Goal: Task Accomplishment & Management: Manage account settings

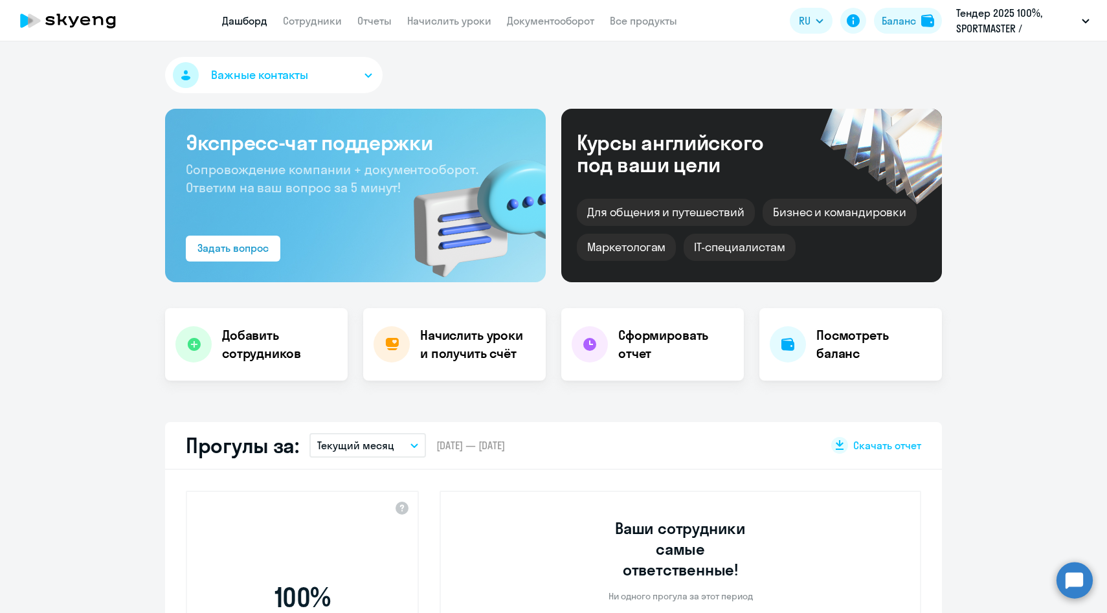
select select "30"
click at [313, 20] on link "Сотрудники" at bounding box center [312, 20] width 59 height 13
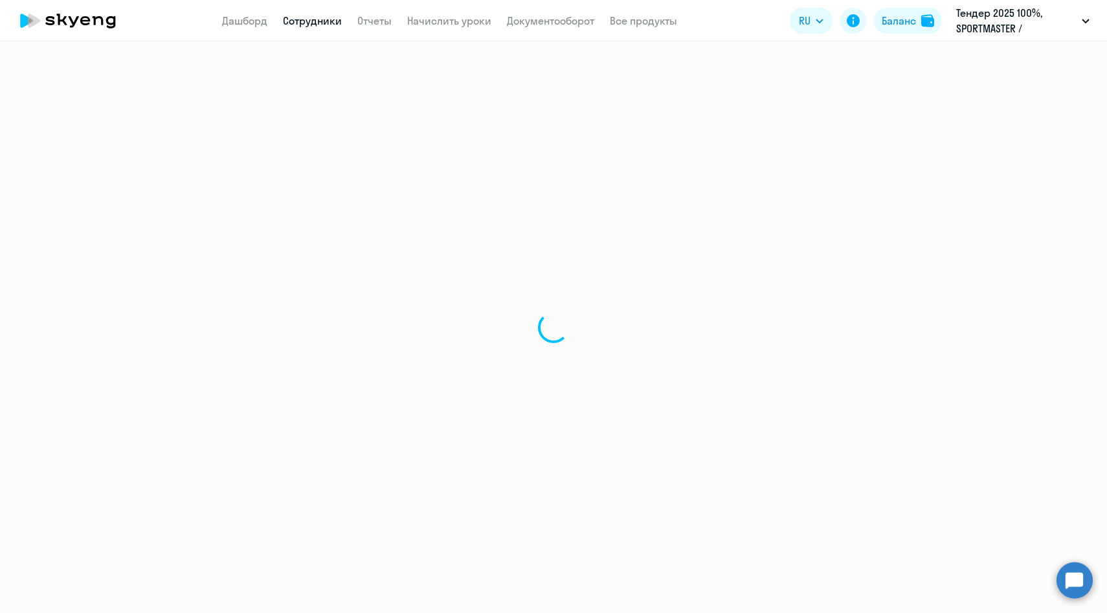
select select "30"
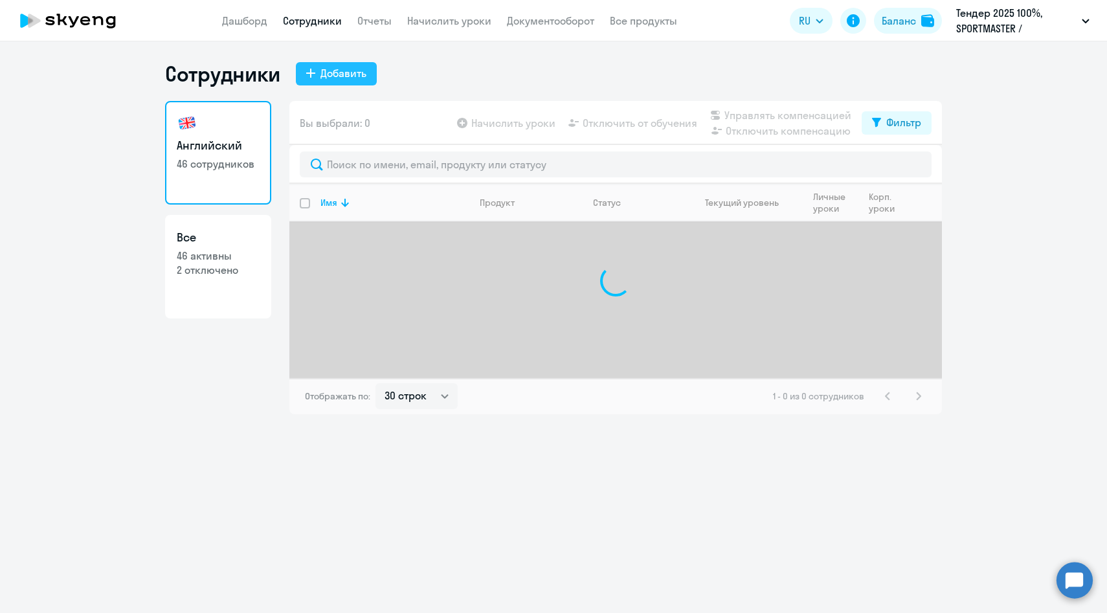
click at [339, 75] on div "Добавить" at bounding box center [343, 73] width 46 height 16
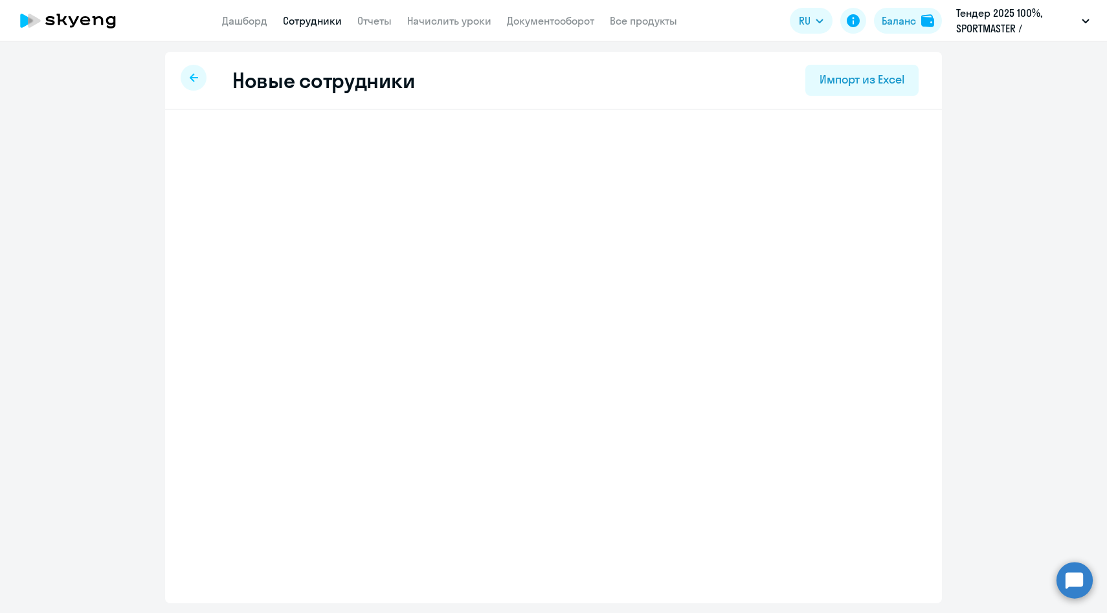
select select "english_adult_native_speaker"
select select "3"
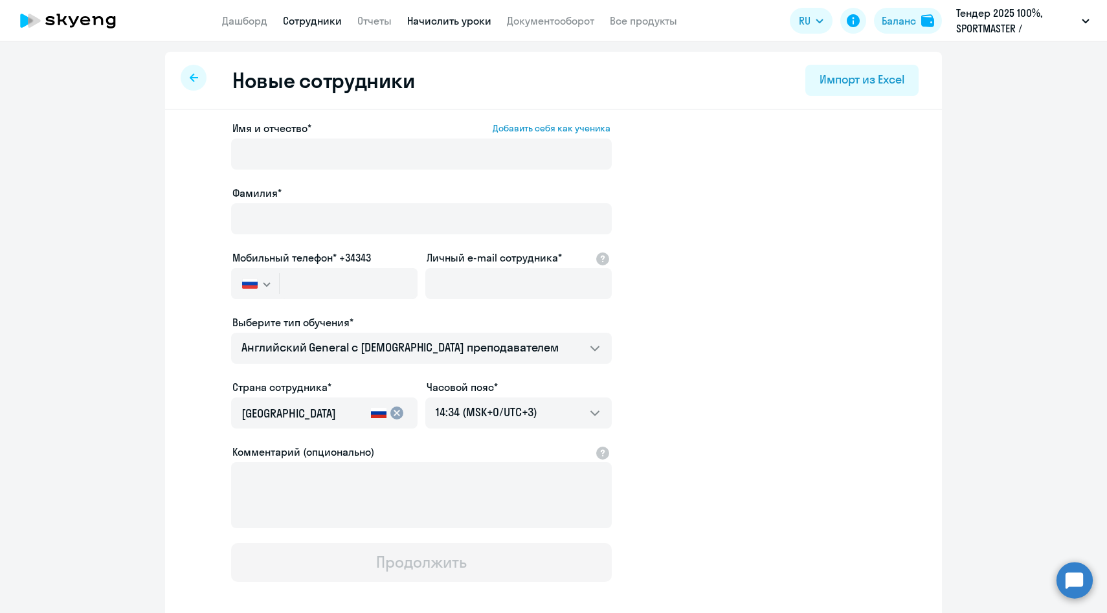
click at [445, 22] on link "Начислить уроки" at bounding box center [449, 20] width 84 height 13
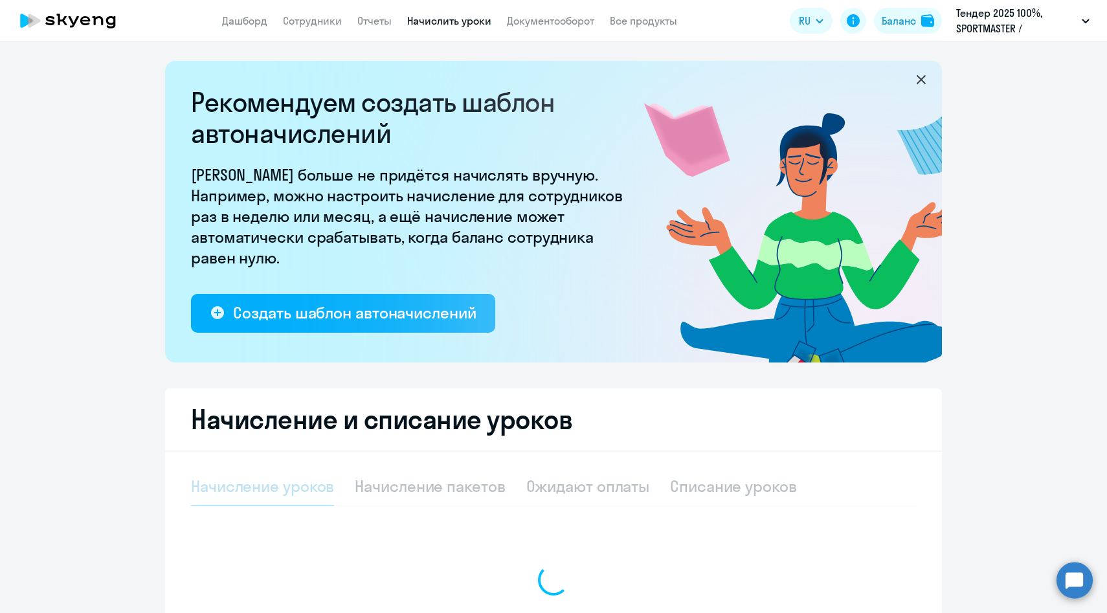
select select "10"
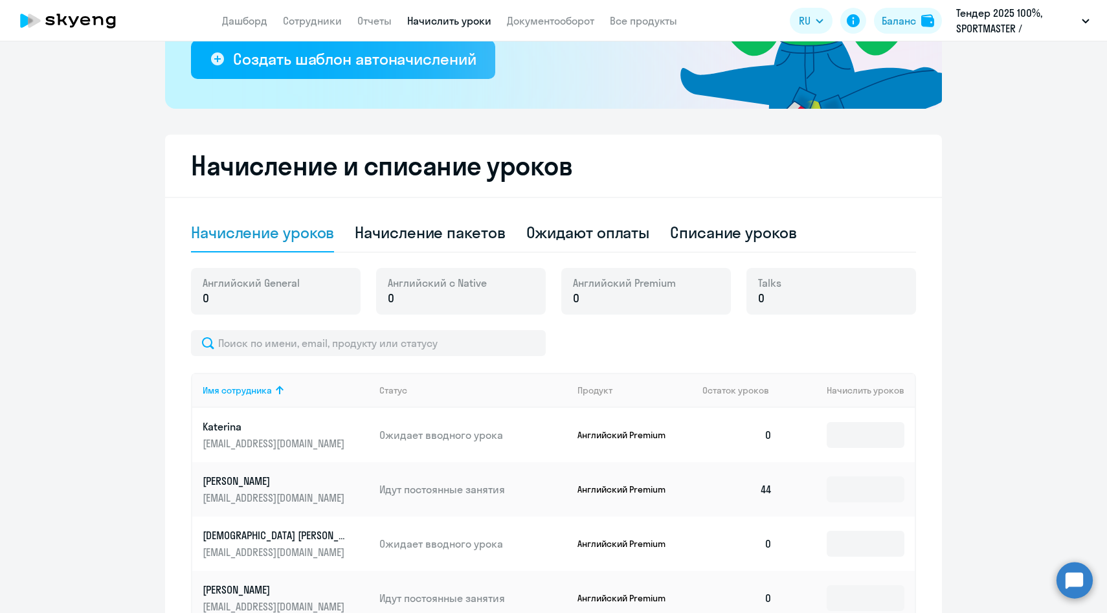
scroll to position [282, 0]
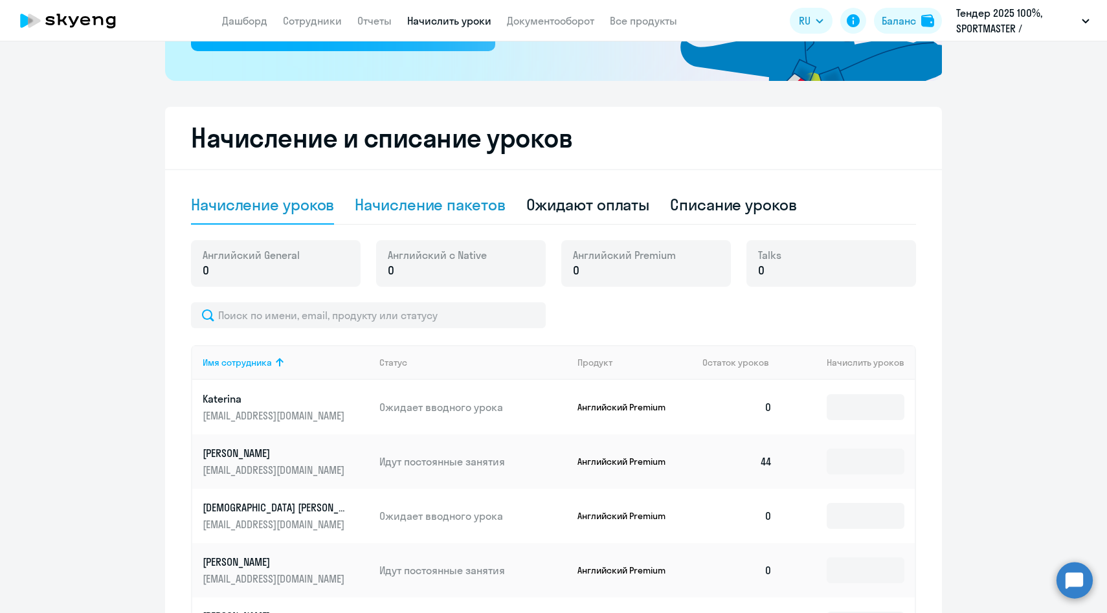
click at [426, 203] on div "Начисление пакетов" at bounding box center [430, 204] width 150 height 21
select select "10"
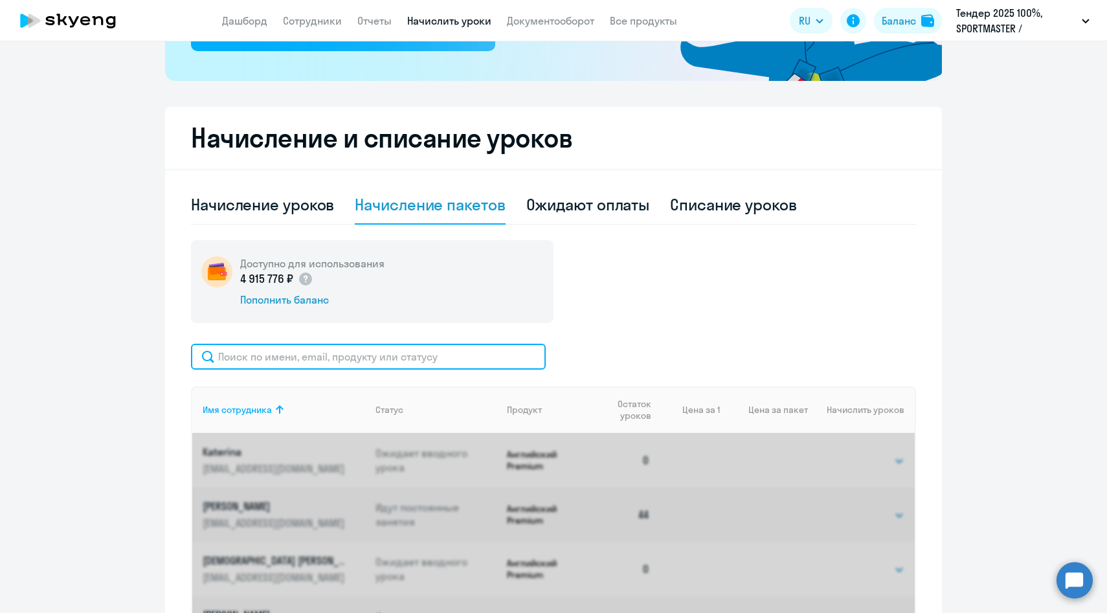
click at [364, 364] on input "text" at bounding box center [368, 357] width 355 height 26
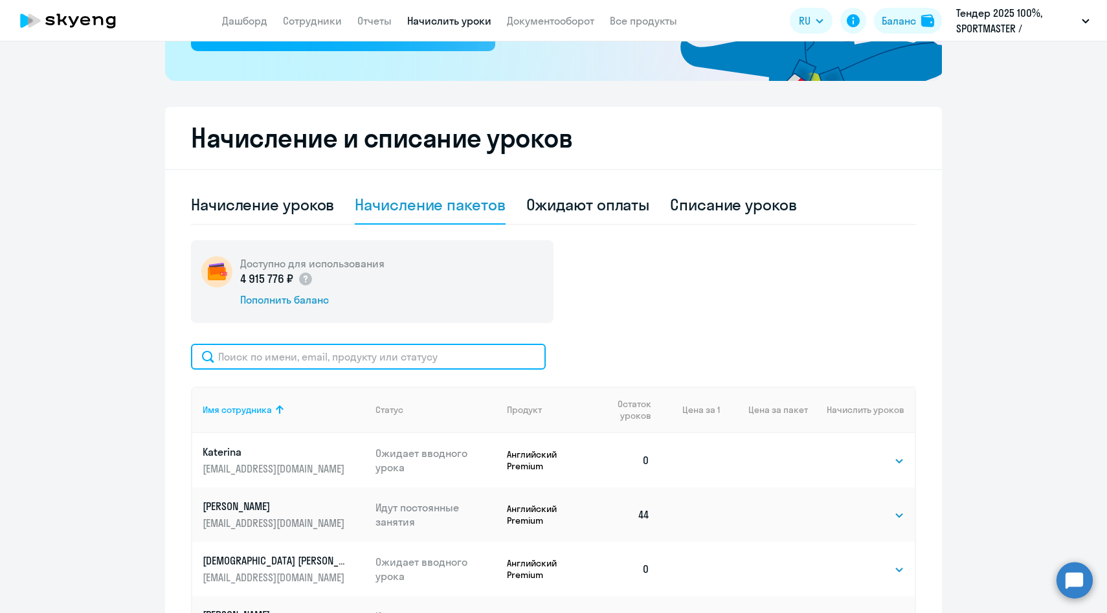
paste input "[EMAIL_ADDRESS][DOMAIN_NAME]"
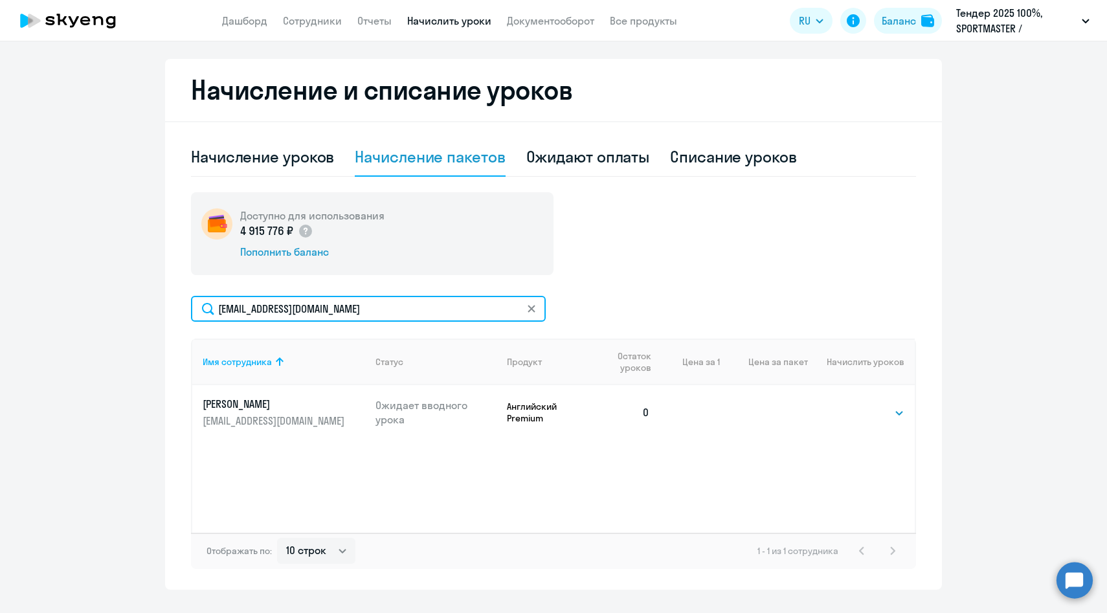
scroll to position [358, 0]
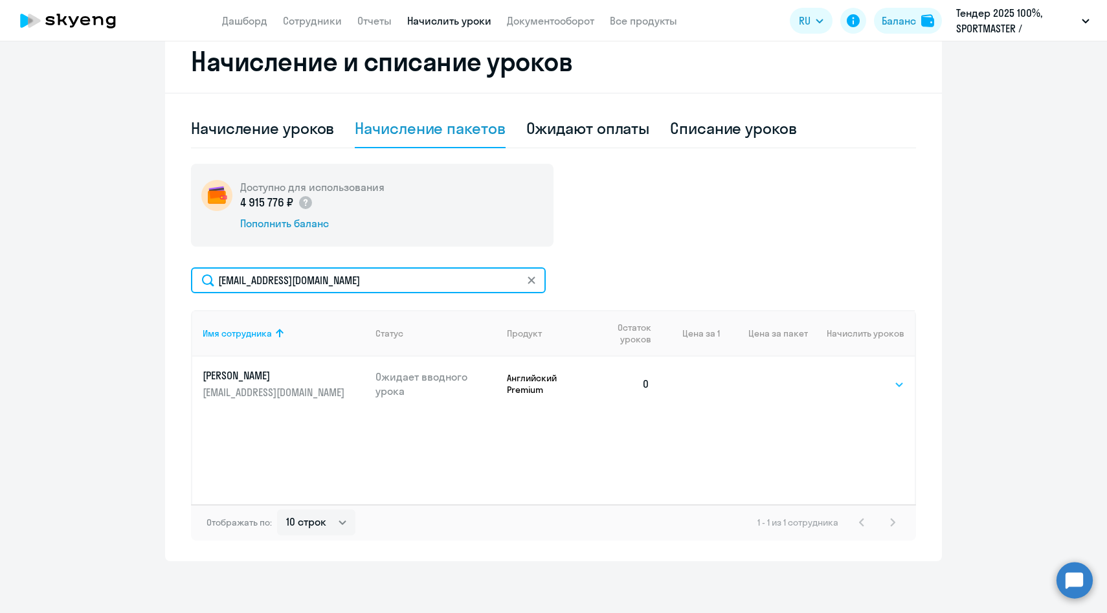
type input "[EMAIL_ADDRESS][DOMAIN_NAME]"
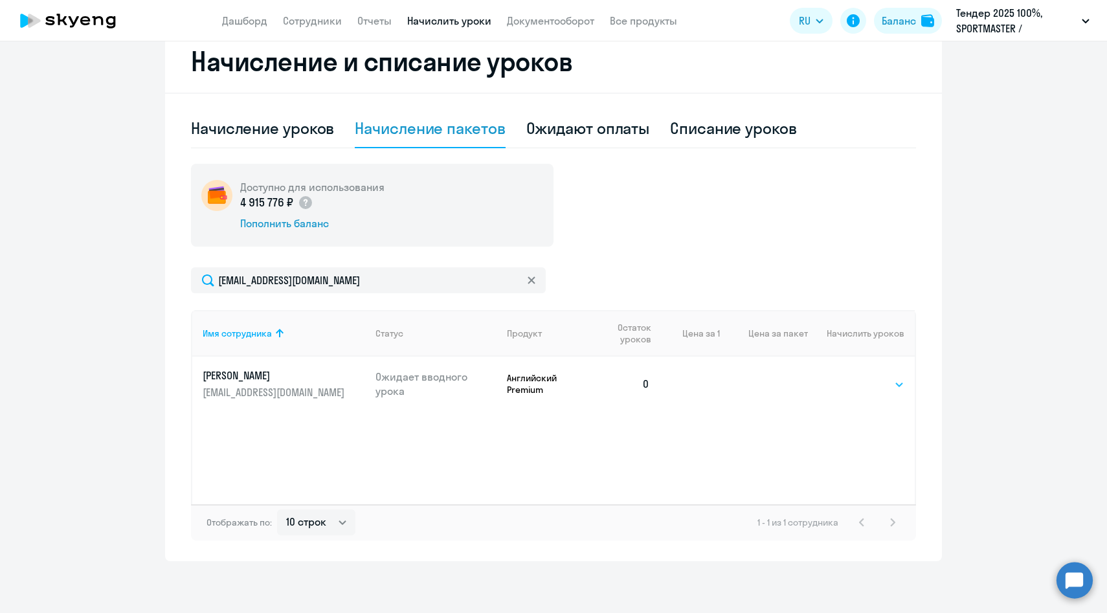
click at [871, 377] on select "Выбрать 4 8 14 16 32 64 96 128" at bounding box center [877, 385] width 53 height 16
click at [870, 383] on select "Выбрать 4 8 14 16 32 64 96 128" at bounding box center [877, 385] width 53 height 16
select select "64"
click at [851, 377] on select "Выбрать 4 8 14 16 32 64 96 128" at bounding box center [877, 385] width 53 height 16
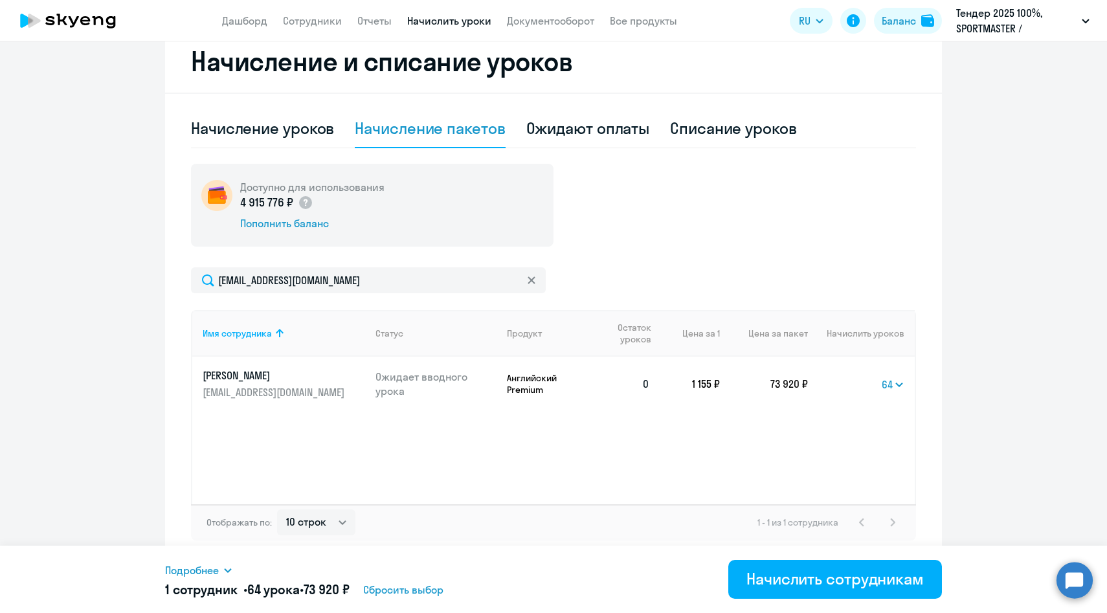
click at [533, 280] on icon at bounding box center [532, 280] width 8 height 8
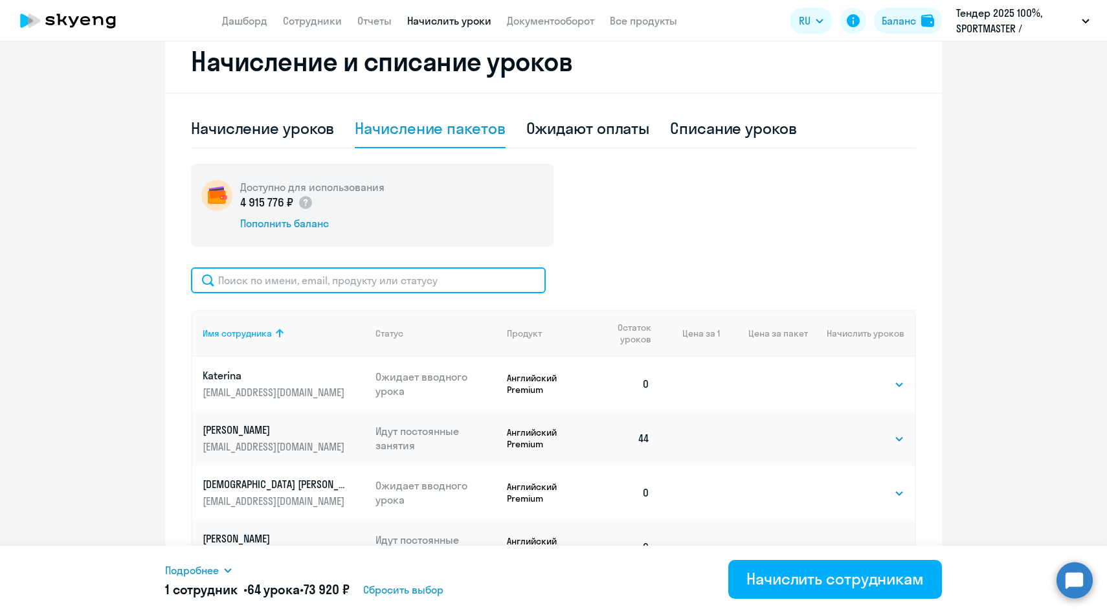
click at [364, 276] on input "text" at bounding box center [368, 280] width 355 height 26
paste input "[EMAIL_ADDRESS][DOMAIN_NAME]"
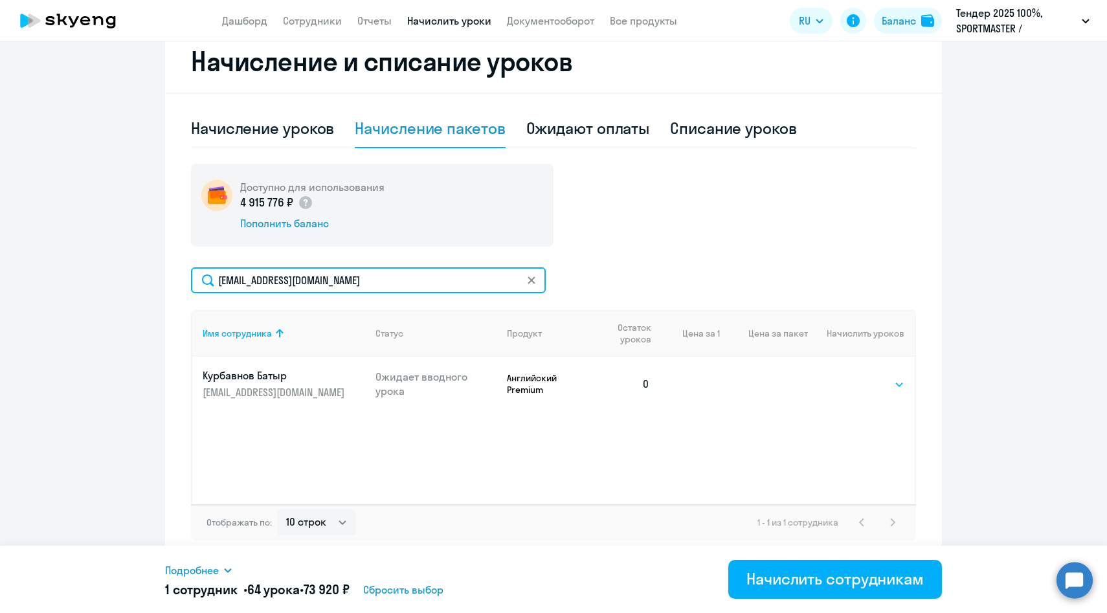
type input "[EMAIL_ADDRESS][DOMAIN_NAME]"
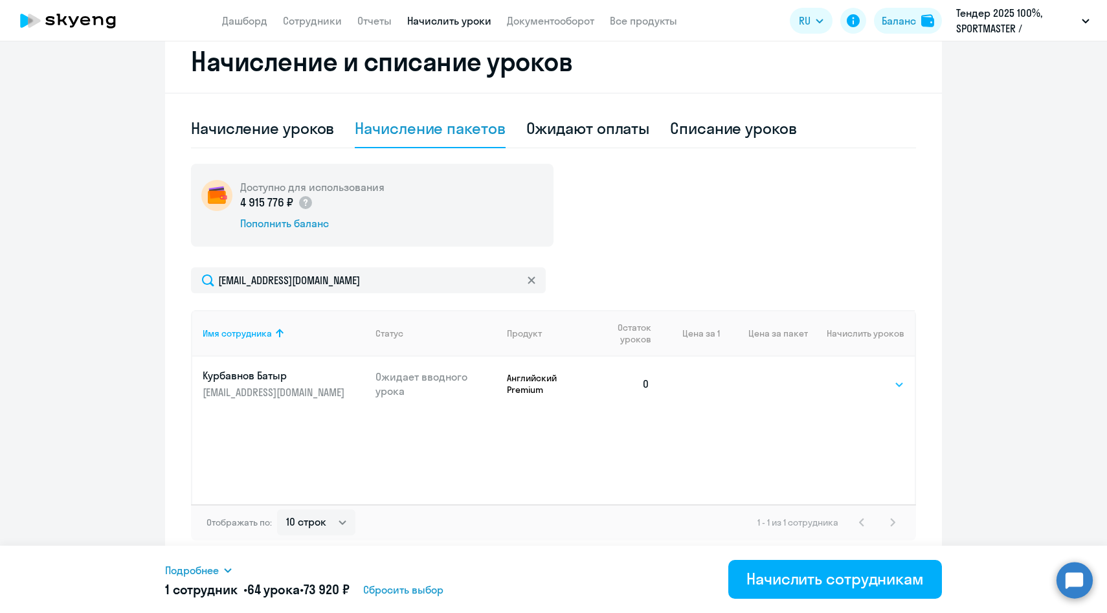
click at [887, 382] on select "Выбрать 4 8 14 16 32 64 96 128" at bounding box center [877, 385] width 53 height 16
select select "64"
click at [851, 377] on select "Выбрать 4 8 14 16 32 64 96 128" at bounding box center [877, 385] width 53 height 16
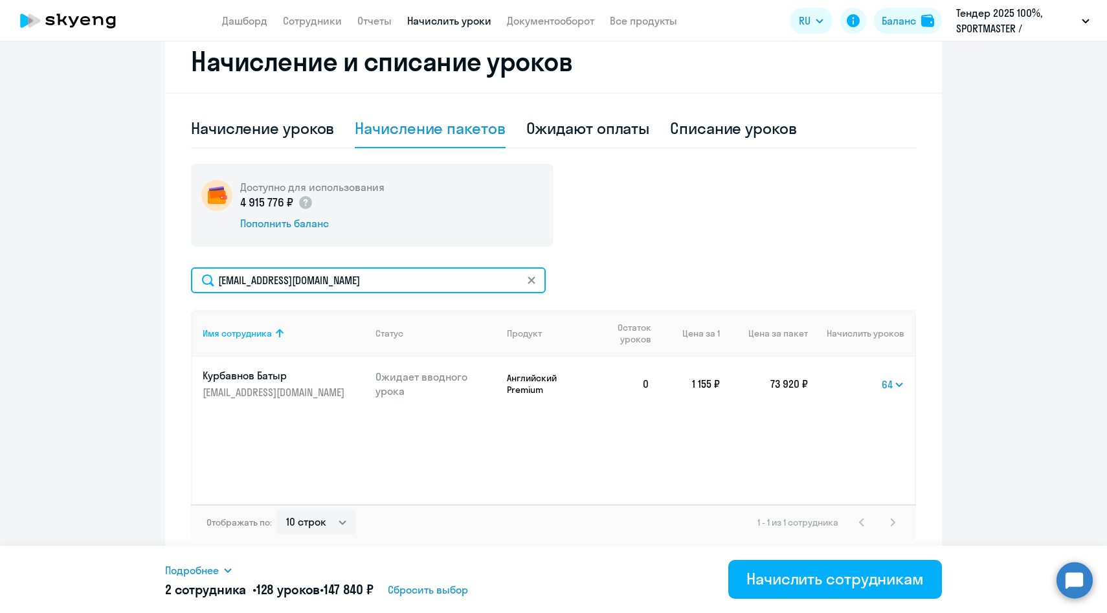
drag, startPoint x: 382, startPoint y: 280, endPoint x: 151, endPoint y: 279, distance: 231.1
click at [151, 280] on ng-component "Рекомендуем создать шаблон автоначислений Уроки больше не придётся начислять вр…" at bounding box center [553, 132] width 1107 height 858
paste input "smitrof"
type input "[EMAIL_ADDRESS][DOMAIN_NAME]"
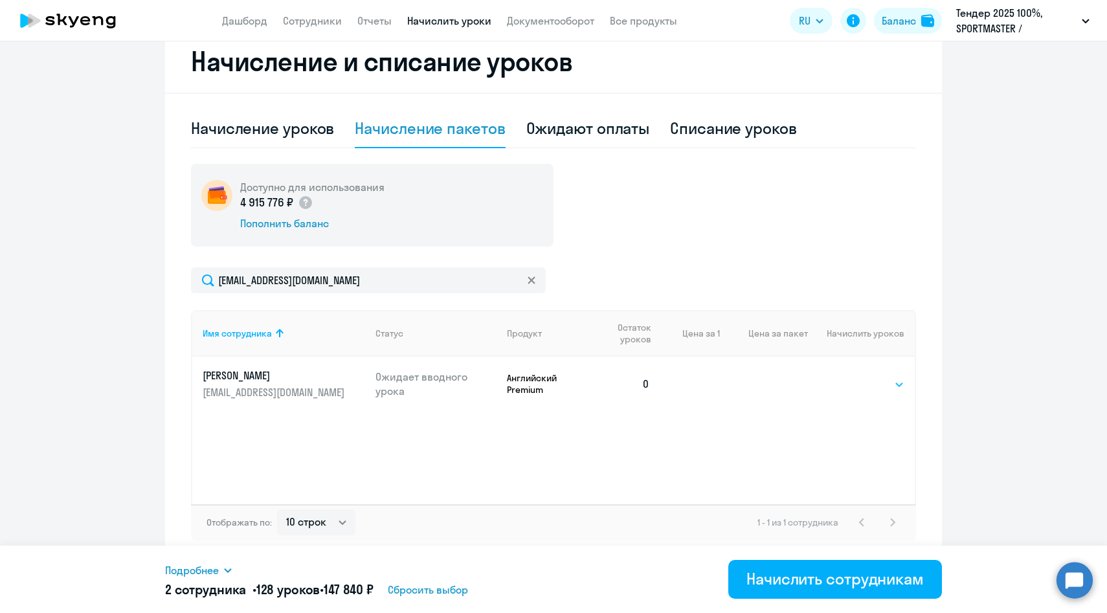
click at [879, 387] on select "Выбрать 4 8 14 16 32 64 96 128" at bounding box center [877, 385] width 53 height 16
select select "64"
click at [851, 377] on select "Выбрать 4 8 14 16 32 64 96 128" at bounding box center [877, 385] width 53 height 16
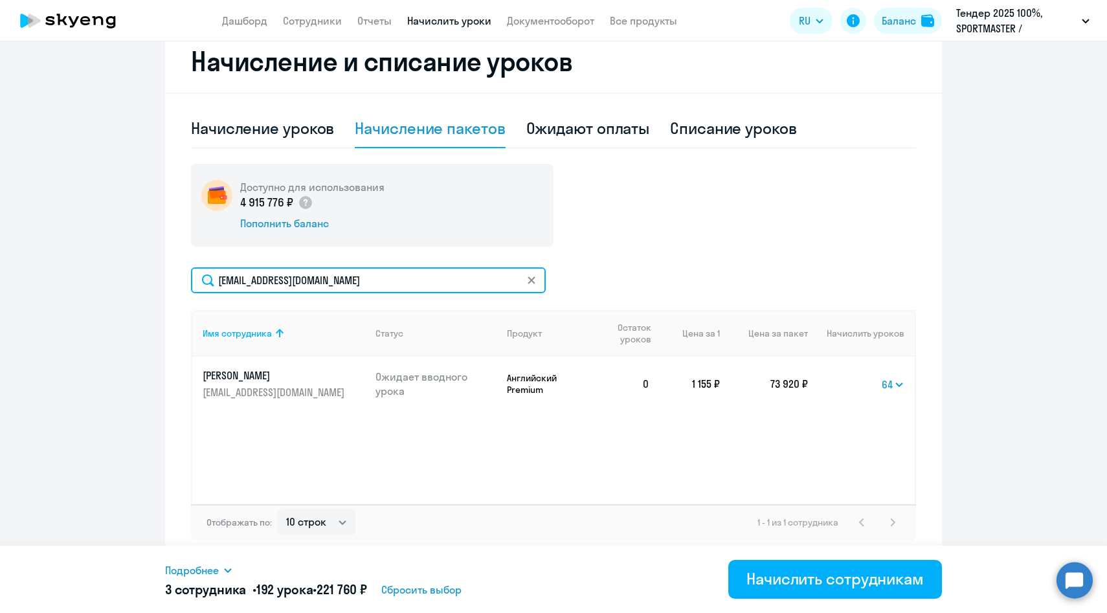
drag, startPoint x: 388, startPoint y: 284, endPoint x: 161, endPoint y: 282, distance: 227.2
click at [161, 282] on ng-component "Рекомендуем создать шаблон автоначислений Уроки больше не придётся начислять вр…" at bounding box center [553, 132] width 1107 height 858
paste input "ASalakh"
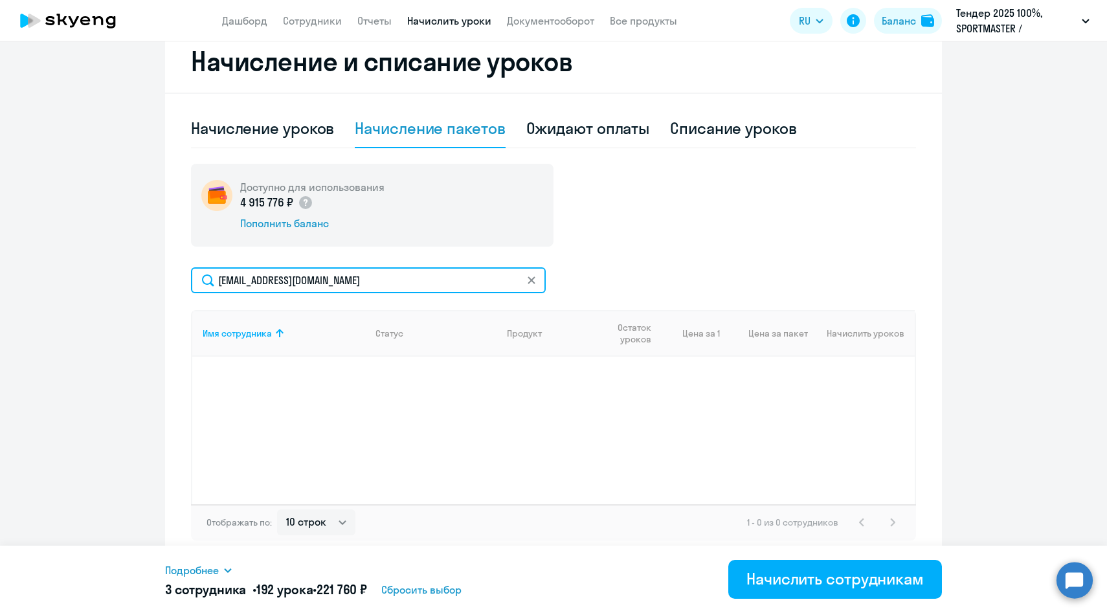
type input "[EMAIL_ADDRESS][DOMAIN_NAME]"
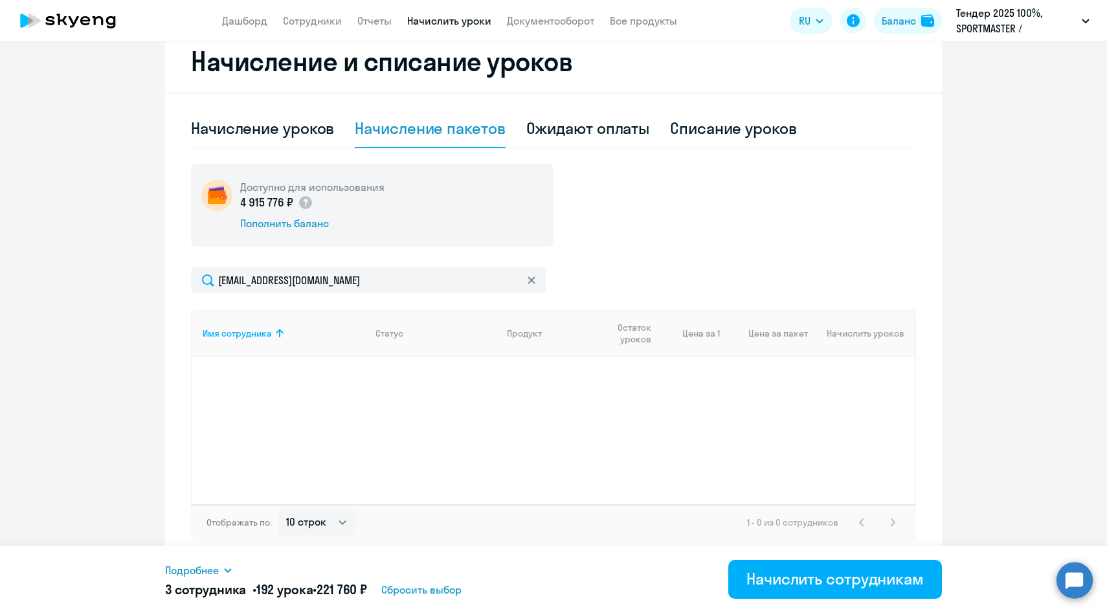
click at [891, 379] on div "Имя сотрудника Статус Продукт Остаток уроков Цена за 1 Цена за пакет Начислить …" at bounding box center [553, 407] width 725 height 194
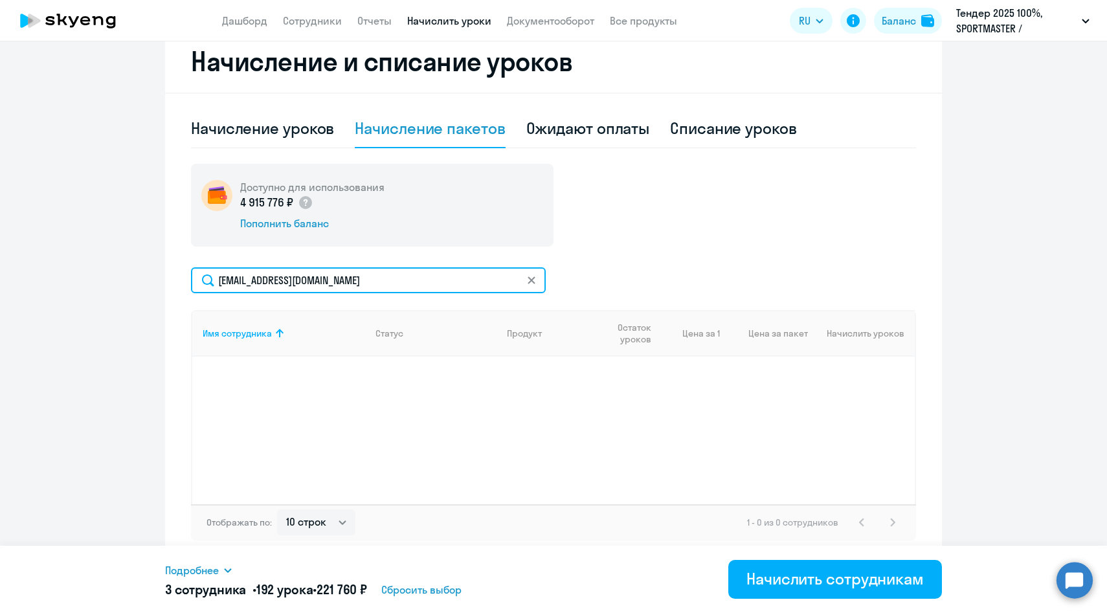
drag, startPoint x: 419, startPoint y: 282, endPoint x: 164, endPoint y: 272, distance: 255.3
click at [164, 273] on ng-component "Рекомендуем создать шаблон автоначислений Уроки больше не придётся начислять вр…" at bounding box center [553, 132] width 1107 height 858
click at [230, 280] on input "амир" at bounding box center [368, 280] width 355 height 26
paste input "алахов"
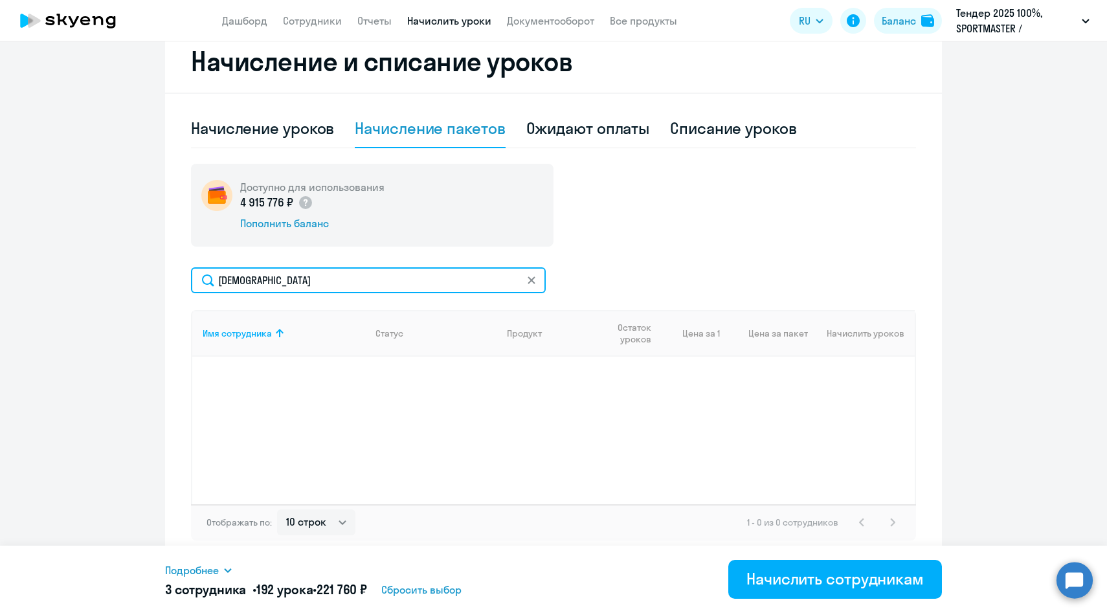
click at [254, 274] on input "Салахов" at bounding box center [368, 280] width 355 height 26
drag, startPoint x: 266, startPoint y: 286, endPoint x: 177, endPoint y: 282, distance: 88.8
click at [177, 282] on div "Начисление и списание уроков Начисление уроков Начисление пакетов Ожидают оплат…" at bounding box center [553, 295] width 777 height 531
type input "М"
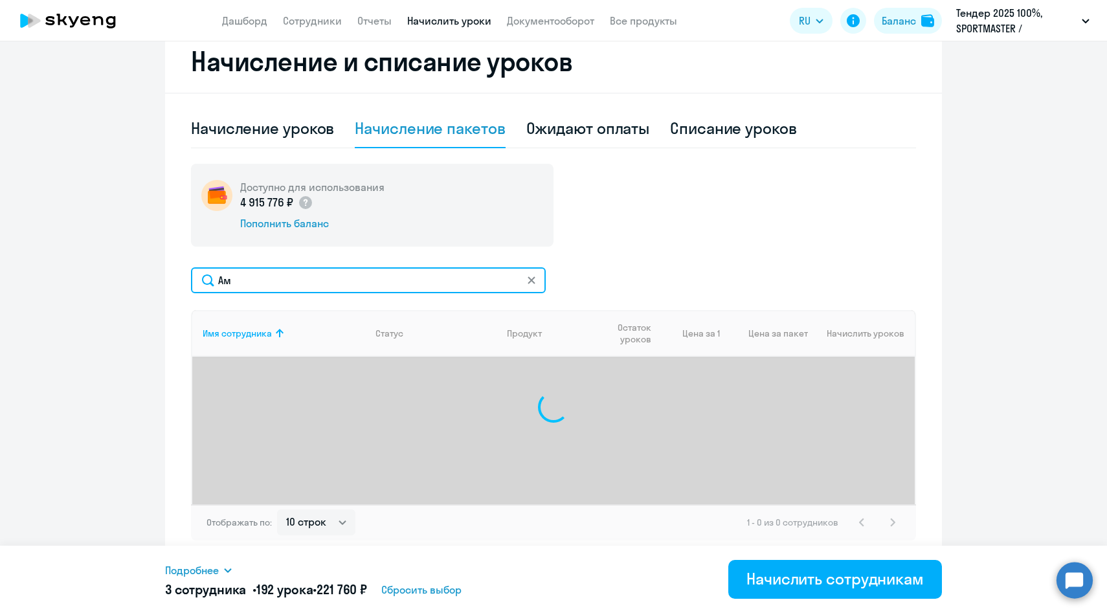
type input "Ами"
select select "64"
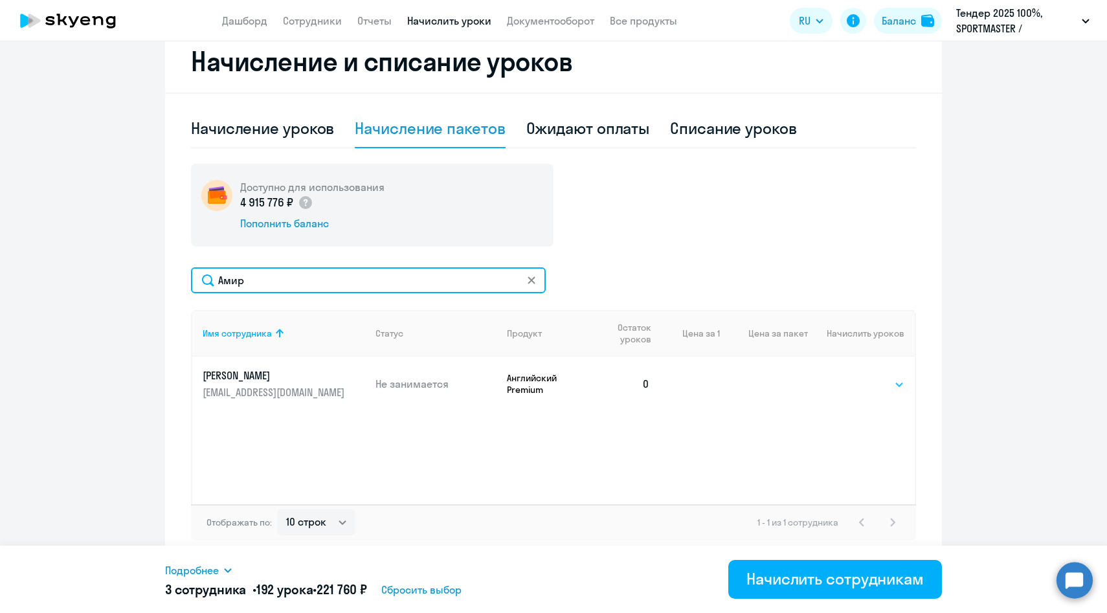
type input "Амир"
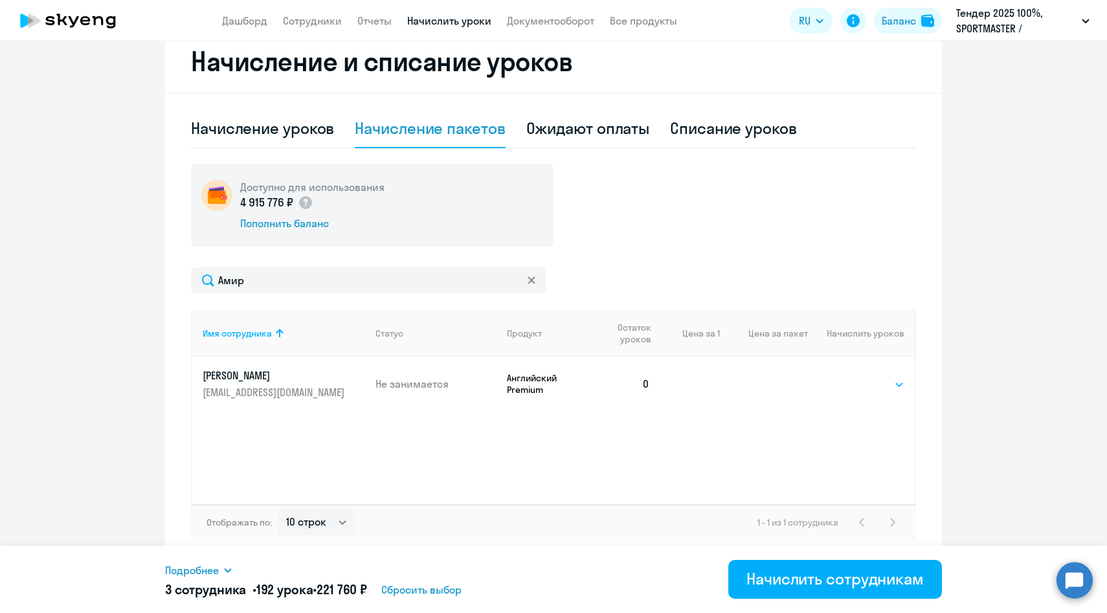
click at [865, 385] on select "Выбрать 4 8 14 16 32 64 96 128" at bounding box center [877, 385] width 53 height 16
select select "64"
click at [851, 377] on select "Выбрать 4 8 14 16 32 64 96 128" at bounding box center [877, 385] width 53 height 16
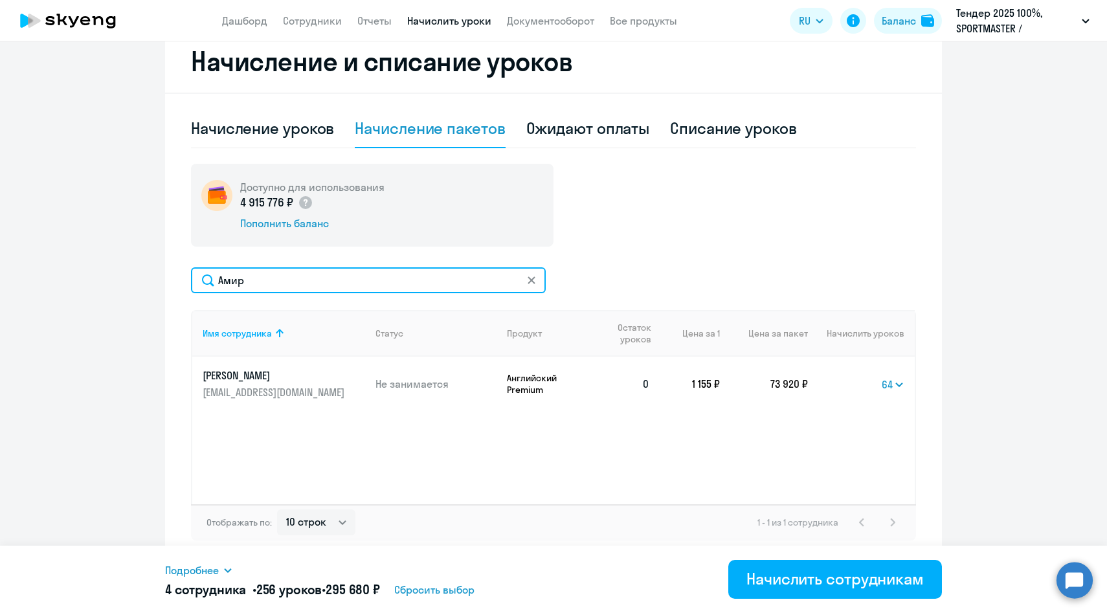
drag, startPoint x: 251, startPoint y: 278, endPoint x: 191, endPoint y: 278, distance: 60.2
click at [192, 278] on input "Амир" at bounding box center [368, 280] width 355 height 26
paste input "[EMAIL_ADDRESS][DOMAIN_NAME]"
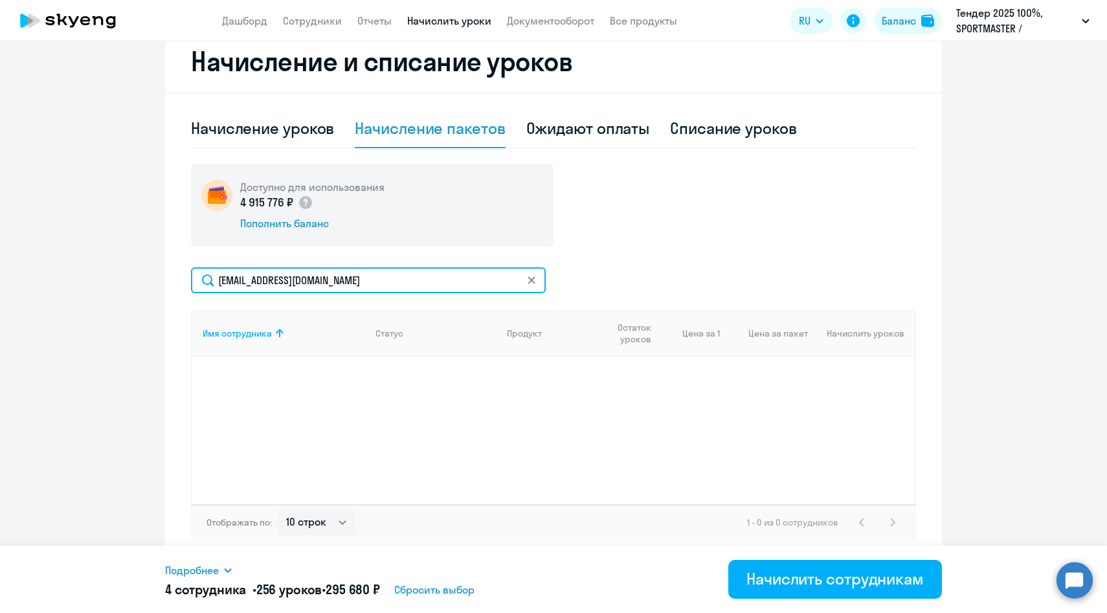
drag, startPoint x: 392, startPoint y: 282, endPoint x: 163, endPoint y: 276, distance: 228.6
click at [163, 276] on ng-component "Рекомендуем создать шаблон автоначислений Уроки больше не придётся начислять вр…" at bounding box center [553, 132] width 1107 height 858
paste input "Соловьева"
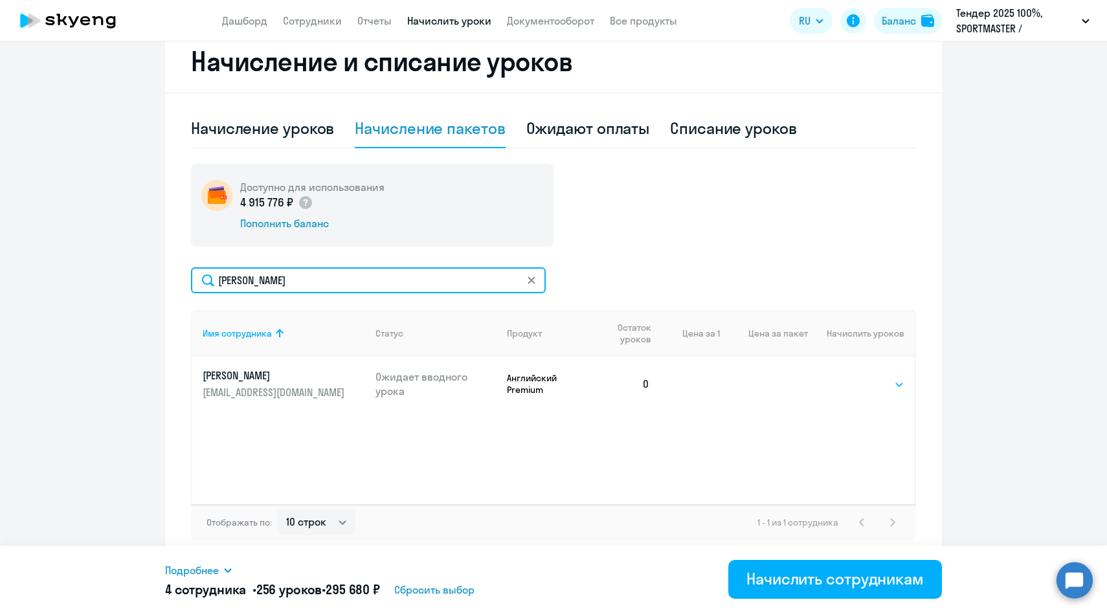
type input "Соловьева"
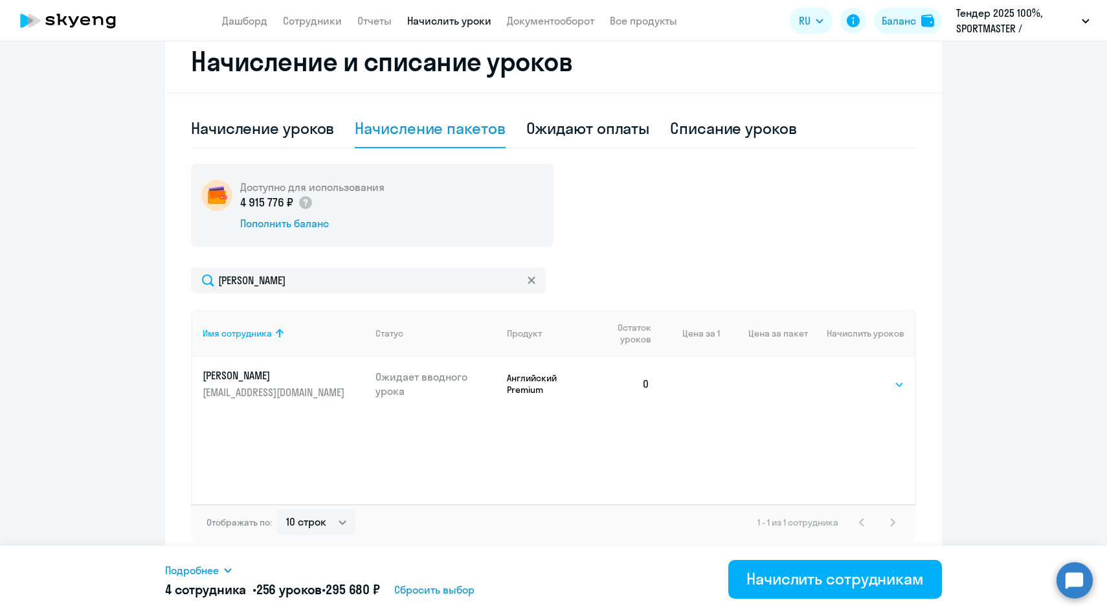
click at [866, 385] on select "Выбрать 4 8 14 16 32 64 96 128" at bounding box center [877, 385] width 53 height 16
select select "64"
click at [851, 377] on select "Выбрать 4 8 14 16 32 64 96 128" at bounding box center [877, 385] width 53 height 16
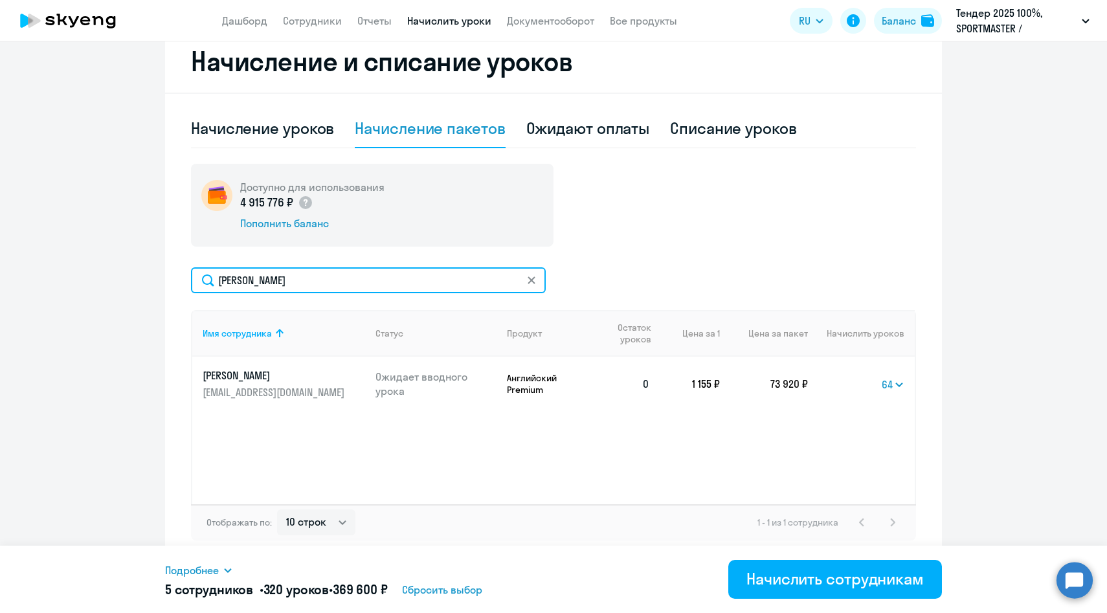
click at [245, 273] on input "Соловьева" at bounding box center [368, 280] width 355 height 26
paste input "[EMAIL_ADDRESS][DOMAIN_NAME]"
type input "[EMAIL_ADDRESS][DOMAIN_NAME]"
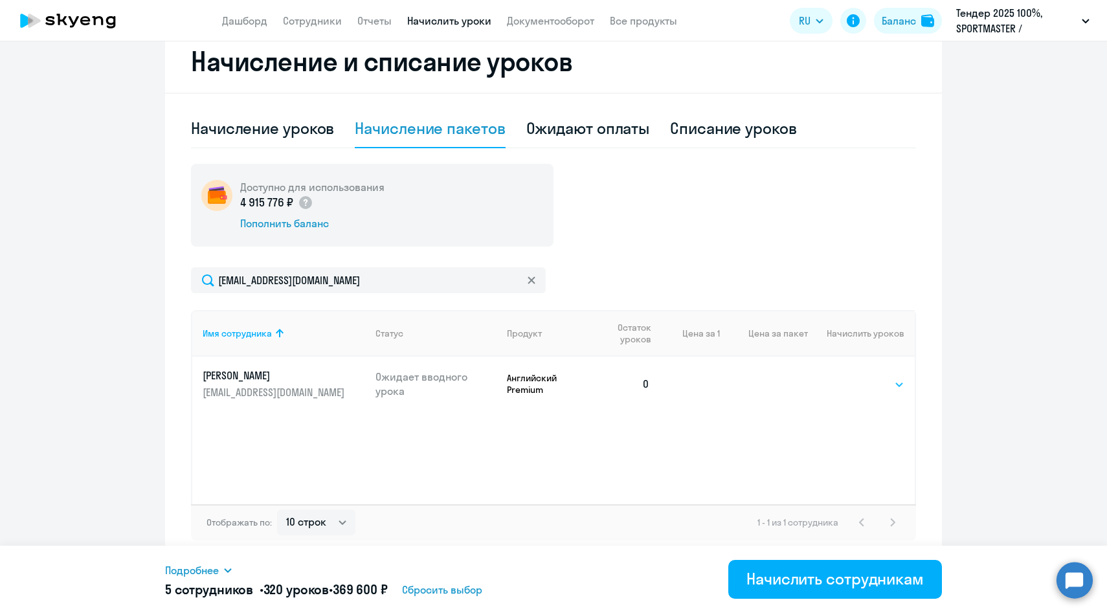
click at [861, 383] on select "Выбрать 4 8 14 16 32 64 96 128" at bounding box center [877, 385] width 53 height 16
select select "64"
click at [851, 377] on select "Выбрать 4 8 14 16 32 64 96 128" at bounding box center [877, 385] width 53 height 16
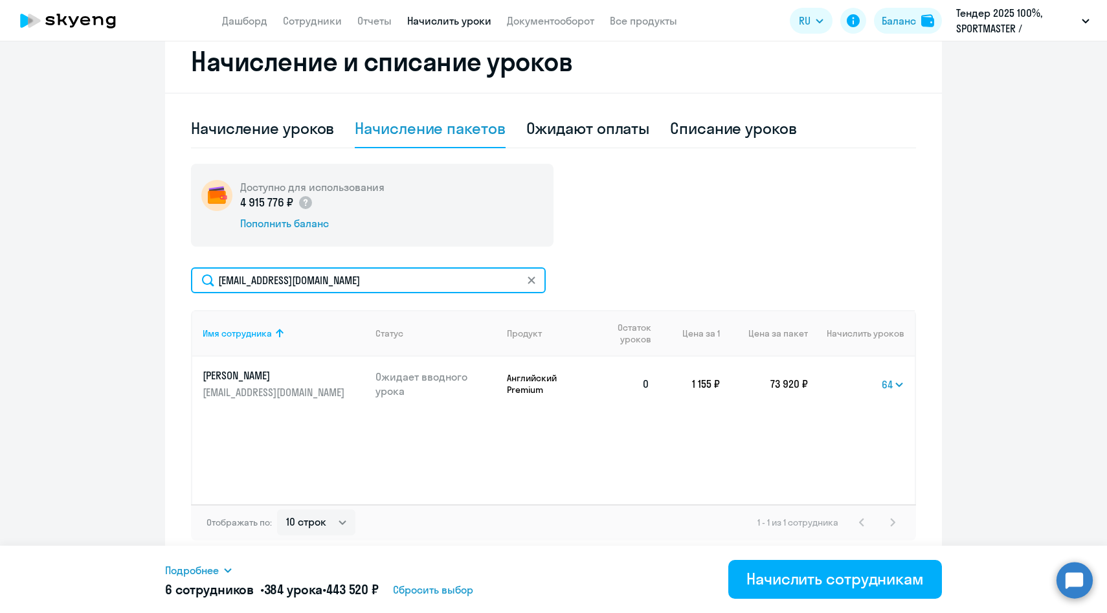
drag, startPoint x: 387, startPoint y: 285, endPoint x: 117, endPoint y: 279, distance: 270.7
click at [118, 281] on ng-component "Рекомендуем создать шаблон автоначислений Уроки больше не придётся начислять вр…" at bounding box center [553, 132] width 1107 height 858
paste input "EBekreneva"
type input "[EMAIL_ADDRESS][DOMAIN_NAME]"
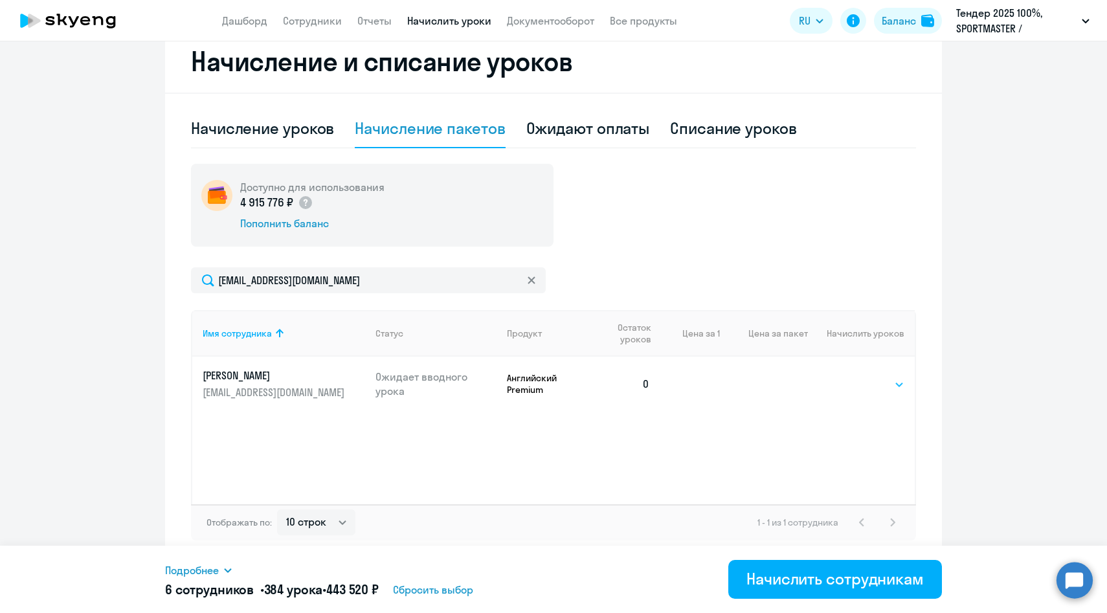
click at [882, 391] on select "Выбрать 4 8 14 16 32 64 96 128" at bounding box center [877, 385] width 53 height 16
select select "64"
click at [851, 377] on select "Выбрать 4 8 14 16 32 64 96 128" at bounding box center [877, 385] width 53 height 16
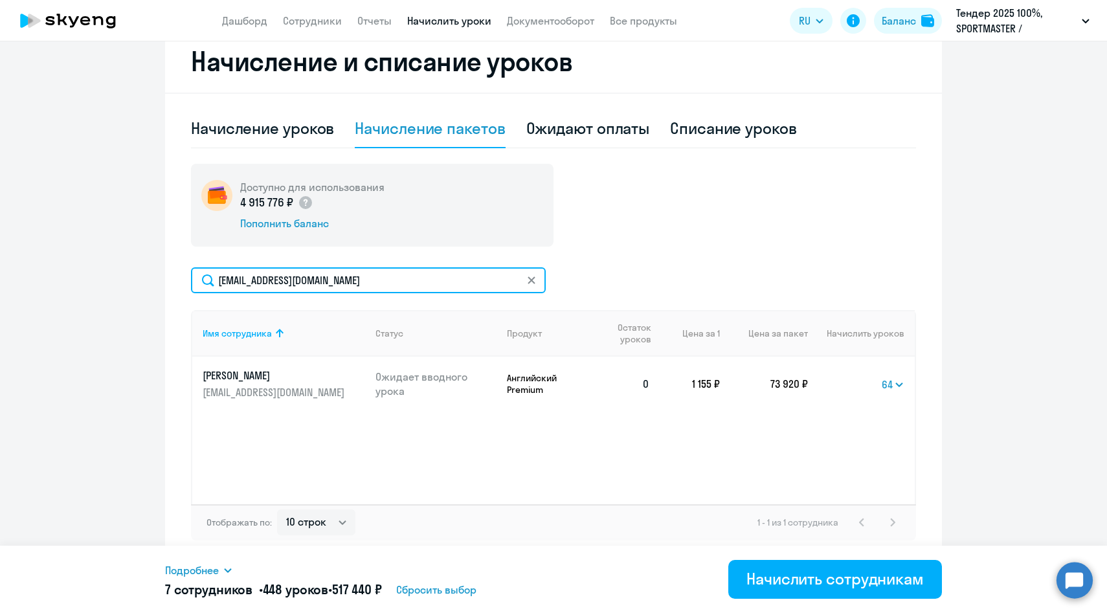
drag, startPoint x: 395, startPoint y: 281, endPoint x: 130, endPoint y: 280, distance: 264.8
click at [130, 280] on ng-component "Рекомендуем создать шаблон автоначислений Уроки больше не придётся начислять вр…" at bounding box center [553, 132] width 1107 height 858
paste input "VSKornilo"
type input "[EMAIL_ADDRESS][DOMAIN_NAME]"
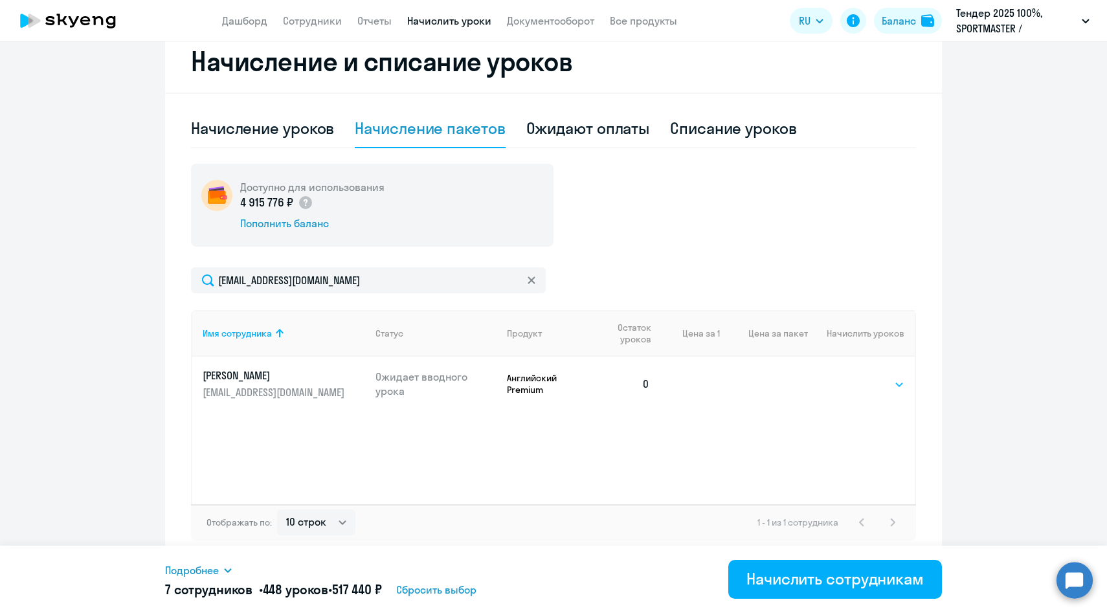
click at [857, 386] on select "Выбрать 4 8 14 16 32 64 96 128" at bounding box center [877, 385] width 53 height 16
select select "64"
click at [851, 377] on select "Выбрать 4 8 14 16 32 64 96 128" at bounding box center [877, 385] width 53 height 16
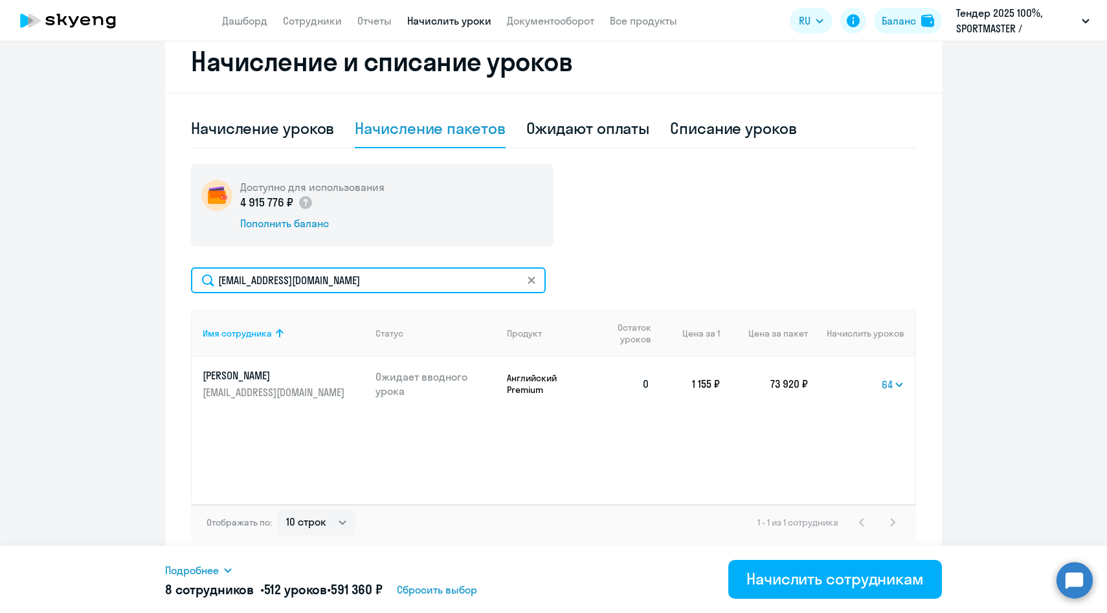
drag, startPoint x: 386, startPoint y: 279, endPoint x: 177, endPoint y: 279, distance: 209.1
click at [177, 279] on div "Начисление и списание уроков Начисление уроков Начисление пакетов Ожидают оплат…" at bounding box center [553, 295] width 777 height 531
paste input "[EMAIL_ADDRESS][DOMAIN_NAME]"
type input "[EMAIL_ADDRESS][DOMAIN_NAME]"
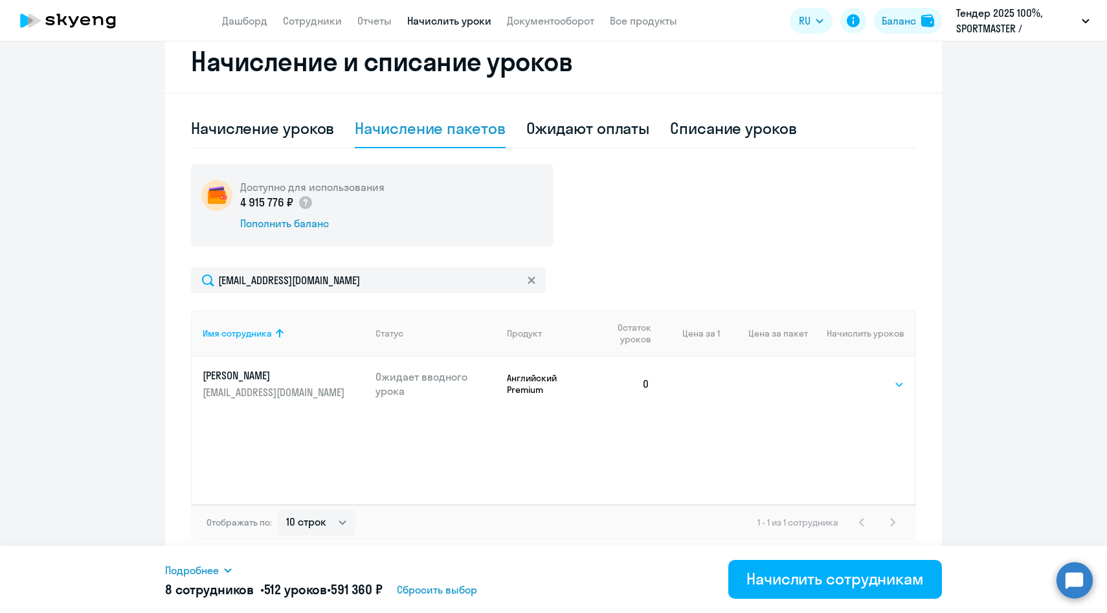
click at [876, 388] on select "Выбрать 4 8 14 16 32 64 96 128" at bounding box center [877, 385] width 53 height 16
select select "64"
click at [851, 377] on select "Выбрать 4 8 14 16 32 64 96 128" at bounding box center [877, 385] width 53 height 16
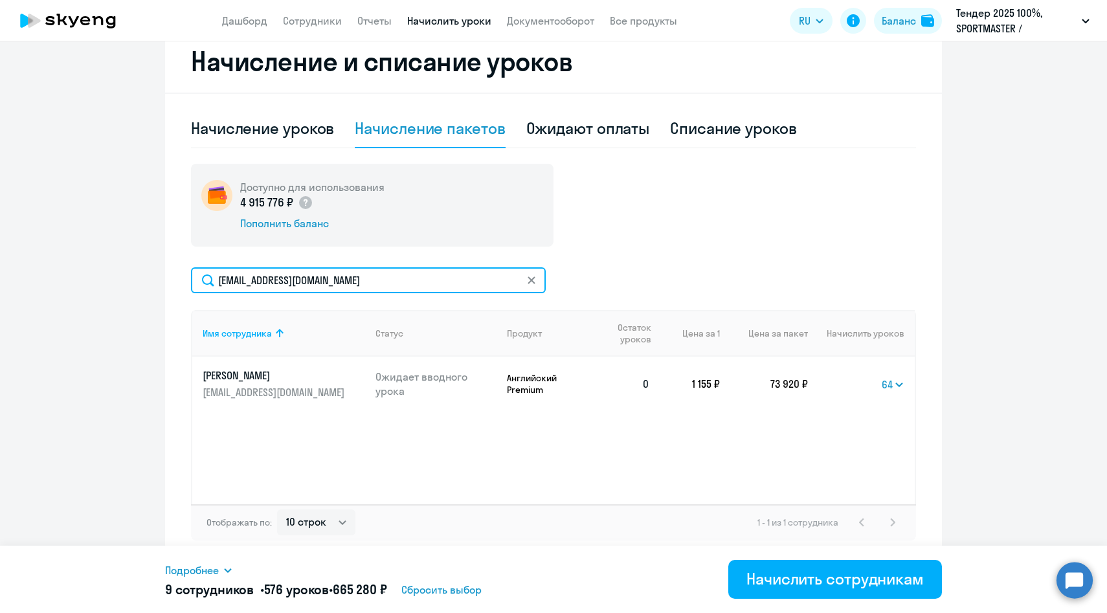
drag, startPoint x: 366, startPoint y: 280, endPoint x: 166, endPoint y: 280, distance: 200.7
click at [168, 280] on div "Начисление и списание уроков Начисление уроков Начисление пакетов Ожидают оплат…" at bounding box center [553, 295] width 777 height 531
paste input "EKuzm"
type input "[EMAIL_ADDRESS][DOMAIN_NAME]"
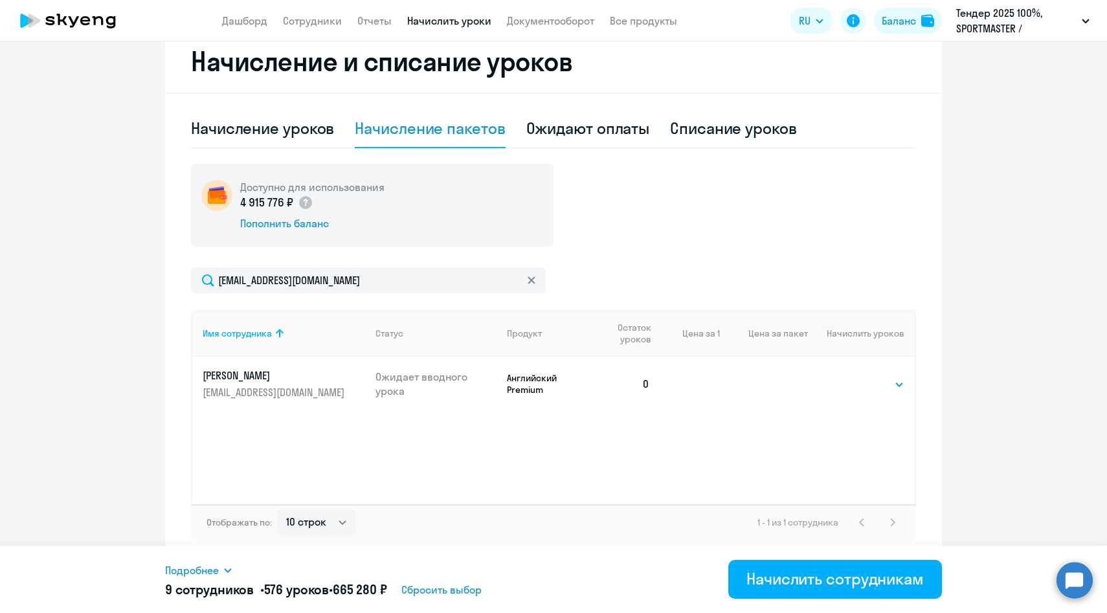
click at [858, 393] on td "Выбрать 4 8 14 16 32 64 96 128 Выбрать" at bounding box center [861, 384] width 107 height 54
click at [858, 384] on select "Выбрать 4 8 14 16 32 64 96 128" at bounding box center [877, 385] width 53 height 16
select select "64"
click at [851, 377] on select "Выбрать 4 8 14 16 32 64 96 128" at bounding box center [877, 385] width 53 height 16
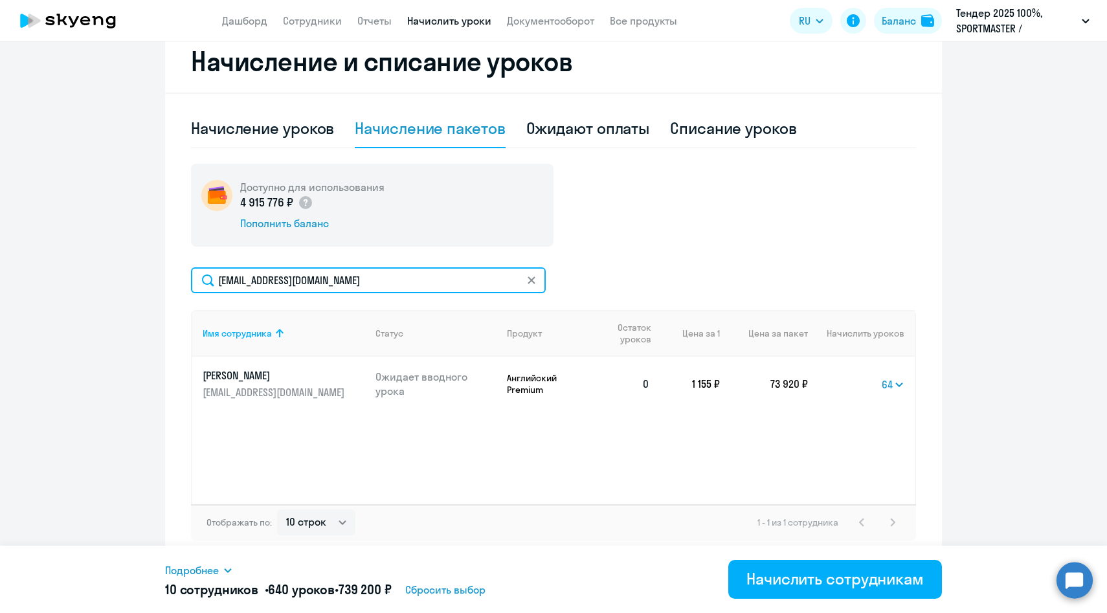
drag, startPoint x: 373, startPoint y: 279, endPoint x: 137, endPoint y: 276, distance: 236.3
click at [138, 276] on ng-component "Рекомендуем создать шаблон автоначислений Уроки больше не придётся начислять вр…" at bounding box center [553, 132] width 1107 height 858
paste input "Lazareva"
type input "[EMAIL_ADDRESS][DOMAIN_NAME]"
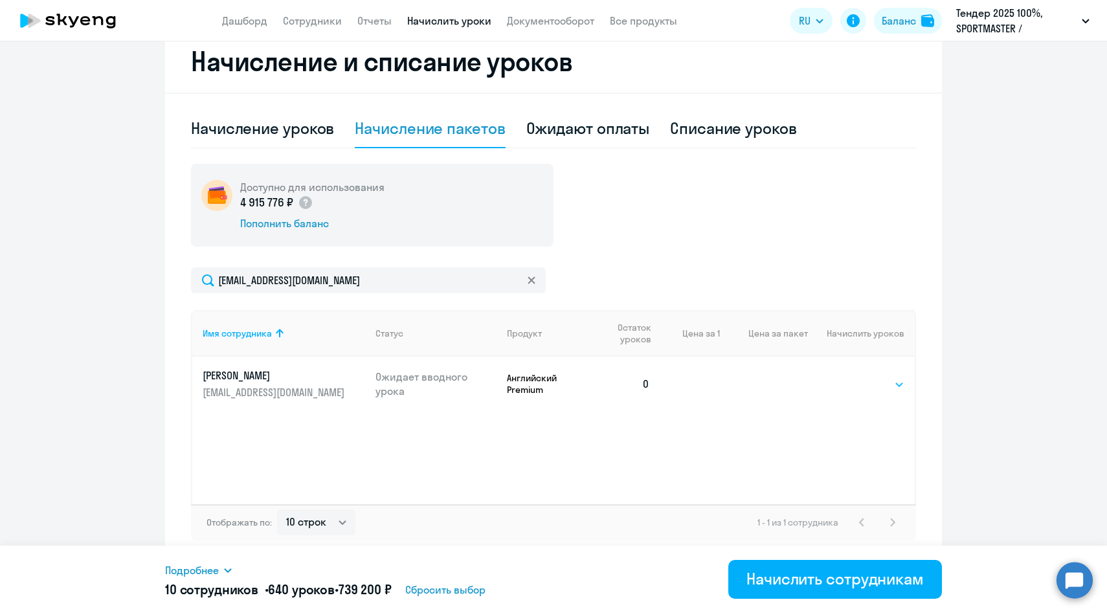
click at [884, 387] on select "Выбрать 4 8 14 16 32 64 96 128" at bounding box center [877, 385] width 53 height 16
select select "64"
click at [851, 377] on select "Выбрать 4 8 14 16 32 64 96 128" at bounding box center [877, 385] width 53 height 16
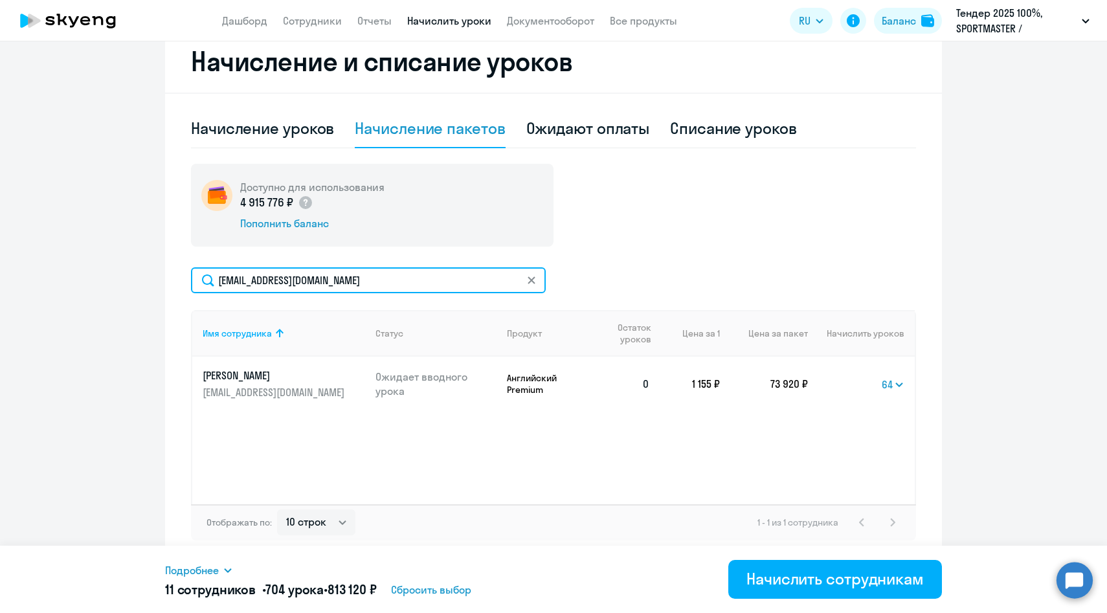
drag, startPoint x: 372, startPoint y: 292, endPoint x: 176, endPoint y: 269, distance: 196.8
click at [176, 269] on div "Начисление и списание уроков Начисление уроков Начисление пакетов Ожидают оплат…" at bounding box center [553, 295] width 777 height 531
paste input "mfrolo"
type input "[EMAIL_ADDRESS][DOMAIN_NAME]"
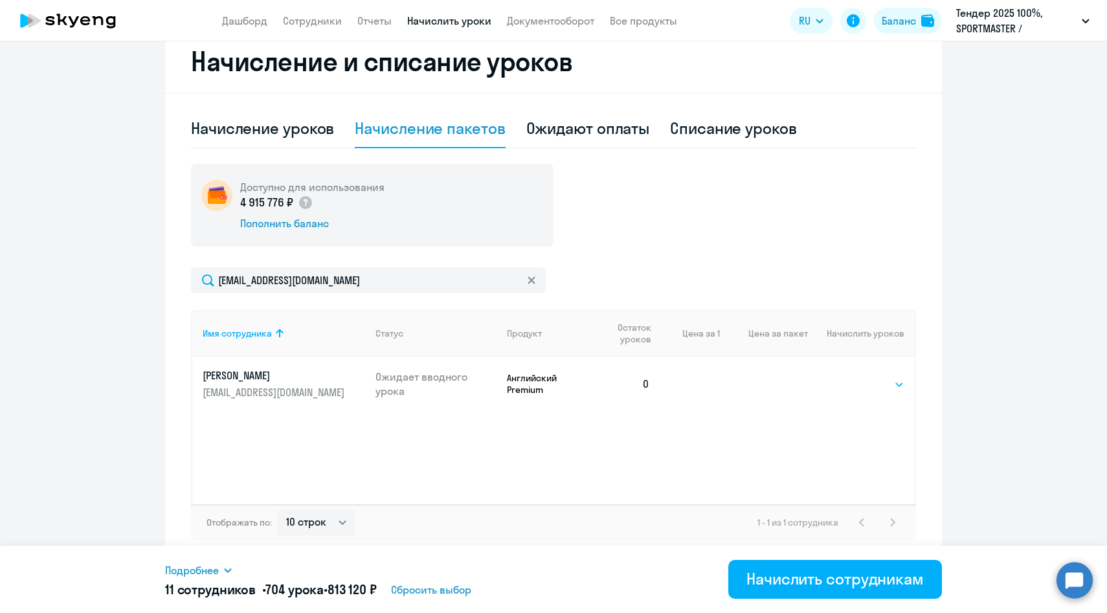
click at [887, 389] on select "Выбрать 4 8 14 16 32 64 96 128" at bounding box center [877, 385] width 53 height 16
select select "64"
click at [851, 377] on select "Выбрать 4 8 14 16 32 64 96 128" at bounding box center [877, 385] width 53 height 16
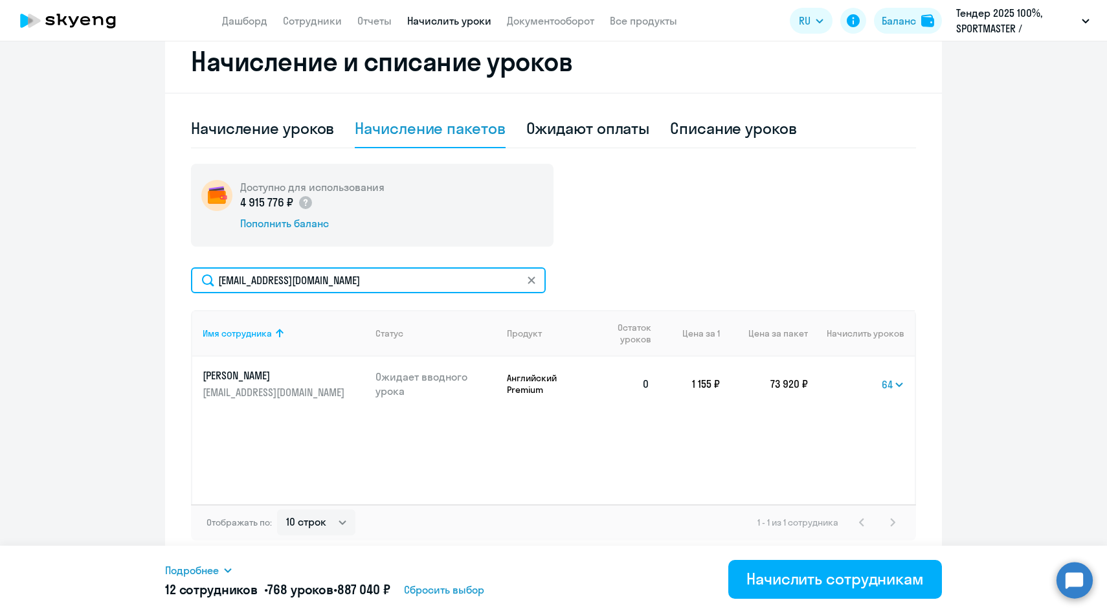
drag, startPoint x: 359, startPoint y: 279, endPoint x: 177, endPoint y: 279, distance: 181.9
click at [177, 279] on div "Начисление и списание уроков Начисление уроков Начисление пакетов Ожидают оплат…" at bounding box center [553, 295] width 777 height 531
paste input "ekositsyn"
type input "[EMAIL_ADDRESS][DOMAIN_NAME]"
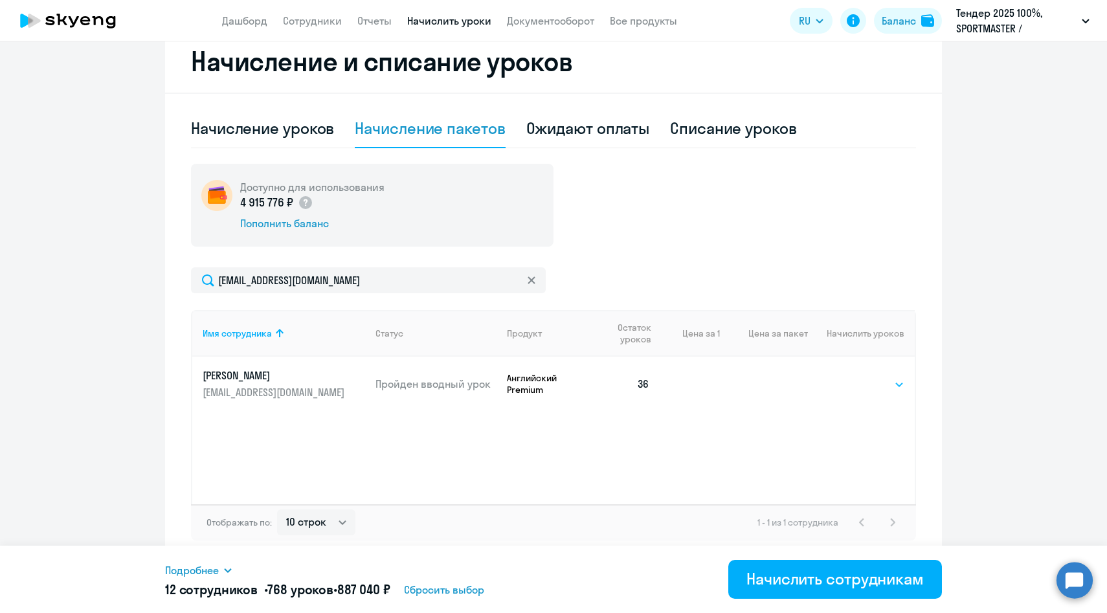
click at [889, 377] on select "Выбрать 4 8 14 16 32 64 96 128" at bounding box center [877, 385] width 53 height 16
select select "64"
click at [851, 377] on select "Выбрать 4 8 14 16 32 64 96 128" at bounding box center [877, 385] width 53 height 16
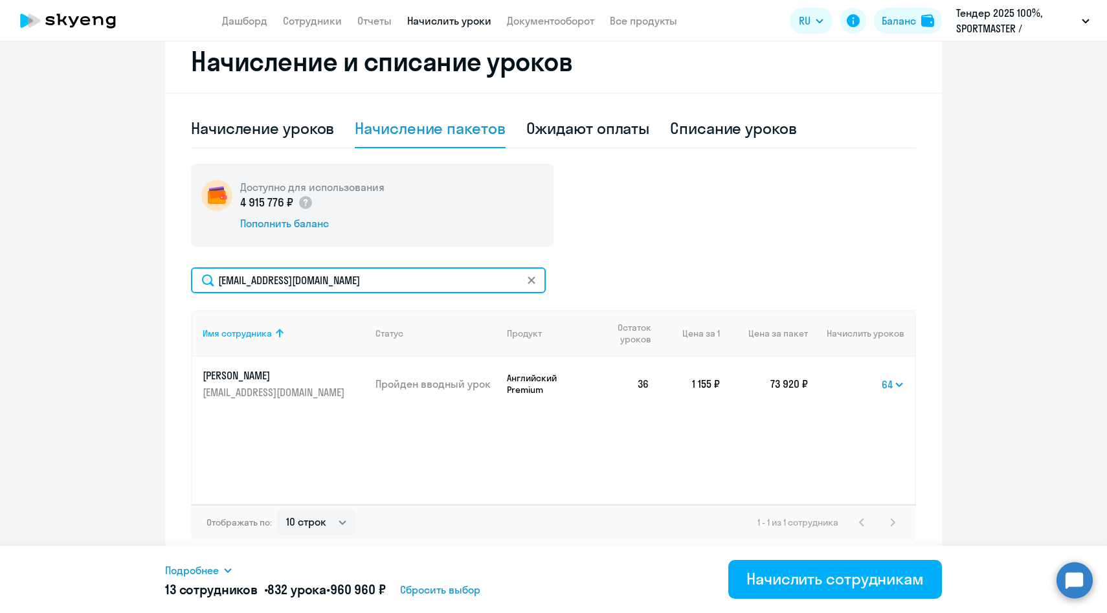
drag, startPoint x: 364, startPoint y: 283, endPoint x: 197, endPoint y: 283, distance: 167.7
click at [197, 283] on input "[EMAIL_ADDRESS][DOMAIN_NAME]" at bounding box center [368, 280] width 355 height 26
paste input "AKoroteev"
type input "[EMAIL_ADDRESS][DOMAIN_NAME]"
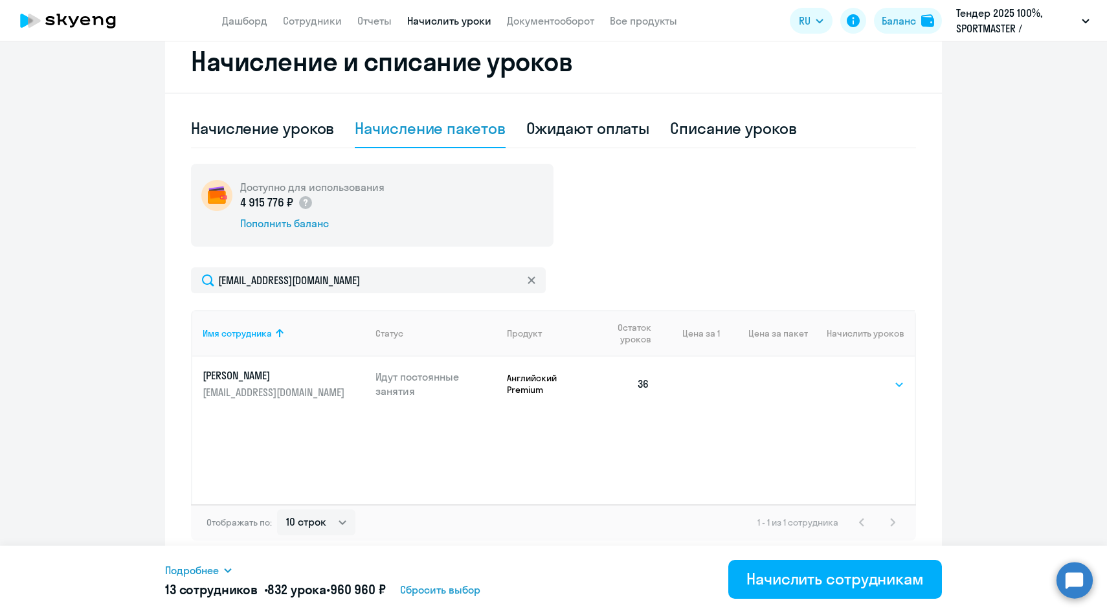
click at [871, 384] on select "Выбрать 4 8 14 16 32 64 96 128" at bounding box center [877, 385] width 53 height 16
select select "64"
click at [851, 377] on select "Выбрать 4 8 14 16 32 64 96 128" at bounding box center [877, 385] width 53 height 16
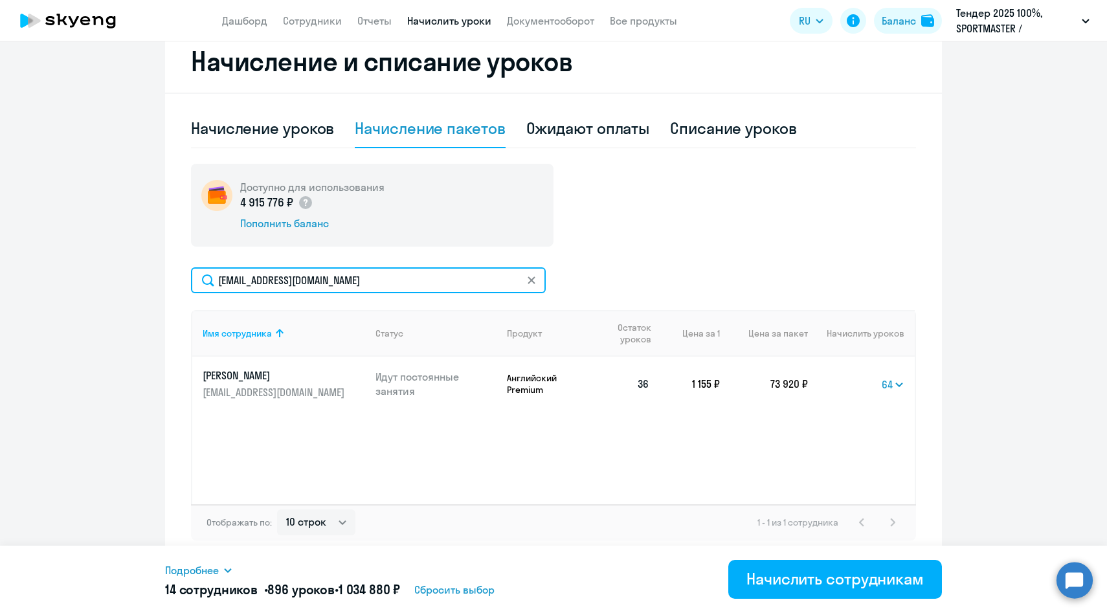
drag, startPoint x: 359, startPoint y: 280, endPoint x: 194, endPoint y: 280, distance: 165.1
click at [196, 280] on input "[EMAIL_ADDRESS][DOMAIN_NAME]" at bounding box center [368, 280] width 355 height 26
paste input "MZubova"
type input "[EMAIL_ADDRESS][DOMAIN_NAME]"
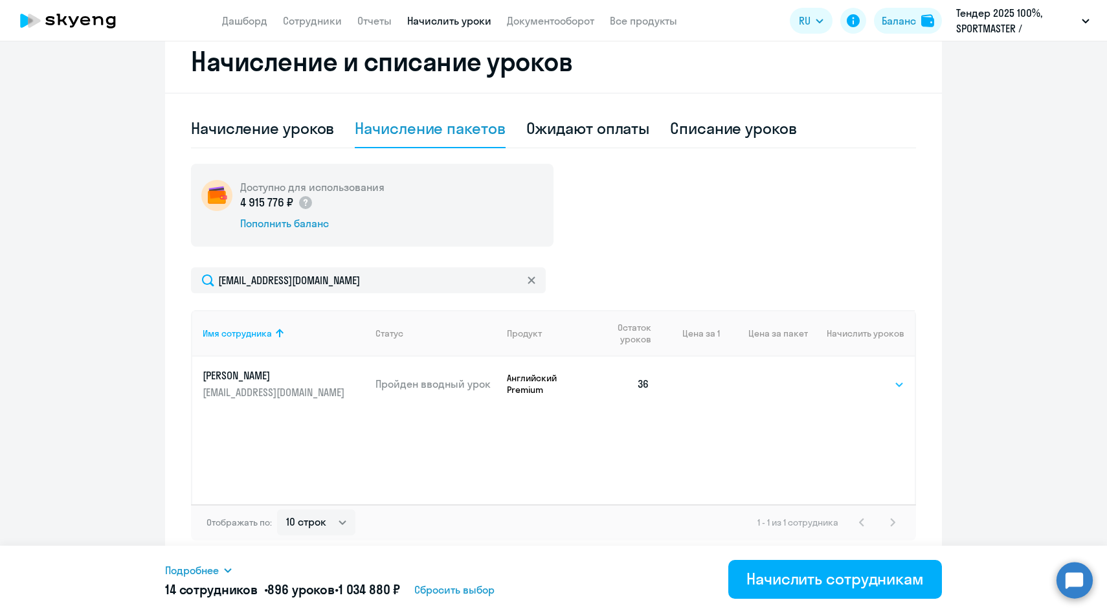
click at [885, 386] on select "Выбрать 4 8 14 16 32 64 96 128" at bounding box center [877, 385] width 53 height 16
select select "64"
click at [851, 377] on select "Выбрать 4 8 14 16 32 64 96 128" at bounding box center [877, 385] width 53 height 16
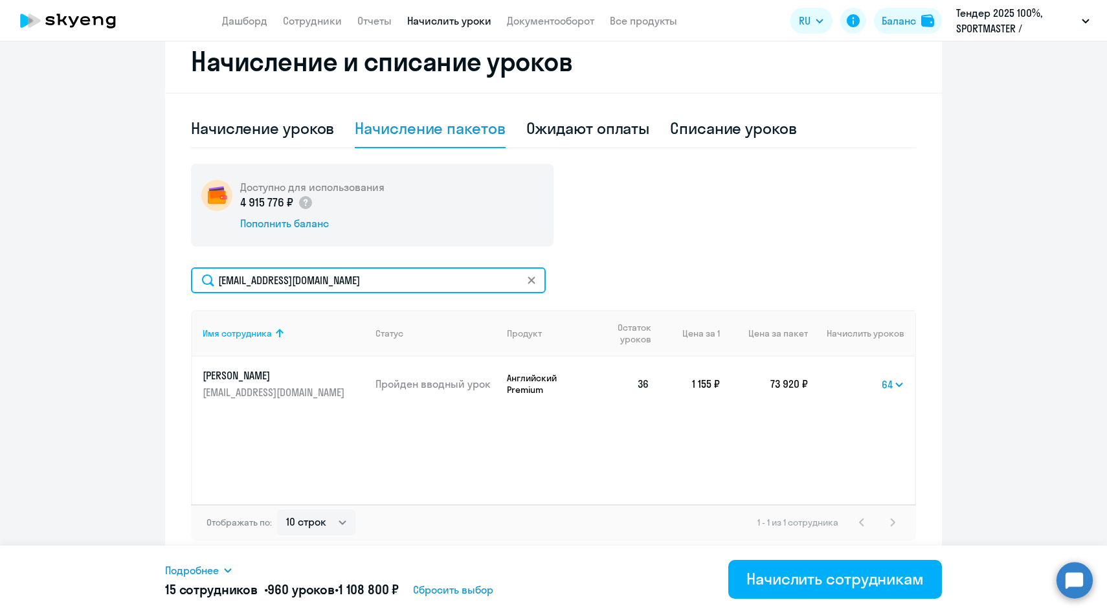
drag, startPoint x: 357, startPoint y: 284, endPoint x: 181, endPoint y: 282, distance: 176.8
click at [181, 282] on div "Начисление и списание уроков Начисление уроков Начисление пакетов Ожидают оплат…" at bounding box center [553, 295] width 777 height 531
paste input "AErmolin"
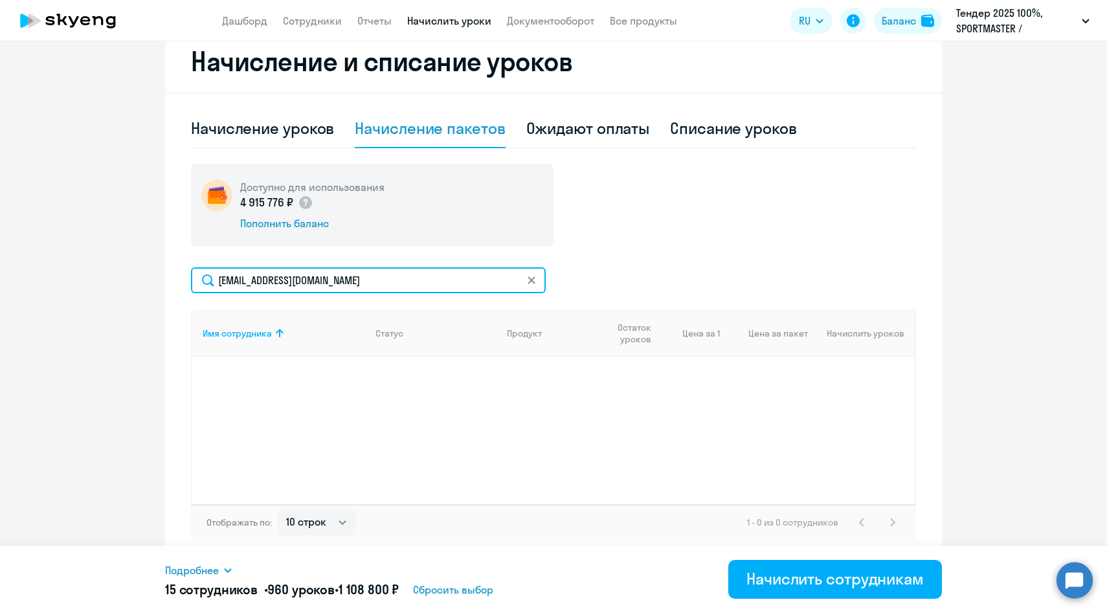
drag, startPoint x: 359, startPoint y: 282, endPoint x: 165, endPoint y: 282, distance: 193.6
click at [165, 282] on div "Начисление и списание уроков Начисление уроков Начисление пакетов Ожидают оплат…" at bounding box center [553, 295] width 777 height 531
paste input "adolzhenko"
drag, startPoint x: 358, startPoint y: 281, endPoint x: 144, endPoint y: 280, distance: 213.6
click at [144, 280] on ng-component "Рекомендуем создать шаблон автоначислений Уроки больше не придётся начислять вр…" at bounding box center [553, 132] width 1107 height 858
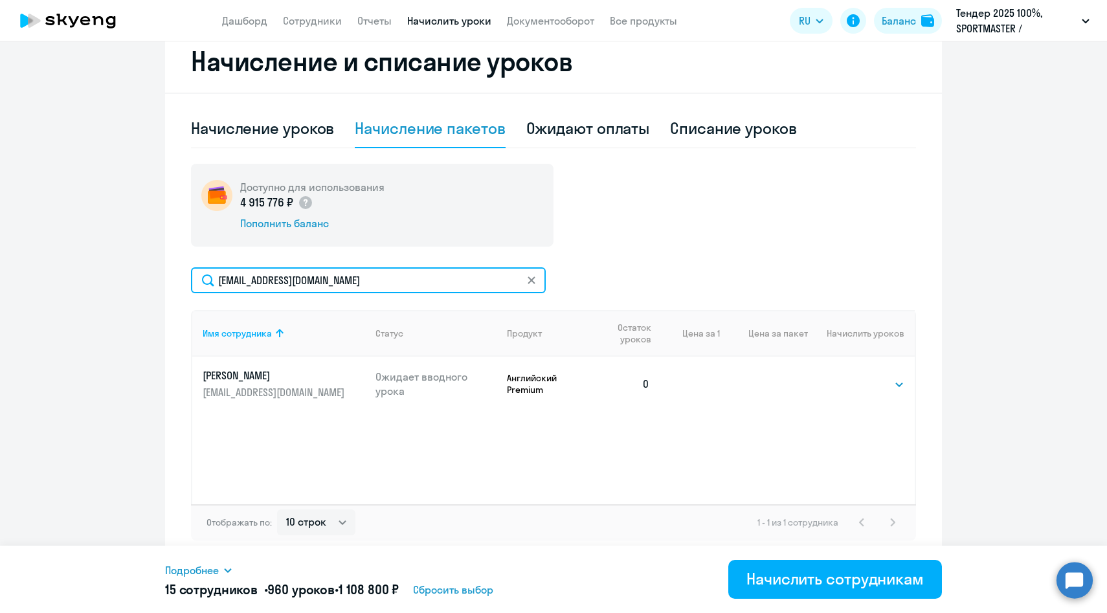
paste input "AErmolina"
type input "[EMAIL_ADDRESS][DOMAIN_NAME]"
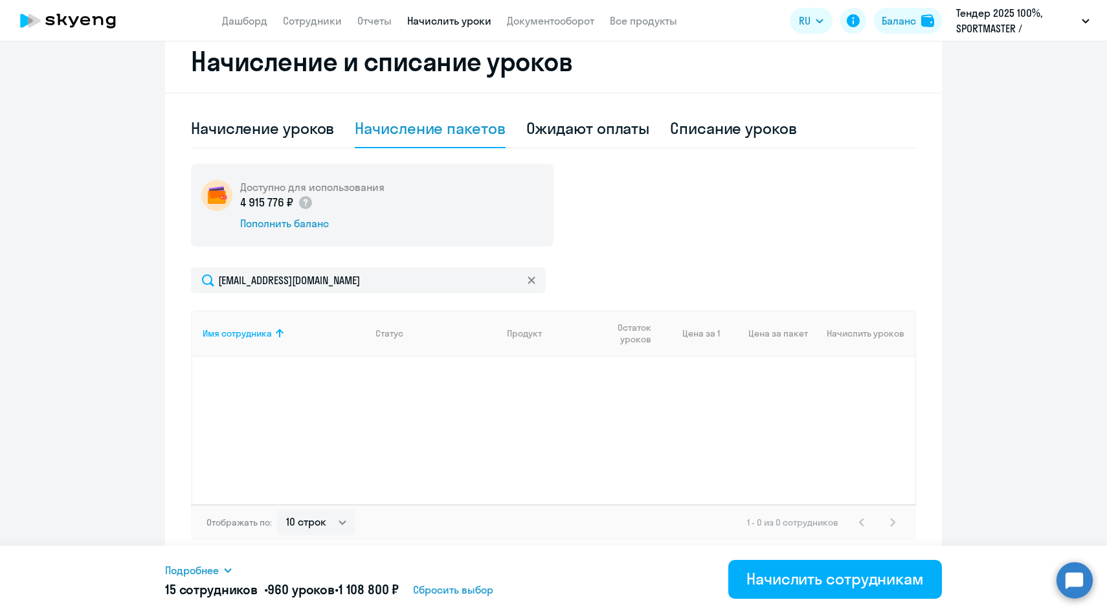
click at [536, 282] on svg-icon at bounding box center [531, 280] width 10 height 10
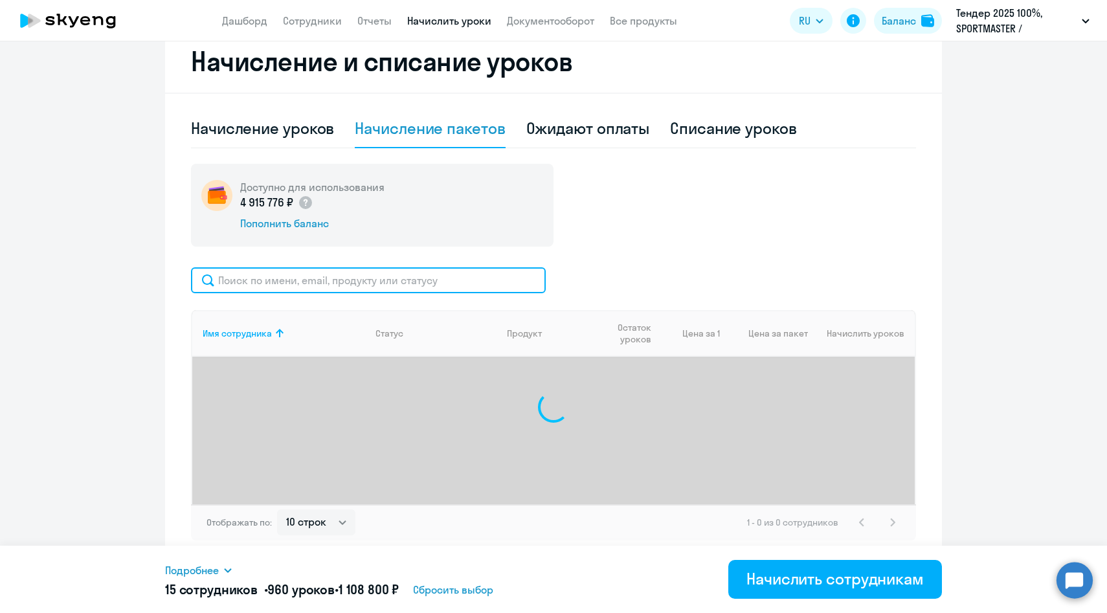
select select "64"
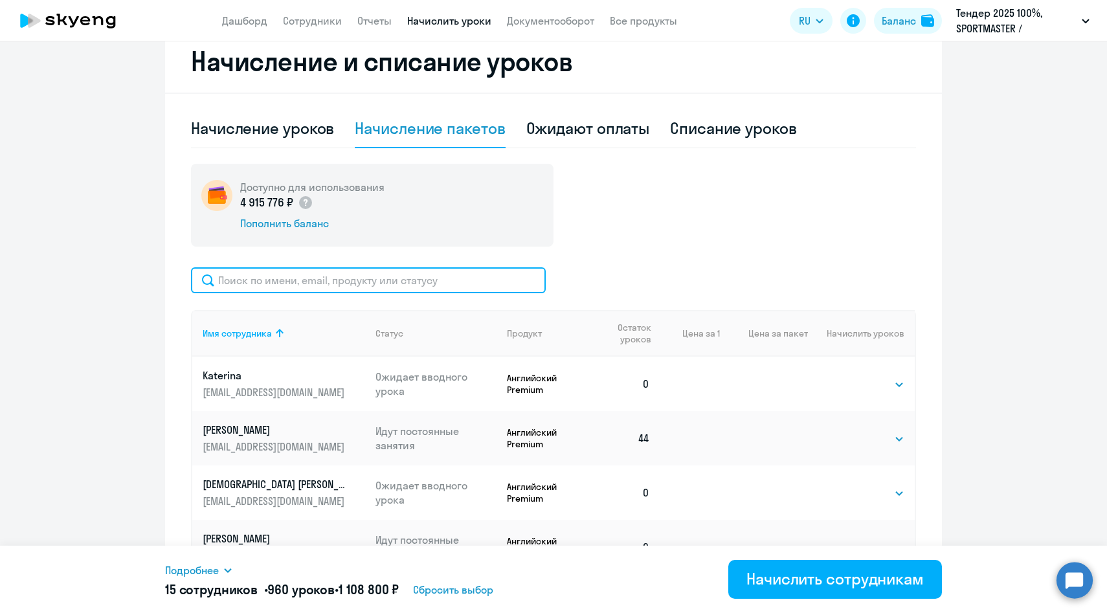
click at [403, 284] on input "text" at bounding box center [368, 280] width 355 height 26
paste input "[EMAIL_ADDRESS][DOMAIN_NAME]"
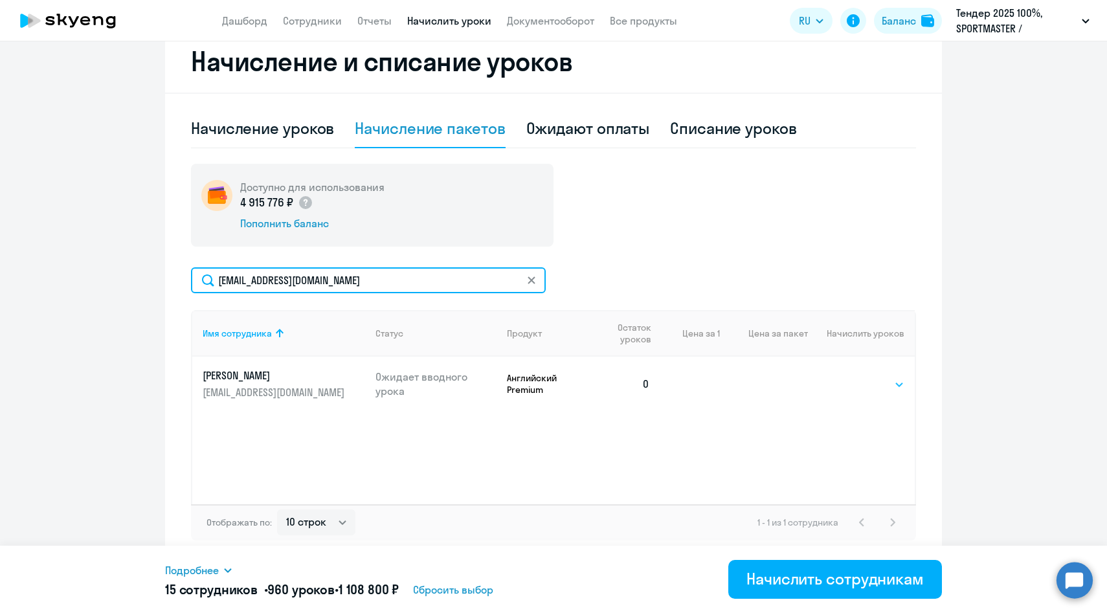
type input "[EMAIL_ADDRESS][DOMAIN_NAME]"
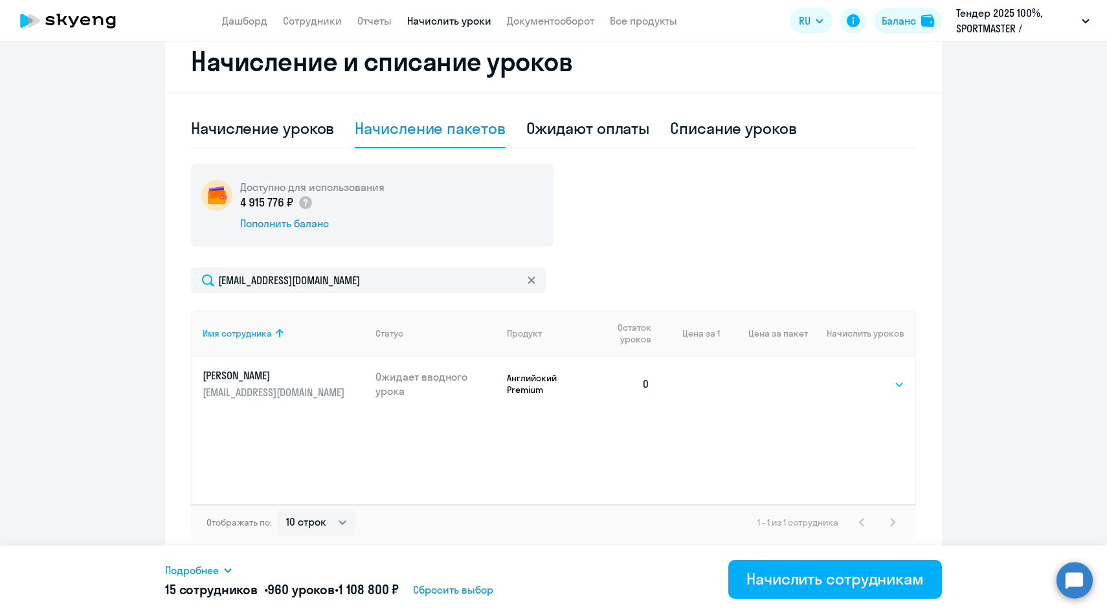
click at [899, 380] on select "Выбрать 4 8 14 16 32 64 96 128" at bounding box center [877, 385] width 53 height 16
select select "64"
click at [851, 377] on select "Выбрать 4 8 14 16 32 64 96 128" at bounding box center [877, 385] width 53 height 16
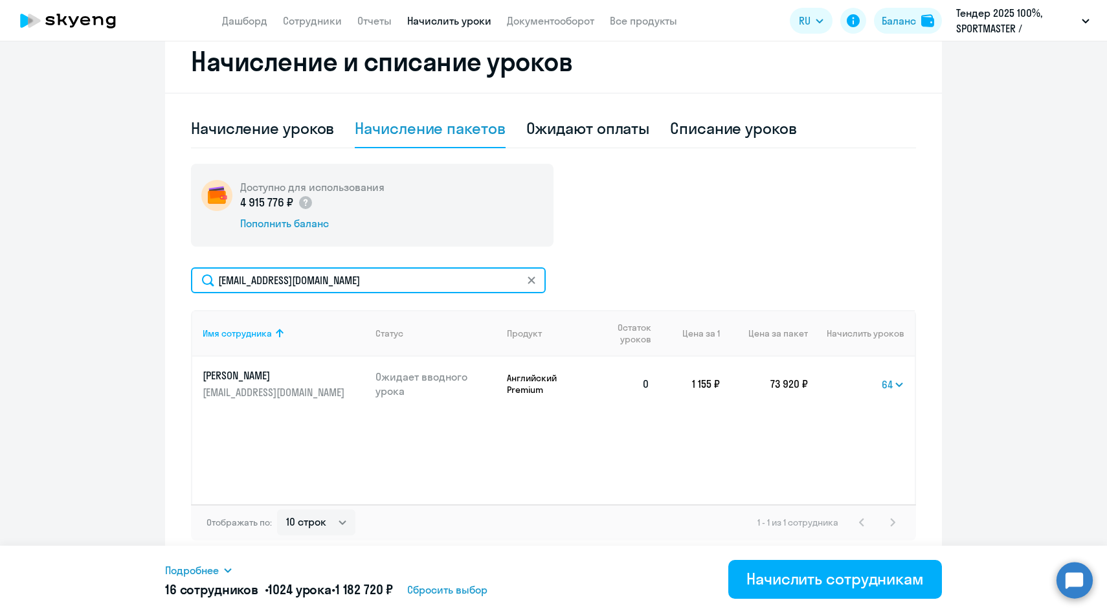
drag, startPoint x: 379, startPoint y: 282, endPoint x: 196, endPoint y: 279, distance: 182.6
click at [196, 280] on input "[EMAIL_ADDRESS][DOMAIN_NAME]" at bounding box center [368, 280] width 355 height 26
paste input "VSamoylov"
type input "[EMAIL_ADDRESS][DOMAIN_NAME]"
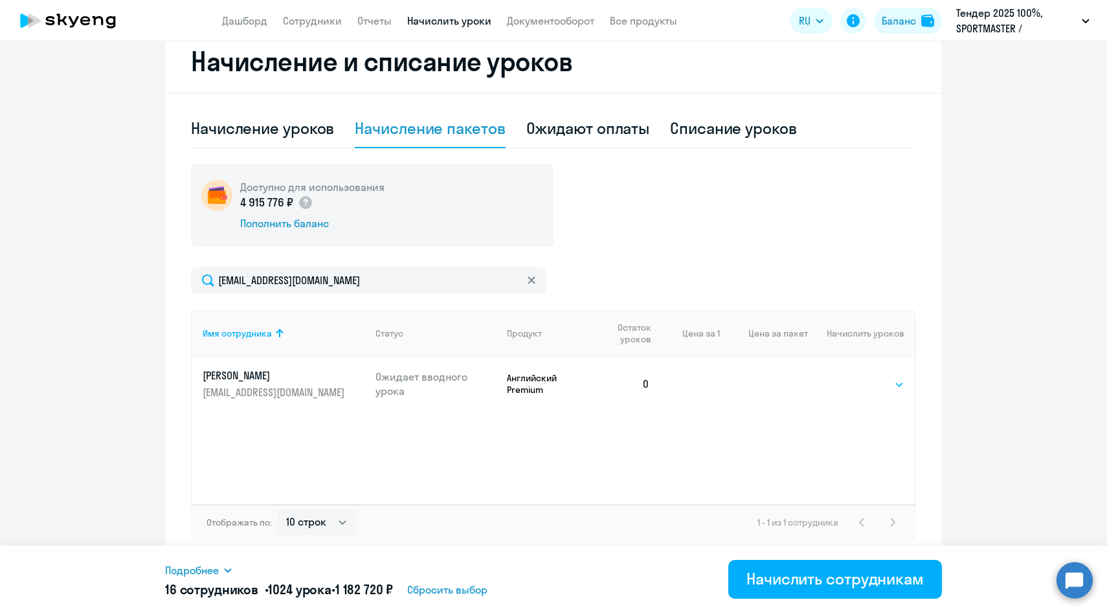
click at [872, 384] on select "Выбрать 4 8 14 16 32 64 96 128" at bounding box center [877, 385] width 53 height 16
select select "64"
click at [851, 377] on select "Выбрать 4 8 14 16 32 64 96 128" at bounding box center [877, 385] width 53 height 16
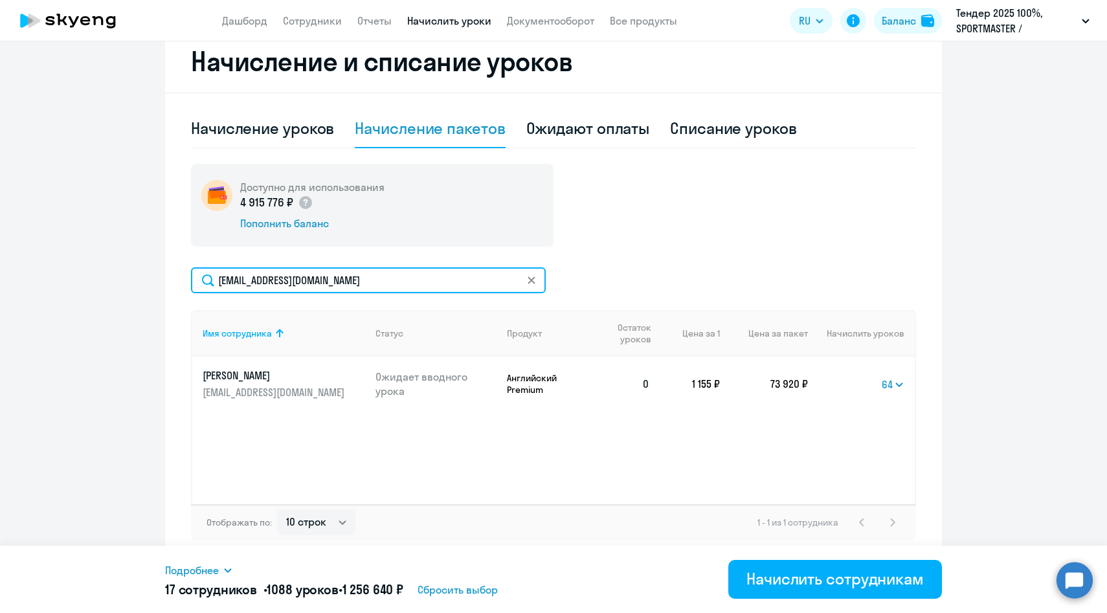
drag, startPoint x: 365, startPoint y: 280, endPoint x: 175, endPoint y: 280, distance: 189.7
click at [176, 280] on div "Начисление и списание уроков Начисление уроков Начисление пакетов Ожидают оплат…" at bounding box center [553, 295] width 777 height 531
paste input "PApostolov"
type input "[EMAIL_ADDRESS][DOMAIN_NAME]"
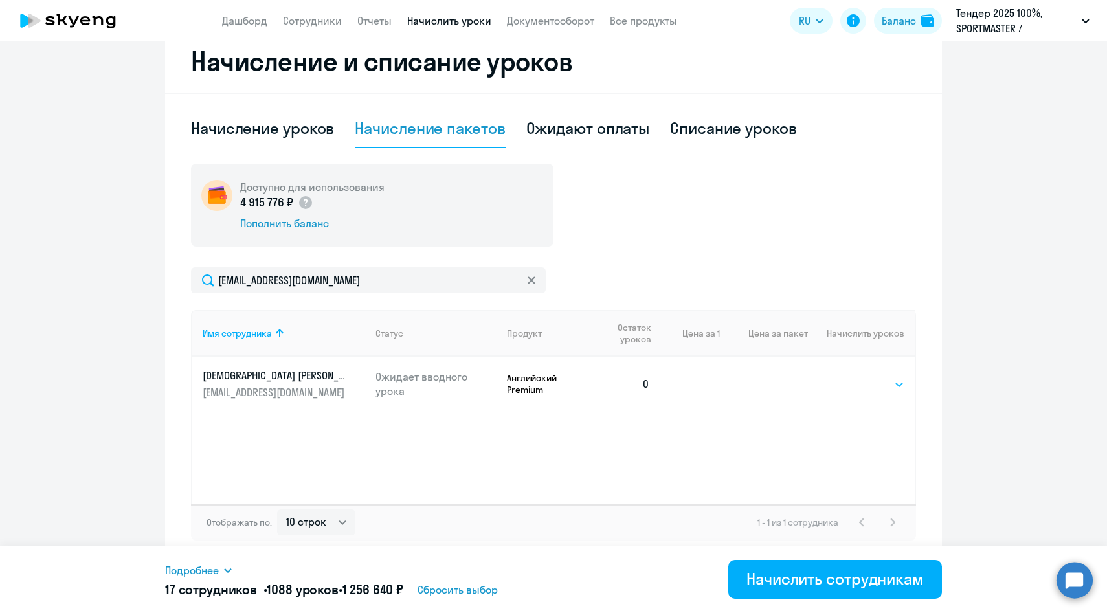
click at [871, 381] on select "Выбрать 4 8 14 16 32 64 96 128" at bounding box center [877, 385] width 53 height 16
select select "64"
click at [851, 377] on select "Выбрать 4 8 14 16 32 64 96 128" at bounding box center [877, 385] width 53 height 16
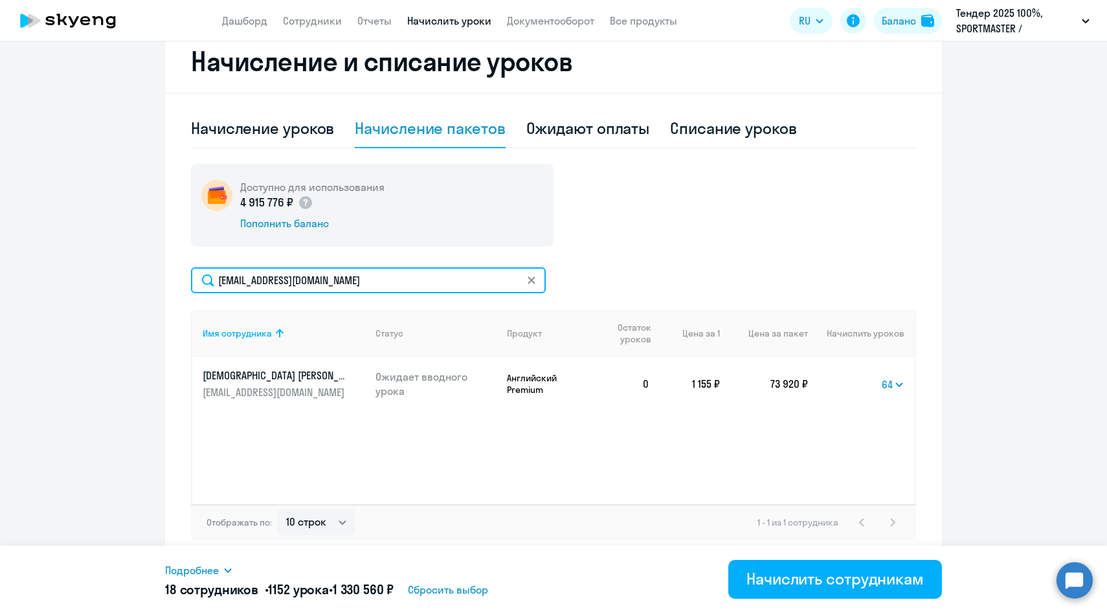
drag, startPoint x: 361, startPoint y: 283, endPoint x: 184, endPoint y: 282, distance: 176.7
click at [185, 282] on div "Начисление и списание уроков Начисление уроков Начисление пакетов Ожидают оплат…" at bounding box center [553, 295] width 777 height 531
paste input "ypakina"
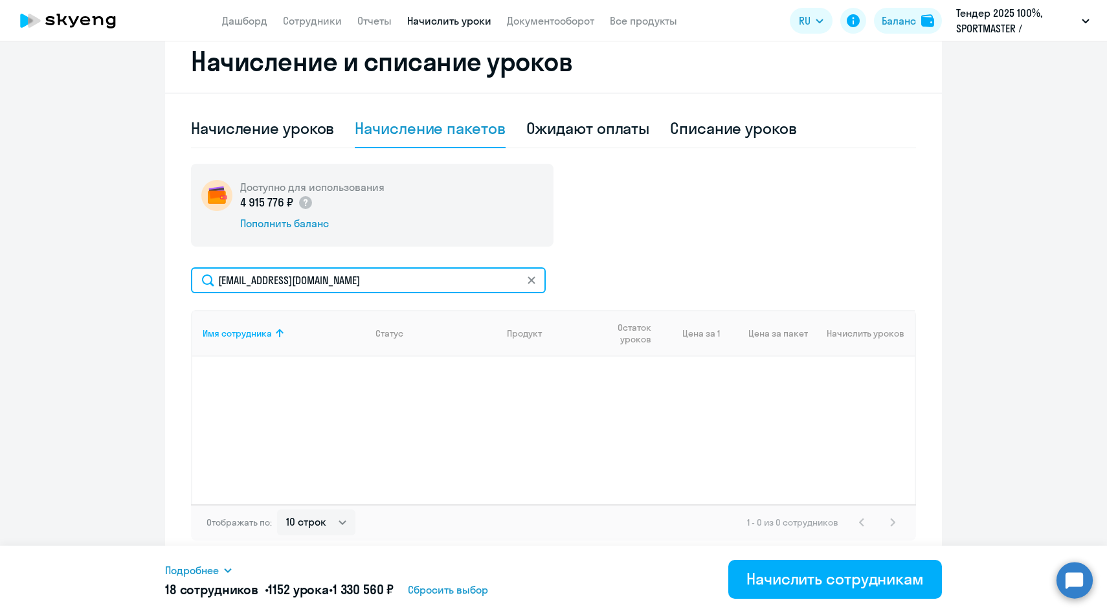
type input "[EMAIL_ADDRESS][DOMAIN_NAME]"
drag, startPoint x: 357, startPoint y: 283, endPoint x: 207, endPoint y: 282, distance: 150.2
click at [207, 282] on input "[EMAIL_ADDRESS][DOMAIN_NAME]" at bounding box center [368, 280] width 355 height 26
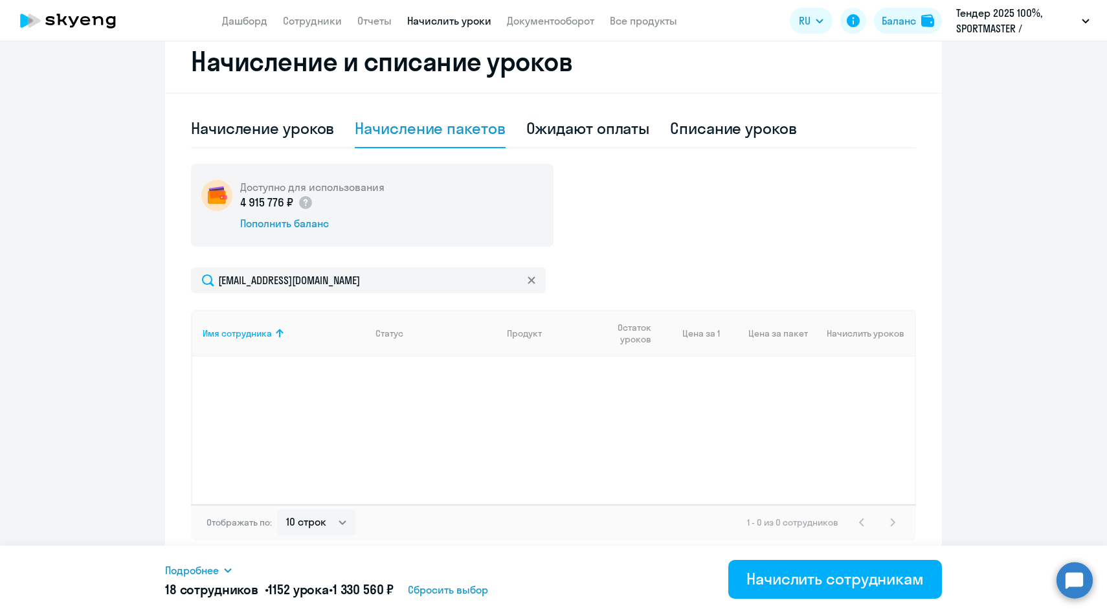
click at [533, 274] on div at bounding box center [531, 280] width 10 height 26
click at [530, 289] on div at bounding box center [531, 280] width 10 height 26
click at [530, 278] on icon at bounding box center [531, 279] width 7 height 7
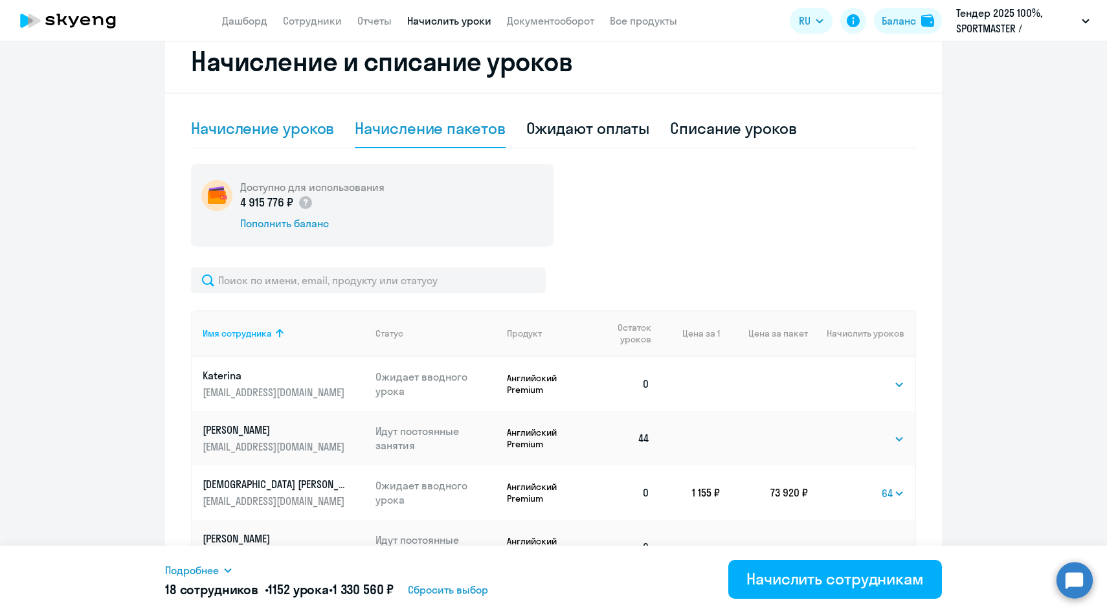
click at [280, 124] on div "Начисление уроков" at bounding box center [262, 128] width 143 height 21
select select "10"
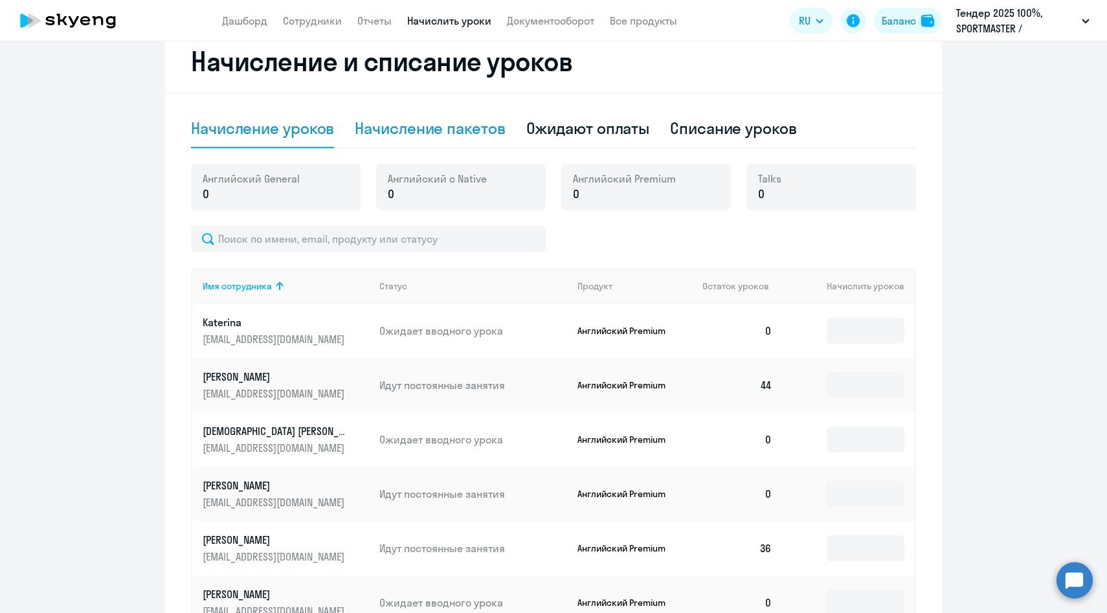
click at [411, 129] on div "Начисление пакетов" at bounding box center [430, 128] width 150 height 21
select select "10"
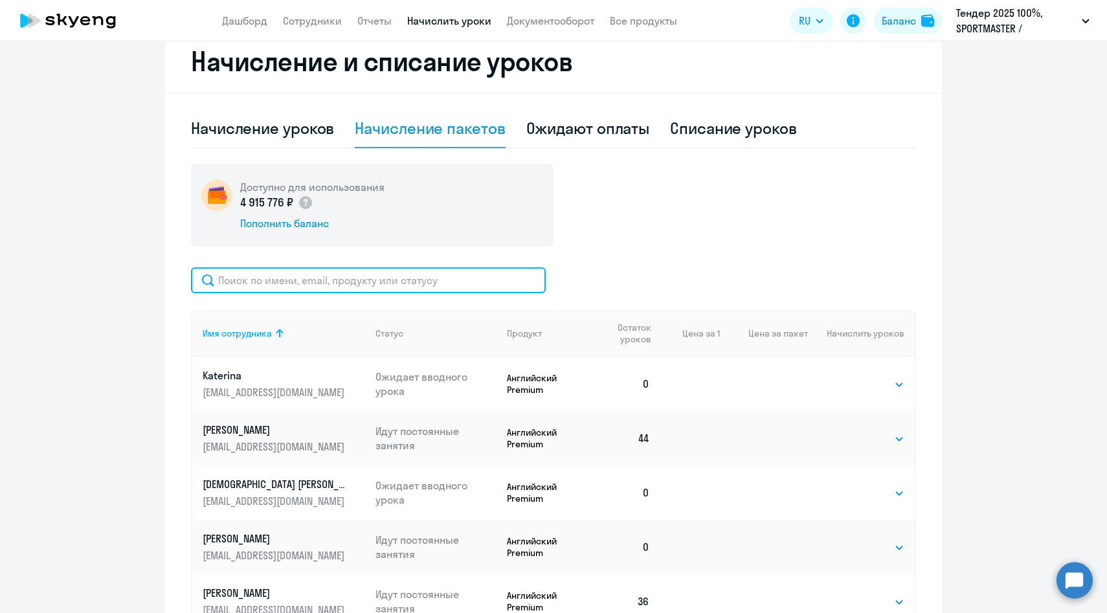
click at [335, 278] on input "text" at bounding box center [368, 280] width 355 height 26
paste input "[EMAIL_ADDRESS][DOMAIN_NAME]"
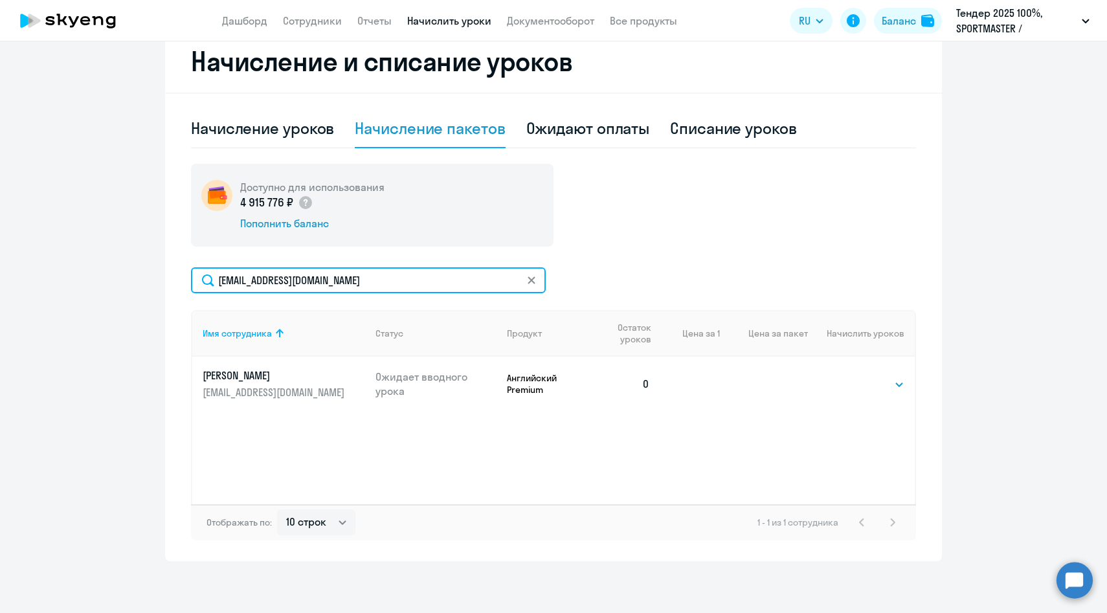
type input "[EMAIL_ADDRESS][DOMAIN_NAME]"
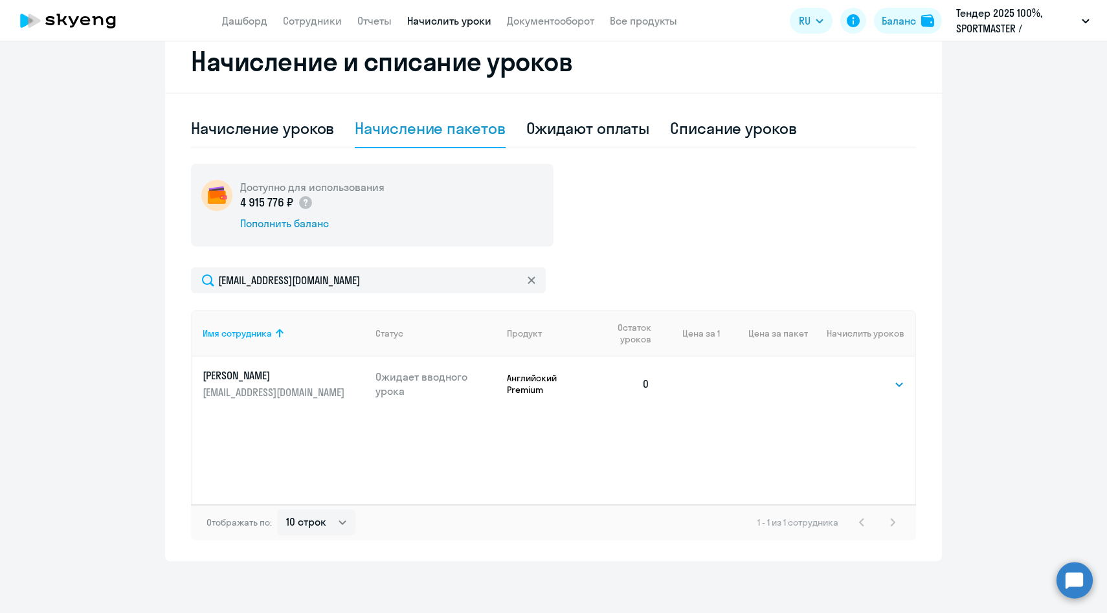
click at [847, 382] on td "Выбрать 4 8 14 16 32 64 96 128 Выбрать" at bounding box center [861, 384] width 107 height 54
click at [882, 388] on select "Выбрать 4 8 14 16 32 64 96 128" at bounding box center [877, 385] width 53 height 16
select select "64"
click at [851, 377] on select "Выбрать 4 8 14 16 32 64 96 128" at bounding box center [877, 385] width 53 height 16
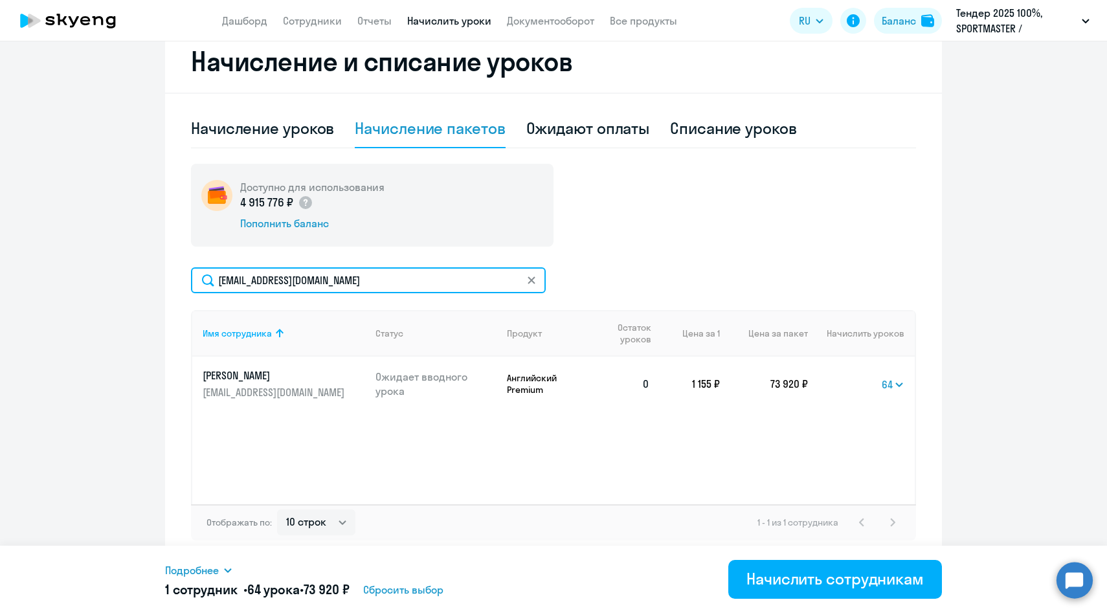
drag, startPoint x: 346, startPoint y: 284, endPoint x: 154, endPoint y: 281, distance: 191.7
click at [155, 281] on ng-component "Рекомендуем создать шаблон автоначислений Уроки больше не придётся начислять вр…" at bounding box center [553, 132] width 1107 height 858
paste input "earsentiev"
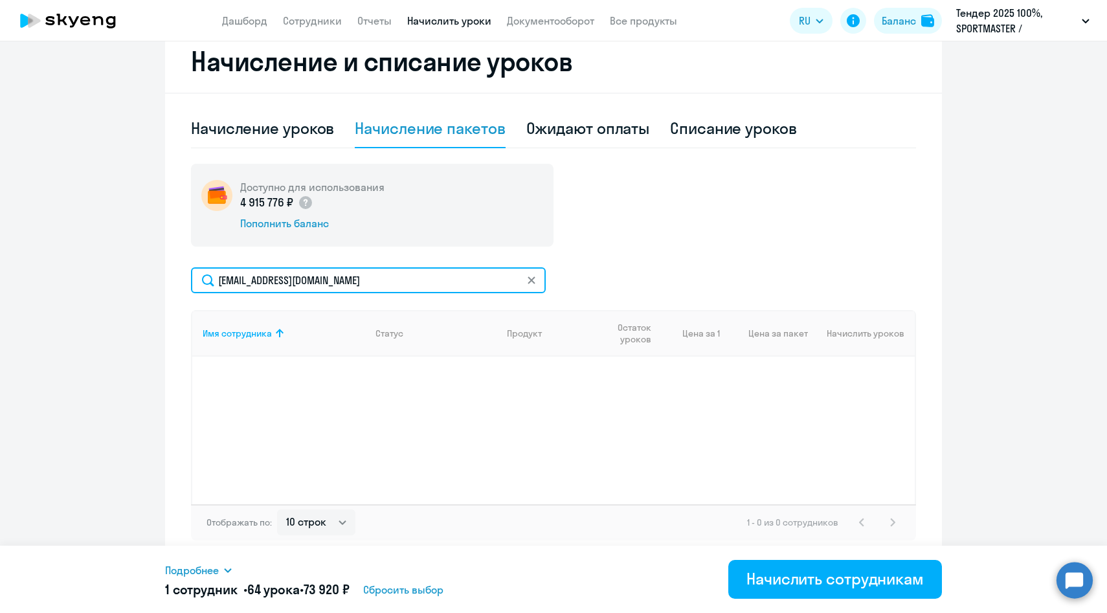
type input "[EMAIL_ADDRESS][DOMAIN_NAME]"
drag, startPoint x: 359, startPoint y: 282, endPoint x: 145, endPoint y: 269, distance: 214.7
click at [145, 269] on ng-component "Рекомендуем создать шаблон автоначислений Уроки больше не придётся начислять вр…" at bounding box center [553, 132] width 1107 height 858
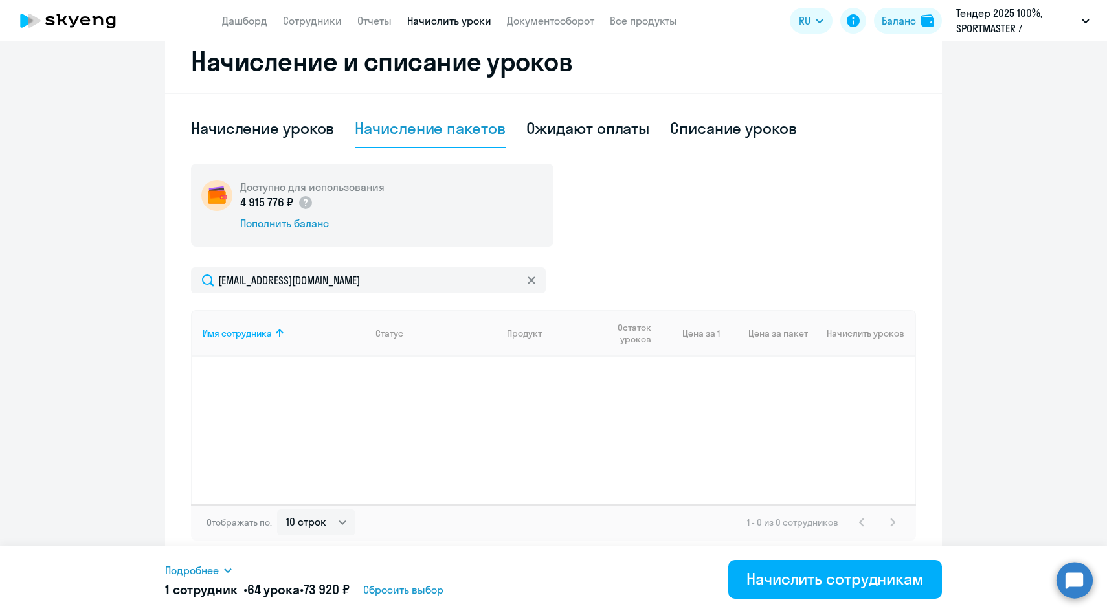
click at [528, 281] on icon at bounding box center [532, 280] width 8 height 8
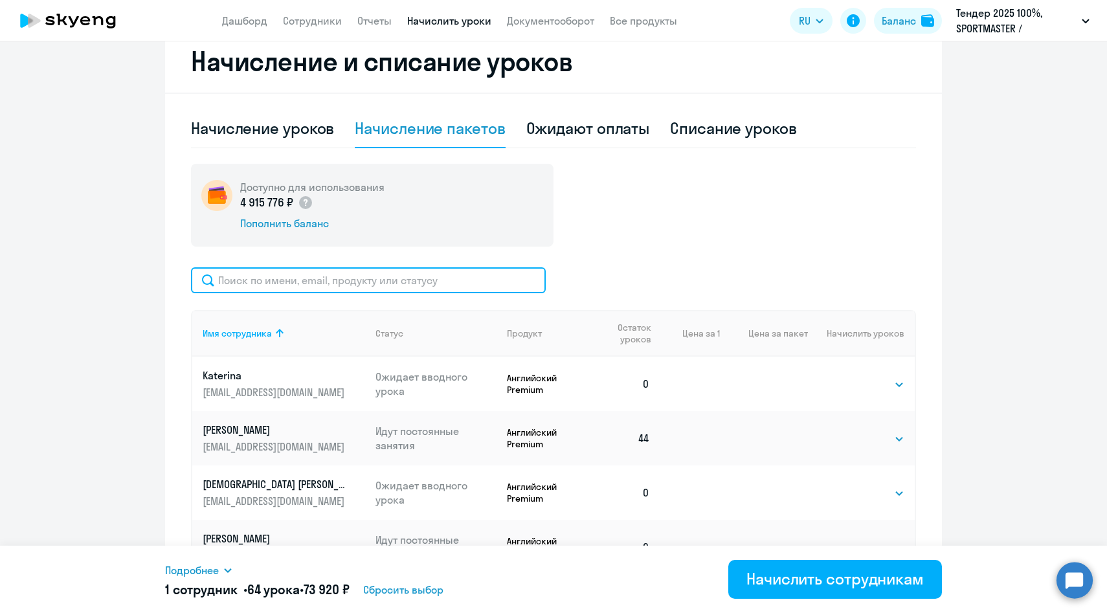
click at [290, 284] on input "text" at bounding box center [368, 280] width 355 height 26
paste input "[EMAIL_ADDRESS][DOMAIN_NAME]"
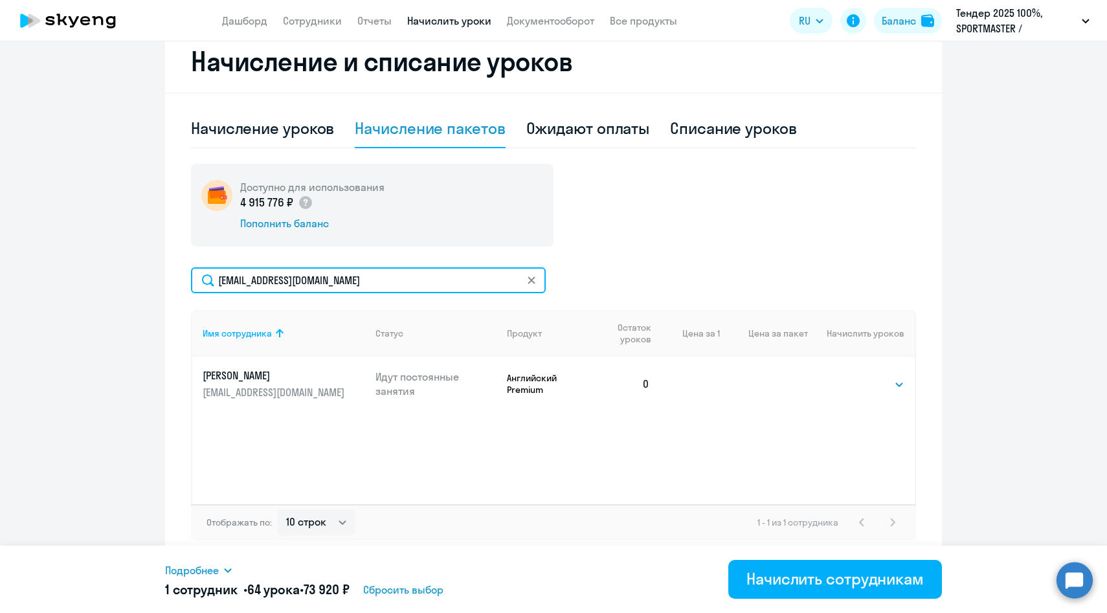
type input "[EMAIL_ADDRESS][DOMAIN_NAME]"
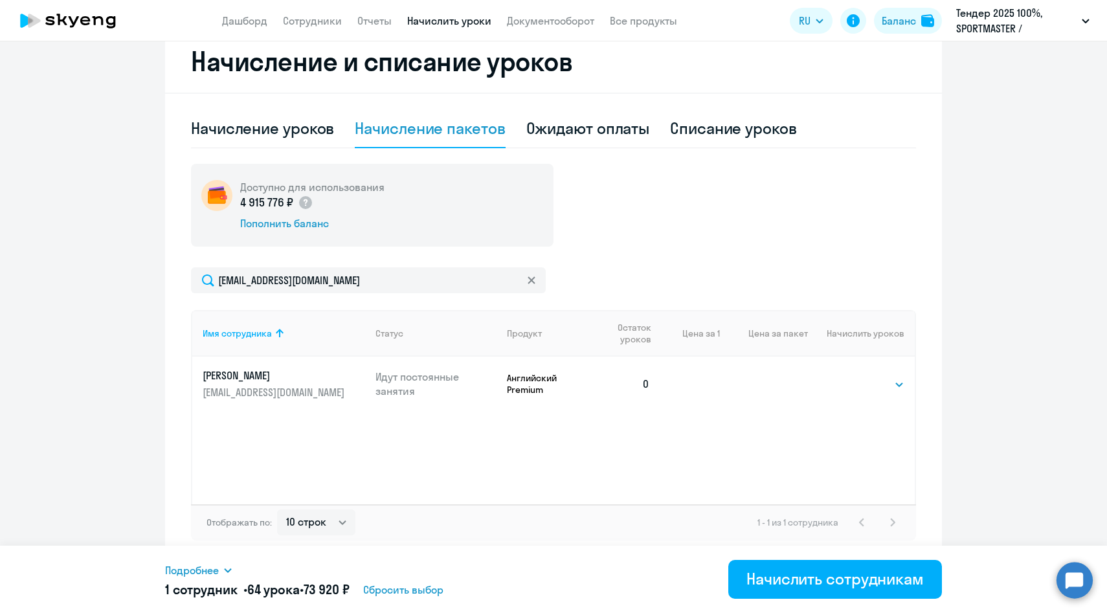
click at [867, 373] on td "Выбрать 4 8 14 16 32 64 96 128 Выбрать" at bounding box center [861, 384] width 107 height 54
click at [867, 384] on select "Выбрать 4 8 14 16 32 64 96 128" at bounding box center [877, 385] width 53 height 16
select select "64"
click at [851, 377] on select "Выбрать 4 8 14 16 32 64 96 128" at bounding box center [877, 385] width 53 height 16
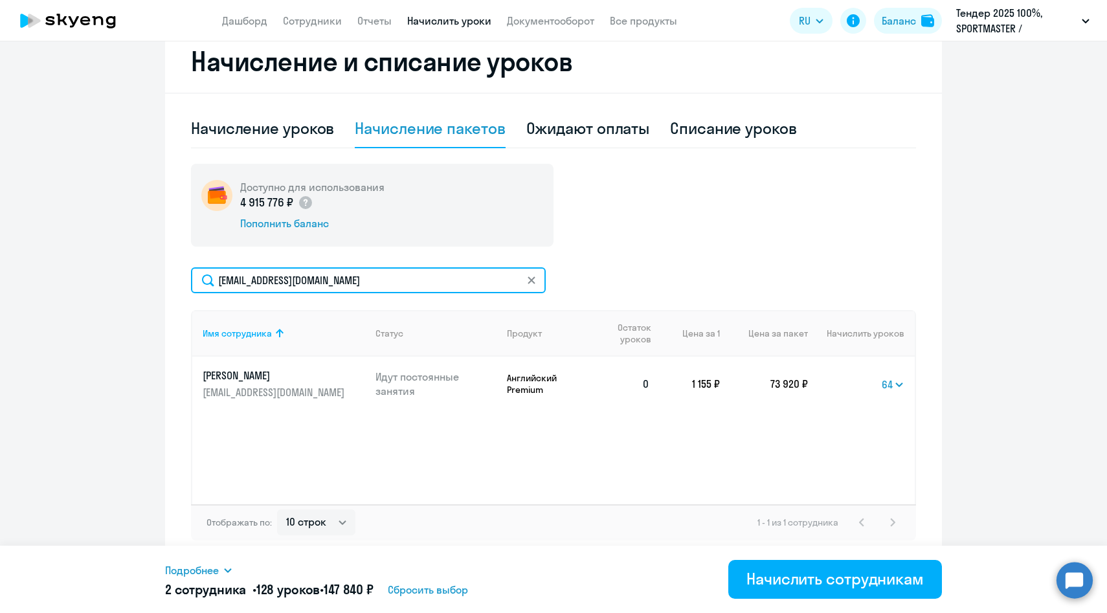
drag, startPoint x: 379, startPoint y: 278, endPoint x: 157, endPoint y: 277, distance: 221.4
click at [157, 277] on ng-component "Рекомендуем создать шаблон автоначислений Уроки больше не придётся начислять вр…" at bounding box center [553, 132] width 1107 height 858
paste input "OZakharo"
type input "[EMAIL_ADDRESS][DOMAIN_NAME]"
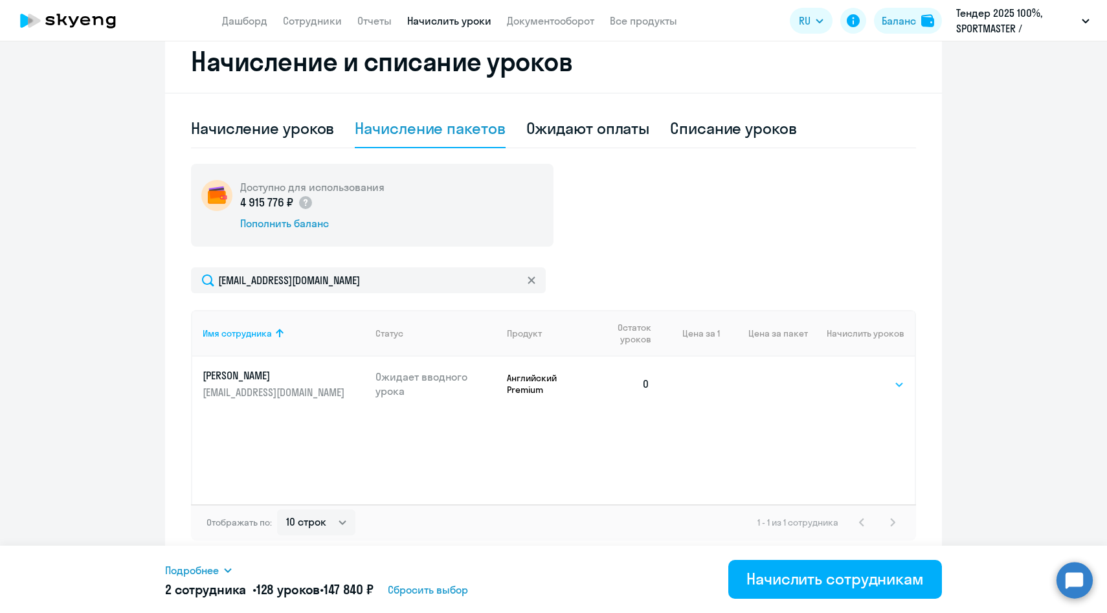
click at [880, 383] on select "Выбрать 4 8 14 16 32 64 96 128" at bounding box center [877, 385] width 53 height 16
select select "64"
click at [851, 377] on select "Выбрать 4 8 14 16 32 64 96 128" at bounding box center [877, 385] width 53 height 16
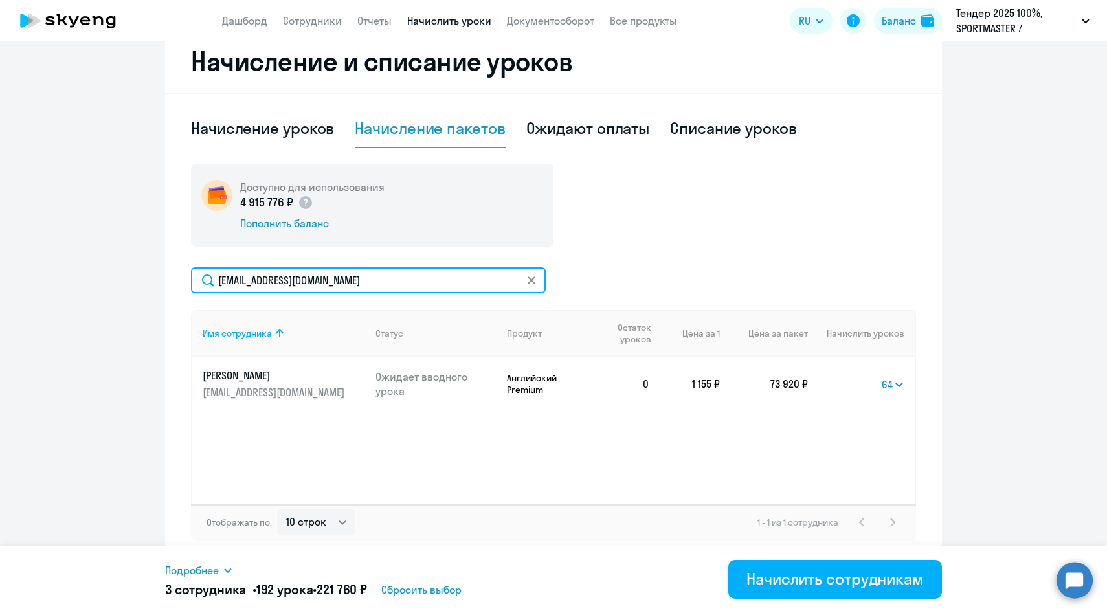
drag, startPoint x: 365, startPoint y: 276, endPoint x: 148, endPoint y: 264, distance: 217.2
click at [148, 264] on ng-component "Рекомендуем создать шаблон автоначислений Уроки больше не придётся начислять вр…" at bounding box center [553, 132] width 1107 height 858
paste input "DPushkare"
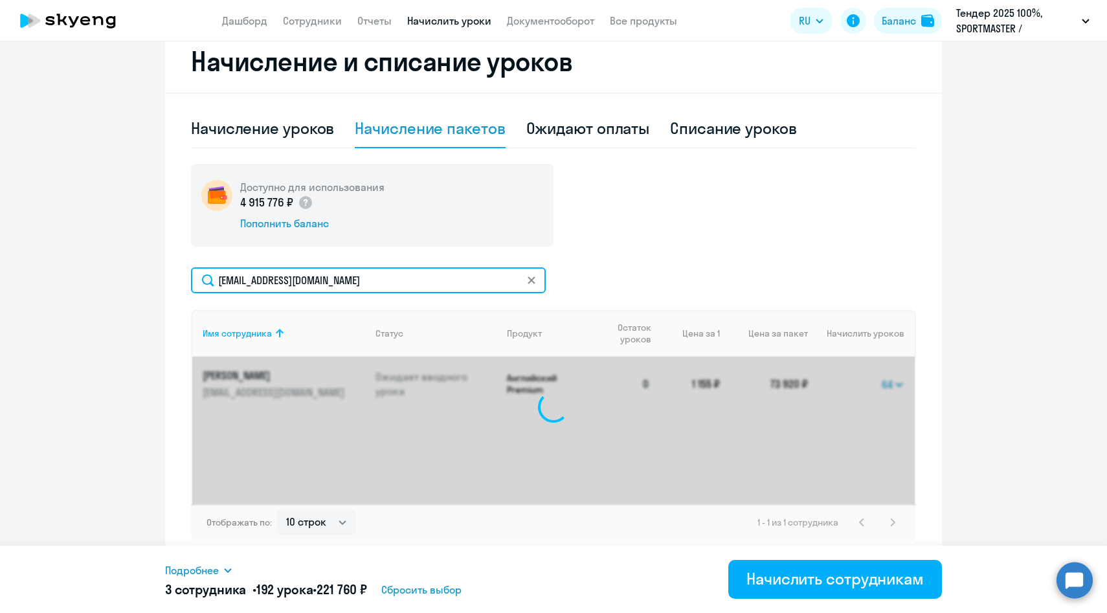
type input "[EMAIL_ADDRESS][DOMAIN_NAME]"
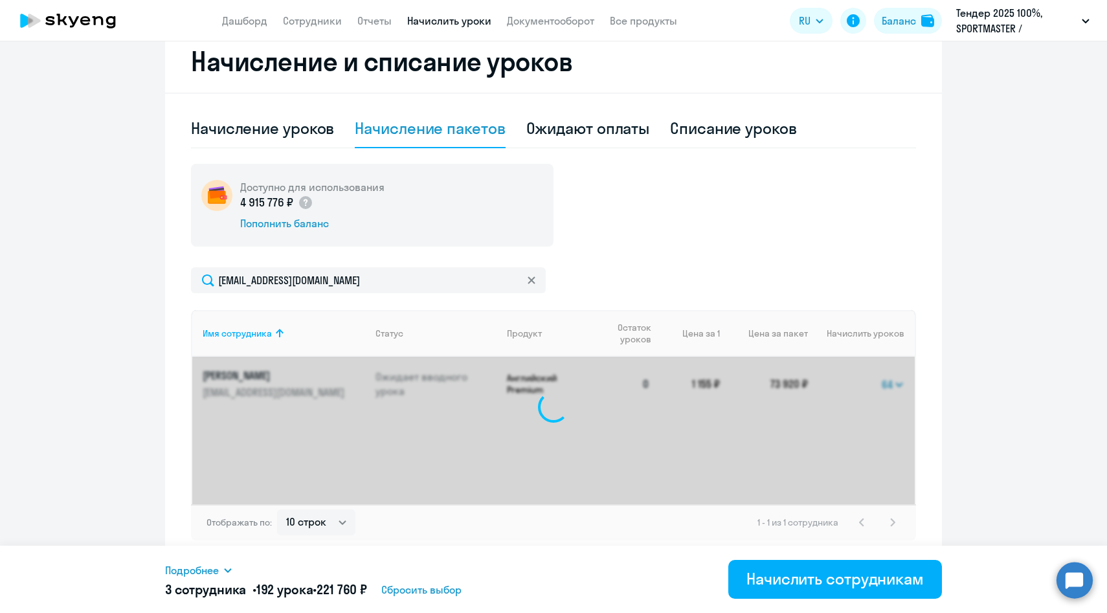
click at [214, 564] on span "Подробнее" at bounding box center [192, 571] width 54 height 16
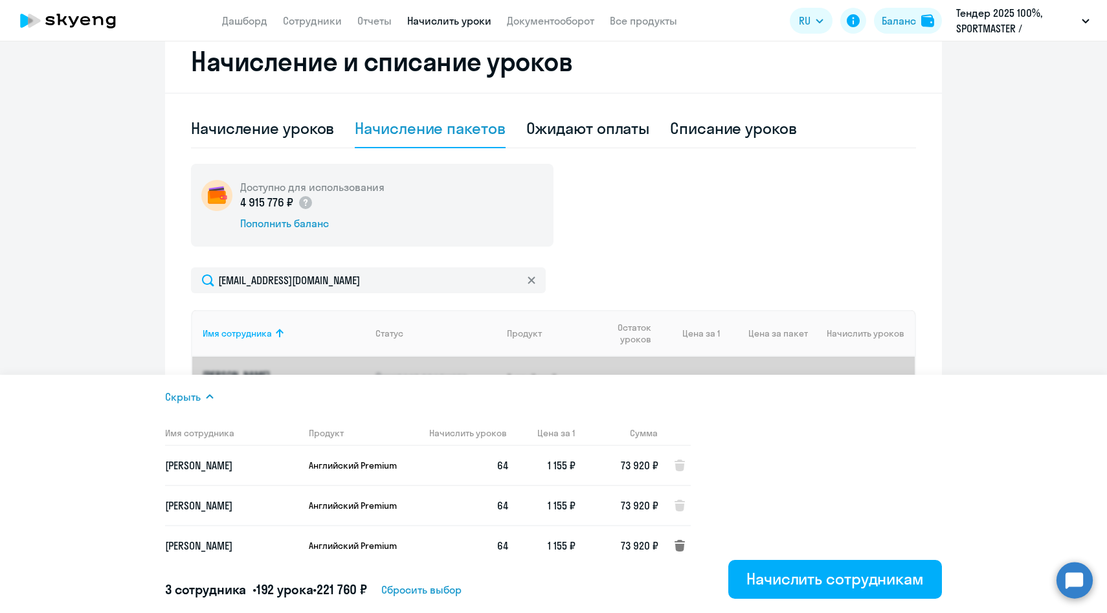
click at [675, 545] on icon at bounding box center [680, 546] width 10 height 12
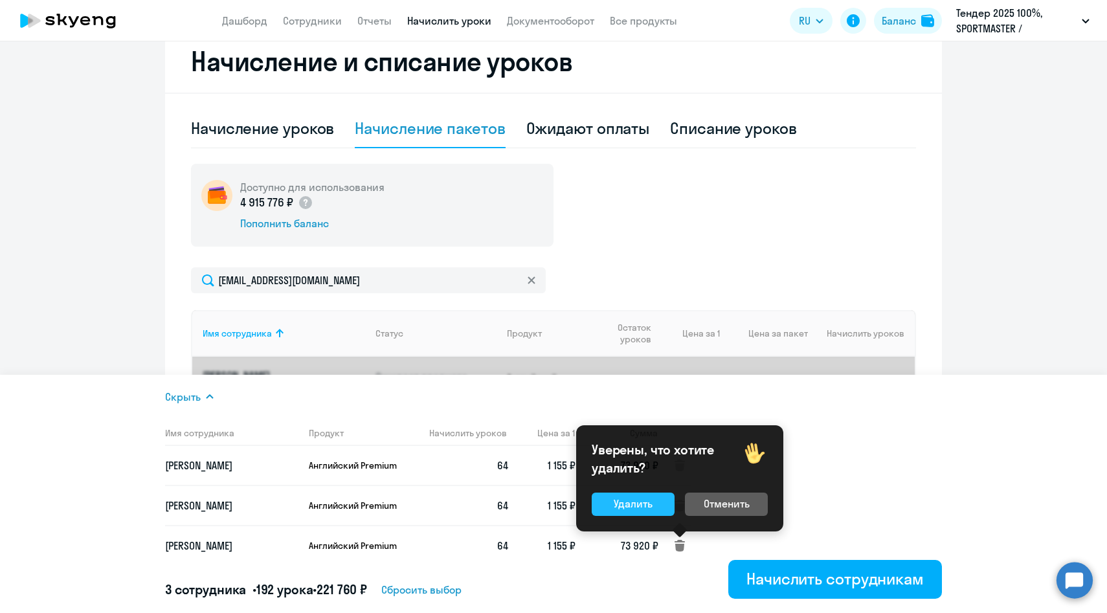
click at [646, 511] on button "Удалить" at bounding box center [633, 504] width 83 height 23
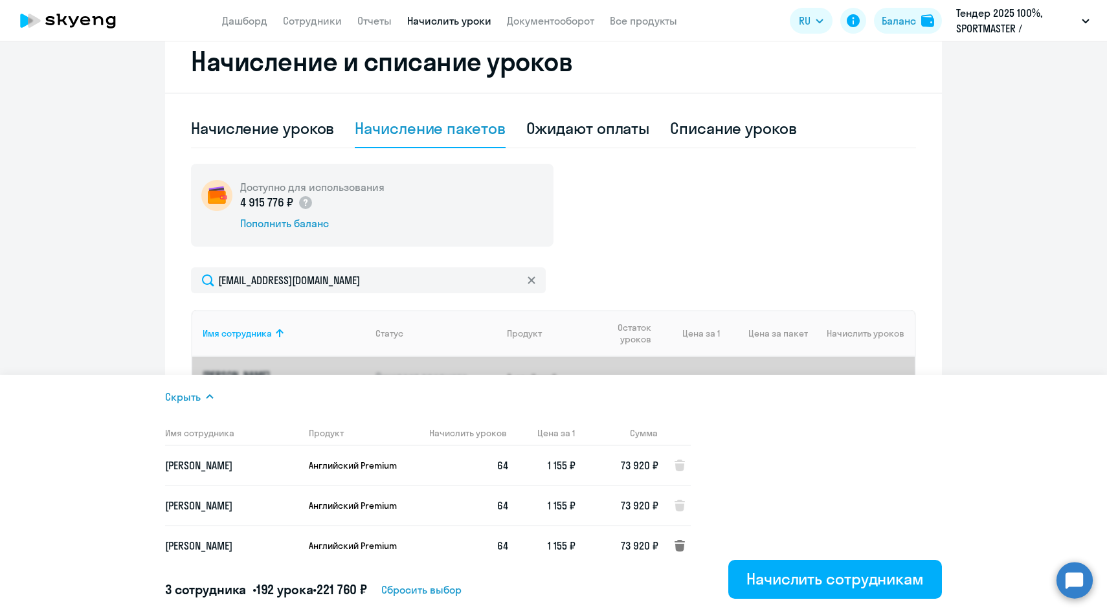
select select
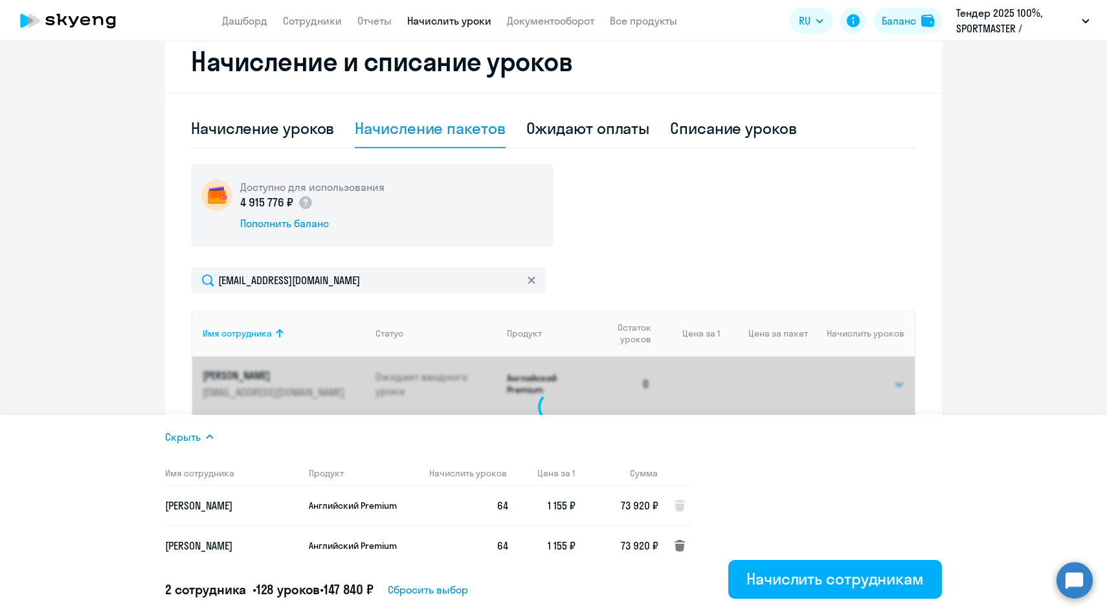
click at [675, 544] on icon at bounding box center [680, 546] width 10 height 12
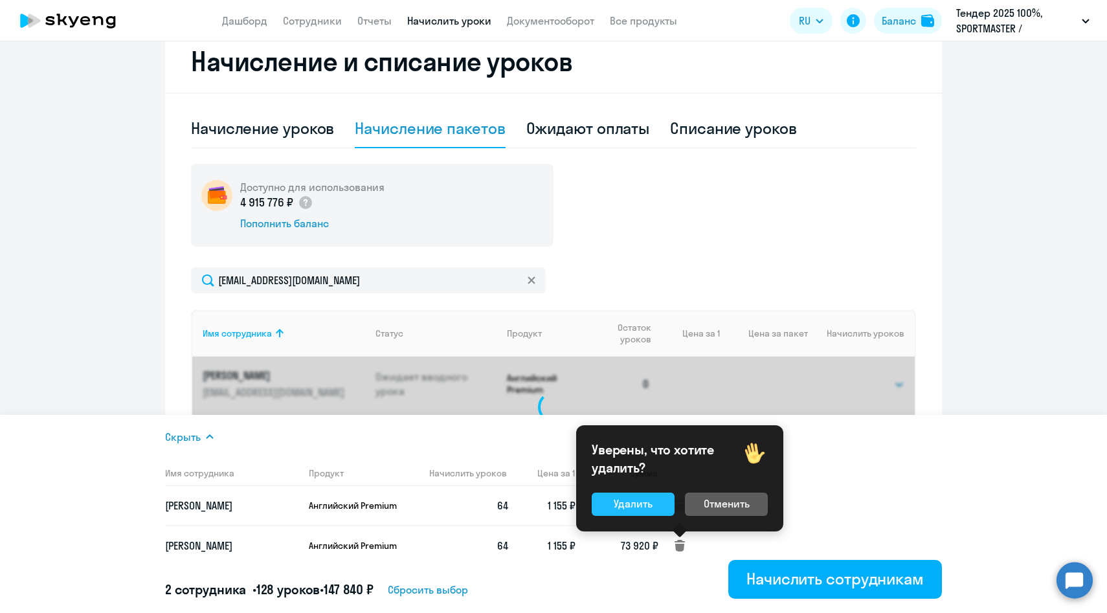
click at [623, 501] on div "Удалить" at bounding box center [633, 504] width 39 height 16
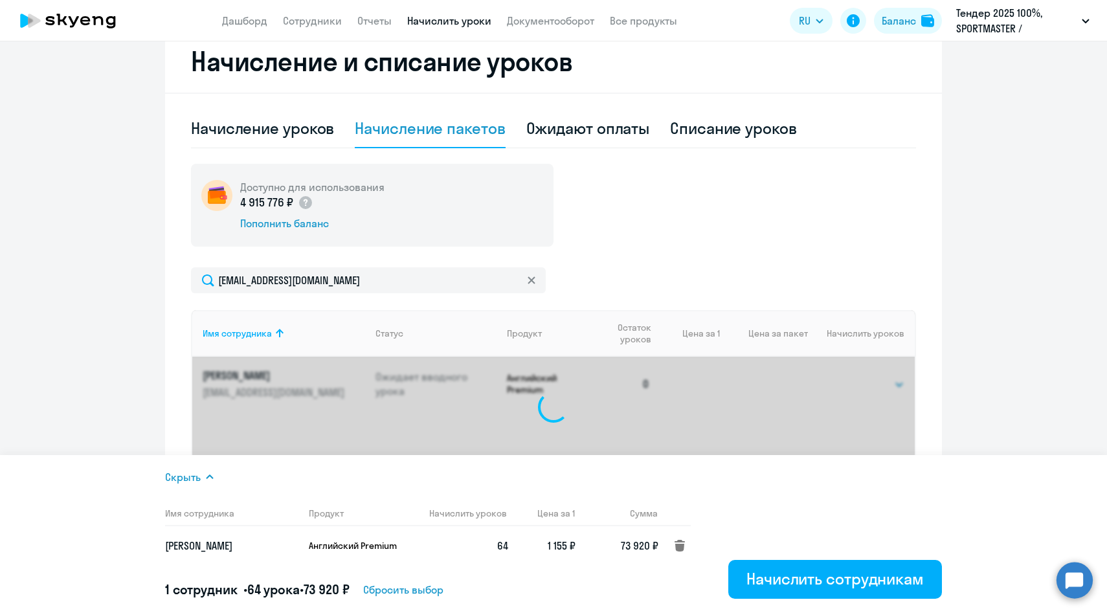
click at [677, 545] on icon at bounding box center [680, 546] width 10 height 12
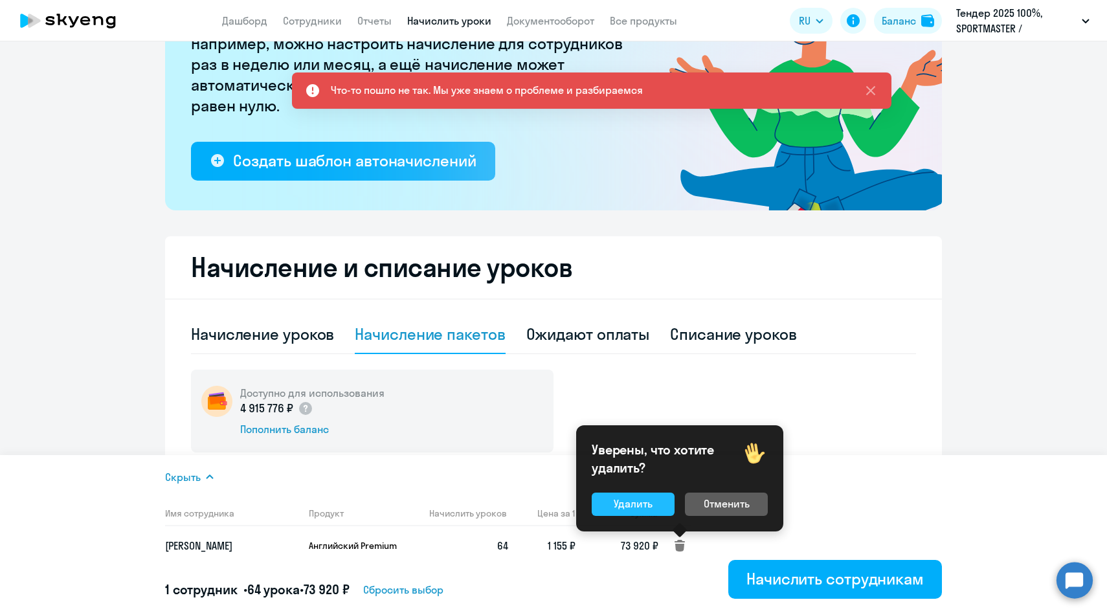
click at [634, 503] on div "Удалить" at bounding box center [633, 504] width 39 height 16
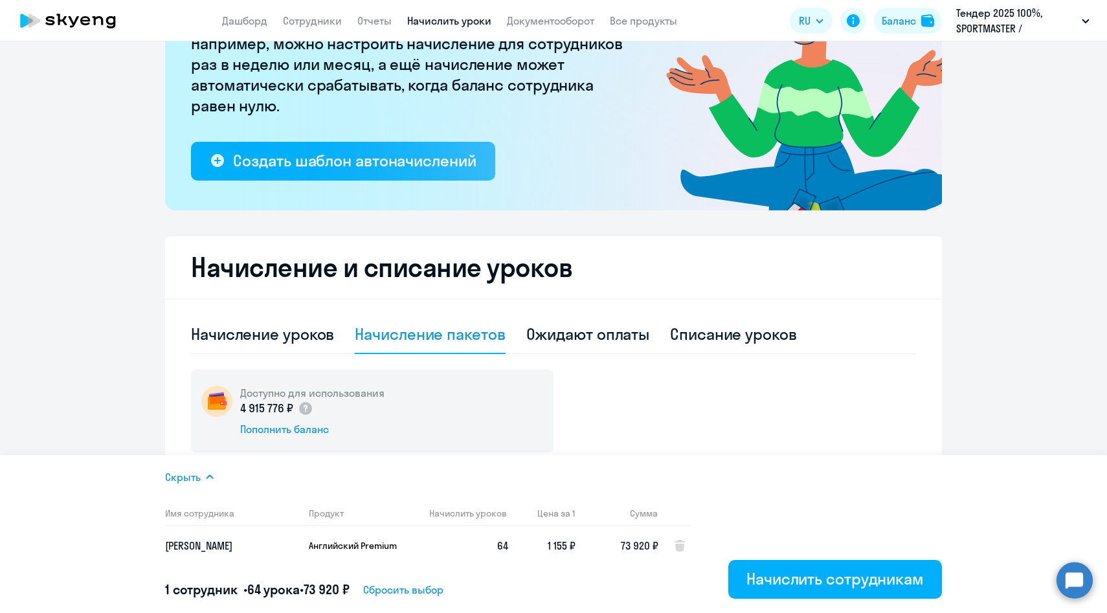
click at [209, 594] on h5 "1 сотрудник • 64 урока • 73 920 ₽" at bounding box center [257, 590] width 184 height 18
click at [674, 541] on svg-icon at bounding box center [680, 546] width 16 height 16
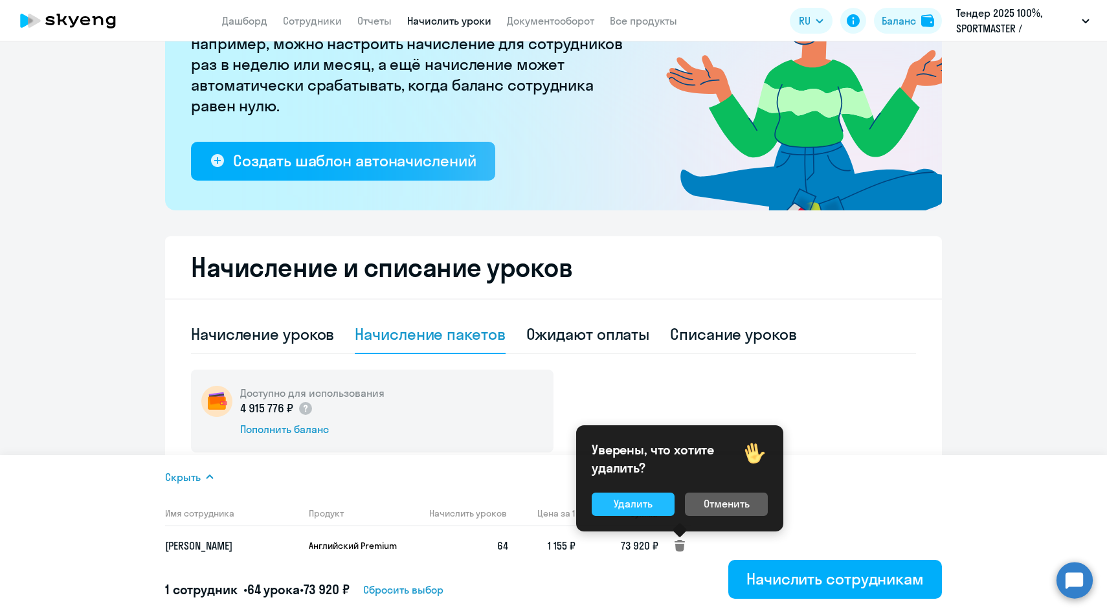
click at [646, 507] on div "Удалить" at bounding box center [633, 504] width 39 height 16
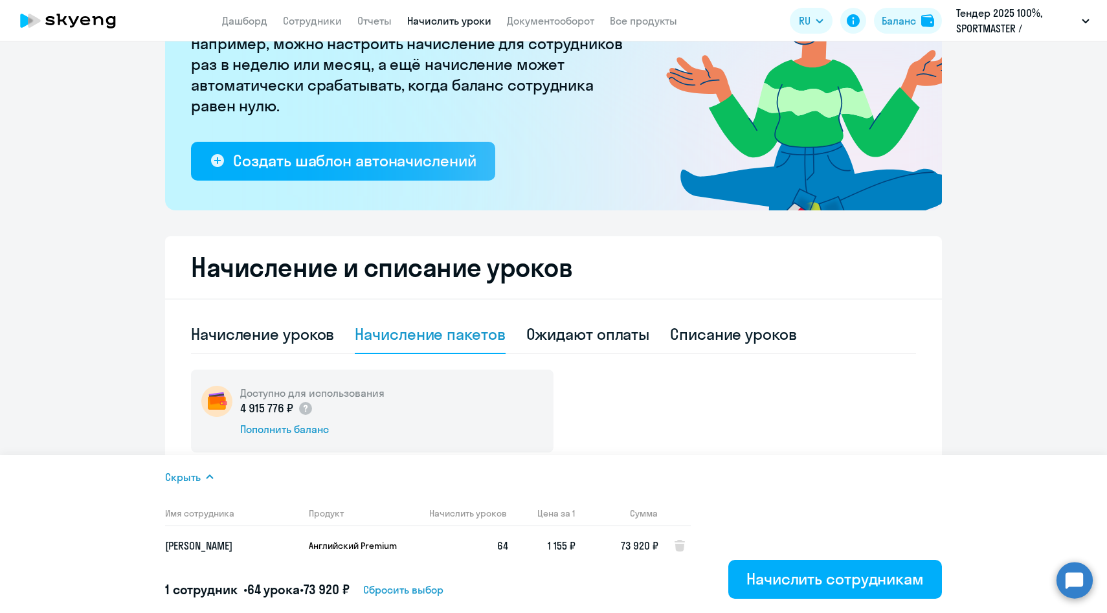
click at [440, 592] on span "Сбросить выбор" at bounding box center [403, 590] width 80 height 16
click at [421, 590] on span "Сбросить выбор" at bounding box center [403, 590] width 80 height 16
click at [675, 548] on icon at bounding box center [680, 546] width 10 height 12
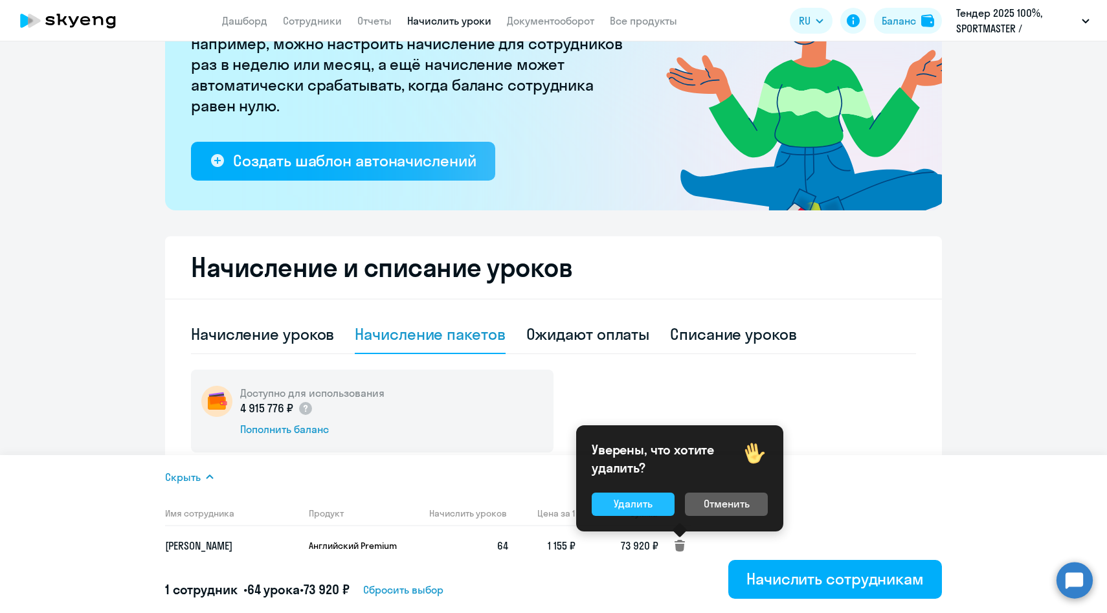
click at [652, 506] on div "Удалить" at bounding box center [633, 504] width 39 height 16
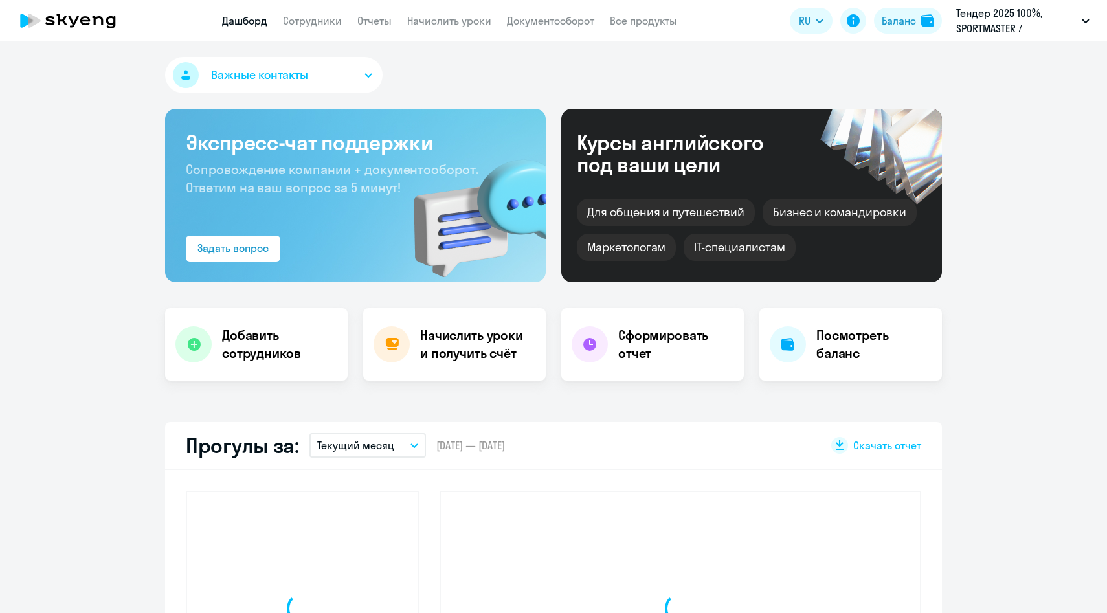
select select "30"
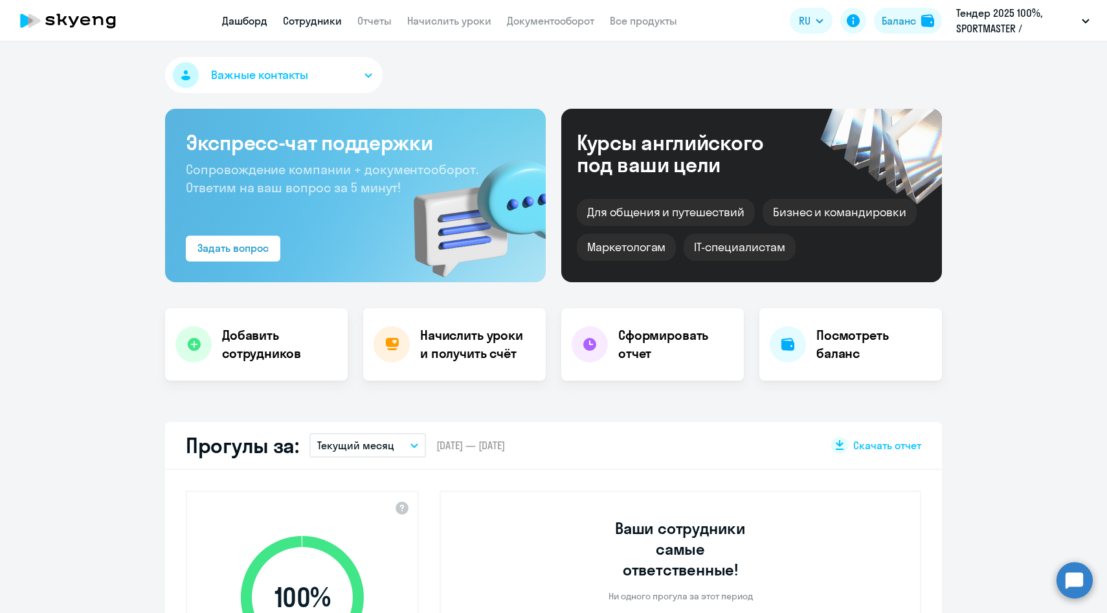
click at [319, 23] on link "Сотрудники" at bounding box center [312, 20] width 59 height 13
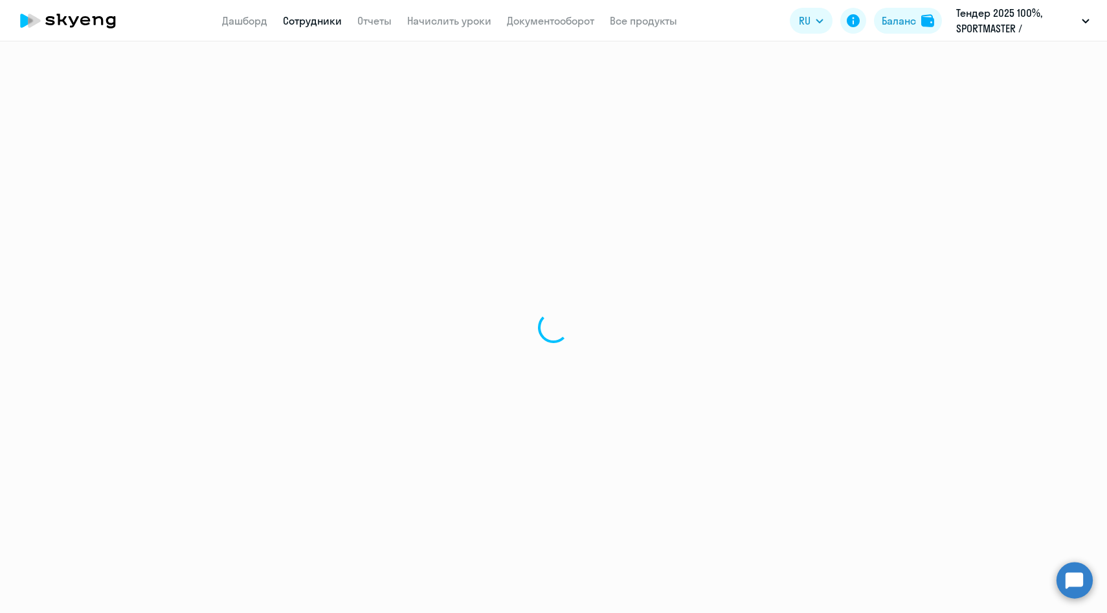
select select "30"
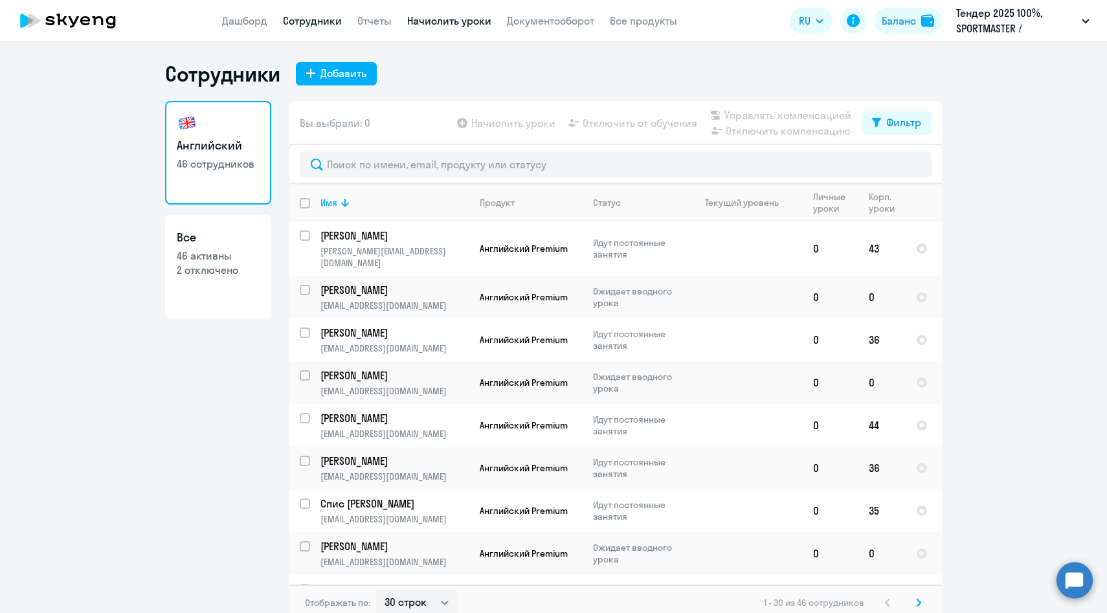
click at [457, 22] on link "Начислить уроки" at bounding box center [449, 20] width 84 height 13
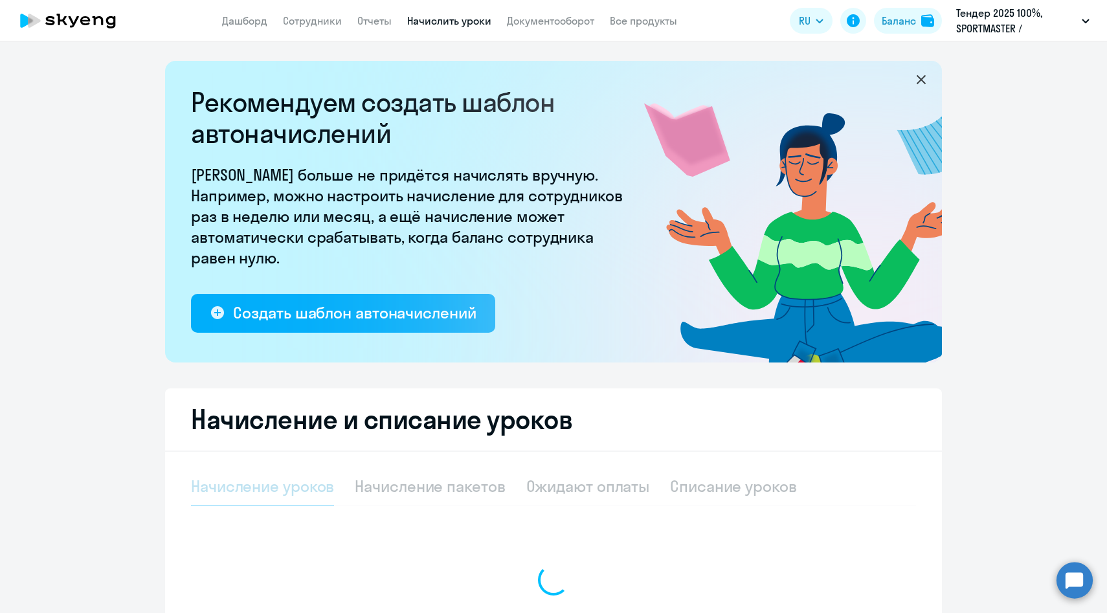
select select "10"
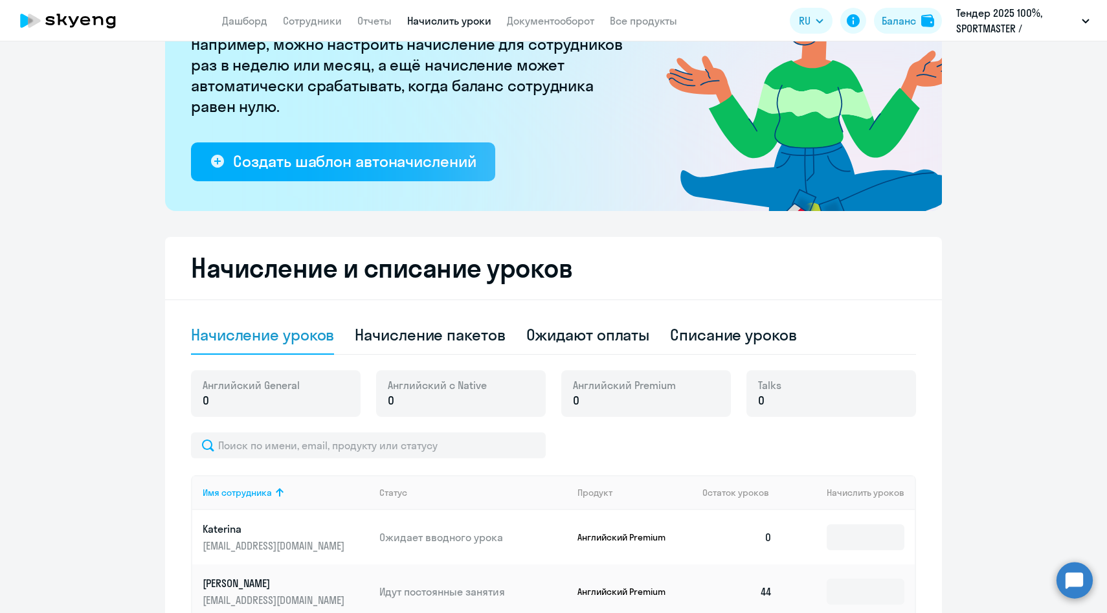
scroll to position [253, 0]
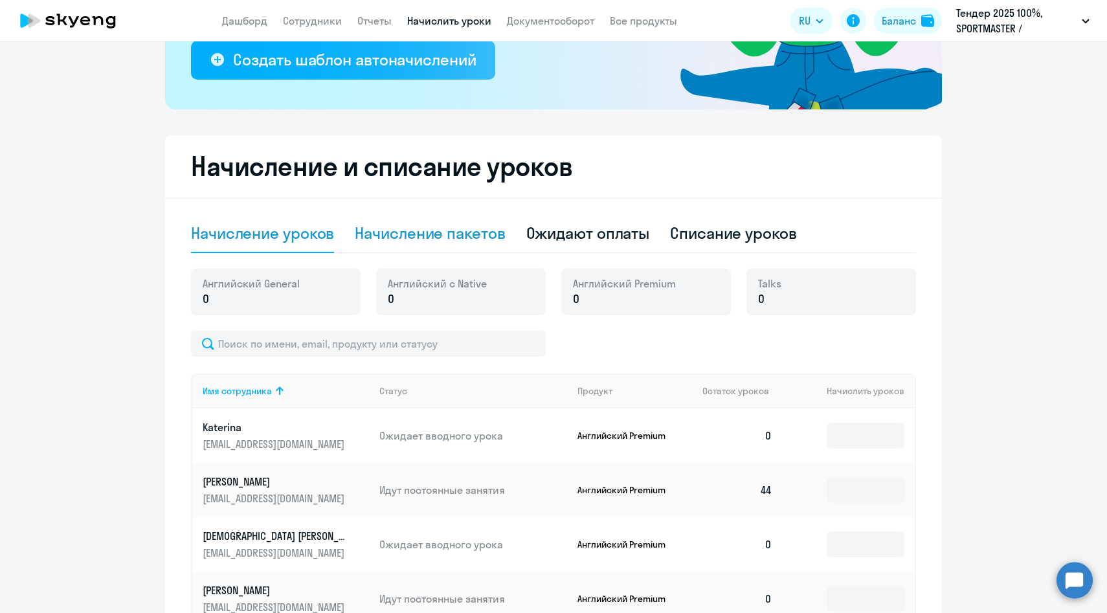
click at [429, 234] on div "Начисление пакетов" at bounding box center [430, 233] width 150 height 21
select select "10"
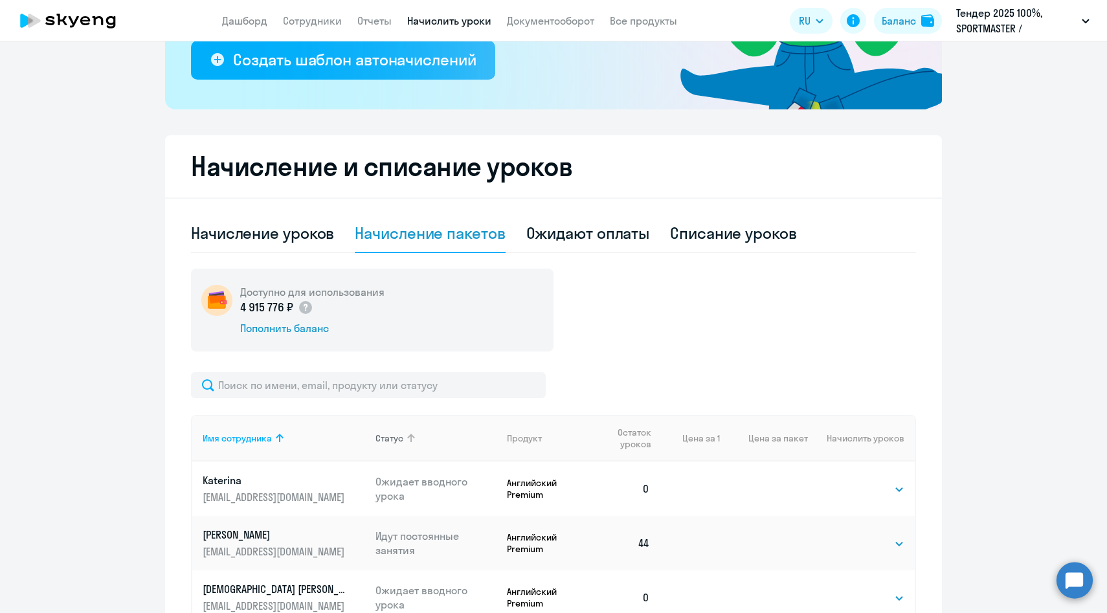
scroll to position [408, 0]
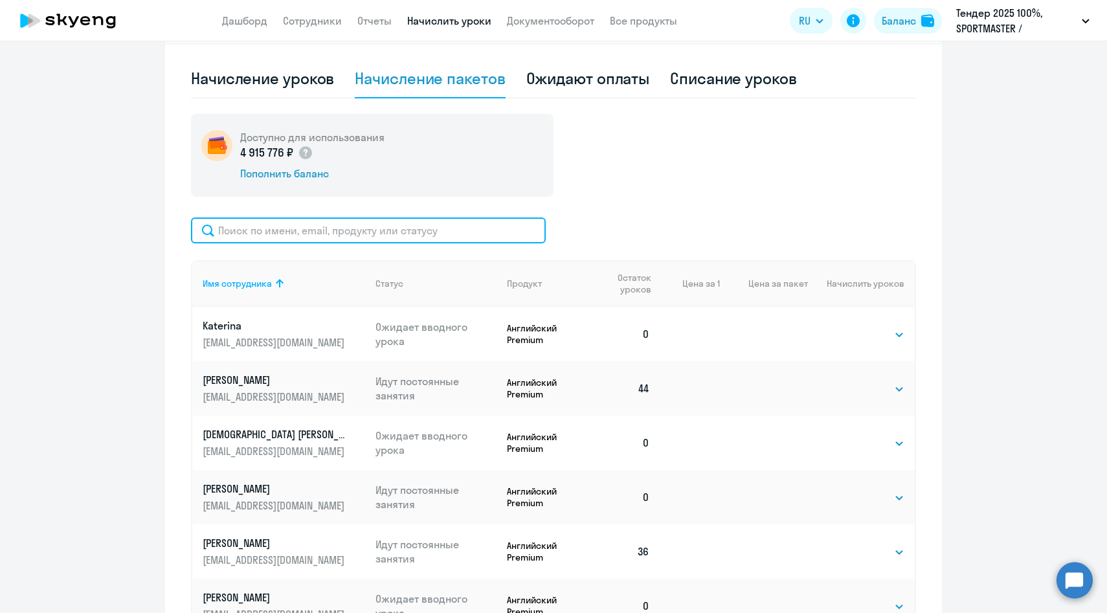
click at [365, 238] on input "text" at bounding box center [368, 231] width 355 height 26
paste input "[EMAIL_ADDRESS][DOMAIN_NAME]"
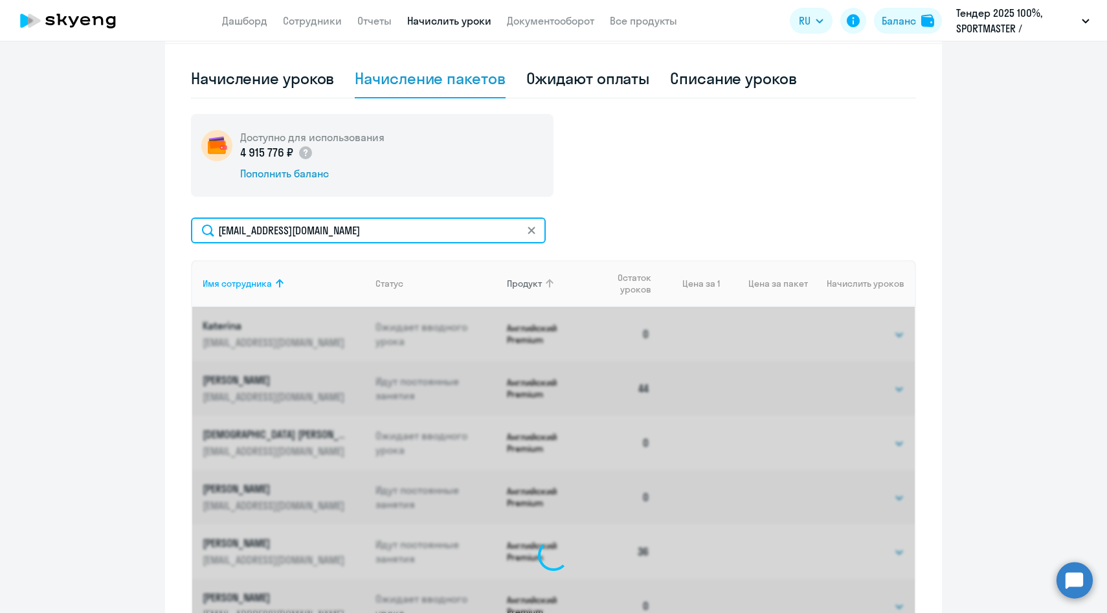
scroll to position [358, 0]
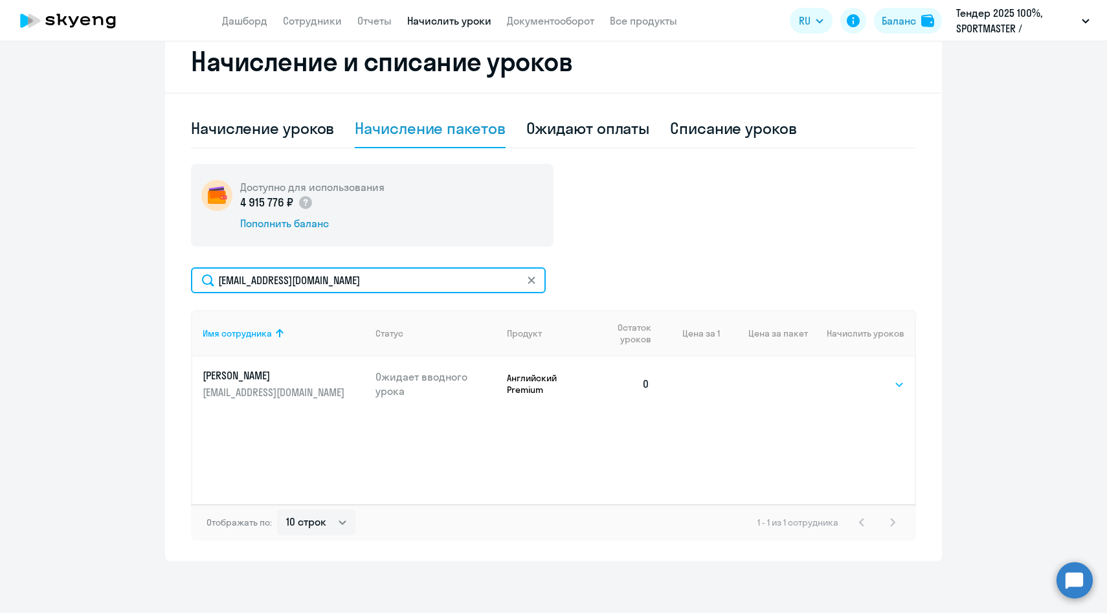
type input "[EMAIL_ADDRESS][DOMAIN_NAME]"
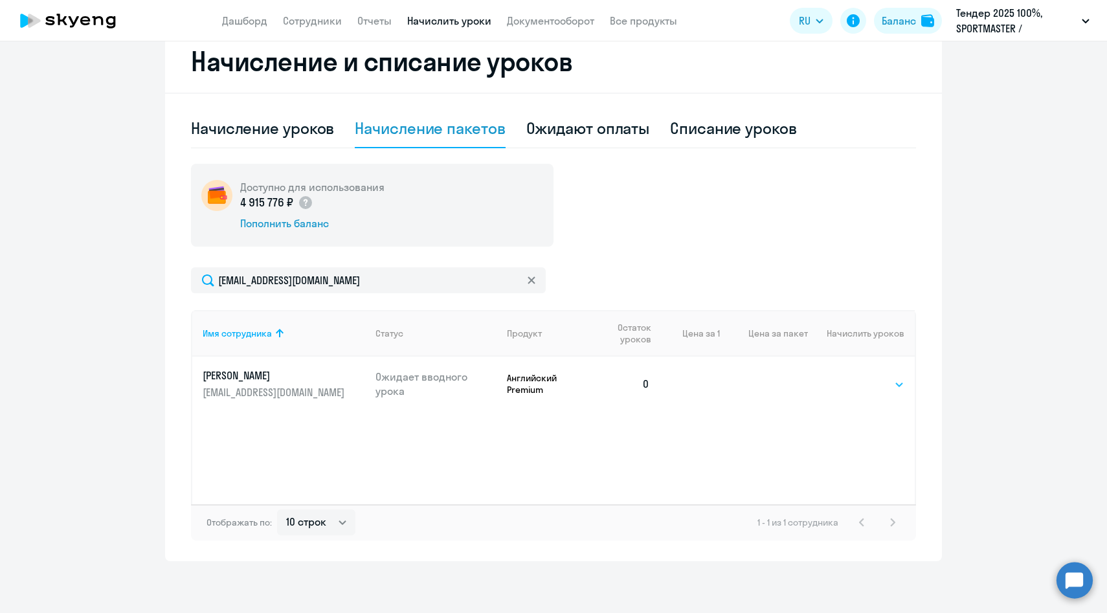
click at [870, 381] on select "Выбрать 4 8 14 16 32 64 96 128" at bounding box center [877, 385] width 53 height 16
select select "64"
click at [851, 377] on select "Выбрать 4 8 14 16 32 64 96 128" at bounding box center [877, 385] width 53 height 16
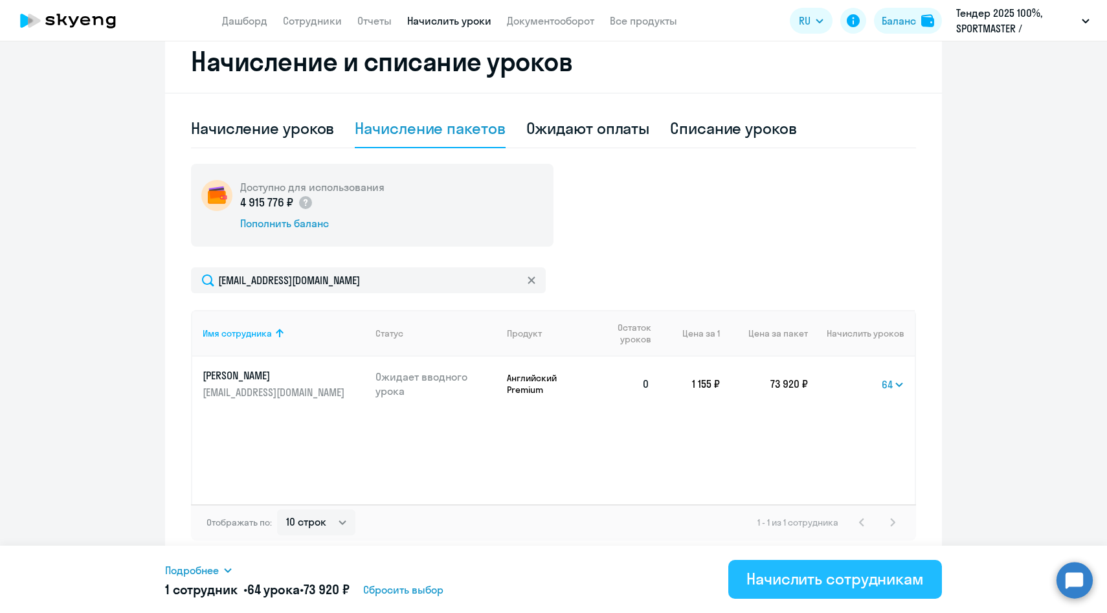
click at [803, 580] on div "Начислить сотрудникам" at bounding box center [834, 578] width 177 height 21
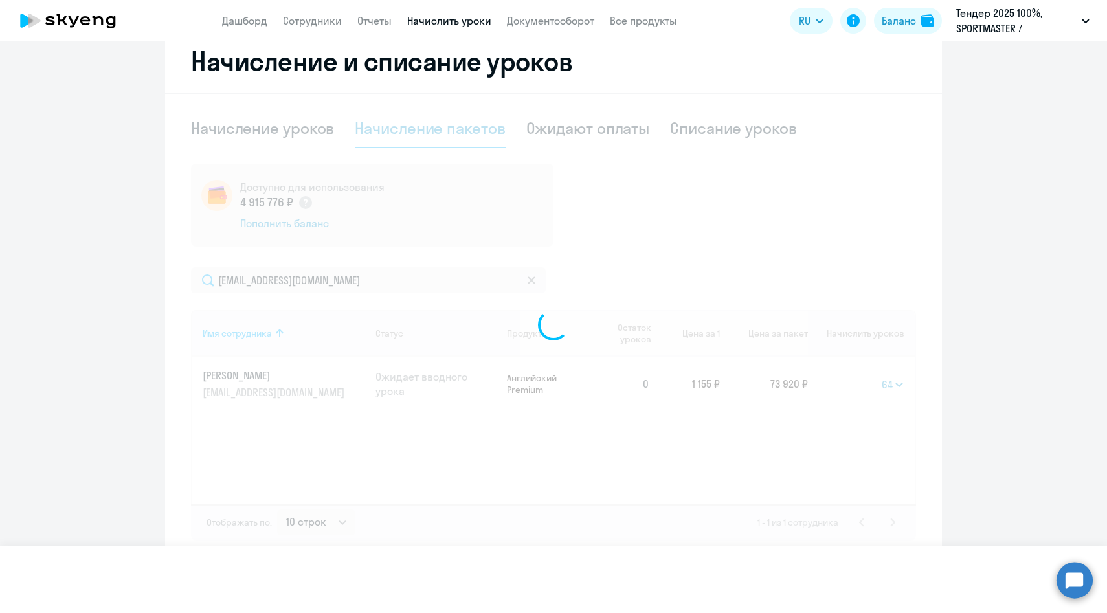
select select
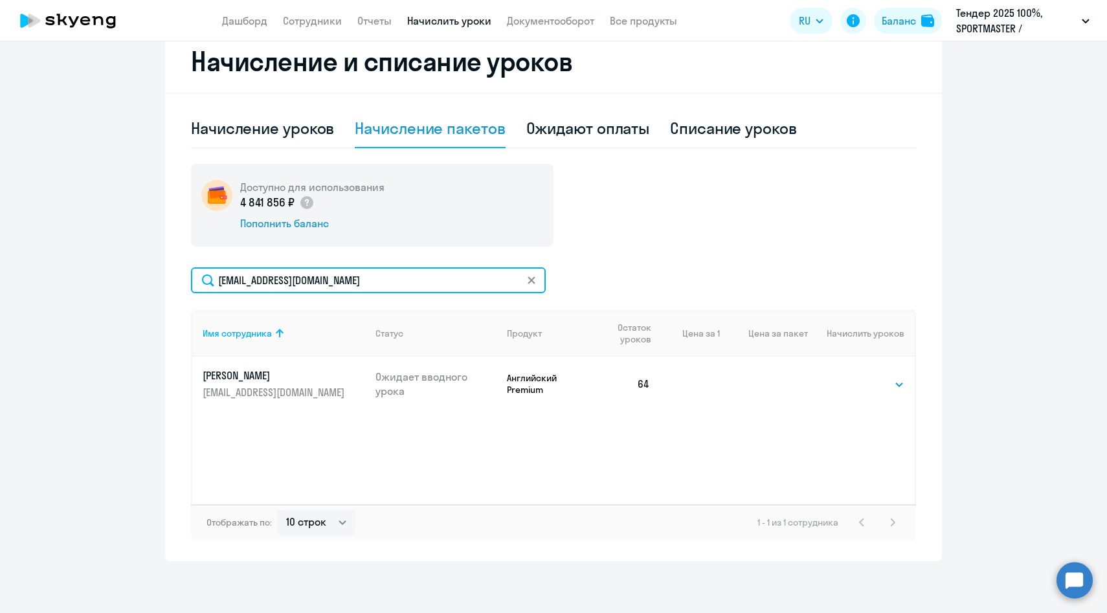
drag, startPoint x: 386, startPoint y: 284, endPoint x: 168, endPoint y: 271, distance: 218.5
click at [168, 271] on div "Начисление и списание уроков Начисление уроков Начисление пакетов Ожидают оплат…" at bounding box center [553, 295] width 777 height 531
paste input "bkurban"
type input "[EMAIL_ADDRESS][DOMAIN_NAME]"
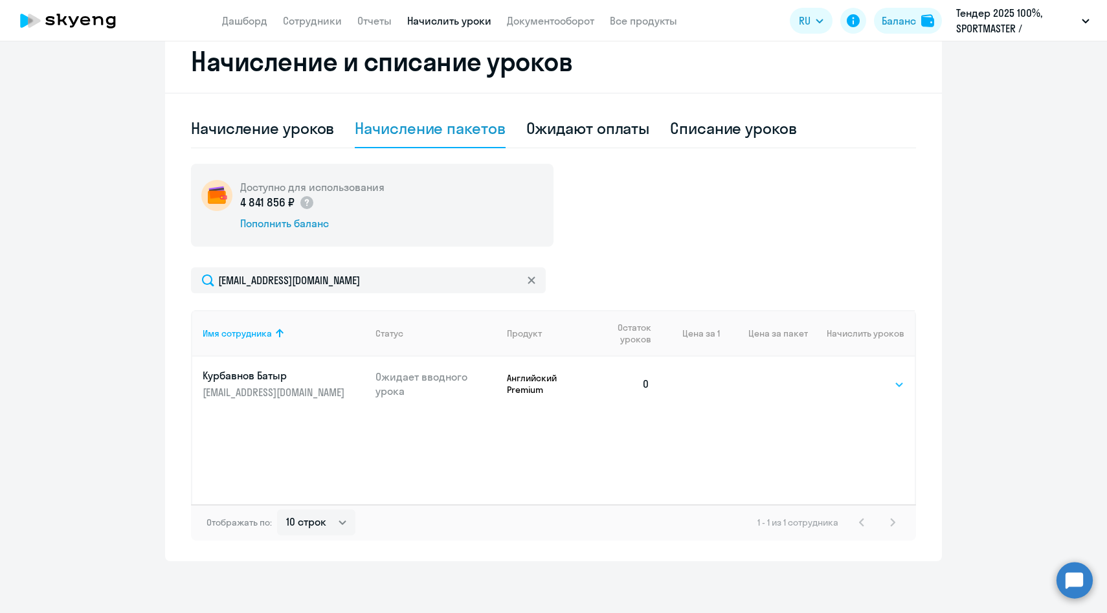
click at [866, 385] on select "Выбрать 4 8 14 16 32 64 96 128" at bounding box center [877, 385] width 53 height 16
select select "64"
click at [851, 377] on select "Выбрать 4 8 14 16 32 64 96 128" at bounding box center [877, 385] width 53 height 16
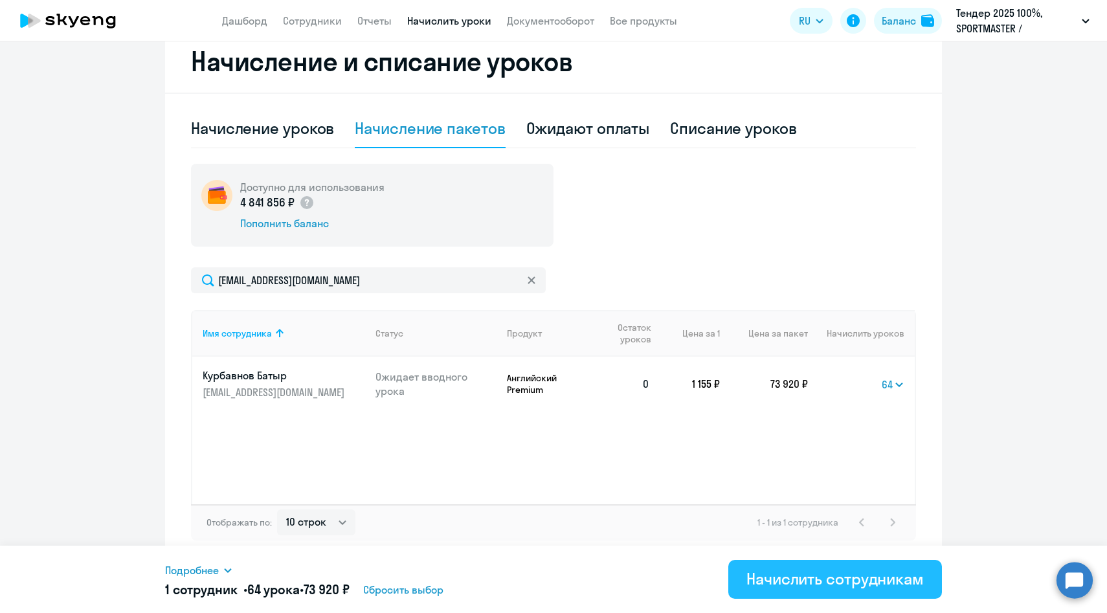
click at [849, 580] on div "Начислить сотрудникам" at bounding box center [834, 578] width 177 height 21
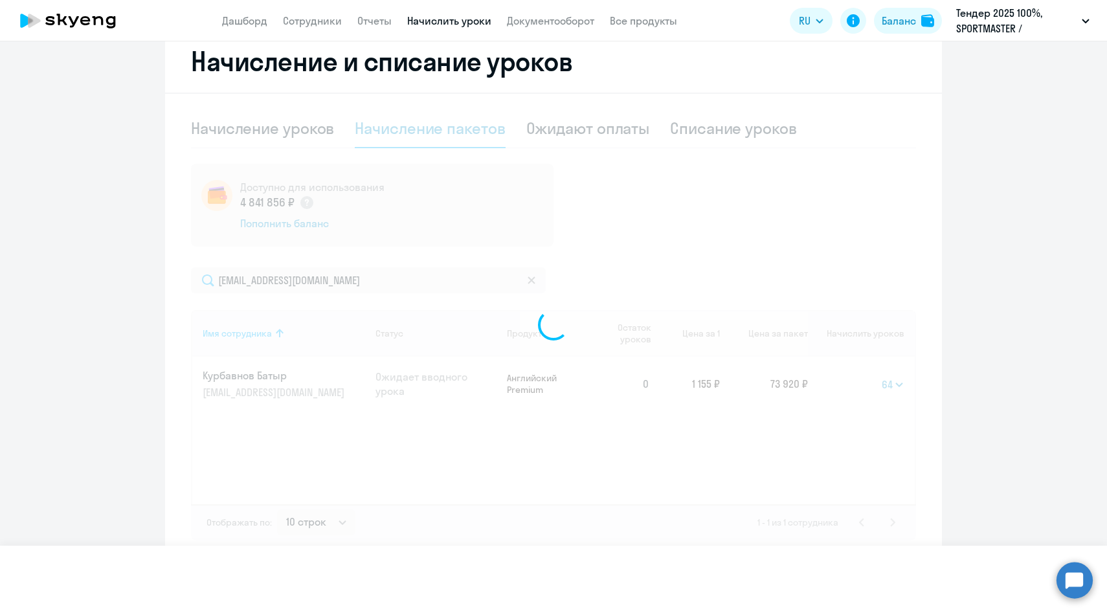
select select
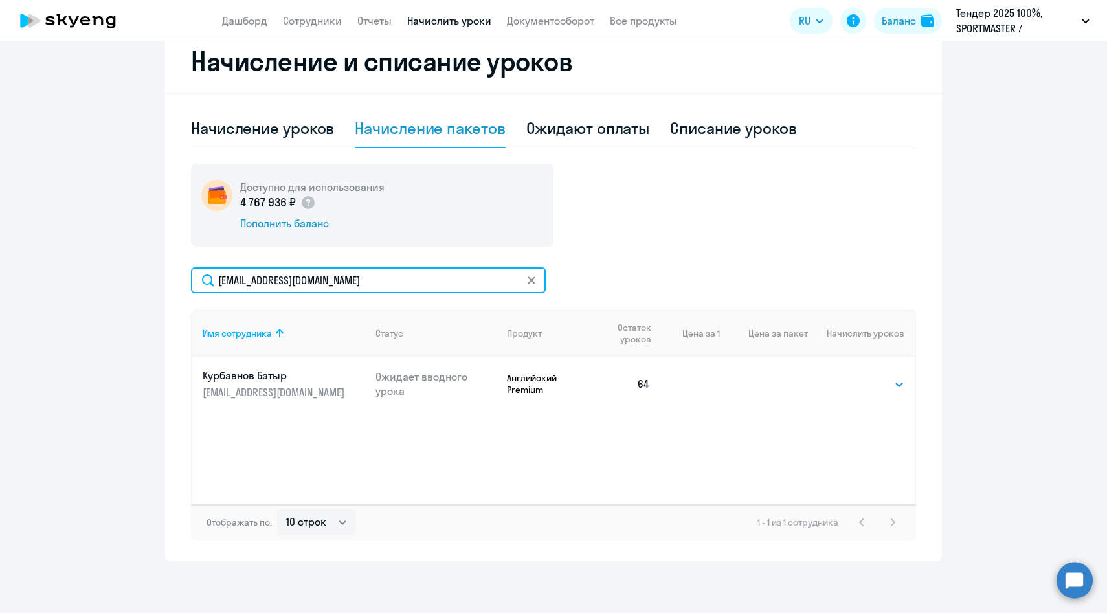
drag, startPoint x: 384, startPoint y: 280, endPoint x: 173, endPoint y: 271, distance: 211.2
click at [173, 271] on div "Начисление и списание уроков Начисление уроков Начисление пакетов Ожидают оплат…" at bounding box center [553, 295] width 777 height 531
paste input "smitrof"
type input "[EMAIL_ADDRESS][DOMAIN_NAME]"
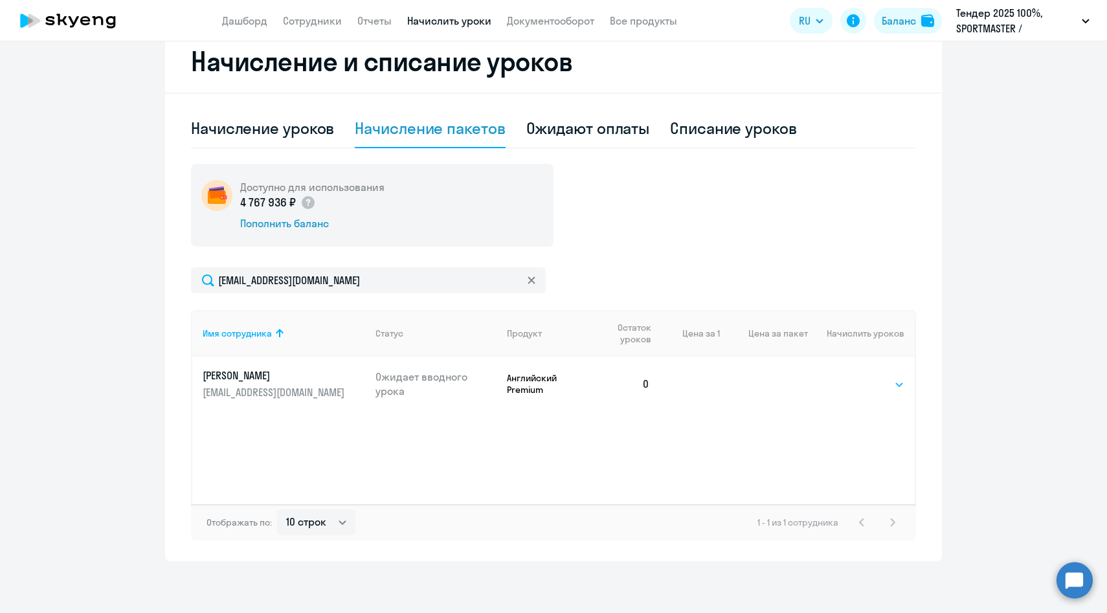
click at [856, 385] on select "Выбрать 4 8 14 16 32 64 96 128" at bounding box center [877, 385] width 53 height 16
select select "64"
click at [851, 377] on select "Выбрать 4 8 14 16 32 64 96 128" at bounding box center [877, 385] width 53 height 16
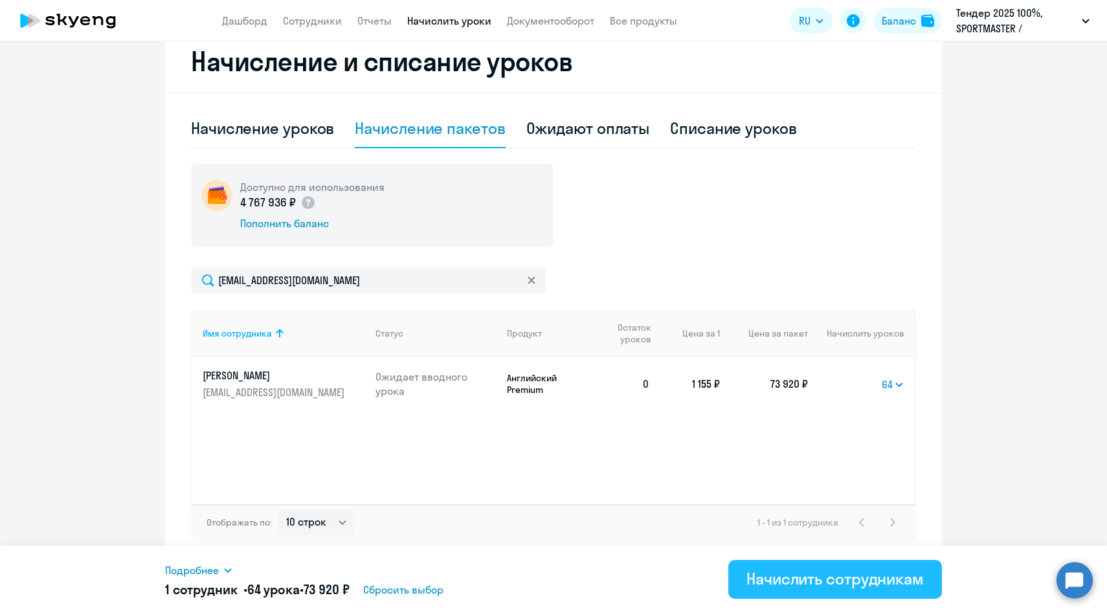
click at [844, 580] on div "Начислить сотрудникам" at bounding box center [834, 578] width 177 height 21
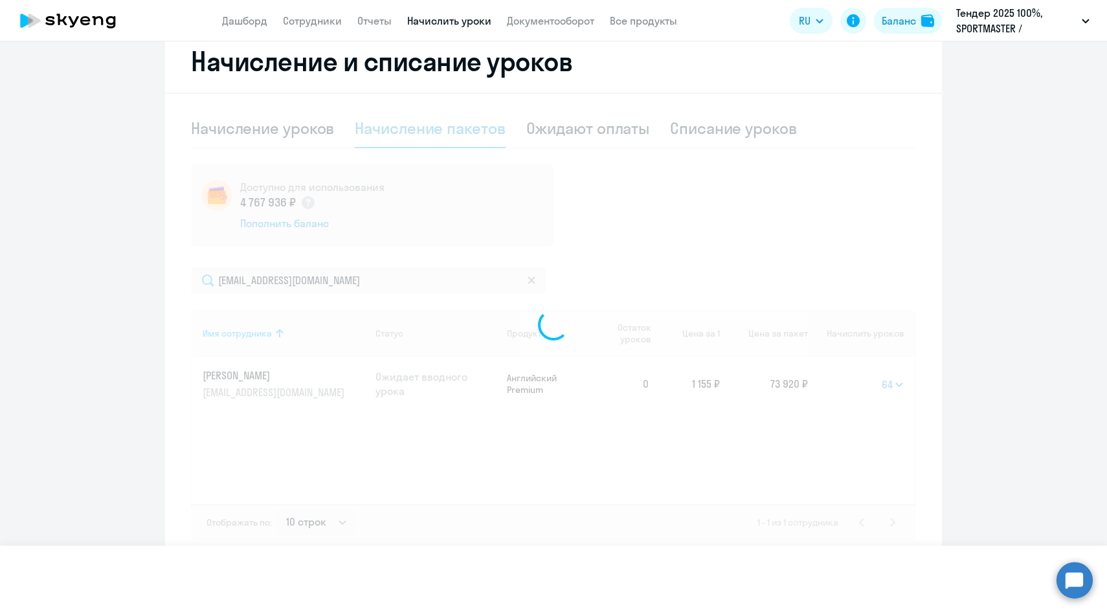
select select
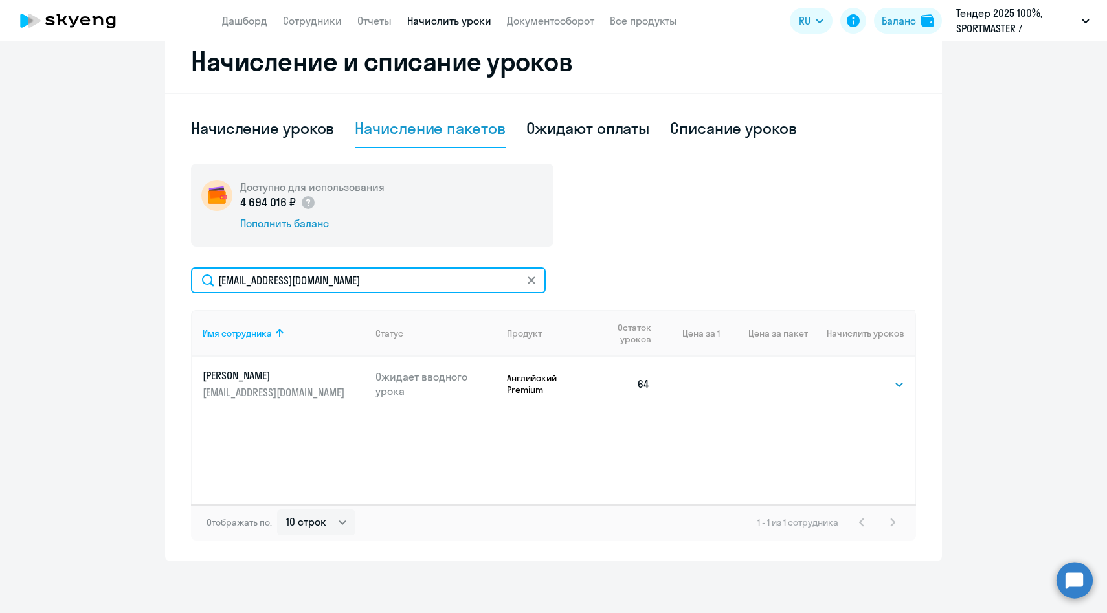
drag, startPoint x: 399, startPoint y: 280, endPoint x: 179, endPoint y: 268, distance: 221.1
click at [179, 268] on div "Начисление и списание уроков Начисление уроков Начисление пакетов Ожидают оплат…" at bounding box center [553, 295] width 777 height 531
paste input "ASalakh"
type input "[EMAIL_ADDRESS][DOMAIN_NAME]"
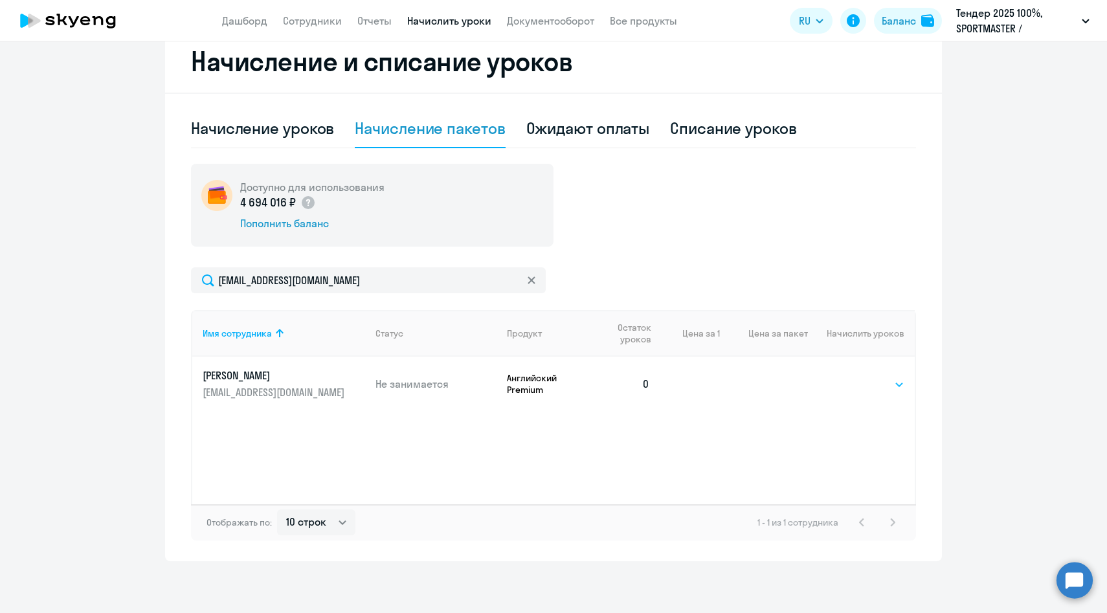
click at [866, 385] on select "Выбрать 4 8 14 16 32 64 96 128" at bounding box center [877, 385] width 53 height 16
select select "64"
click at [851, 377] on select "Выбрать 4 8 14 16 32 64 96 128" at bounding box center [877, 385] width 53 height 16
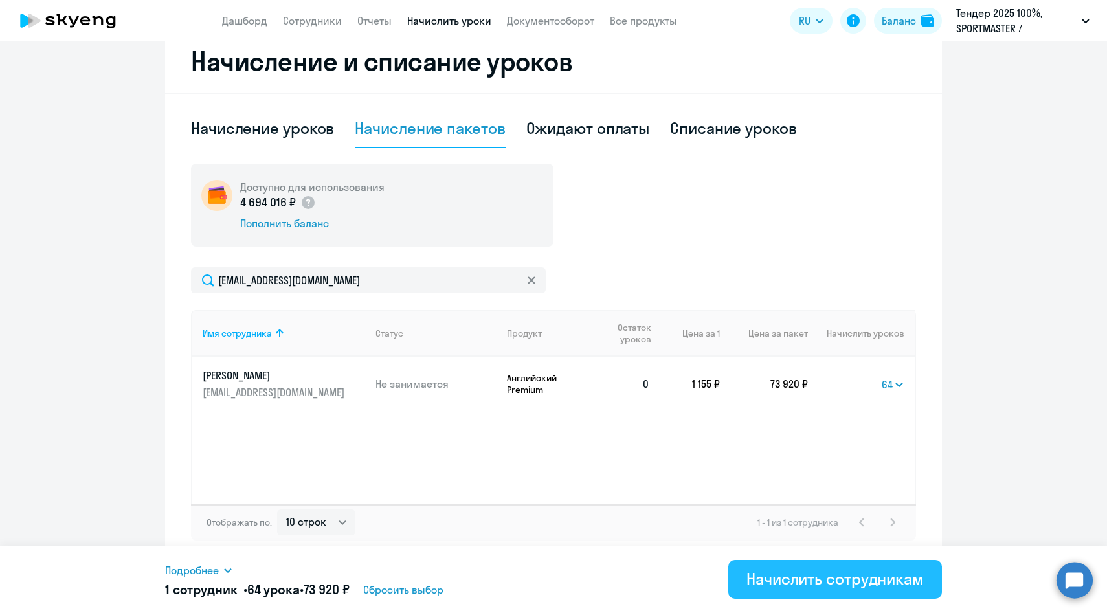
click at [774, 579] on div "Начислить сотрудникам" at bounding box center [834, 578] width 177 height 21
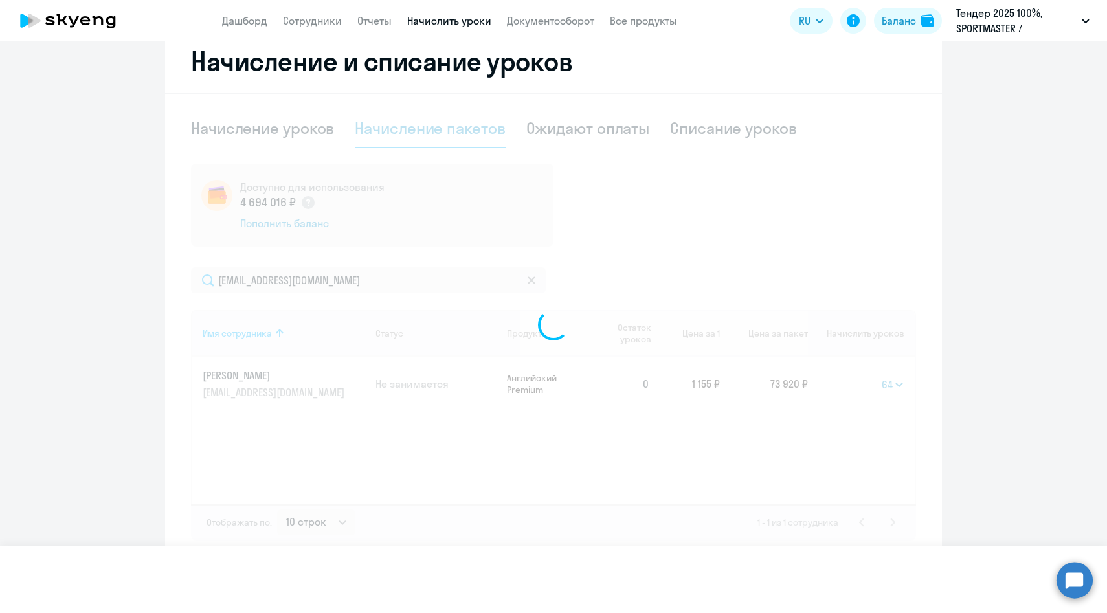
select select
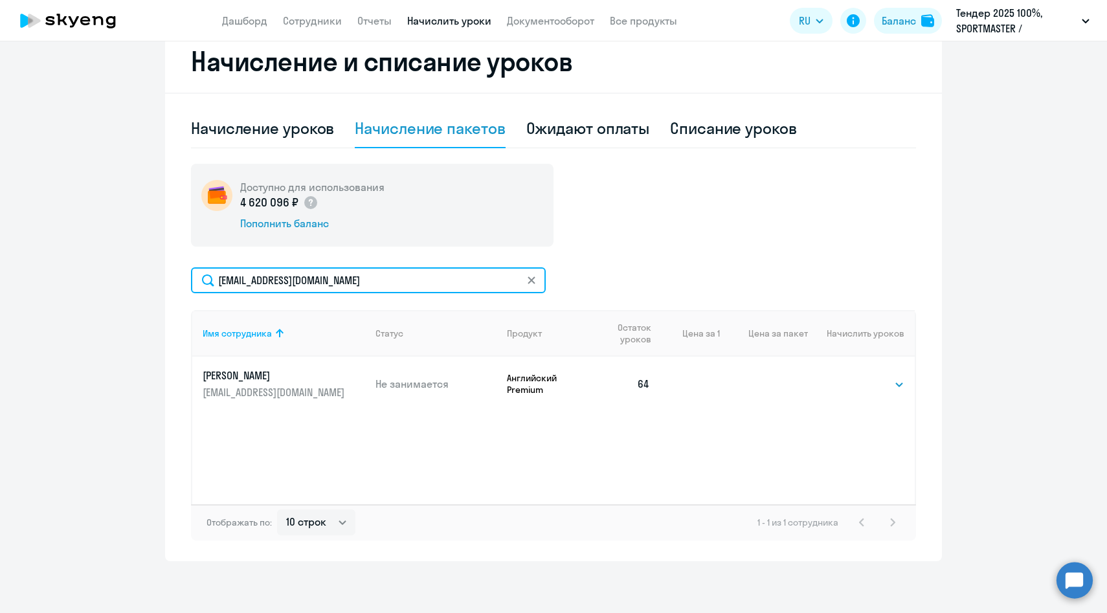
drag, startPoint x: 373, startPoint y: 282, endPoint x: 162, endPoint y: 256, distance: 212.1
click at [165, 257] on div "Начисление и списание уроков Начисление уроков Начисление пакетов Ожидают оплат…" at bounding box center [553, 295] width 777 height 531
paste input "EkSoloveva"
drag, startPoint x: 386, startPoint y: 278, endPoint x: 206, endPoint y: 276, distance: 180.6
click at [206, 276] on input "[EMAIL_ADDRESS][DOMAIN_NAME]" at bounding box center [368, 280] width 355 height 26
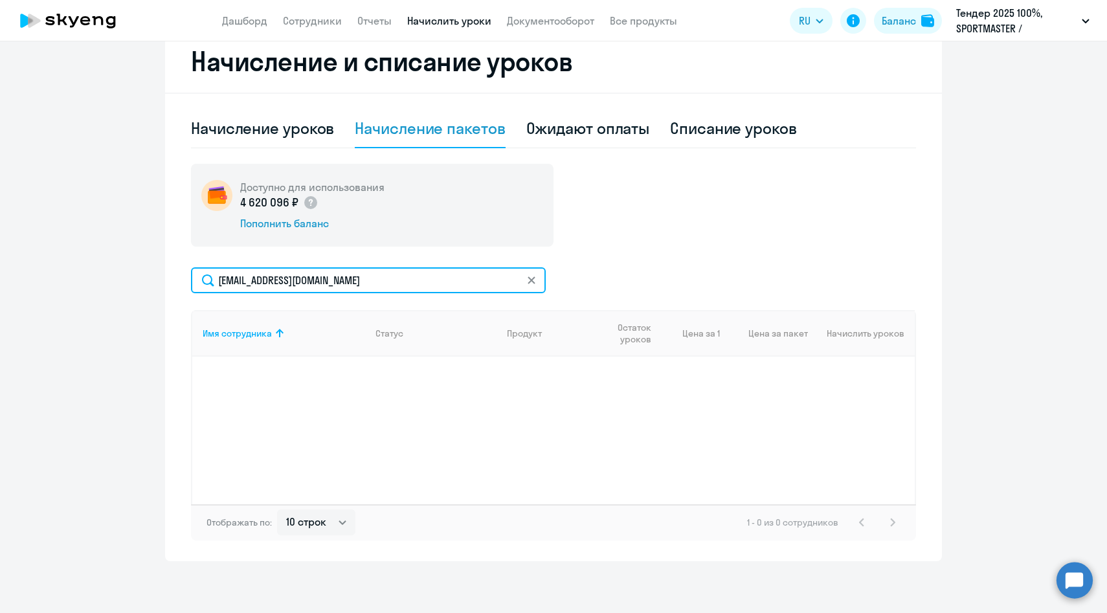
paste input "[EMAIL_ADDRESS][DOMAIN_NAME]"
drag, startPoint x: 374, startPoint y: 284, endPoint x: 122, endPoint y: 271, distance: 252.8
click at [122, 271] on ng-component "Рекомендуем создать шаблон автоначислений Уроки больше не придётся начислять вр…" at bounding box center [553, 132] width 1107 height 858
paste input "[EMAIL_ADDRESS][DOMAIN_NAME]"
type input "[EMAIL_ADDRESS][DOMAIN_NAME]"
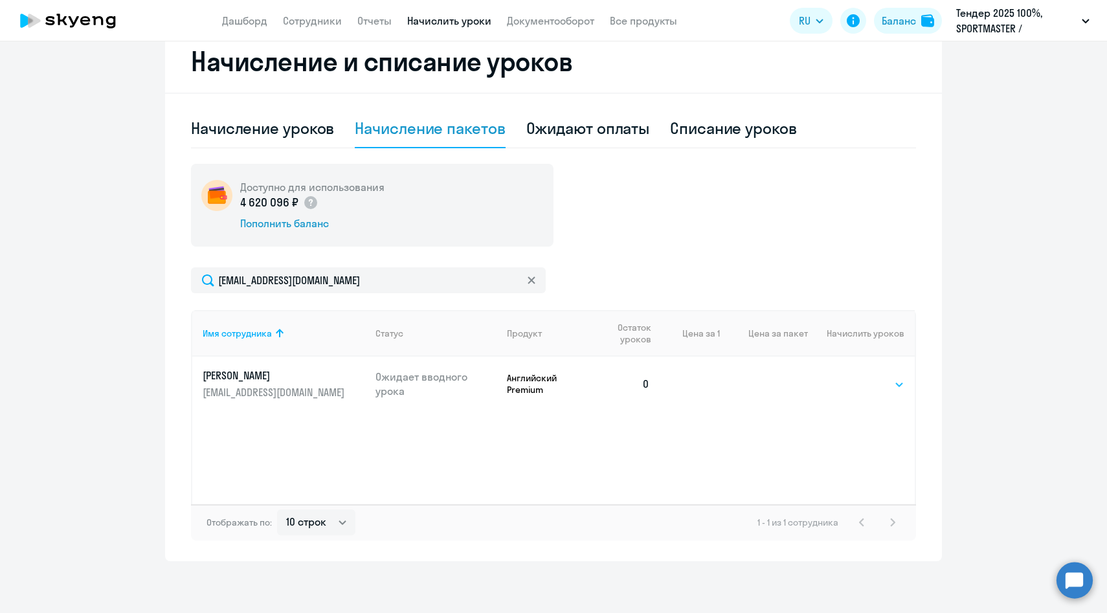
click at [855, 390] on select "Выбрать 4 8 14 16 32 64 96 128" at bounding box center [877, 385] width 53 height 16
select select "64"
click at [851, 377] on select "Выбрать 4 8 14 16 32 64 96 128" at bounding box center [877, 385] width 53 height 16
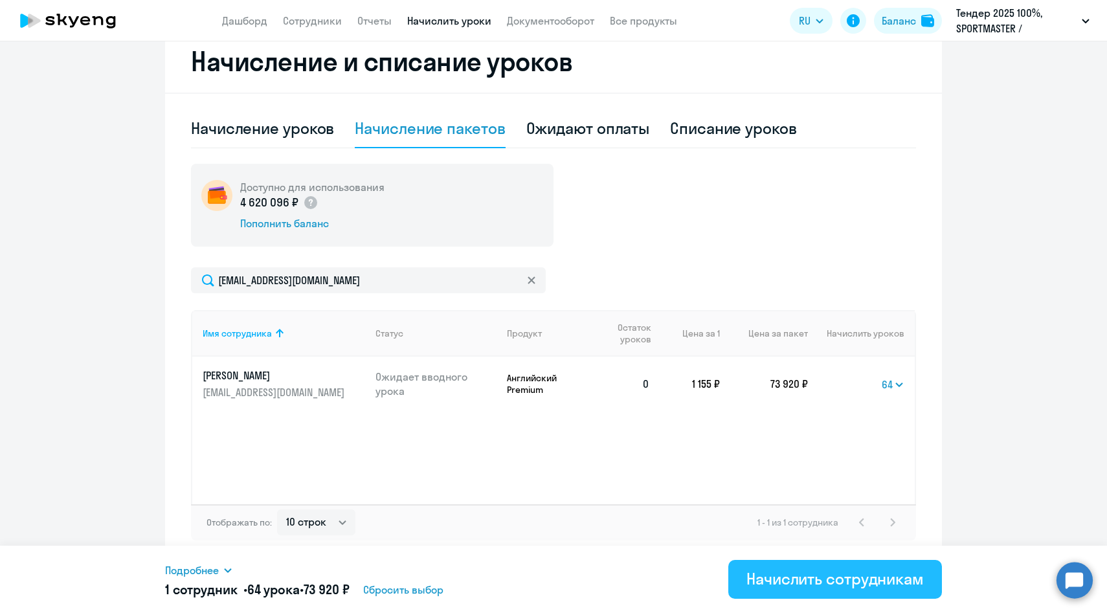
click at [770, 579] on div "Начислить сотрудникам" at bounding box center [834, 578] width 177 height 21
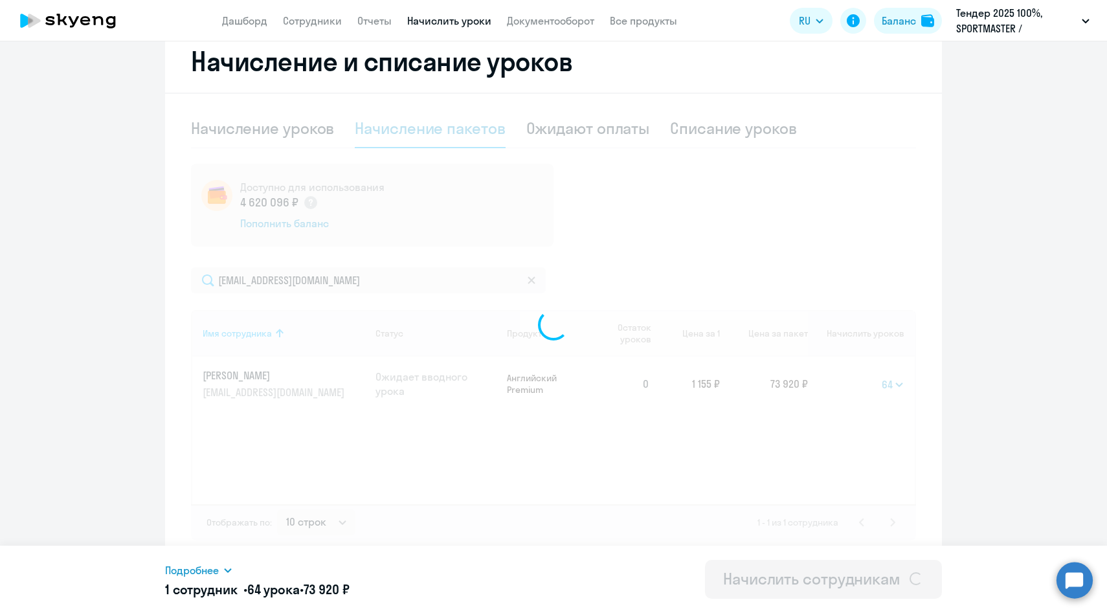
select select
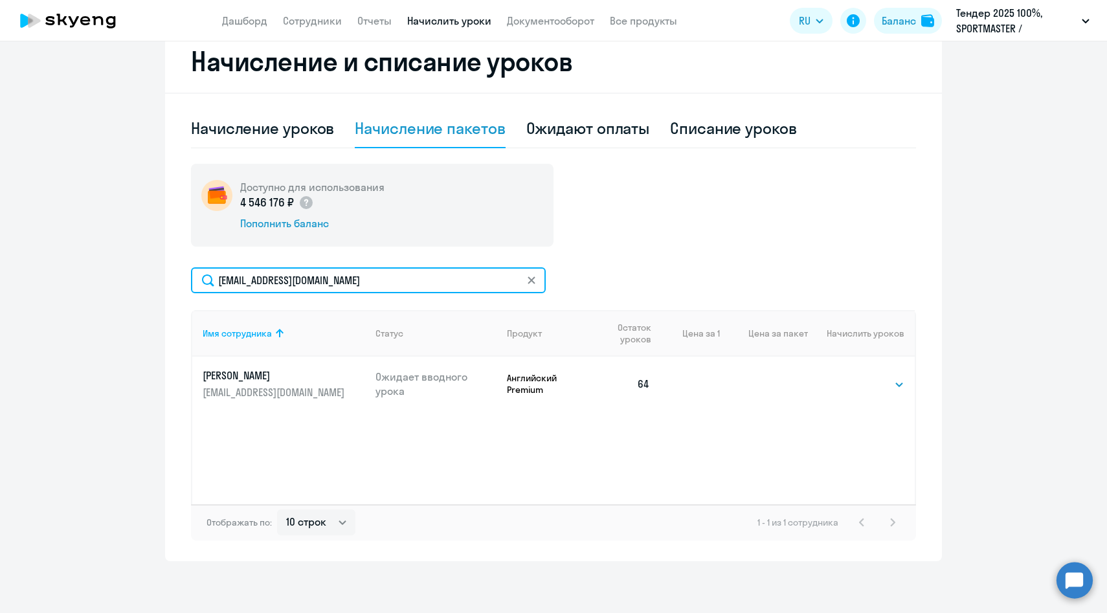
drag, startPoint x: 396, startPoint y: 280, endPoint x: 153, endPoint y: 272, distance: 242.9
click at [155, 273] on ng-component "Рекомендуем создать шаблон автоначислений Уроки больше не придётся начислять вр…" at bounding box center [553, 132] width 1107 height 858
paste input "akuzmichev"
type input "[EMAIL_ADDRESS][DOMAIN_NAME]"
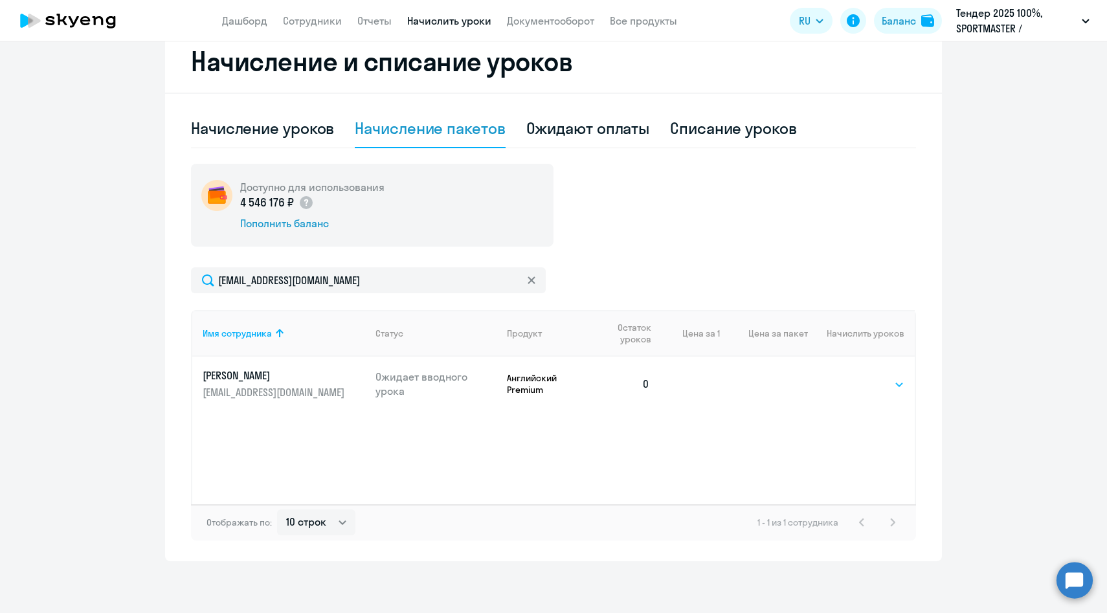
click at [866, 391] on select "Выбрать 4 8 14 16 32 64 96 128" at bounding box center [877, 385] width 53 height 16
select select "64"
click at [851, 377] on select "Выбрать 4 8 14 16 32 64 96 128" at bounding box center [877, 385] width 53 height 16
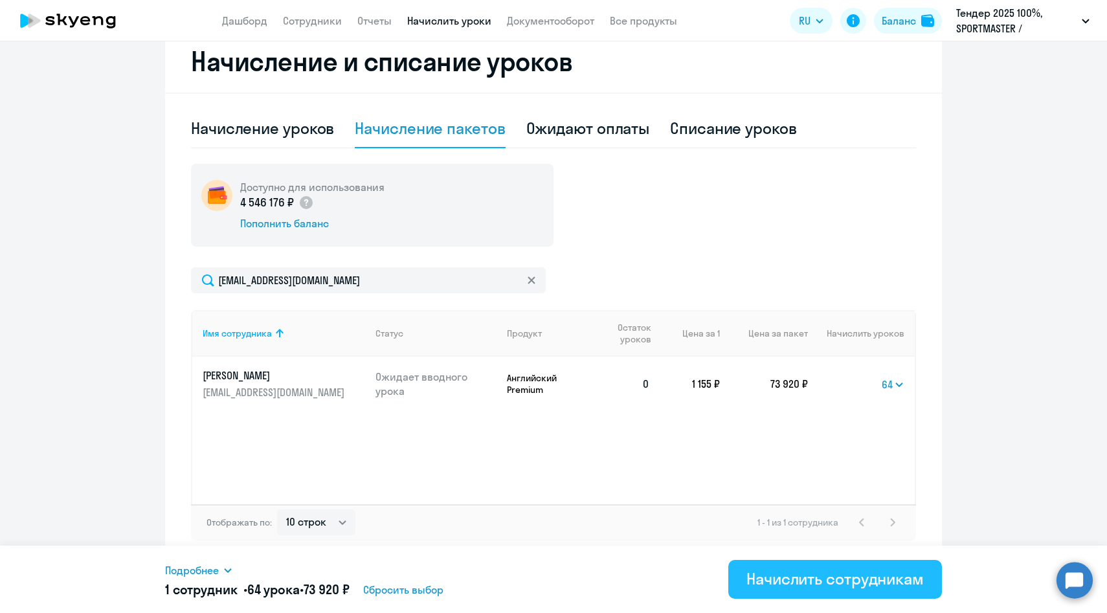
click at [765, 574] on div "Начислить сотрудникам" at bounding box center [834, 578] width 177 height 21
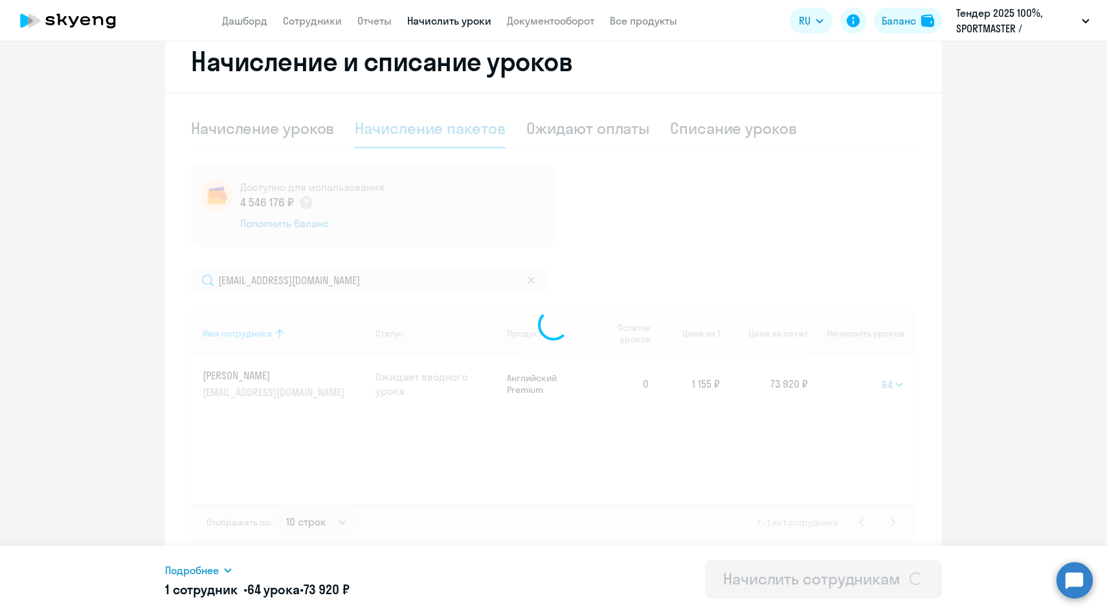
select select
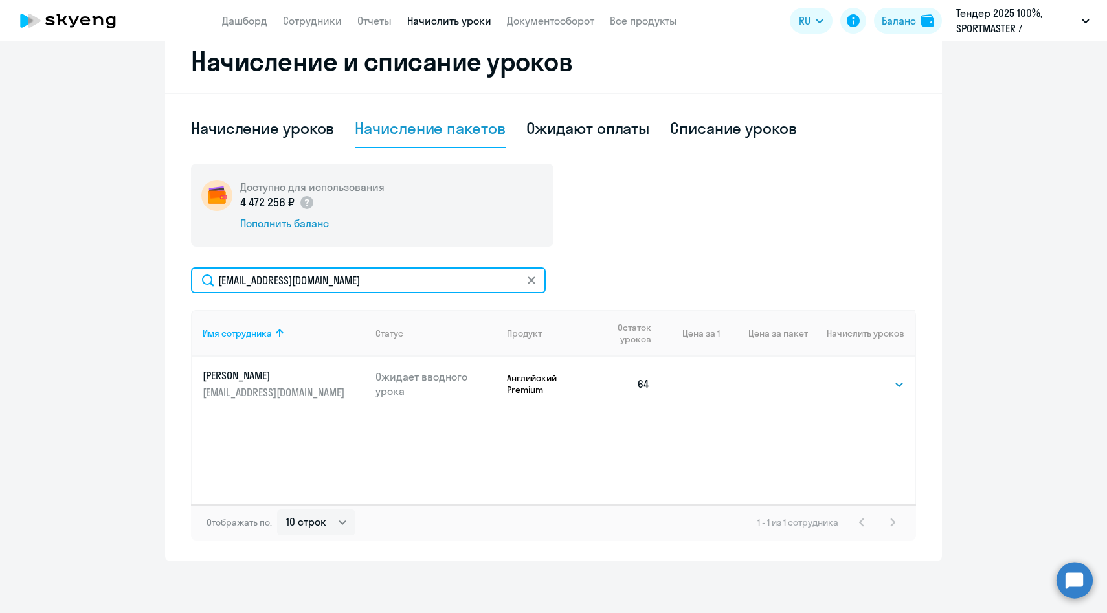
drag, startPoint x: 400, startPoint y: 284, endPoint x: 158, endPoint y: 281, distance: 242.1
click at [158, 281] on ng-component "Рекомендуем создать шаблон автоначислений Уроки больше не придётся начислять вр…" at bounding box center [553, 132] width 1107 height 858
paste input "EBekreneva"
type input "[EMAIL_ADDRESS][DOMAIN_NAME]"
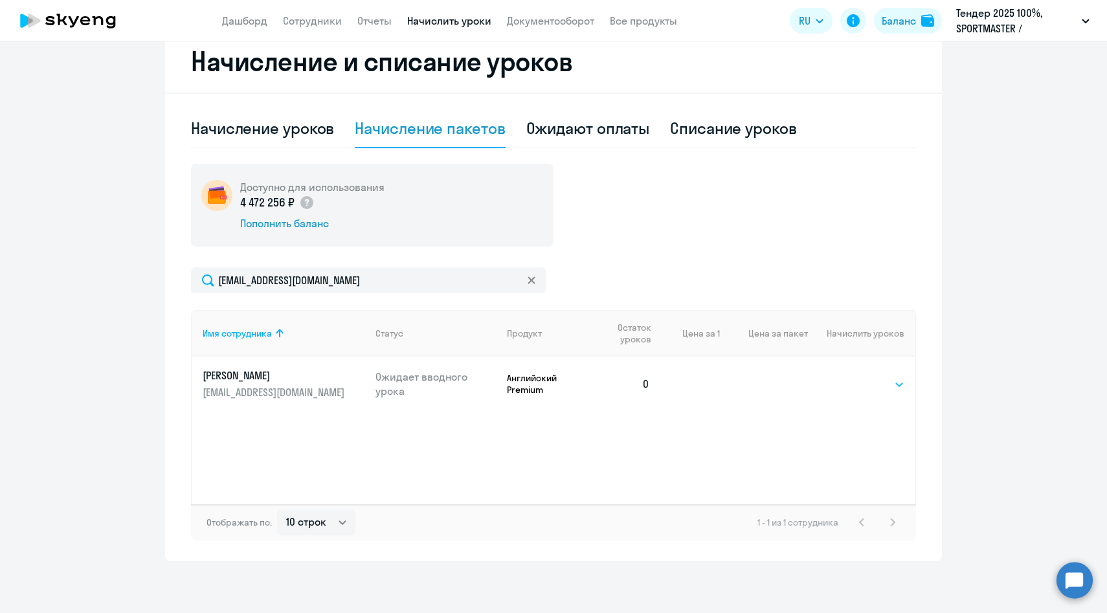
click at [870, 381] on select "Выбрать 4 8 14 16 32 64 96 128" at bounding box center [877, 385] width 53 height 16
select select "64"
click at [851, 377] on select "Выбрать 4 8 14 16 32 64 96 128" at bounding box center [877, 385] width 53 height 16
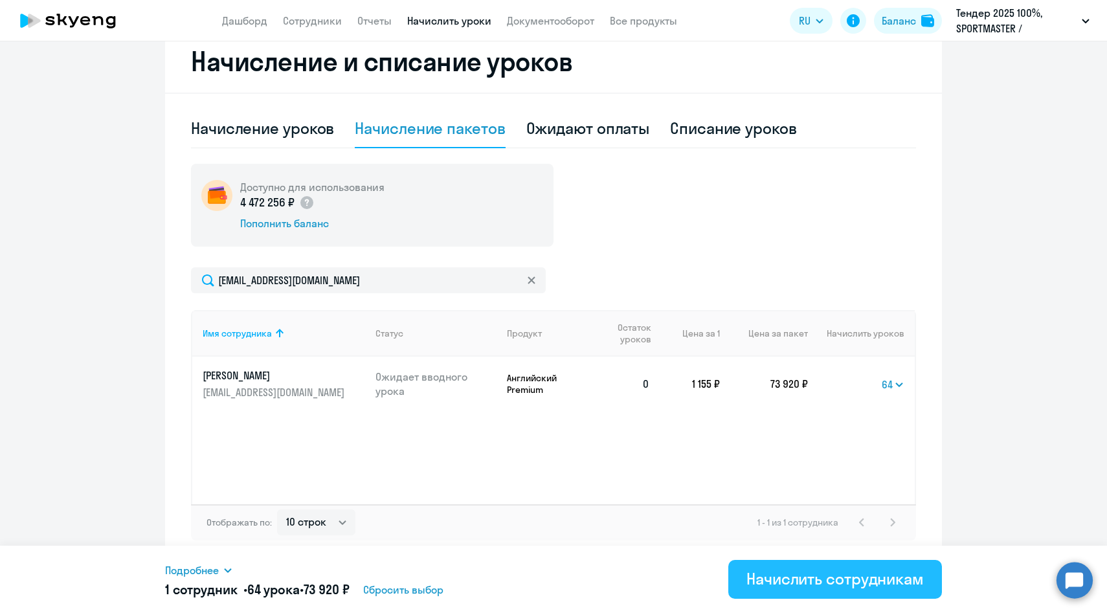
click at [843, 576] on div "Начислить сотрудникам" at bounding box center [834, 578] width 177 height 21
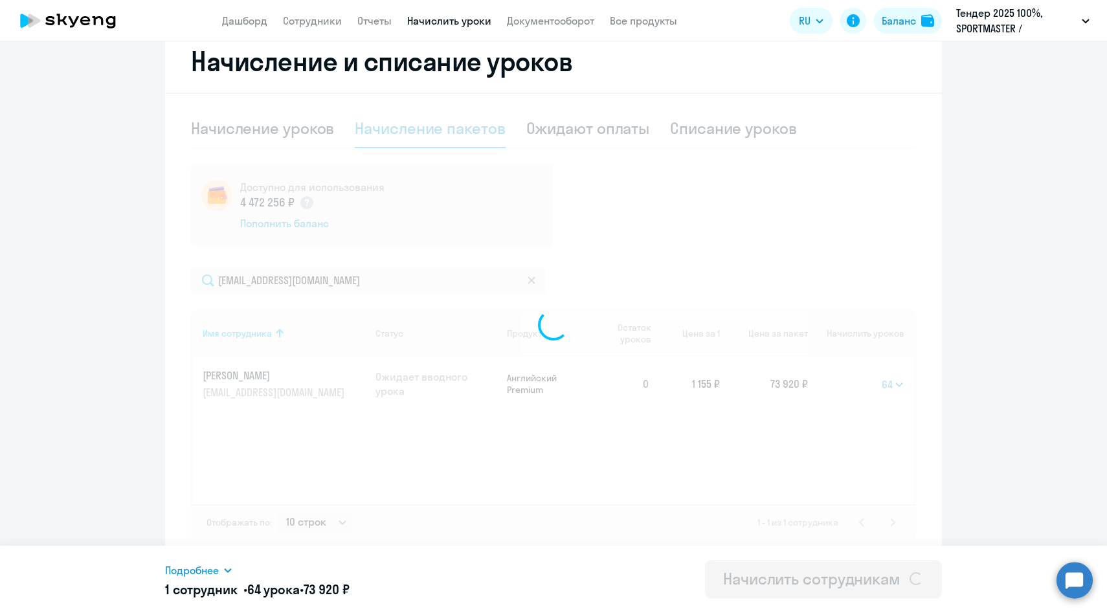
select select
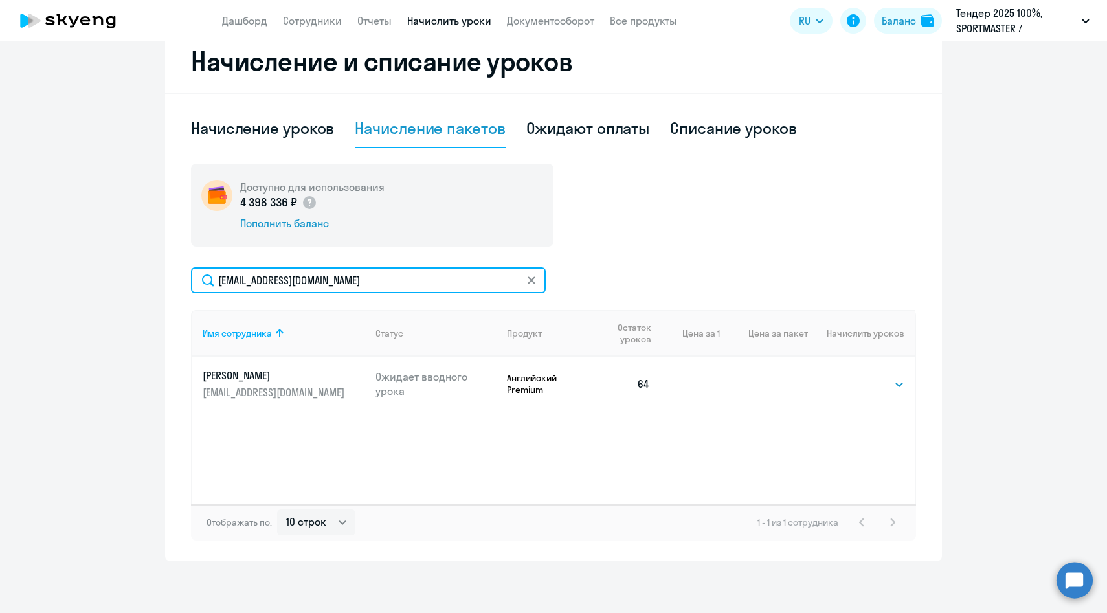
drag, startPoint x: 387, startPoint y: 280, endPoint x: 163, endPoint y: 279, distance: 224.0
click at [163, 279] on ng-component "Рекомендуем создать шаблон автоначислений Уроки больше не придётся начислять вр…" at bounding box center [553, 132] width 1107 height 858
paste input "VSKornilo"
type input "[EMAIL_ADDRESS][DOMAIN_NAME]"
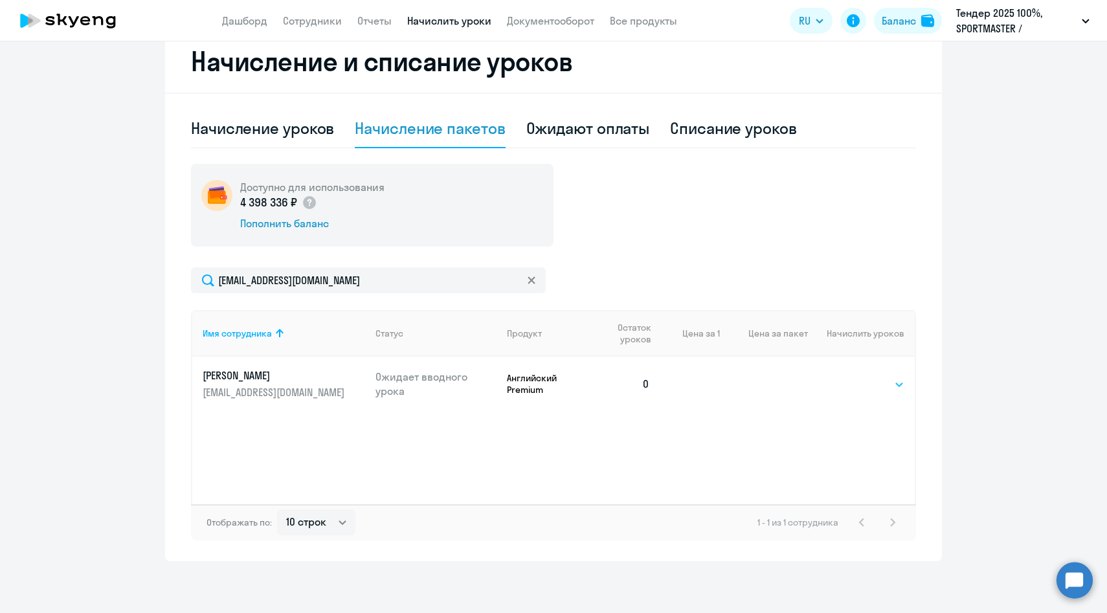
click at [860, 377] on select "Выбрать 4 8 14 16 32 64 96 128" at bounding box center [877, 385] width 53 height 16
select select "64"
click at [851, 377] on select "Выбрать 4 8 14 16 32 64 96 128" at bounding box center [877, 385] width 53 height 16
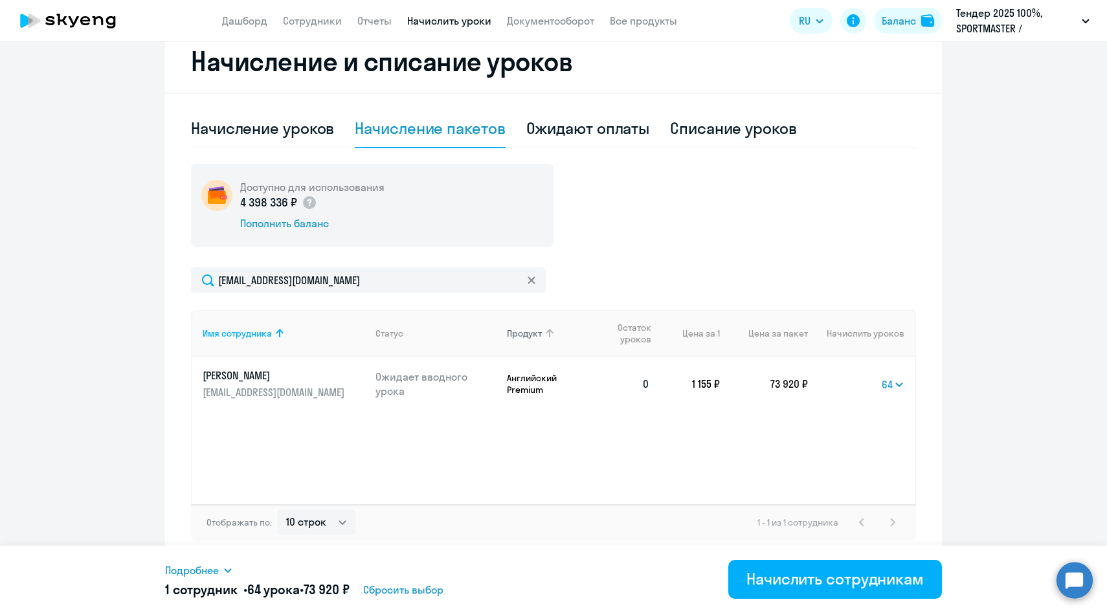
click at [821, 587] on div "Начислить сотрудникам" at bounding box center [834, 578] width 177 height 21
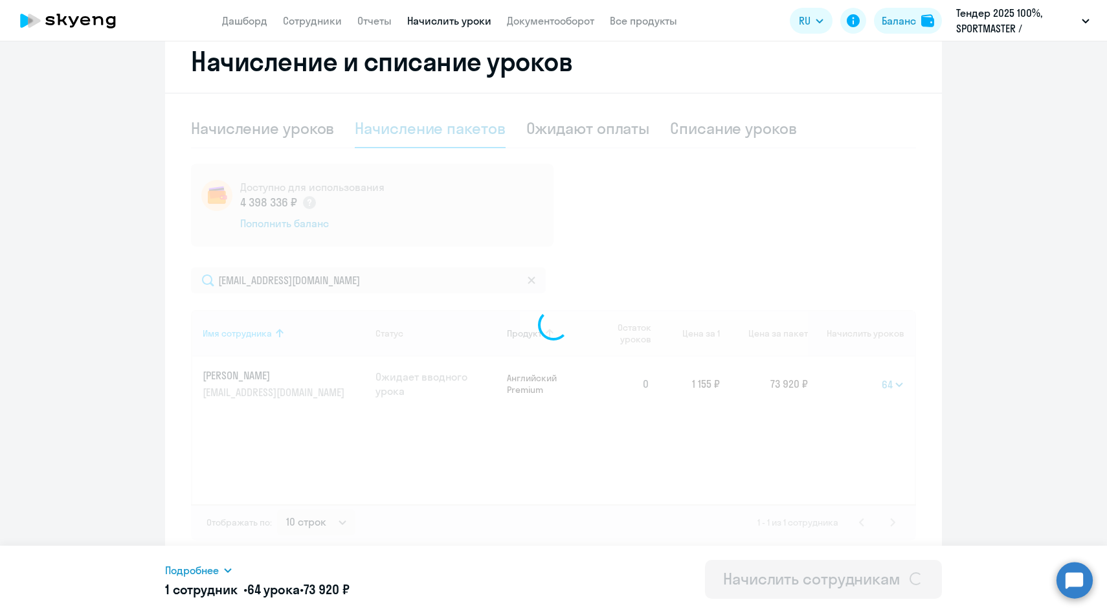
select select
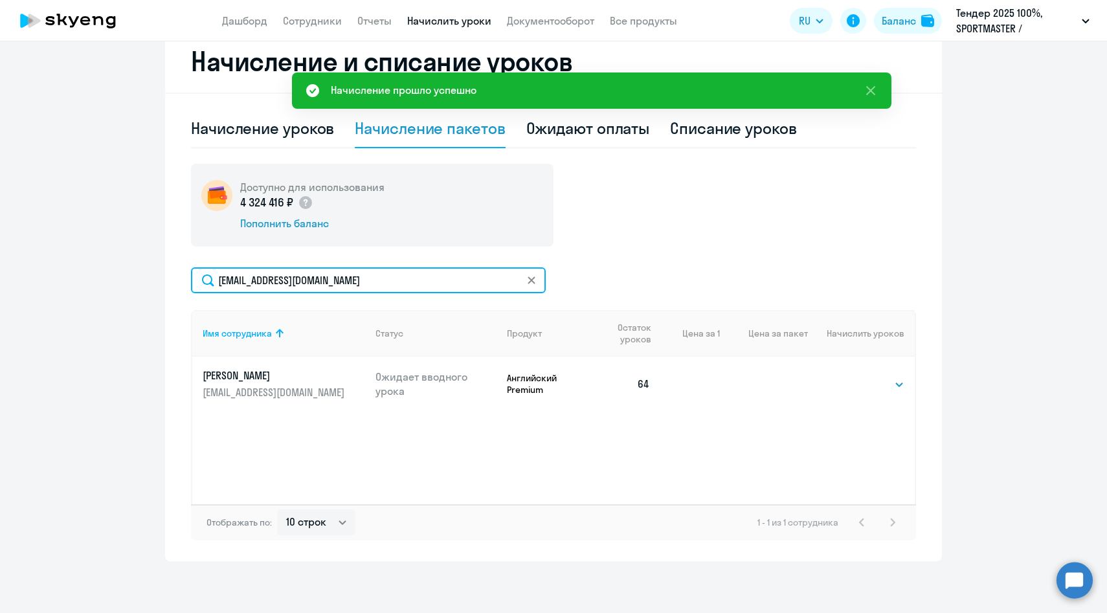
drag, startPoint x: 390, startPoint y: 282, endPoint x: 172, endPoint y: 277, distance: 218.2
click at [172, 277] on div "Начисление и списание уроков Начисление уроков Начисление пакетов Ожидают оплат…" at bounding box center [553, 295] width 777 height 531
paste input "[EMAIL_ADDRESS][DOMAIN_NAME]"
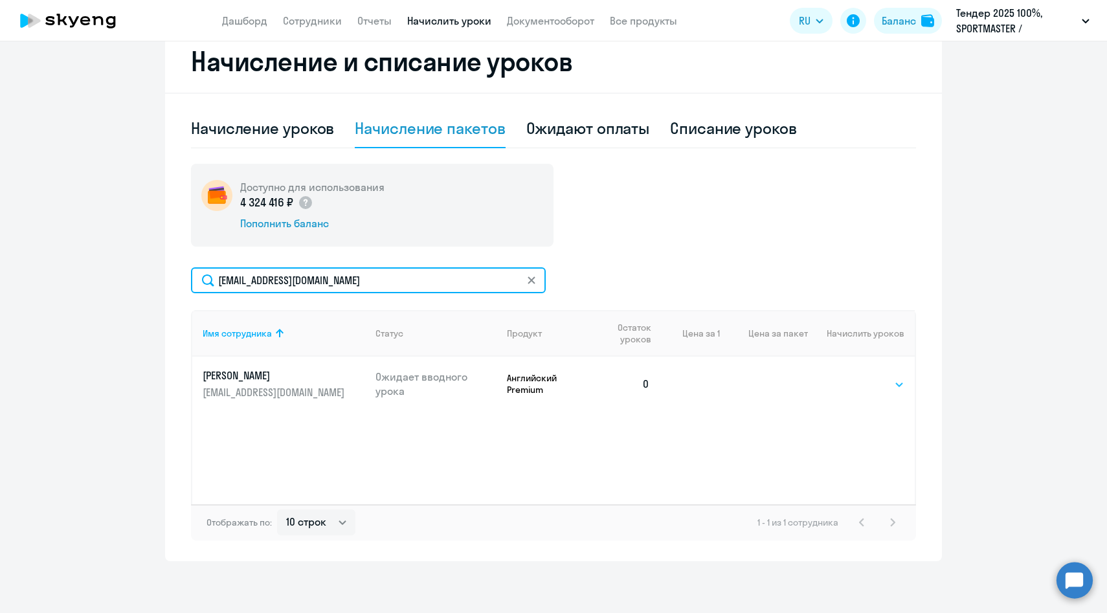
type input "[EMAIL_ADDRESS][DOMAIN_NAME]"
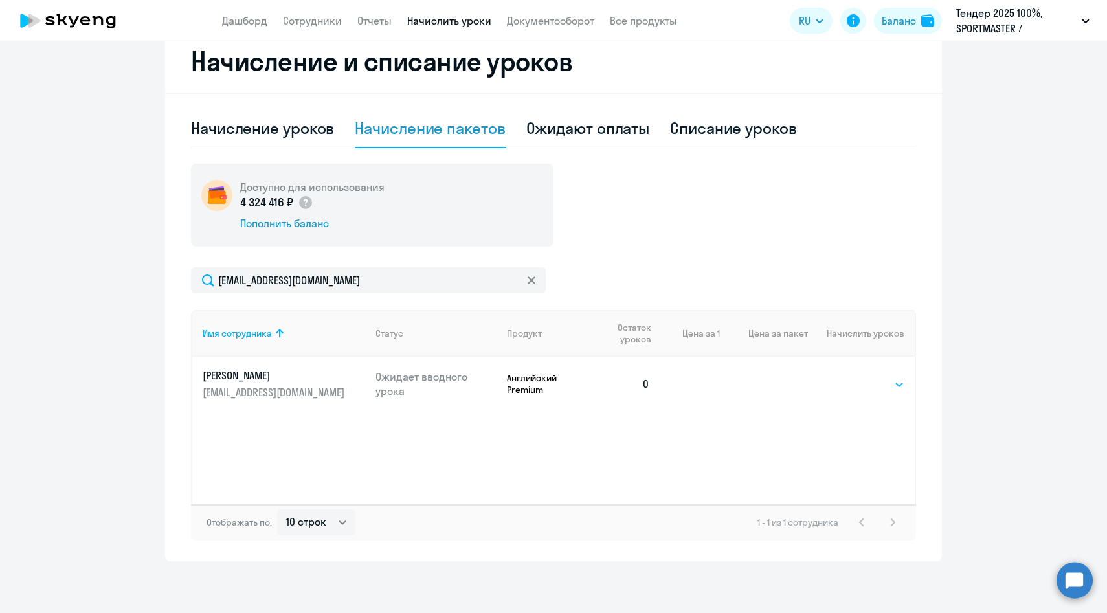
click at [880, 386] on select "Выбрать 4 8 14 16 32 64 96 128" at bounding box center [877, 385] width 53 height 16
select select "64"
click at [851, 377] on select "Выбрать 4 8 14 16 32 64 96 128" at bounding box center [877, 385] width 53 height 16
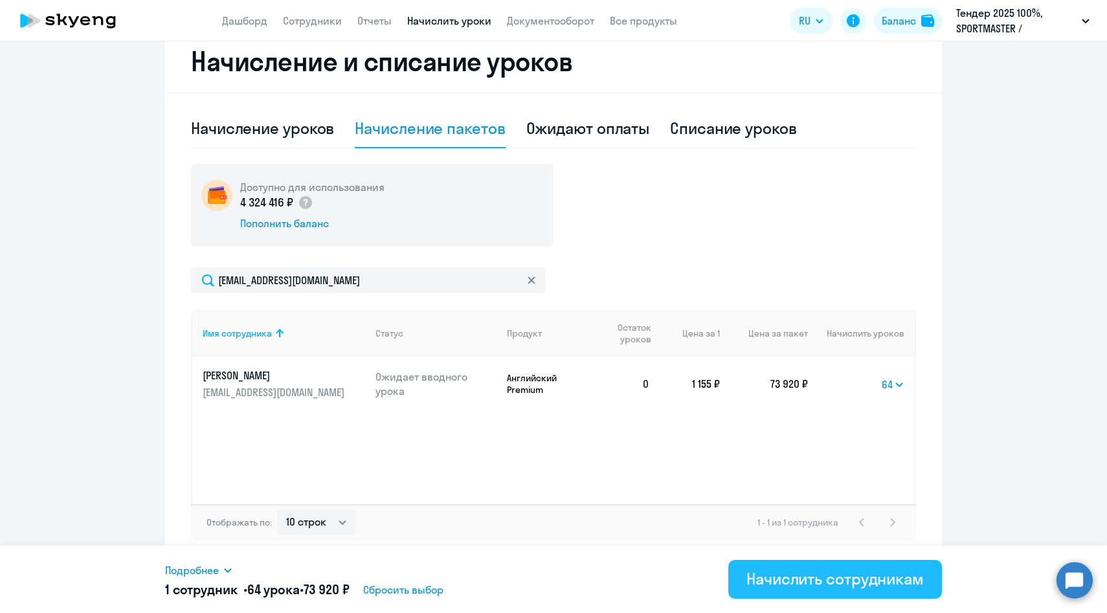
click at [789, 573] on div "Начислить сотрудникам" at bounding box center [834, 578] width 177 height 21
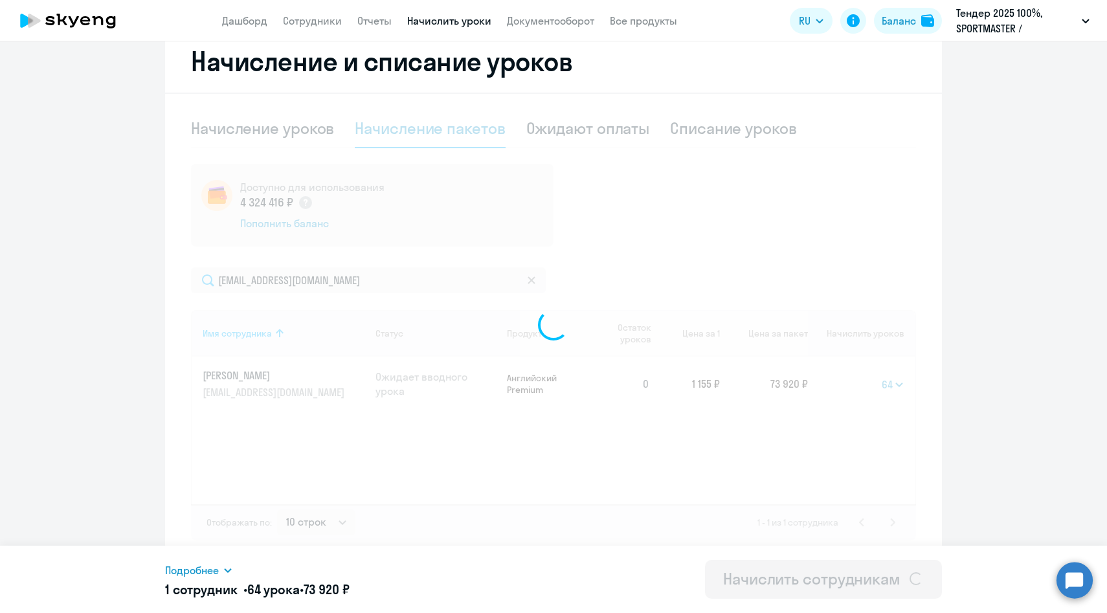
select select
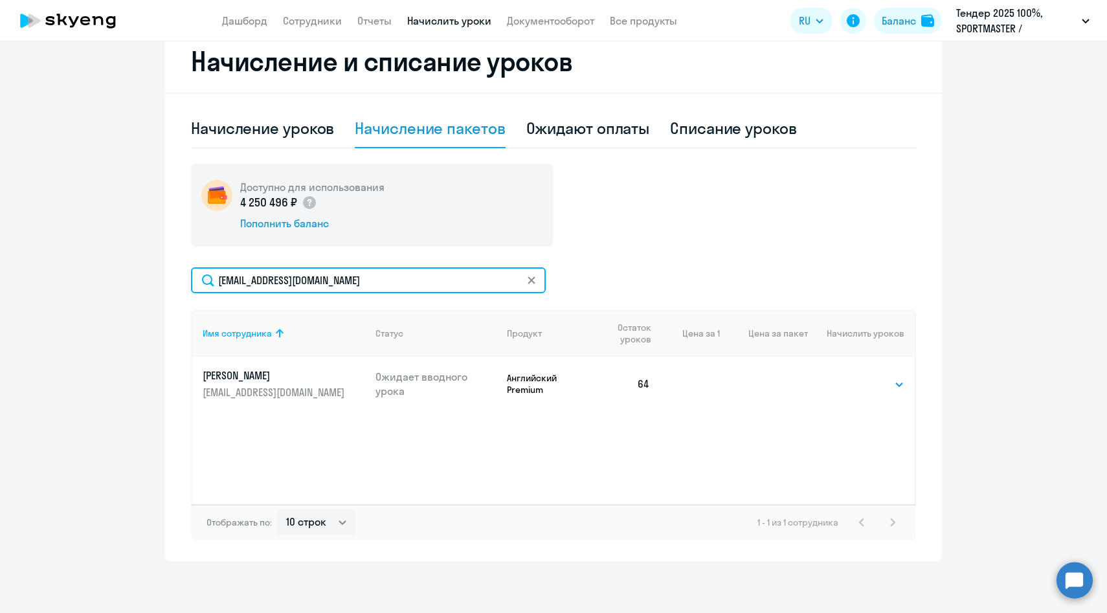
drag, startPoint x: 365, startPoint y: 288, endPoint x: 171, endPoint y: 263, distance: 195.8
click at [171, 263] on div "Начисление и списание уроков Начисление уроков Начисление пакетов Ожидают оплат…" at bounding box center [553, 295] width 777 height 531
paste input "EKuzm"
type input "[EMAIL_ADDRESS][DOMAIN_NAME]"
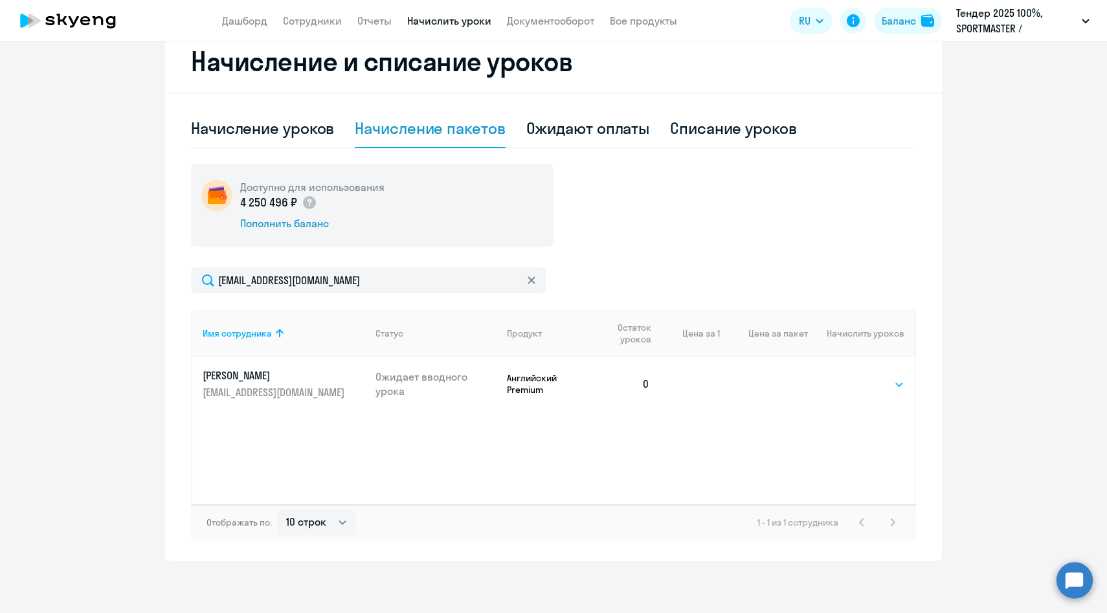
click at [870, 386] on select "Выбрать 4 8 14 16 32 64 96 128" at bounding box center [877, 385] width 53 height 16
select select "64"
click at [851, 377] on select "Выбрать 4 8 14 16 32 64 96 128" at bounding box center [877, 385] width 53 height 16
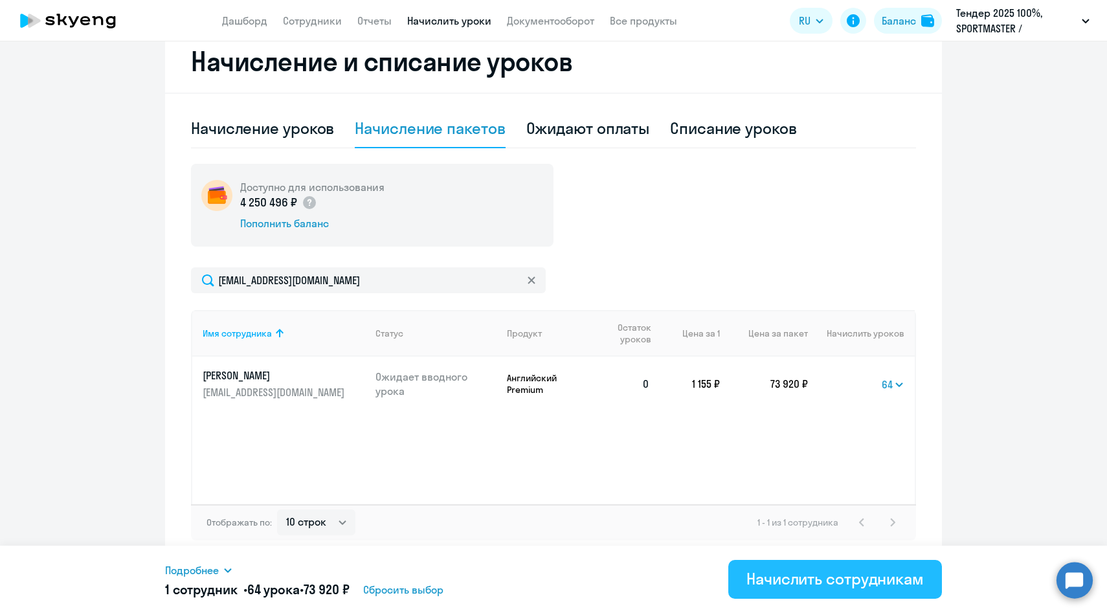
click at [813, 586] on div "Начислить сотрудникам" at bounding box center [834, 578] width 177 height 21
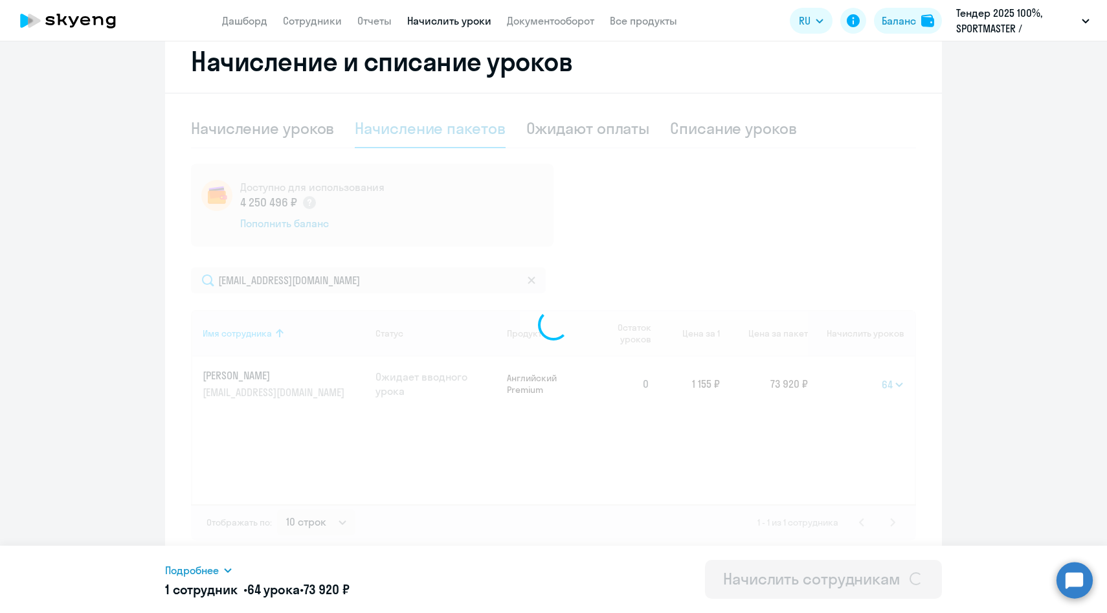
select select
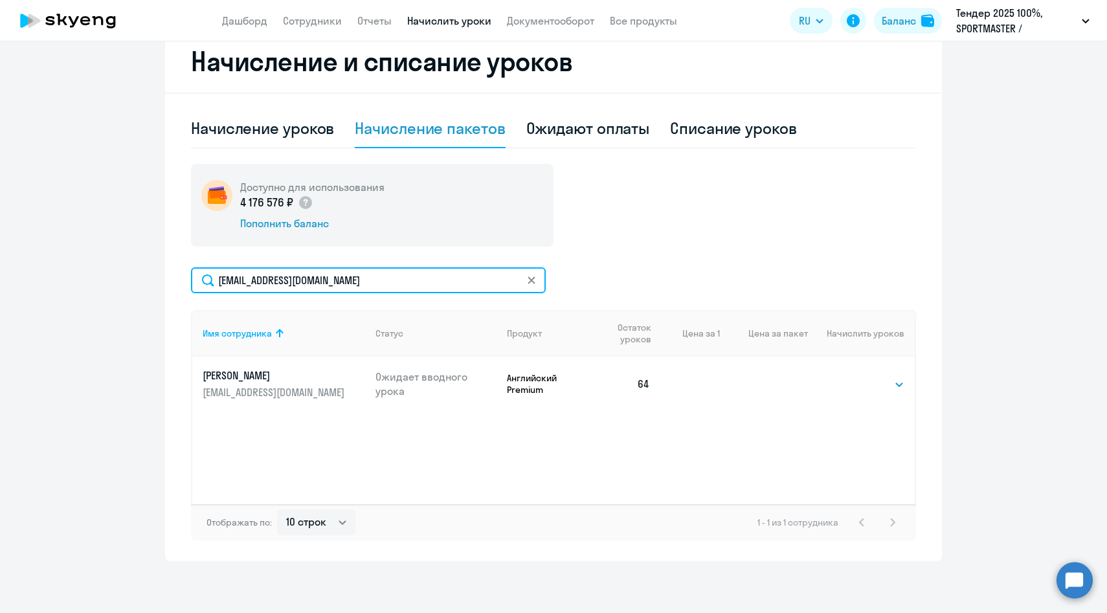
drag, startPoint x: 361, startPoint y: 284, endPoint x: 175, endPoint y: 284, distance: 186.4
click at [175, 284] on div "Начисление и списание уроков Начисление уроков Начисление пакетов Ожидают оплат…" at bounding box center [553, 295] width 777 height 531
paste input "Lazareva"
type input "[EMAIL_ADDRESS][DOMAIN_NAME]"
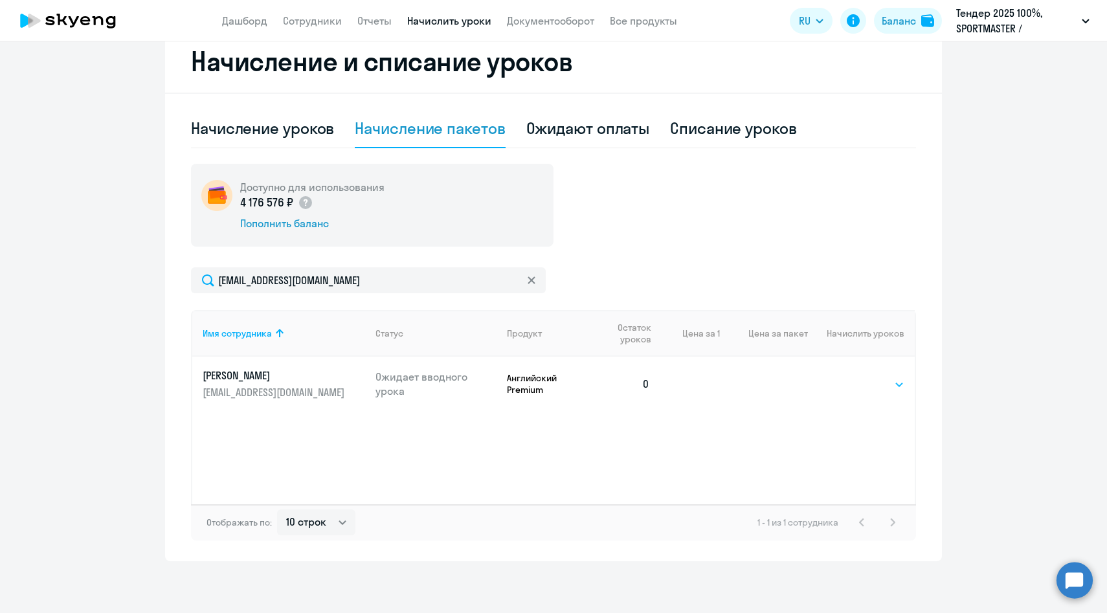
click at [882, 381] on select "Выбрать 4 8 14 16 32 64 96 128" at bounding box center [877, 385] width 53 height 16
select select "64"
click at [851, 377] on select "Выбрать 4 8 14 16 32 64 96 128" at bounding box center [877, 385] width 53 height 16
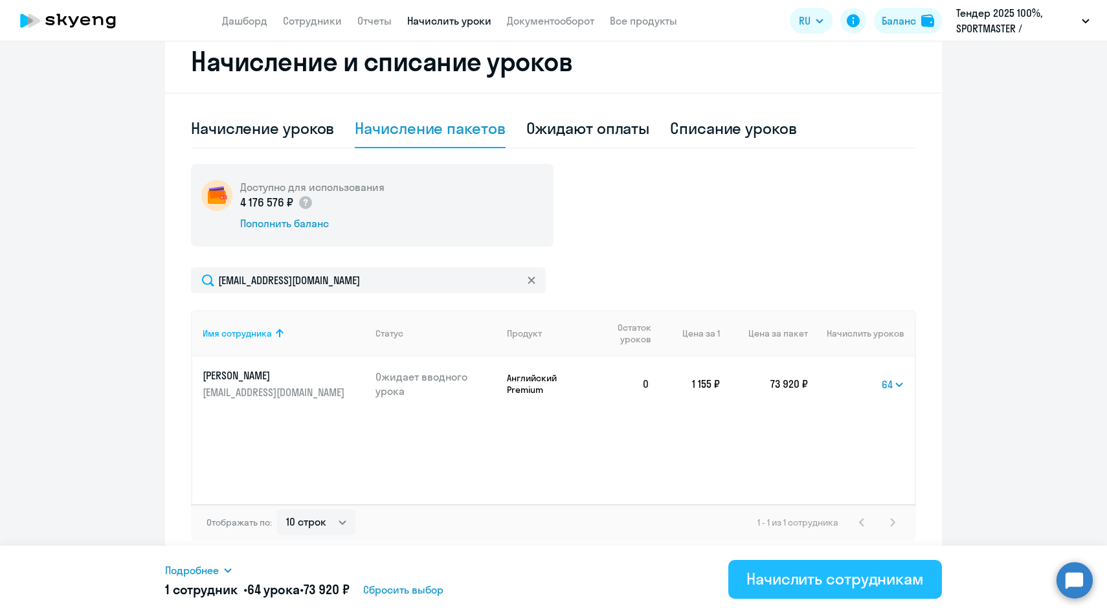
click at [772, 586] on div "Начислить сотрудникам" at bounding box center [834, 578] width 177 height 21
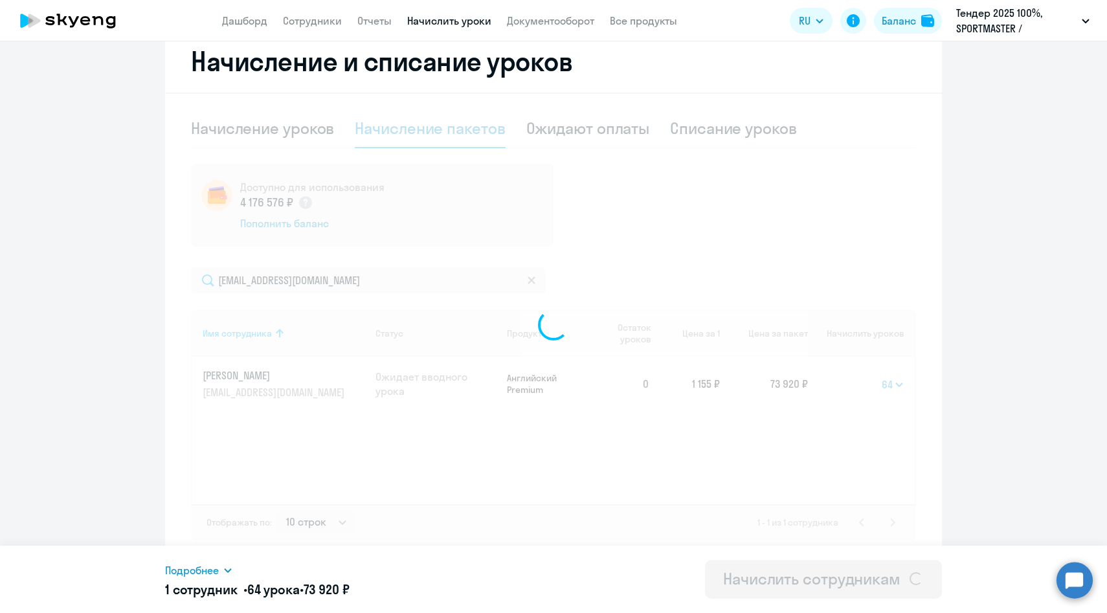
select select
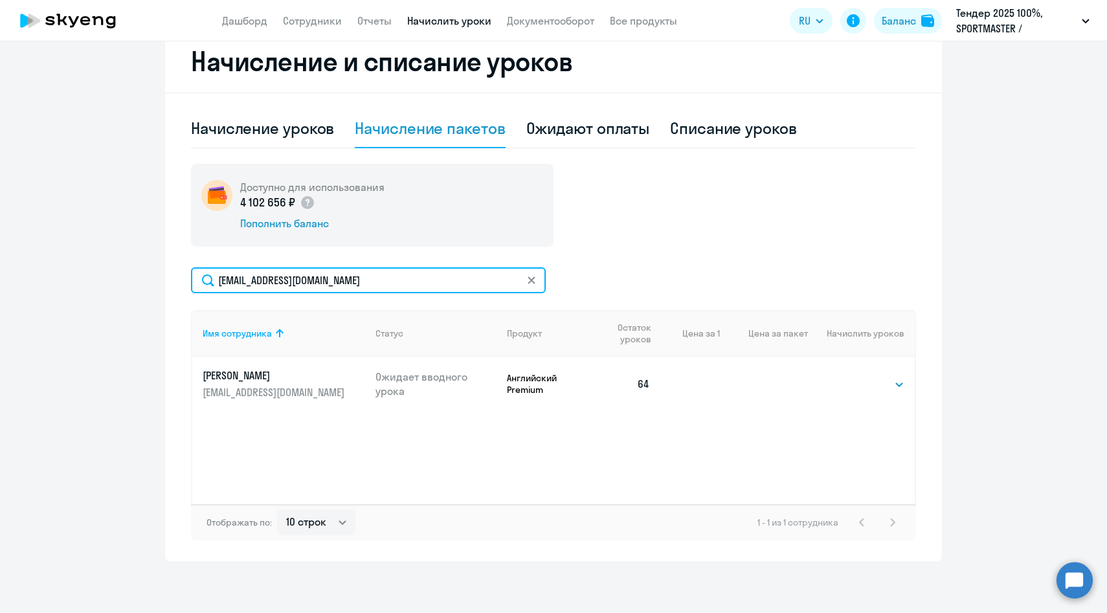
drag, startPoint x: 355, startPoint y: 279, endPoint x: 190, endPoint y: 276, distance: 164.5
click at [192, 278] on input "[EMAIL_ADDRESS][DOMAIN_NAME]" at bounding box center [368, 280] width 355 height 26
paste input "mfrolo"
type input "[EMAIL_ADDRESS][DOMAIN_NAME]"
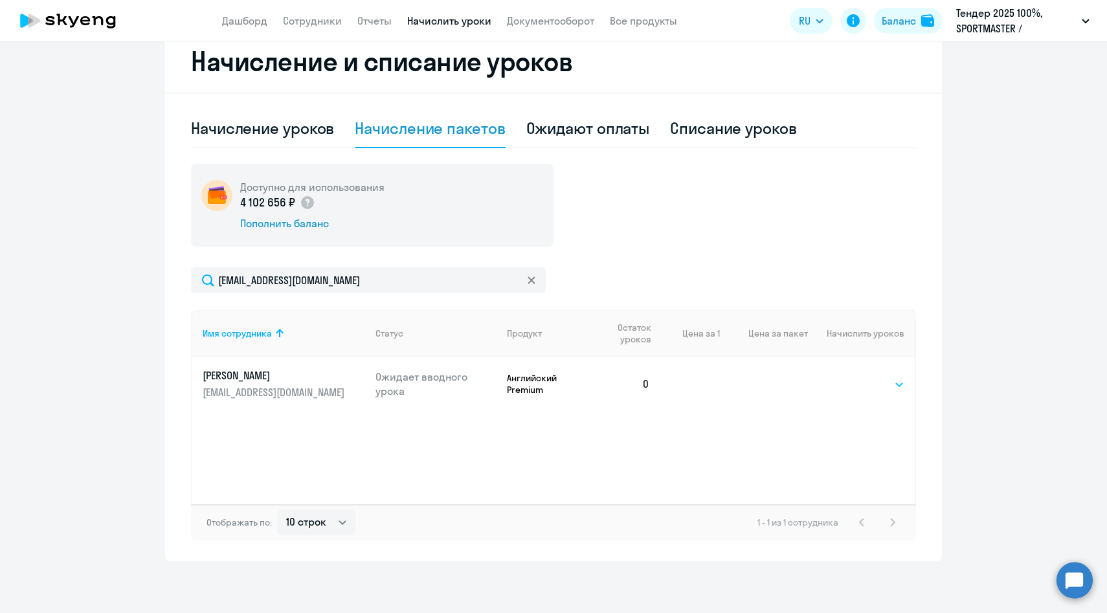
click at [901, 384] on select "Выбрать 4 8 14 16 32 64 96 128" at bounding box center [877, 385] width 53 height 16
select select "64"
click at [851, 377] on select "Выбрать 4 8 14 16 32 64 96 128" at bounding box center [877, 385] width 53 height 16
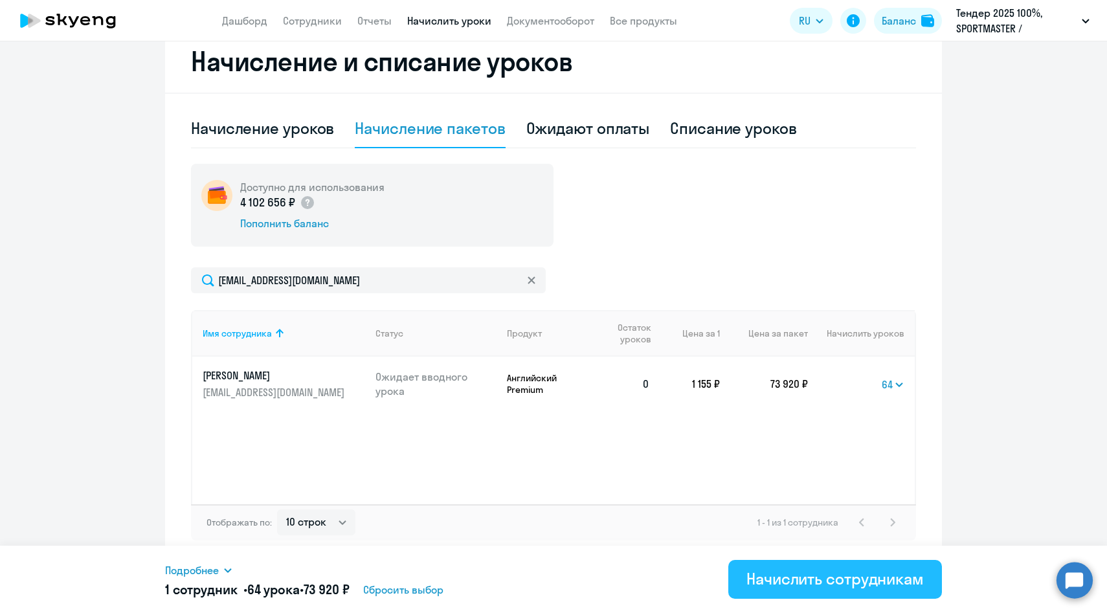
click at [812, 580] on div "Начислить сотрудникам" at bounding box center [834, 578] width 177 height 21
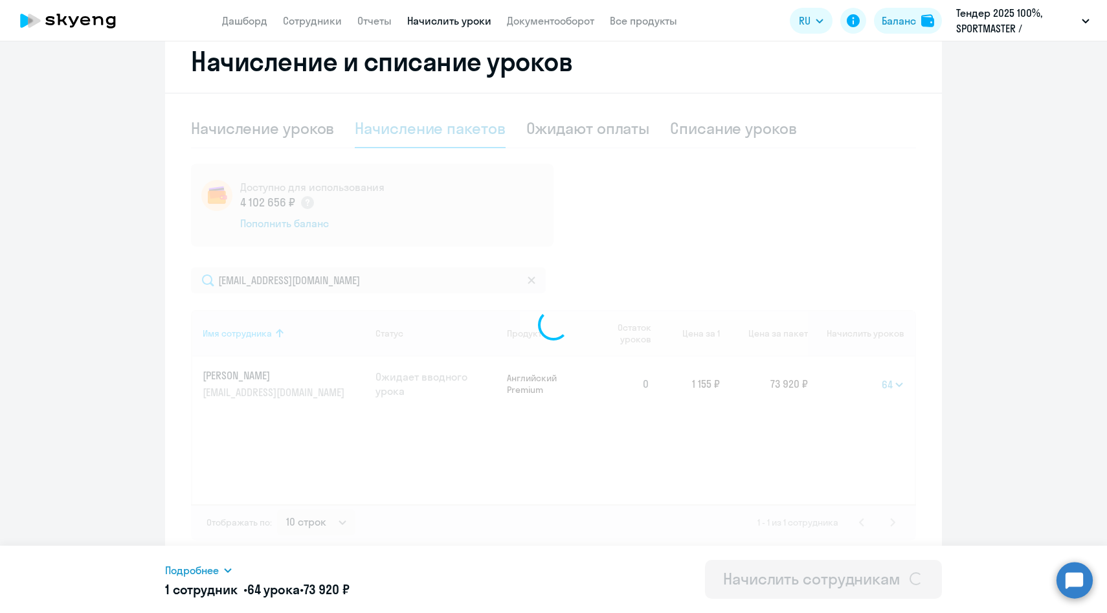
select select
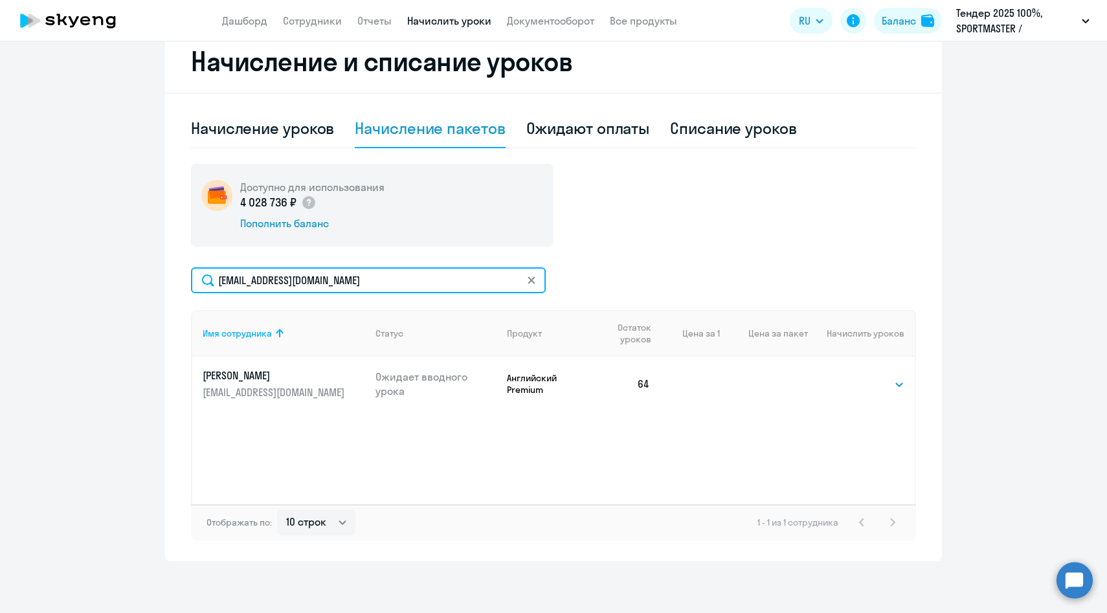
drag, startPoint x: 367, startPoint y: 283, endPoint x: 182, endPoint y: 279, distance: 185.2
click at [183, 280] on div "Начисление и списание уроков Начисление уроков Начисление пакетов Ожидают оплат…" at bounding box center [553, 295] width 777 height 531
paste input "ekositsyn"
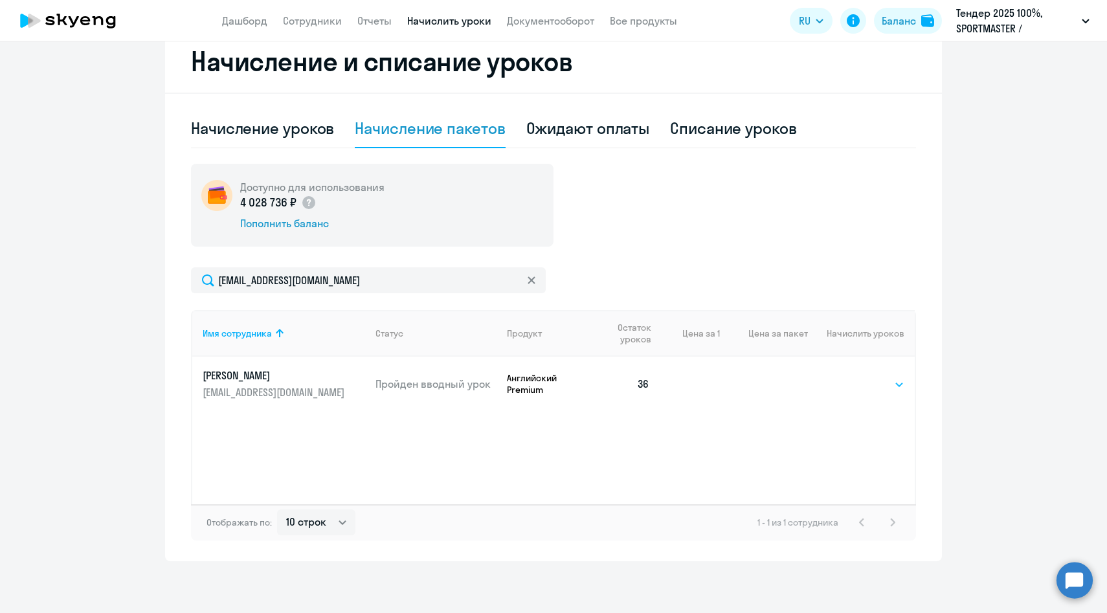
click at [873, 383] on select "Выбрать 4 8 14 16 32 64 96 128" at bounding box center [877, 385] width 53 height 16
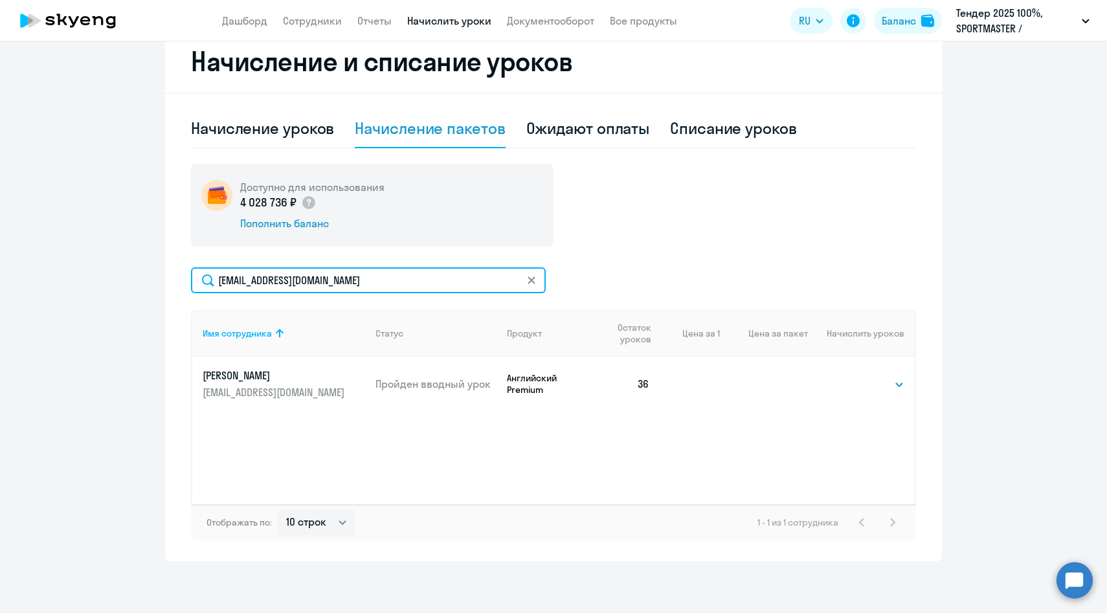
drag, startPoint x: 377, startPoint y: 285, endPoint x: 129, endPoint y: 274, distance: 247.5
click at [130, 274] on ng-component "Рекомендуем создать шаблон автоначислений Уроки больше не придётся начислять вр…" at bounding box center [553, 132] width 1107 height 858
paste input "AKoroteev"
drag, startPoint x: 353, startPoint y: 280, endPoint x: 126, endPoint y: 280, distance: 227.2
click at [126, 280] on ng-component "Рекомендуем создать шаблон автоначислений Уроки больше не придётся начислять вр…" at bounding box center [553, 132] width 1107 height 858
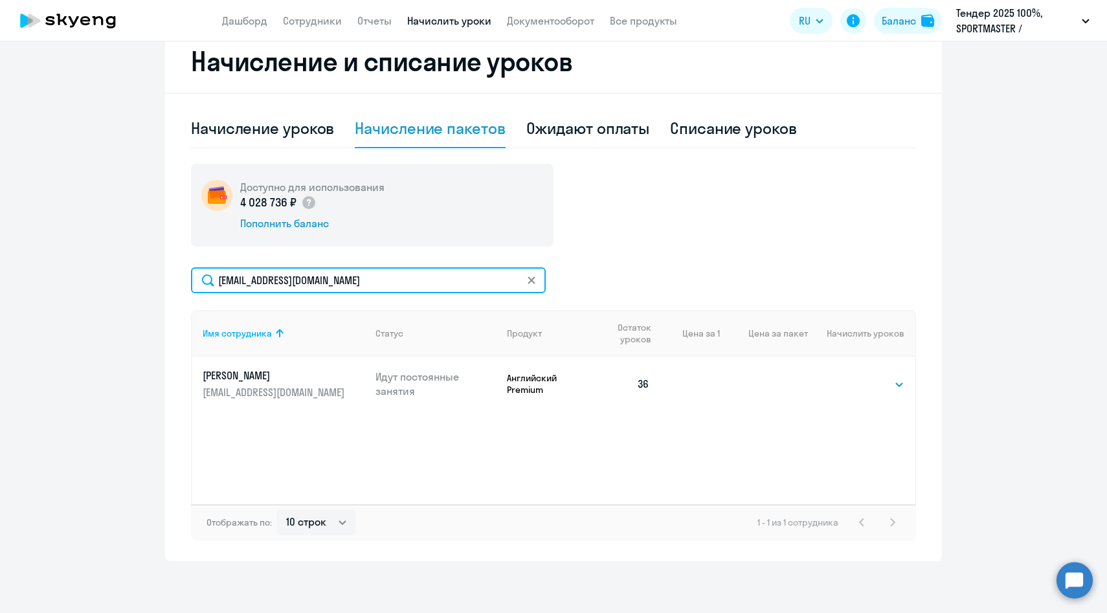
paste input "MZubova"
drag, startPoint x: 357, startPoint y: 284, endPoint x: 151, endPoint y: 284, distance: 206.5
click at [153, 284] on ng-component "Рекомендуем создать шаблон автоначислений Уроки больше не придётся начислять вр…" at bounding box center [553, 132] width 1107 height 858
paste input "AErmolin"
type input "[EMAIL_ADDRESS][DOMAIN_NAME]"
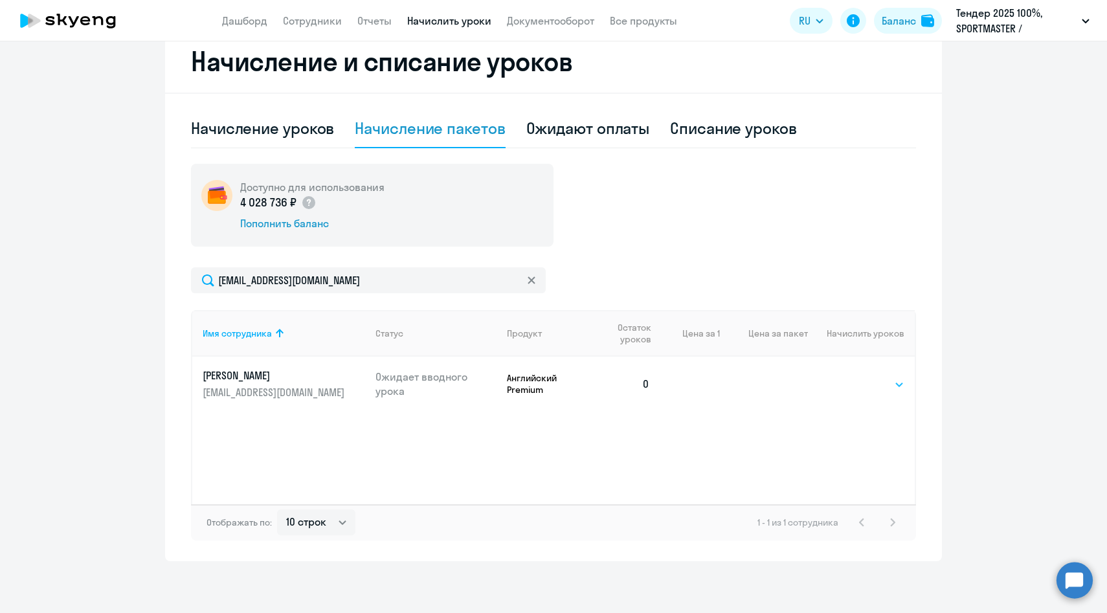
click at [876, 386] on select "Выбрать 4 8 14 16 32 64 96 128" at bounding box center [877, 385] width 53 height 16
select select "64"
click at [851, 377] on select "Выбрать 4 8 14 16 32 64 96 128" at bounding box center [877, 385] width 53 height 16
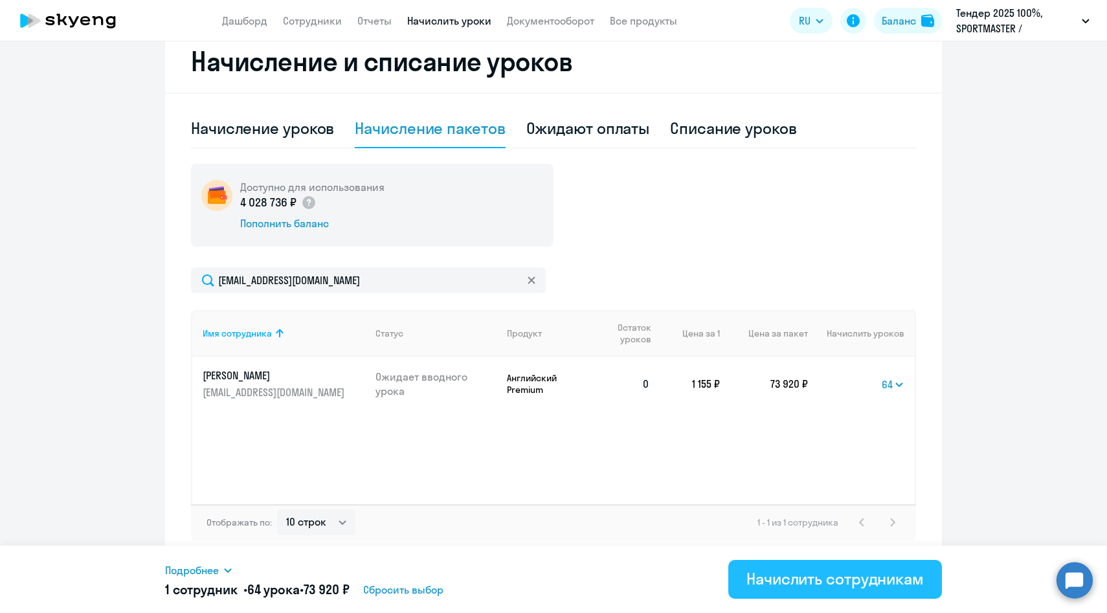
click at [785, 579] on div "Начислить сотрудникам" at bounding box center [834, 578] width 177 height 21
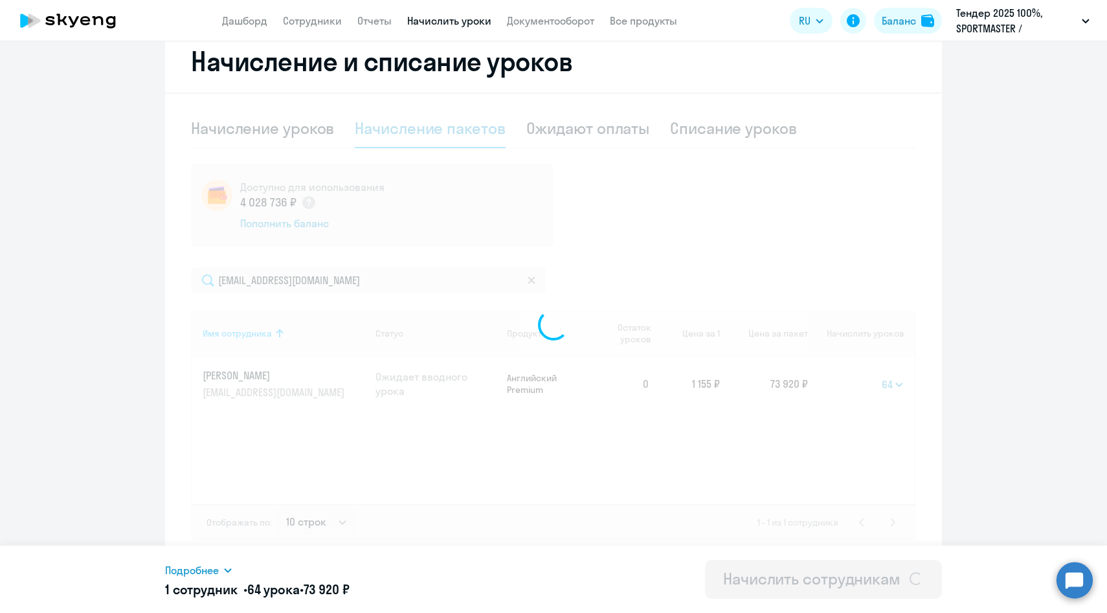
select select
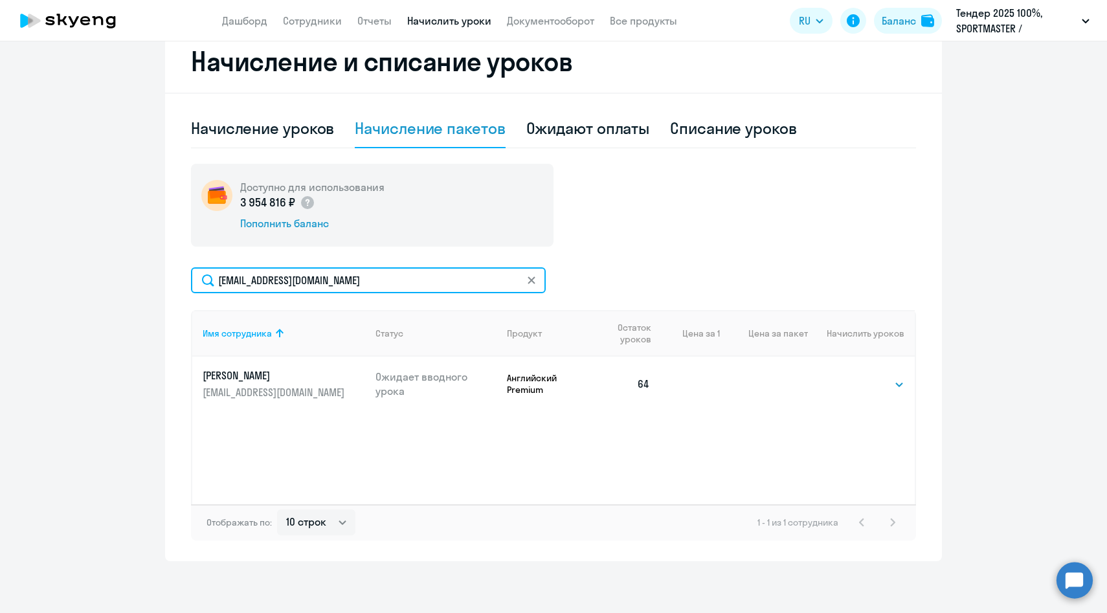
drag, startPoint x: 355, startPoint y: 280, endPoint x: 139, endPoint y: 271, distance: 215.7
click at [139, 271] on ng-component "Рекомендуем создать шаблон автоначислений Уроки больше не придётся начислять вр…" at bounding box center [553, 132] width 1107 height 858
paste input "VSamoylov"
type input "[EMAIL_ADDRESS][DOMAIN_NAME]"
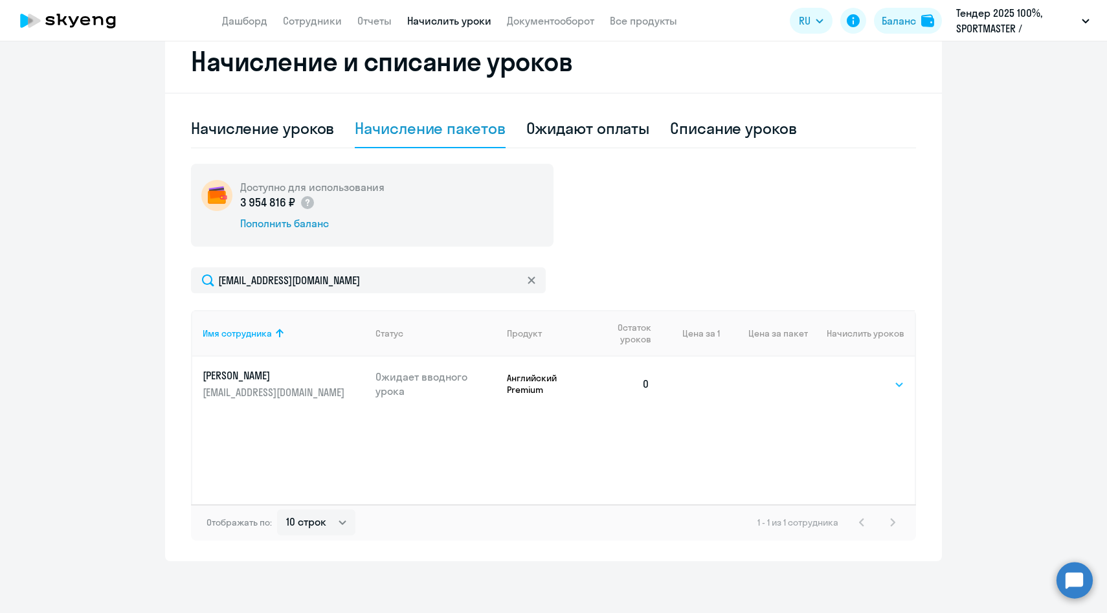
click at [889, 385] on select "Выбрать 4 8 14 16 32 64 96 128" at bounding box center [877, 385] width 53 height 16
select select "64"
click at [851, 377] on select "Выбрать 4 8 14 16 32 64 96 128" at bounding box center [877, 385] width 53 height 16
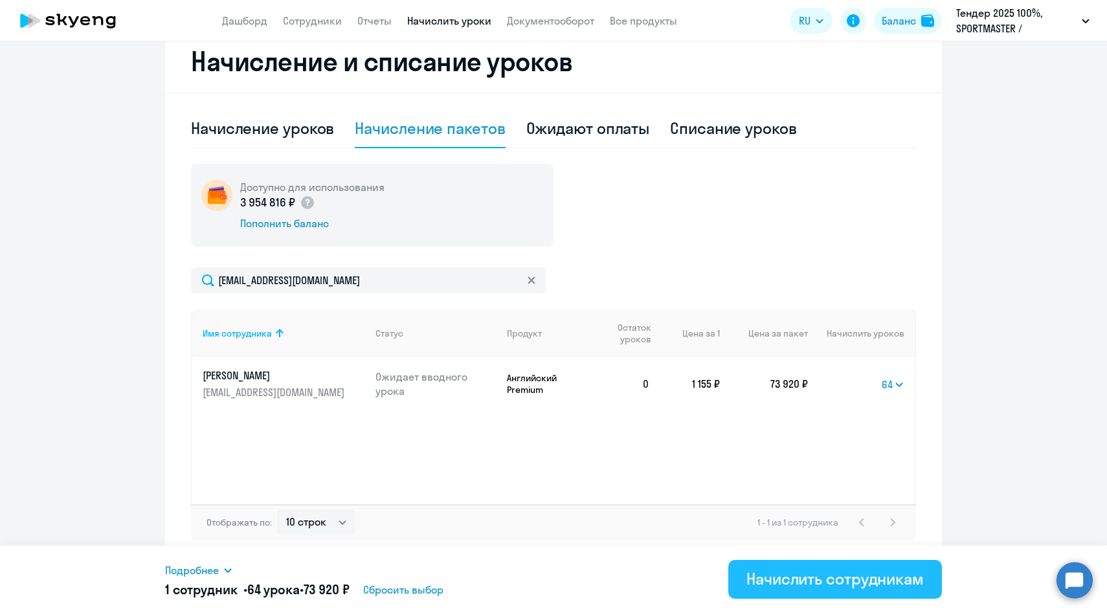
click at [766, 582] on div "Начислить сотрудникам" at bounding box center [834, 578] width 177 height 21
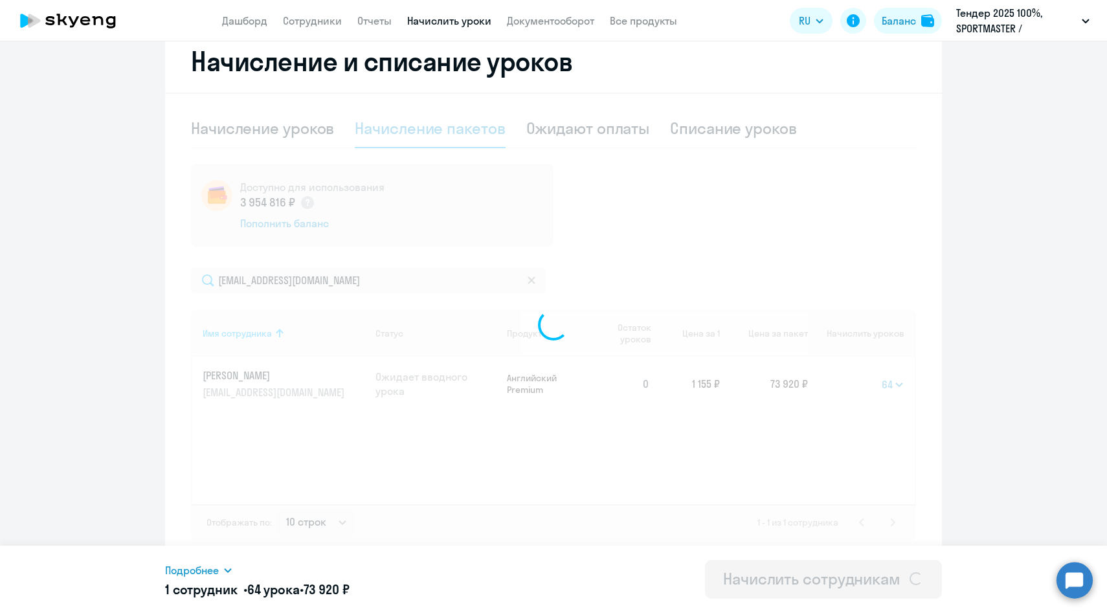
select select
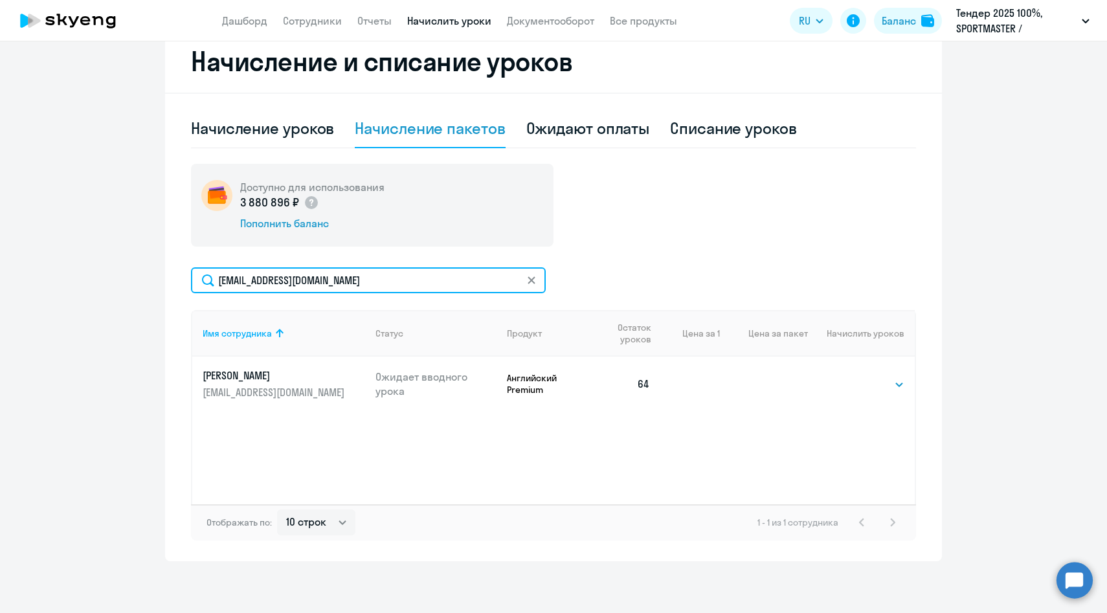
drag, startPoint x: 372, startPoint y: 281, endPoint x: 143, endPoint y: 280, distance: 229.2
click at [144, 282] on ng-component "Рекомендуем создать шаблон автоначислений Уроки больше не придётся начислять вр…" at bounding box center [553, 132] width 1107 height 858
paste input "PApostolov"
type input "[EMAIL_ADDRESS][DOMAIN_NAME]"
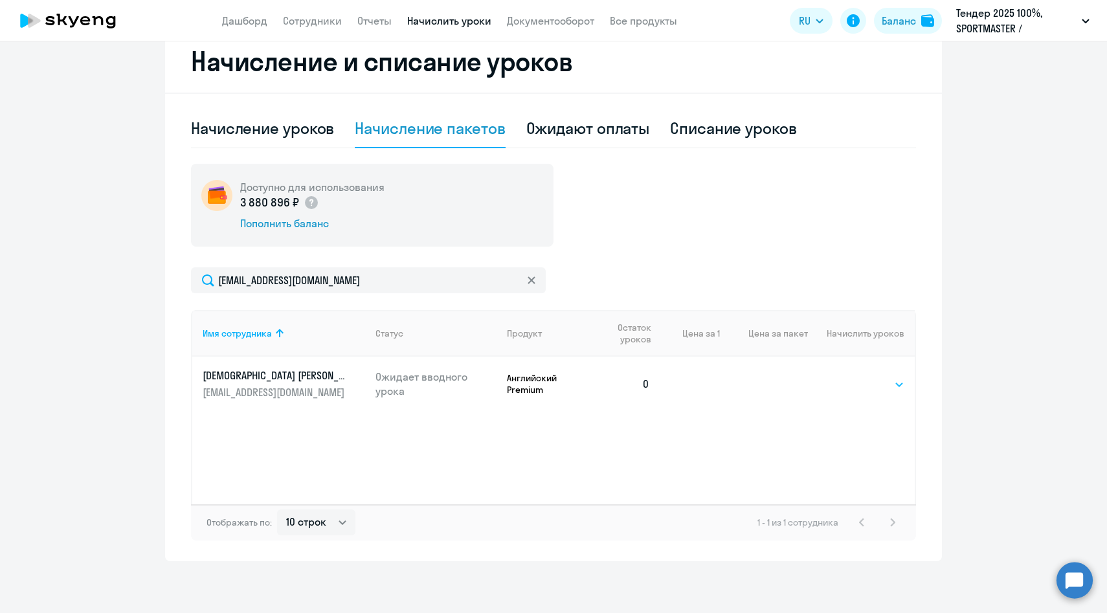
click at [870, 383] on select "Выбрать 4 8 14 16 32 64 96 128" at bounding box center [877, 385] width 53 height 16
select select "64"
click at [851, 377] on select "Выбрать 4 8 14 16 32 64 96 128" at bounding box center [877, 385] width 53 height 16
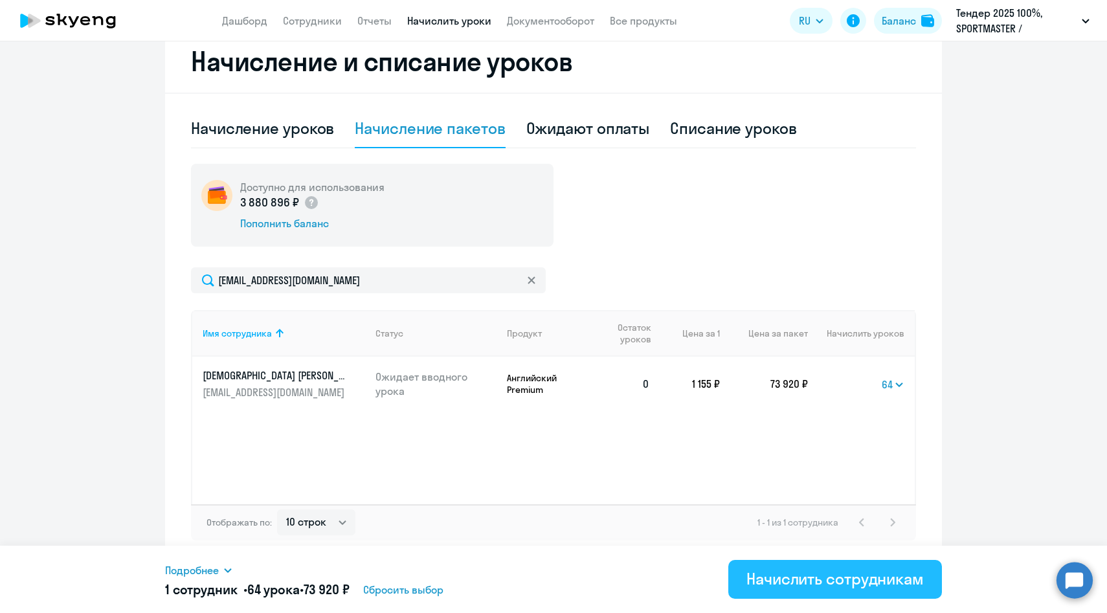
click at [802, 583] on div "Начислить сотрудникам" at bounding box center [834, 578] width 177 height 21
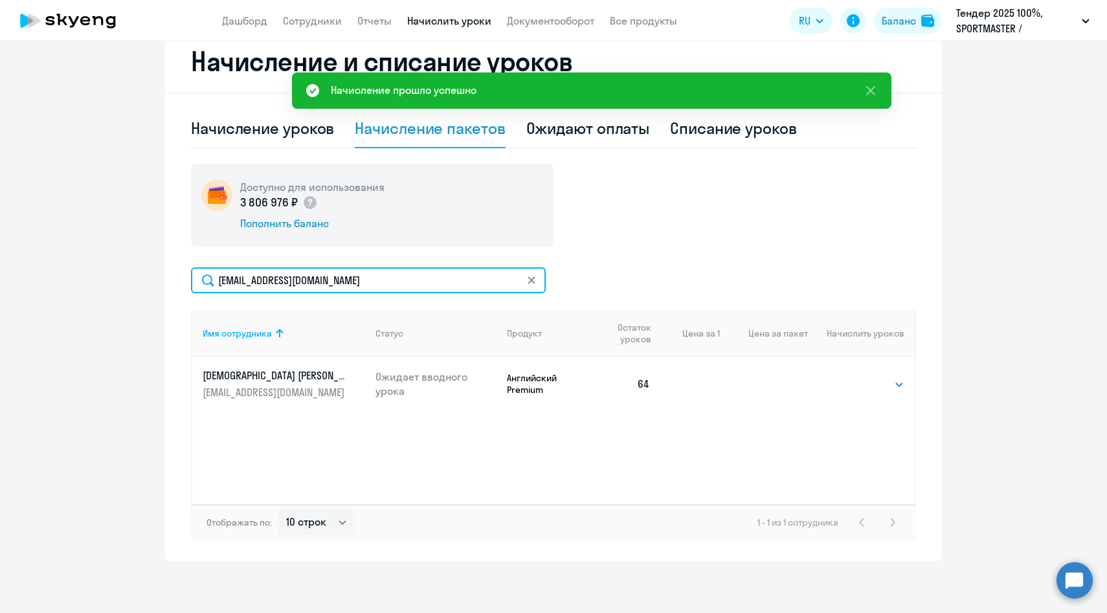
drag, startPoint x: 366, startPoint y: 280, endPoint x: 146, endPoint y: 265, distance: 220.6
click at [146, 265] on ng-component "Рекомендуем создать шаблон автоначислений Уроки больше не придётся начислять вр…" at bounding box center [553, 132] width 1107 height 858
paste input "ypakina"
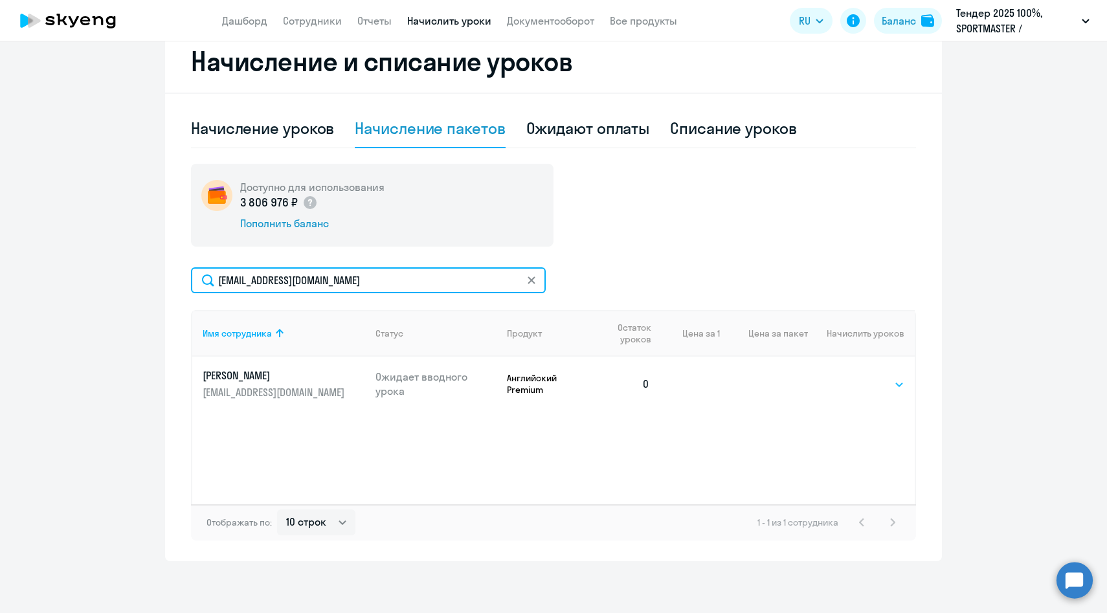
type input "[EMAIL_ADDRESS][DOMAIN_NAME]"
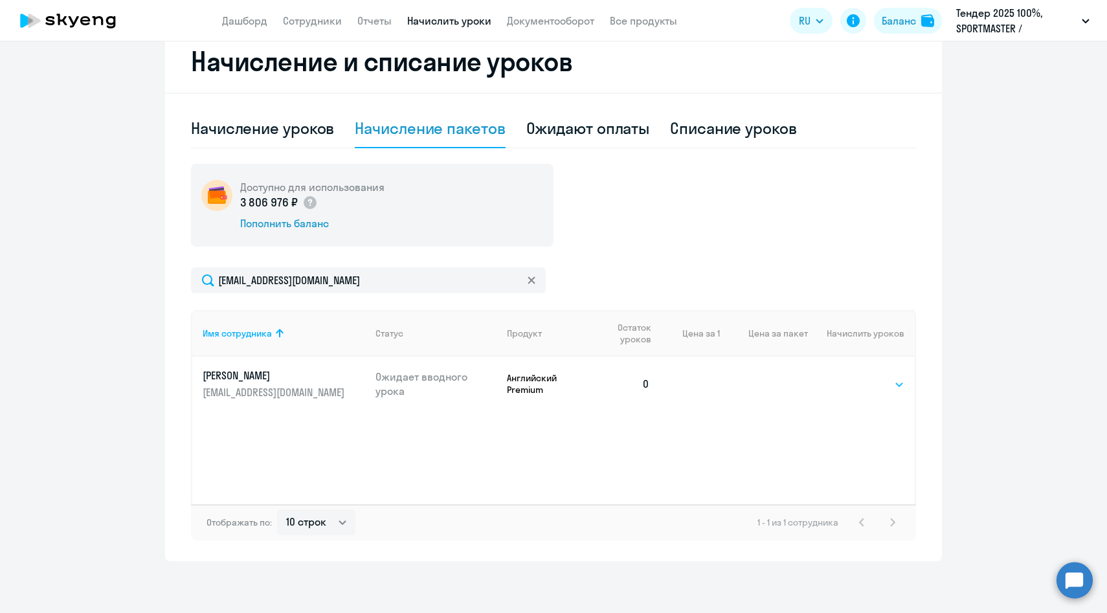
click at [875, 381] on select "Выбрать 4 8 14 16 32 64 96 128" at bounding box center [877, 385] width 53 height 16
select select "64"
click at [851, 377] on select "Выбрать 4 8 14 16 32 64 96 128" at bounding box center [877, 385] width 53 height 16
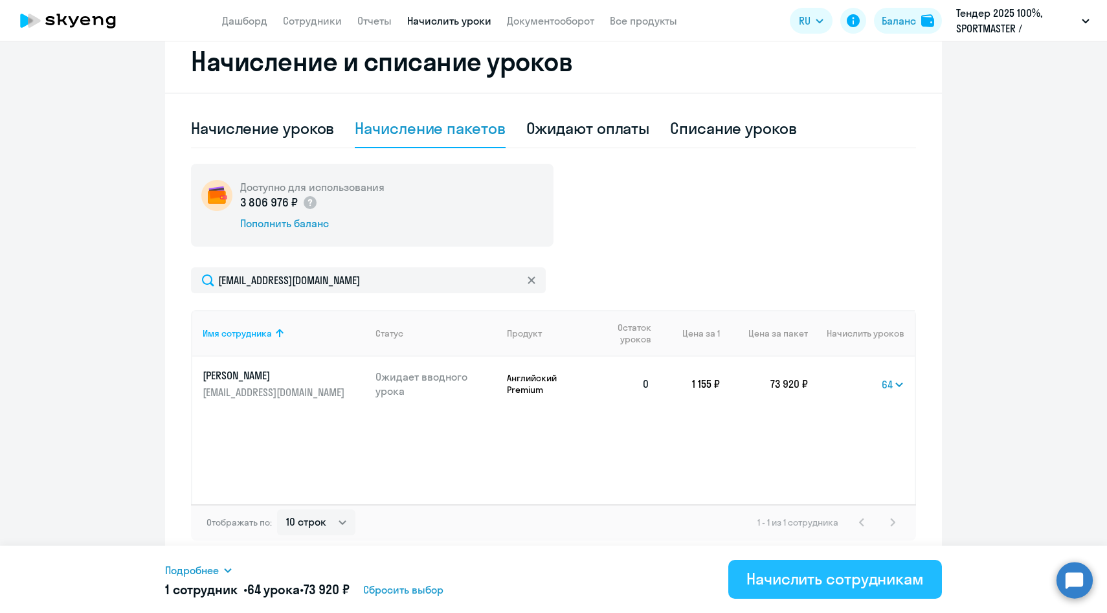
click at [814, 581] on div "Начислить сотрудникам" at bounding box center [834, 578] width 177 height 21
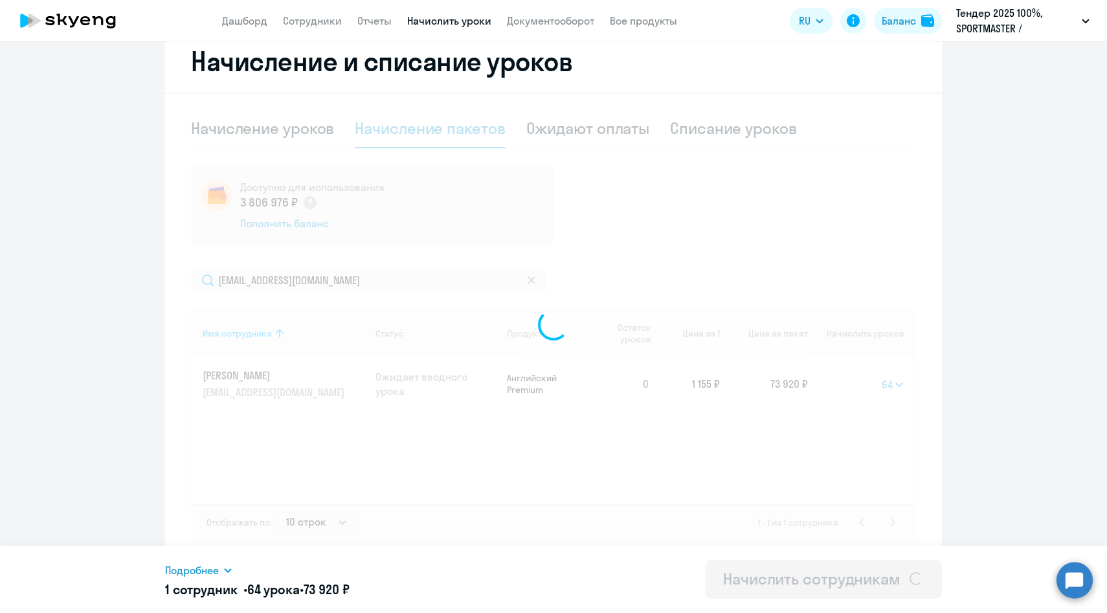
select select
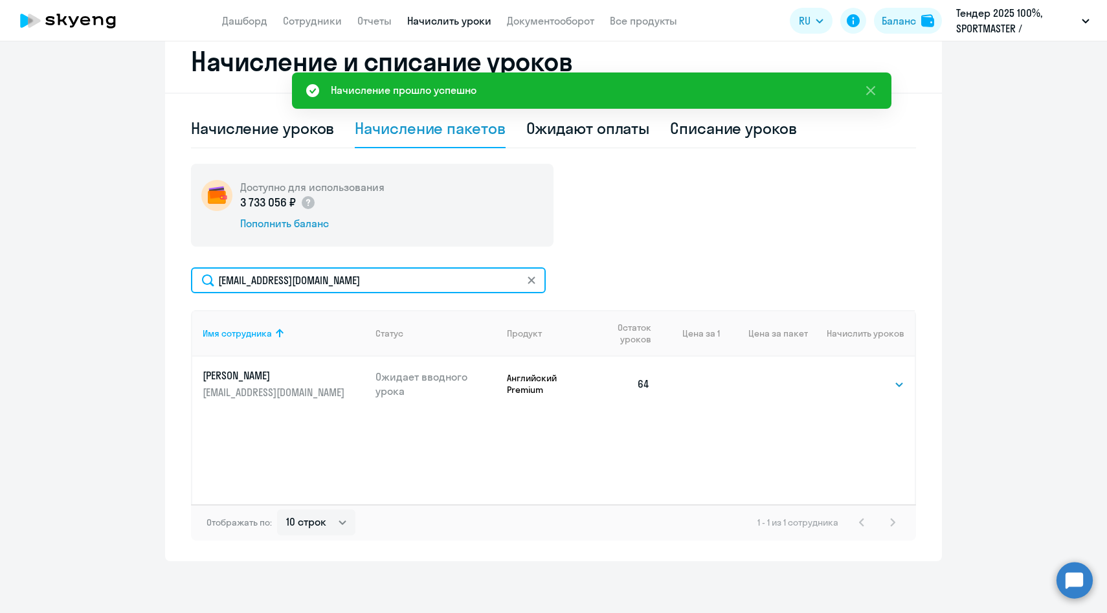
drag, startPoint x: 347, startPoint y: 286, endPoint x: 151, endPoint y: 281, distance: 196.2
click at [151, 281] on ng-component "Рекомендуем создать шаблон автоначислений Уроки больше не придётся начислять вр…" at bounding box center [553, 132] width 1107 height 858
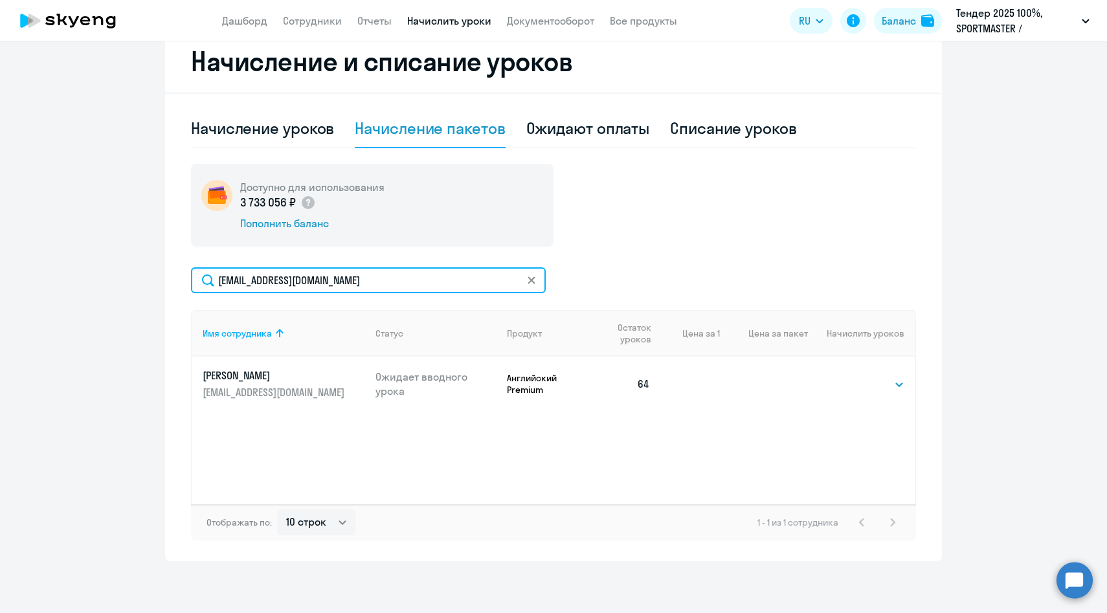
paste input "earsentiev"
type input "[EMAIL_ADDRESS][DOMAIN_NAME]"
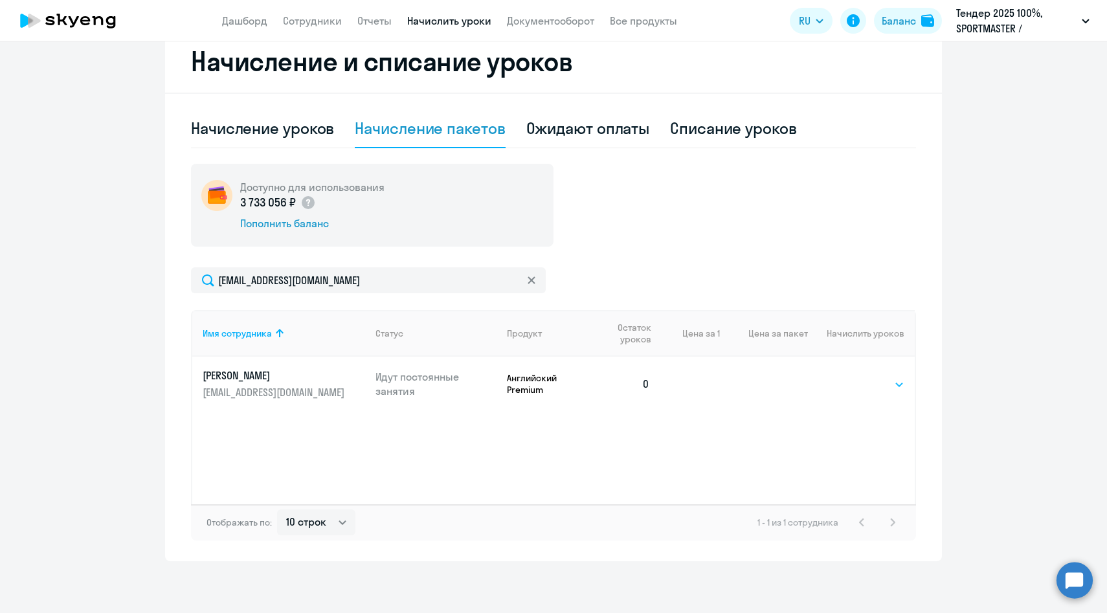
click at [865, 385] on select "Выбрать 4 8 14 16 32 64 96 128" at bounding box center [877, 385] width 53 height 16
select select "64"
click at [851, 377] on select "Выбрать 4 8 14 16 32 64 96 128" at bounding box center [877, 385] width 53 height 16
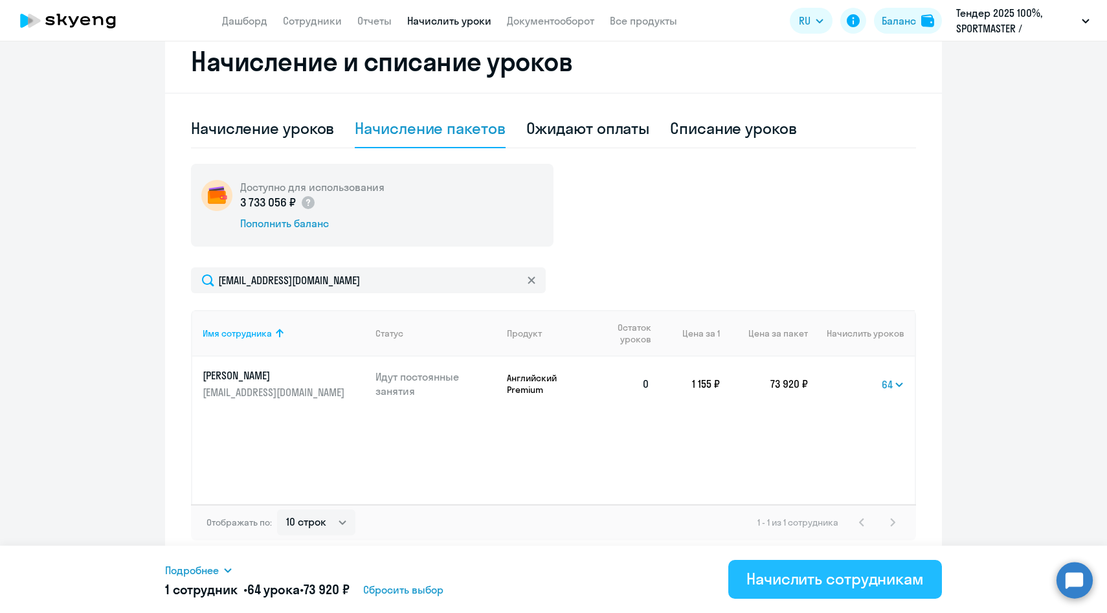
click at [803, 583] on div "Начислить сотрудникам" at bounding box center [834, 578] width 177 height 21
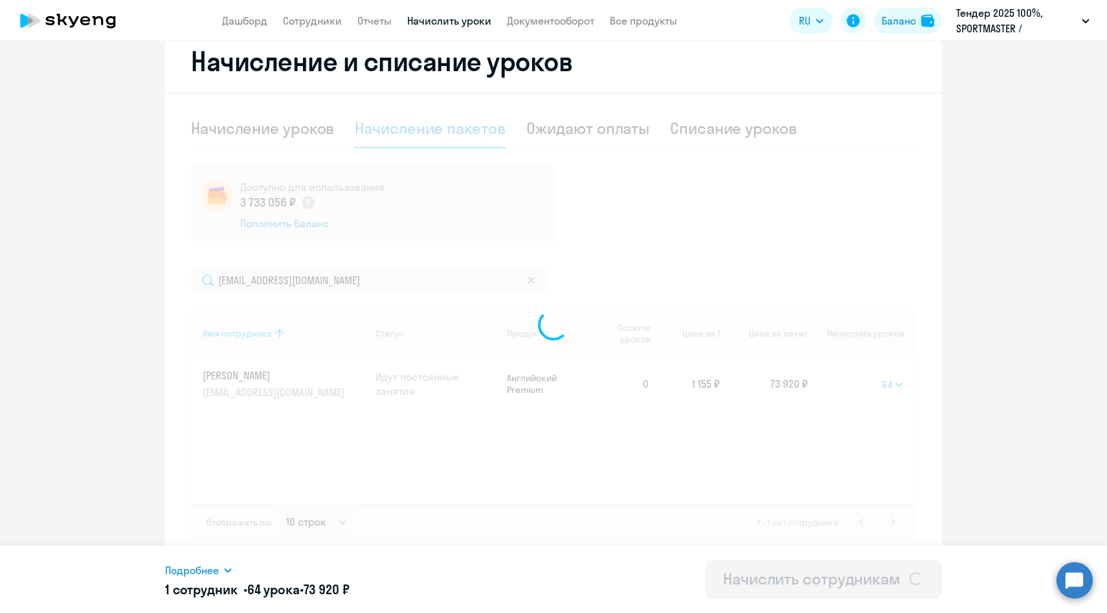
select select
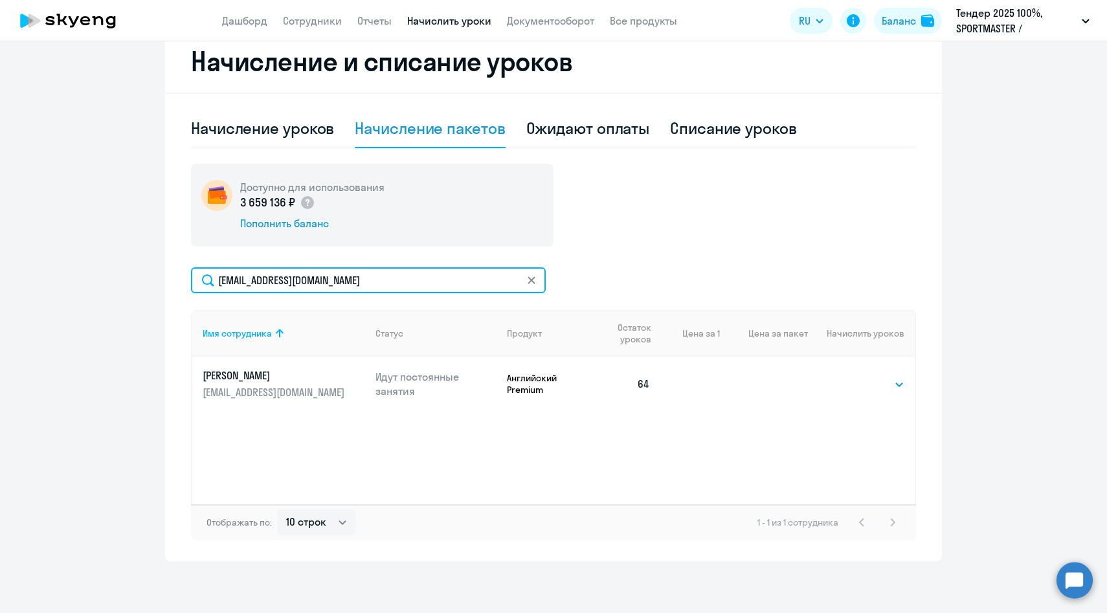
drag, startPoint x: 374, startPoint y: 281, endPoint x: 157, endPoint y: 281, distance: 216.2
click at [158, 281] on ng-component "Рекомендуем создать шаблон автоначислений Уроки больше не придётся начислять вр…" at bounding box center [553, 132] width 1107 height 858
paste input "OZakharo"
type input "[EMAIL_ADDRESS][DOMAIN_NAME]"
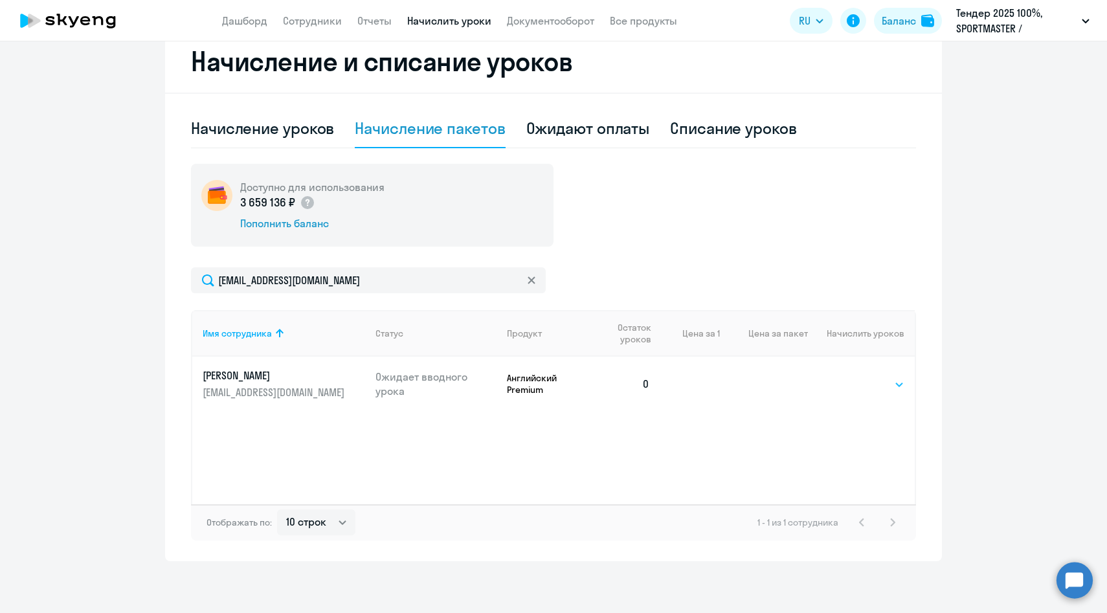
click at [851, 385] on select "Выбрать 4 8 14 16 32 64 96 128" at bounding box center [877, 385] width 53 height 16
select select "64"
click at [851, 377] on select "Выбрать 4 8 14 16 32 64 96 128" at bounding box center [877, 385] width 53 height 16
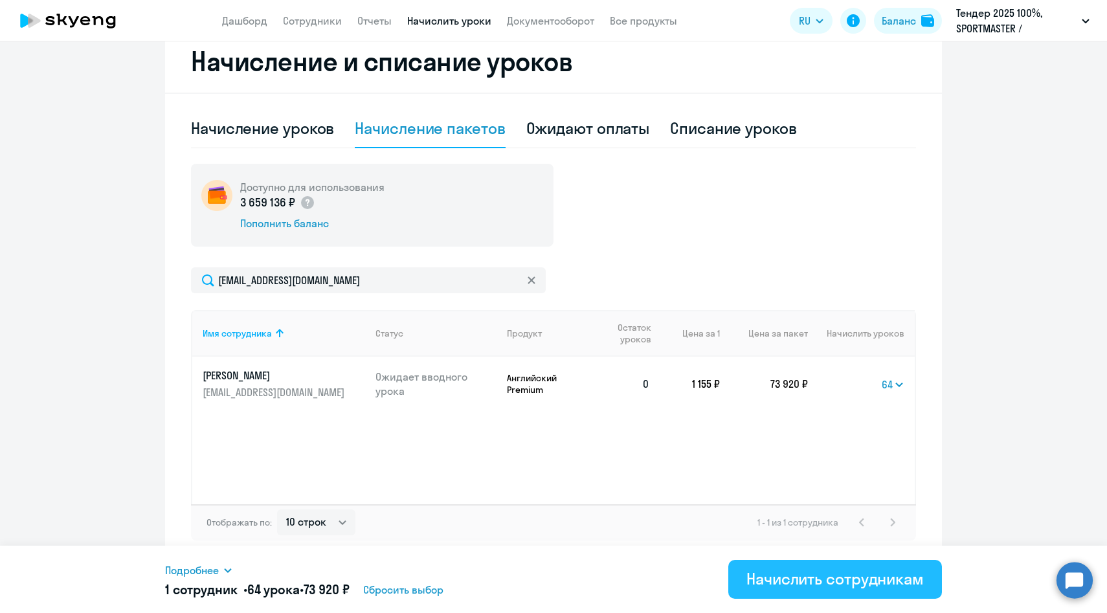
click at [825, 596] on button "Начислить сотрудникам" at bounding box center [835, 579] width 214 height 39
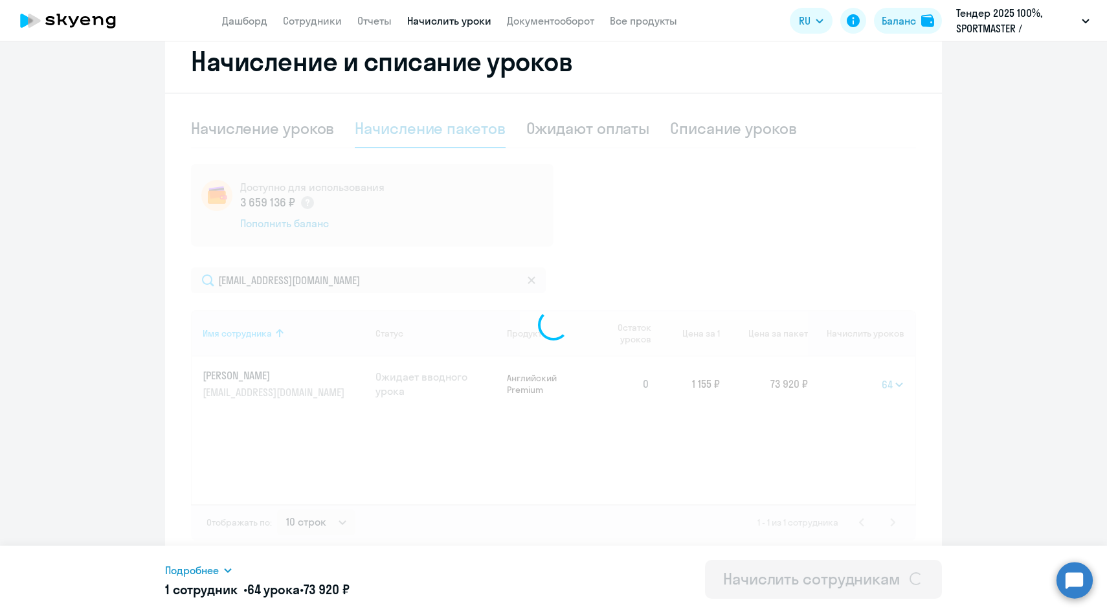
select select
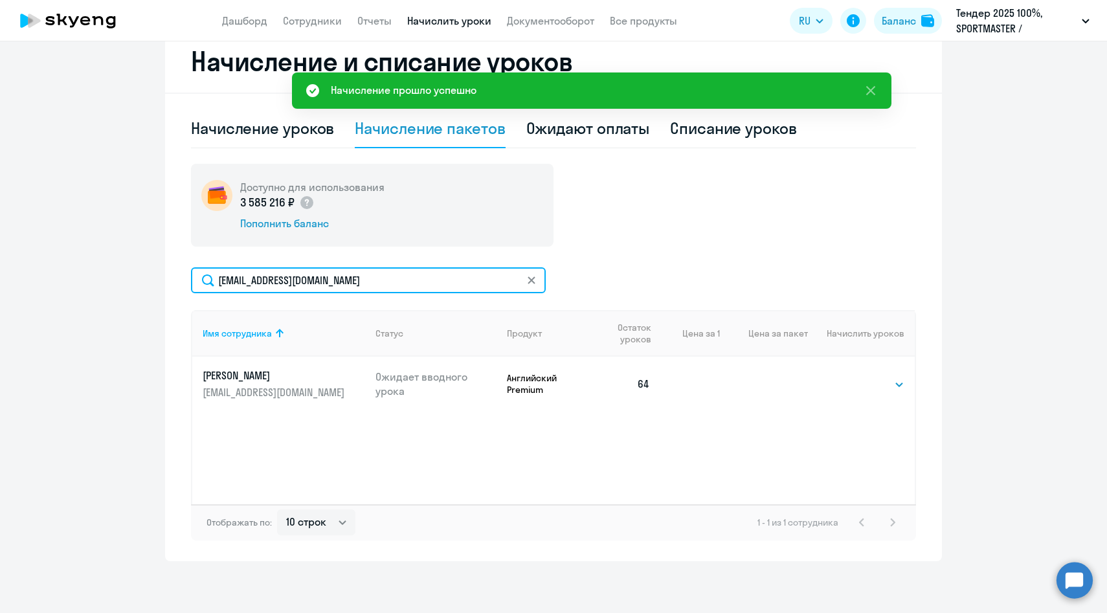
drag, startPoint x: 364, startPoint y: 279, endPoint x: 174, endPoint y: 273, distance: 190.4
click at [175, 273] on div "Начисление и списание уроков Начисление уроков Начисление пакетов Ожидают оплат…" at bounding box center [553, 295] width 777 height 531
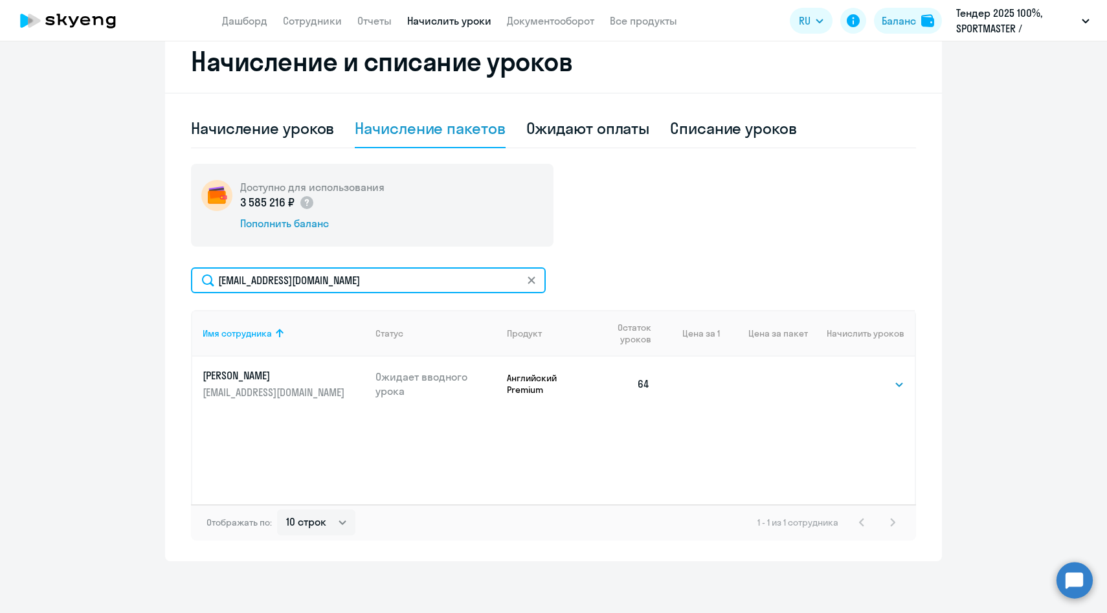
paste input "DPushkare"
drag, startPoint x: 366, startPoint y: 283, endPoint x: 117, endPoint y: 265, distance: 249.2
click at [117, 265] on ng-component "Рекомендуем создать шаблон автоначислений Уроки больше не придётся начислять вр…" at bounding box center [553, 132] width 1107 height 858
paste input "[EMAIL_ADDRESS][DOMAIN_NAME]"
type input "[EMAIL_ADDRESS][DOMAIN_NAME]"
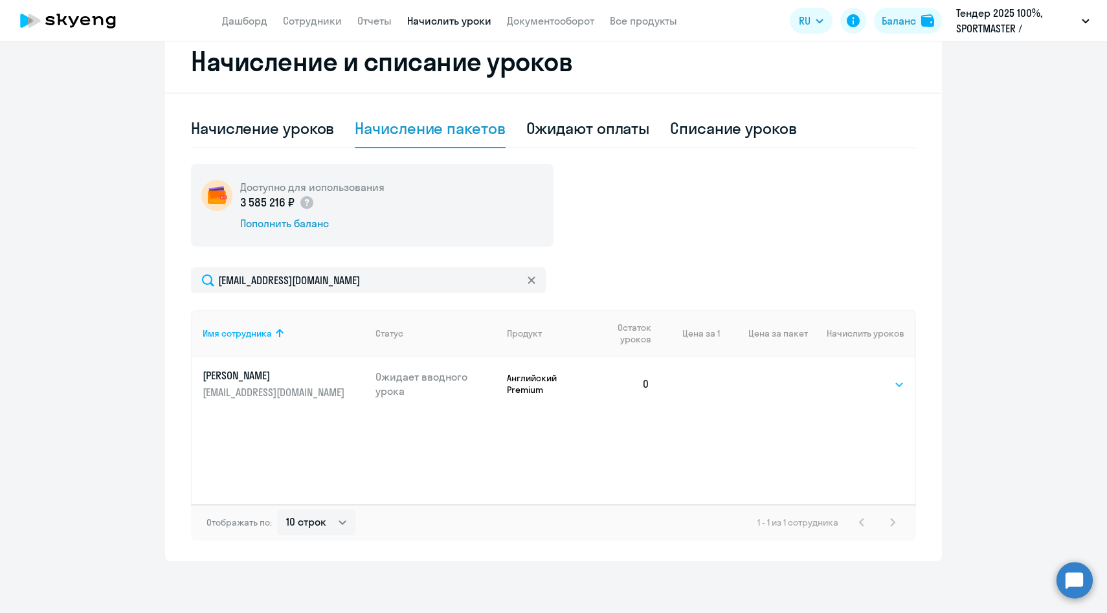
click at [882, 383] on select "Выбрать 4 8 14 16 32 64 96 128" at bounding box center [877, 385] width 53 height 16
select select "64"
click at [851, 377] on select "Выбрать 4 8 14 16 32 64 96 128" at bounding box center [877, 385] width 53 height 16
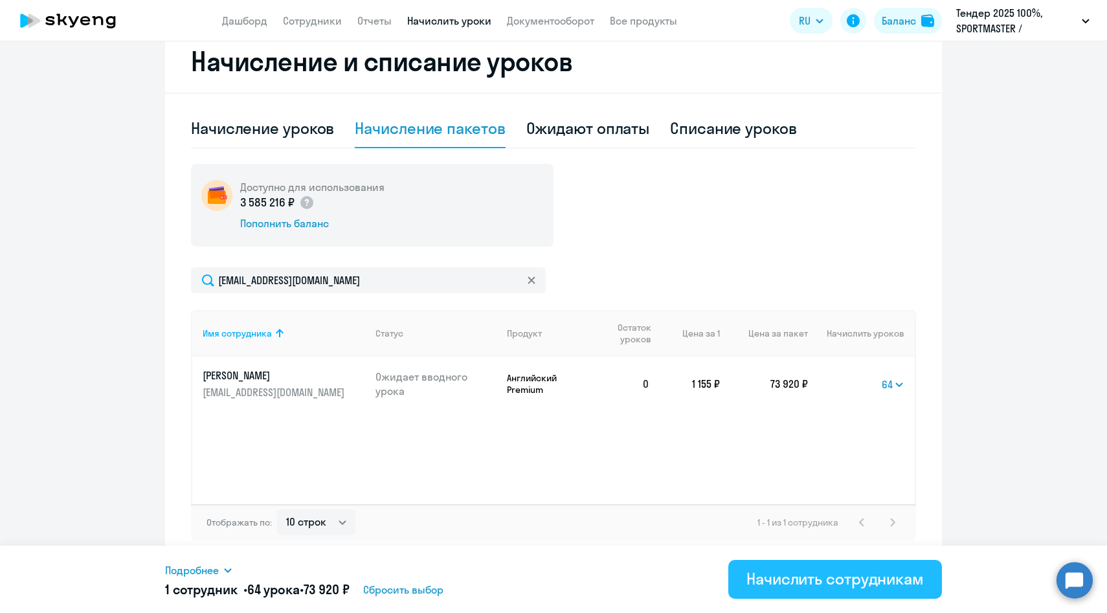
click at [786, 574] on div "Начислить сотрудникам" at bounding box center [834, 578] width 177 height 21
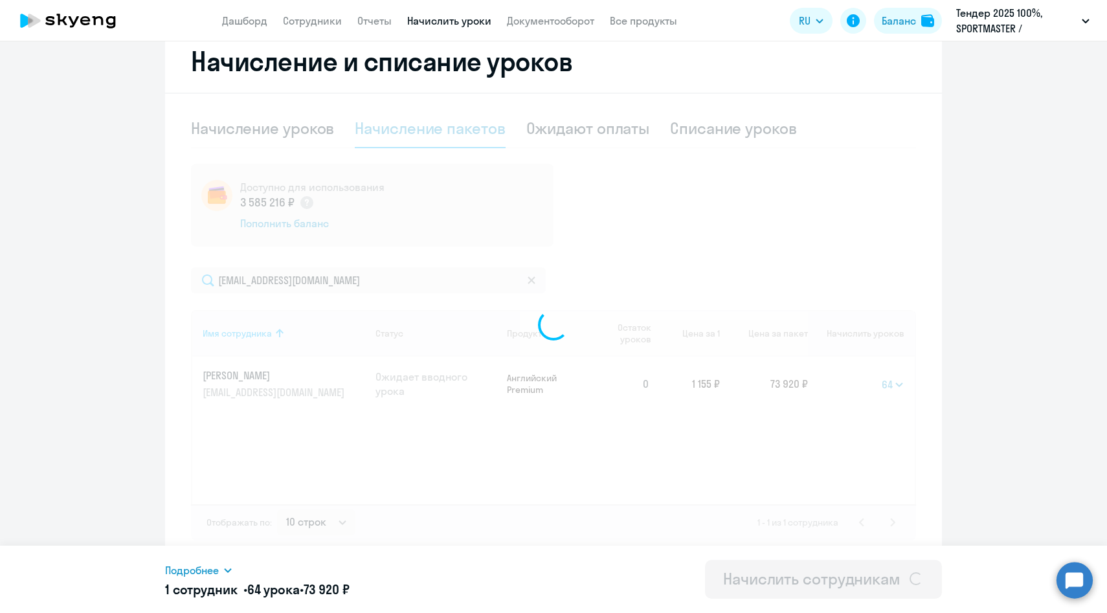
select select
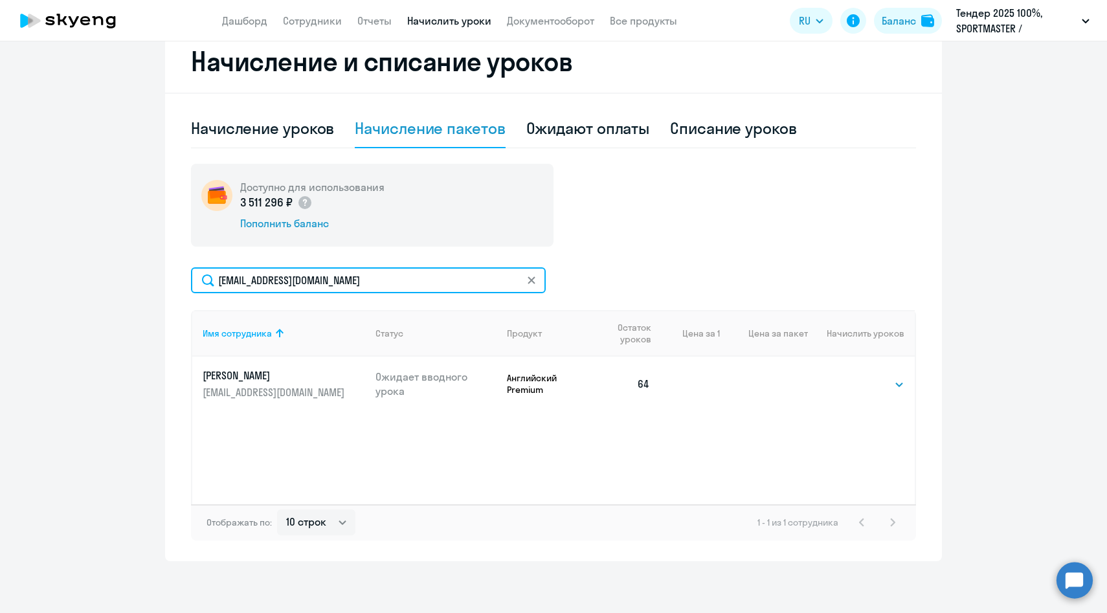
drag, startPoint x: 391, startPoint y: 285, endPoint x: 152, endPoint y: 264, distance: 239.8
click at [152, 264] on ng-component "Рекомендуем создать шаблон автоначислений Уроки больше не придётся начислять вр…" at bounding box center [553, 132] width 1107 height 858
paste input "VEpaneshniko"
type input "[PERSON_NAME][EMAIL_ADDRESS][DOMAIN_NAME]"
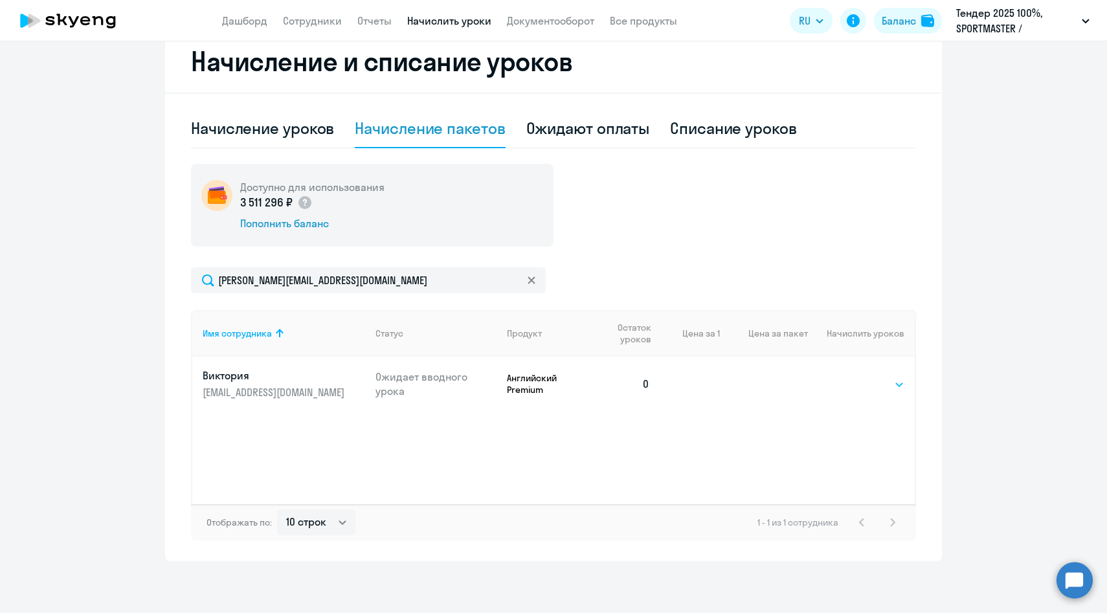
click at [855, 380] on select "Выбрать 4 8 14 16 32 64 96 128" at bounding box center [877, 385] width 53 height 16
select select "64"
click at [851, 377] on select "Выбрать 4 8 14 16 32 64 96 128" at bounding box center [877, 385] width 53 height 16
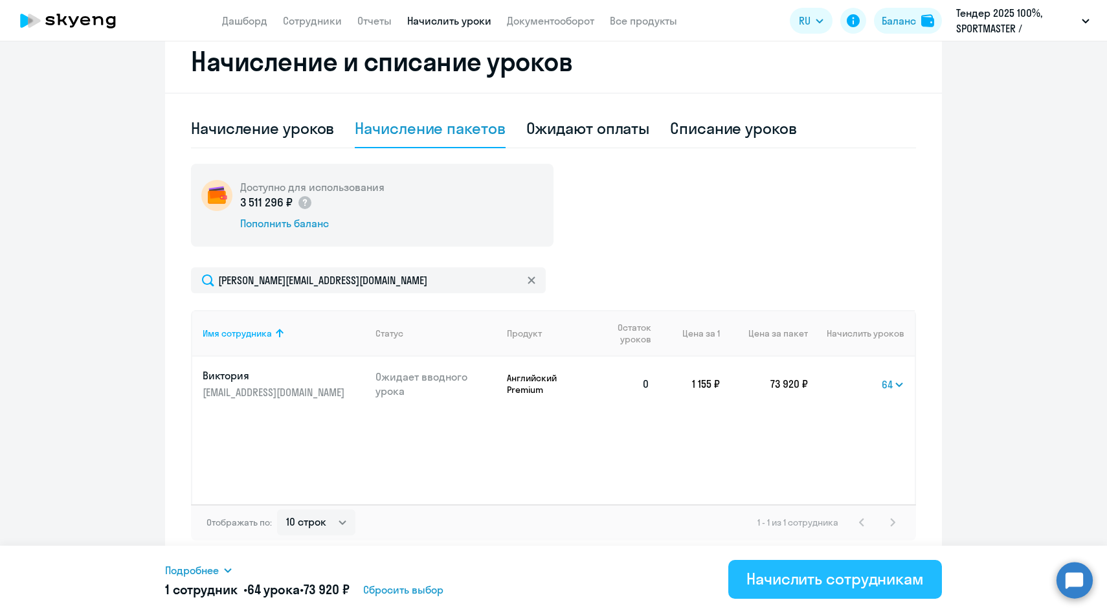
click at [790, 569] on div "Начислить сотрудникам" at bounding box center [834, 578] width 177 height 21
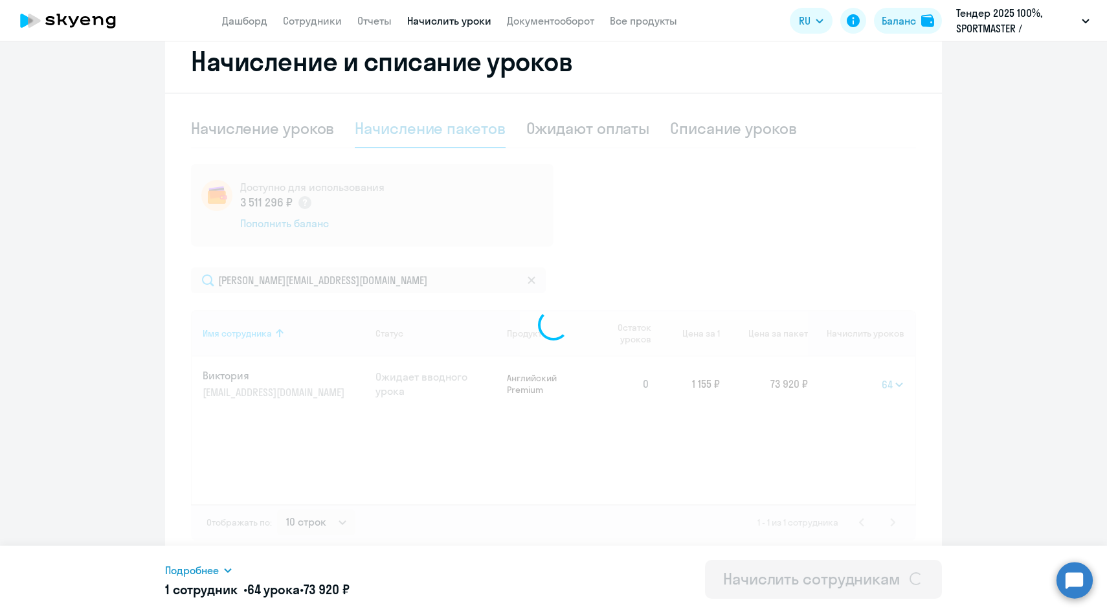
select select
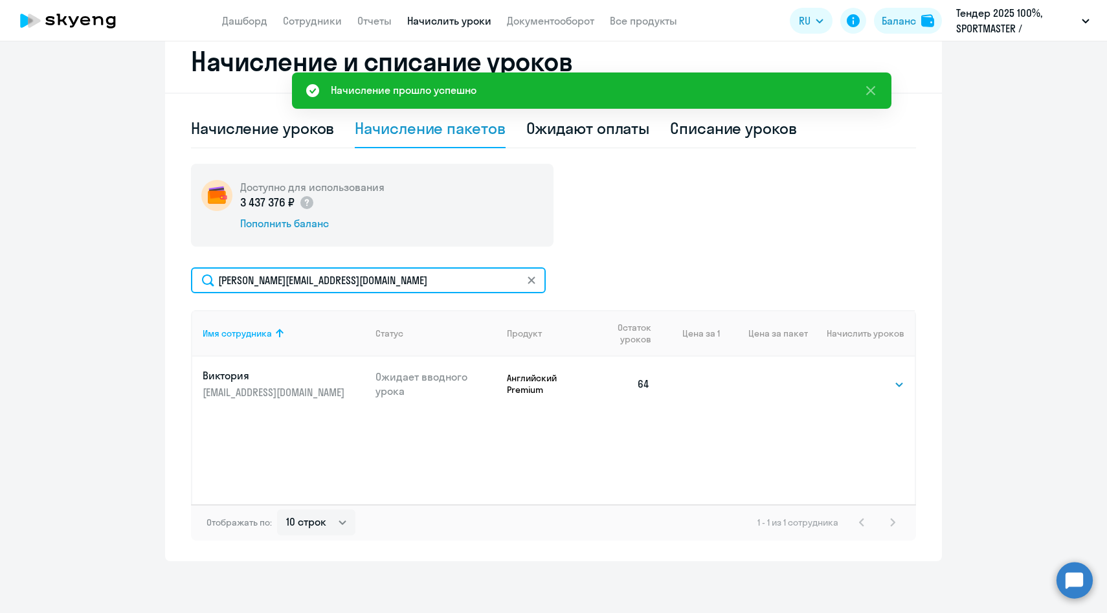
drag, startPoint x: 401, startPoint y: 280, endPoint x: 146, endPoint y: 257, distance: 255.5
click at [146, 257] on ng-component "Рекомендуем создать шаблон автоначислений Уроки больше не придётся начислять вр…" at bounding box center [553, 132] width 1107 height 858
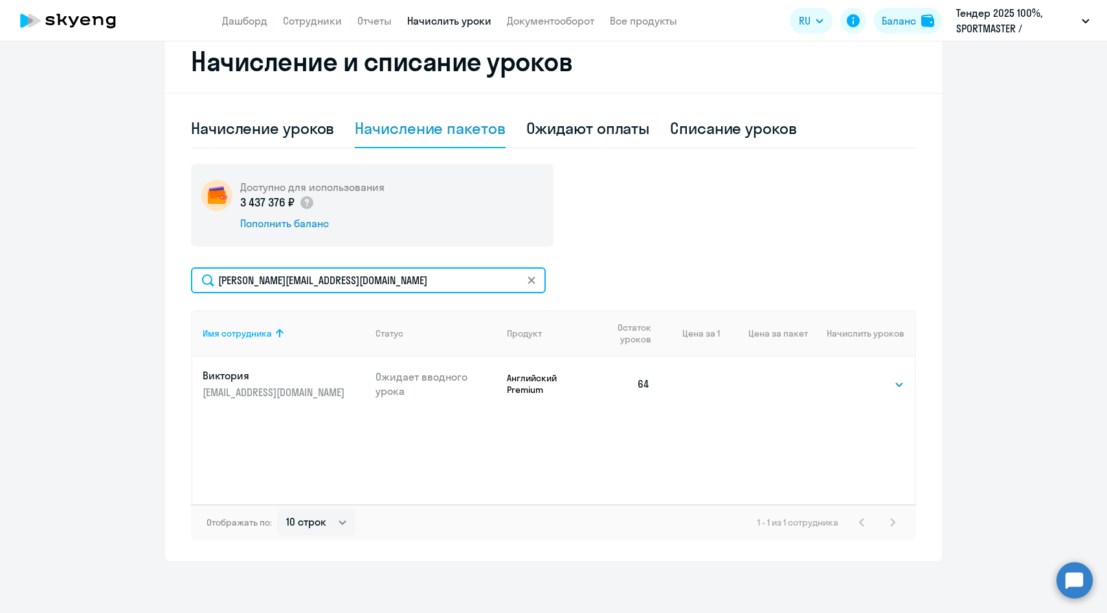
paste input "[PERSON_NAME]"
type input "[EMAIL_ADDRESS][DOMAIN_NAME]"
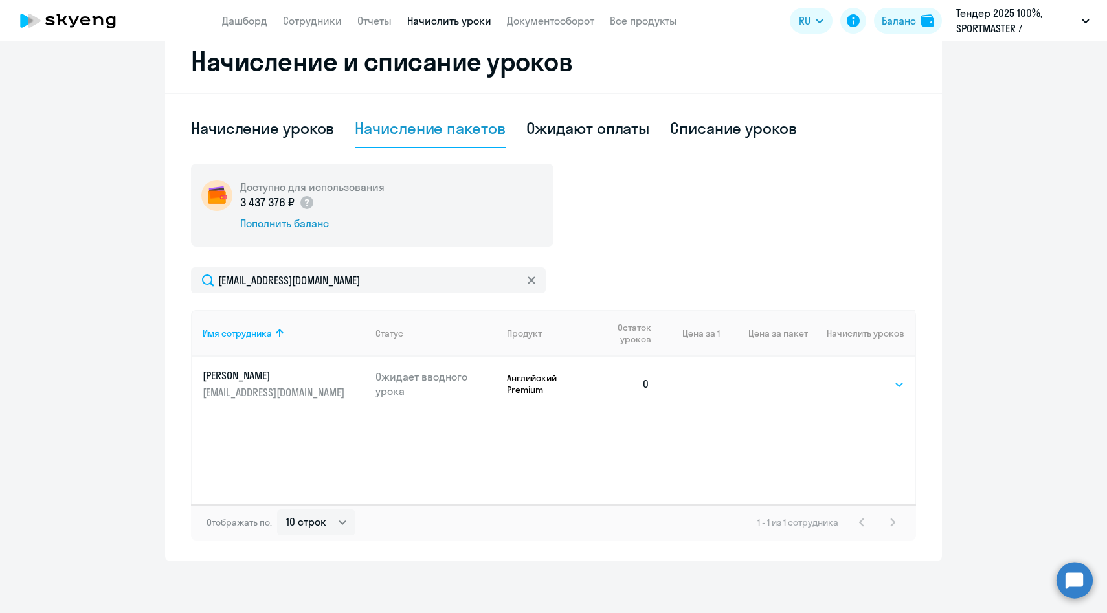
click at [864, 383] on select "Выбрать 4 8 14 16 32 64 96 128" at bounding box center [877, 385] width 53 height 16
select select "64"
click at [851, 377] on select "Выбрать 4 8 14 16 32 64 96 128" at bounding box center [877, 385] width 53 height 16
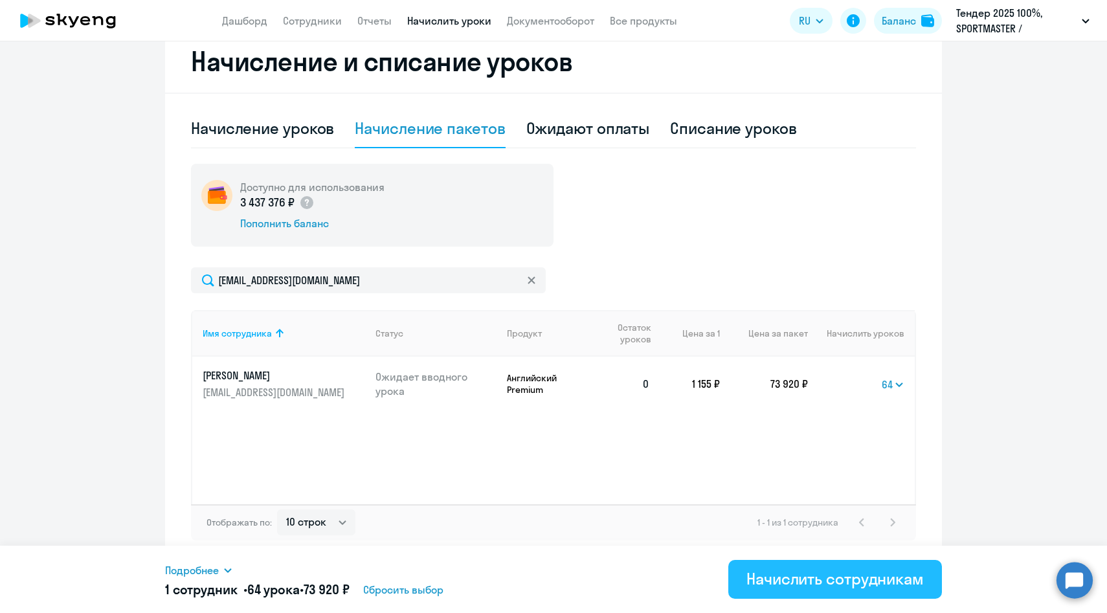
click at [807, 578] on div "Начислить сотрудникам" at bounding box center [834, 578] width 177 height 21
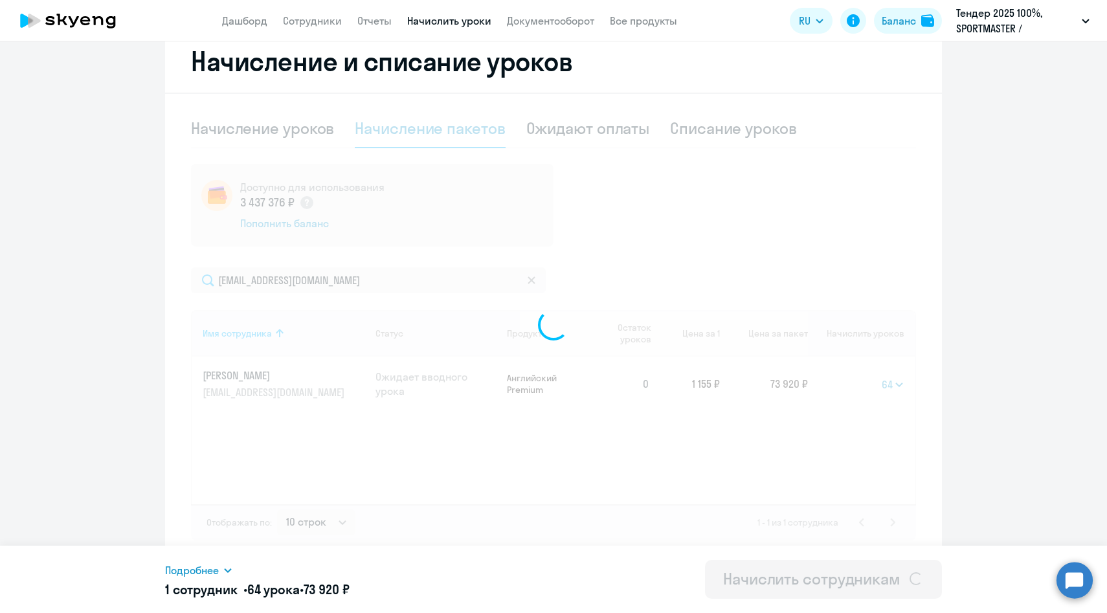
select select
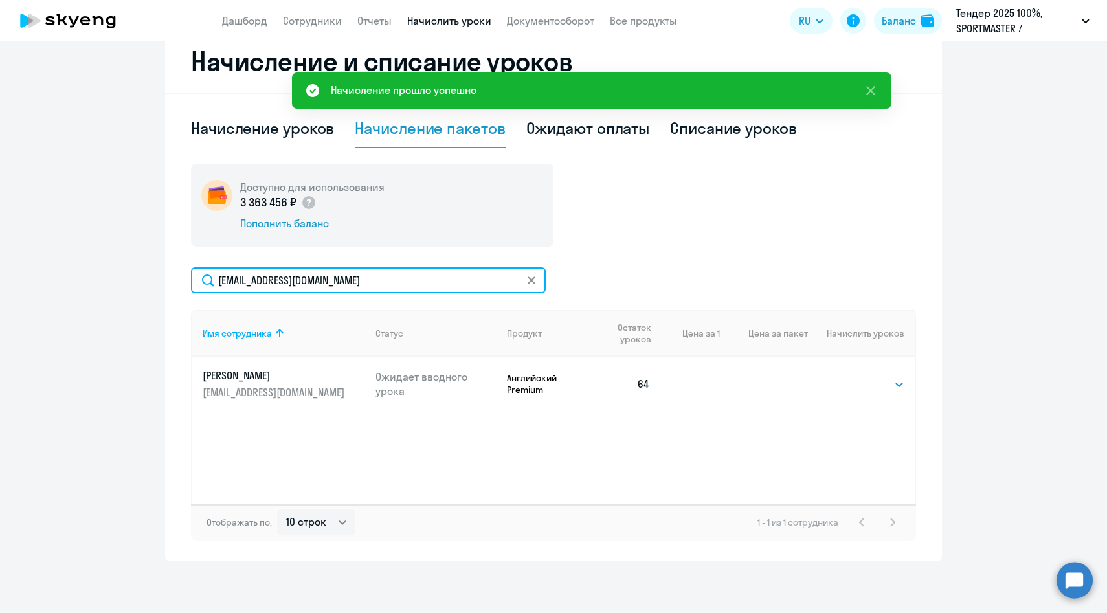
drag, startPoint x: 375, startPoint y: 276, endPoint x: 131, endPoint y: 272, distance: 244.1
click at [131, 272] on ng-component "Рекомендуем создать шаблон автоначислений Уроки больше не придётся начислять вр…" at bounding box center [553, 132] width 1107 height 858
paste input "[EMAIL_ADDRESS][DOMAIN_NAME]"
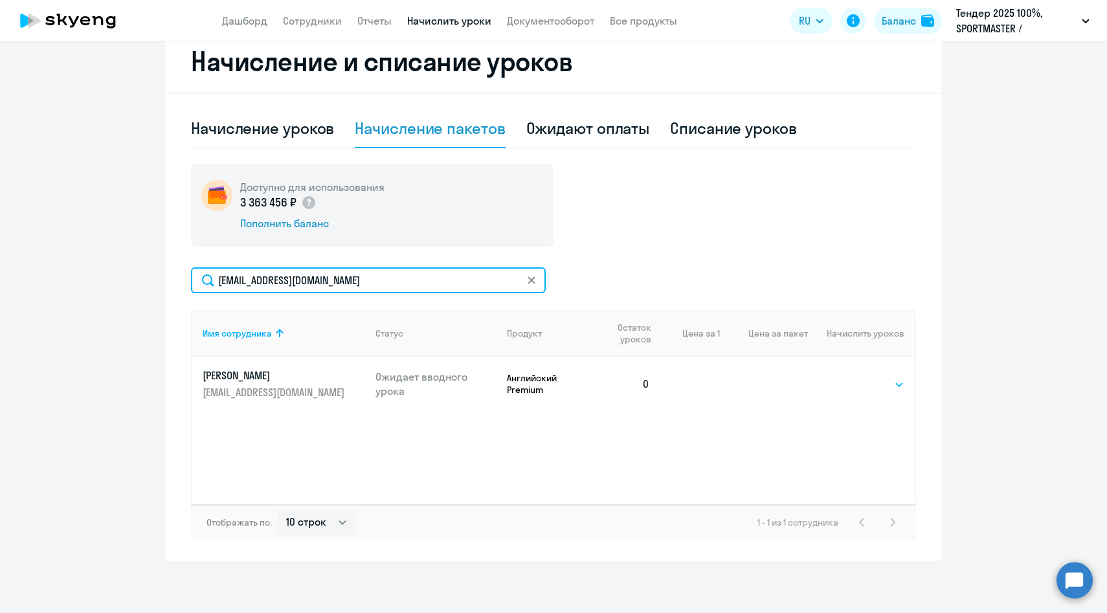
type input "[EMAIL_ADDRESS][DOMAIN_NAME]"
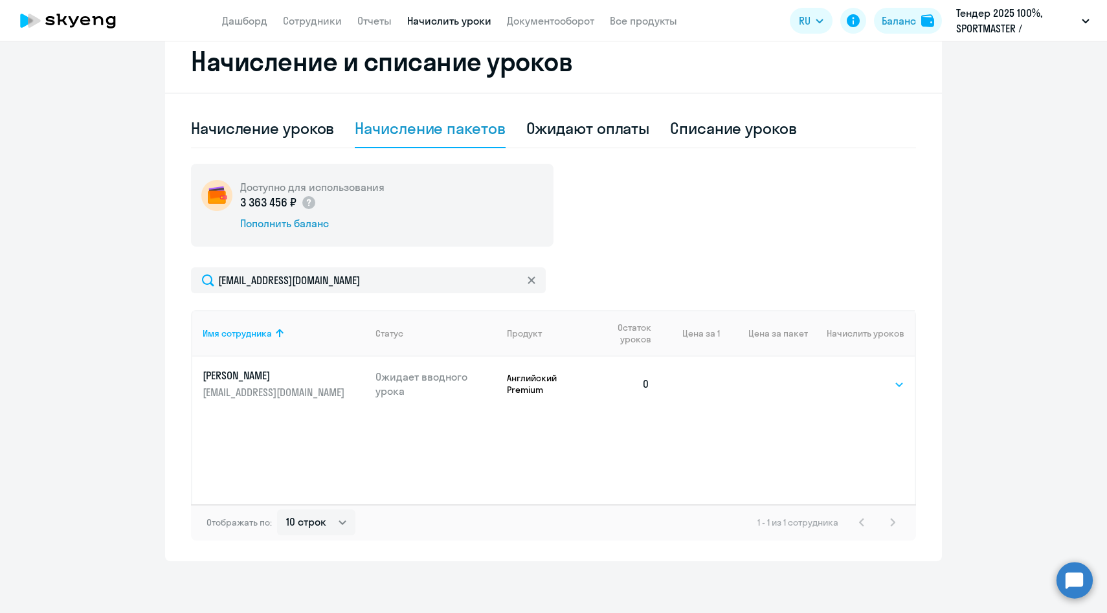
click at [853, 388] on select "Выбрать 4 8 14 16 32 64 96 128" at bounding box center [877, 385] width 53 height 16
select select "64"
click at [851, 377] on select "Выбрать 4 8 14 16 32 64 96 128" at bounding box center [877, 385] width 53 height 16
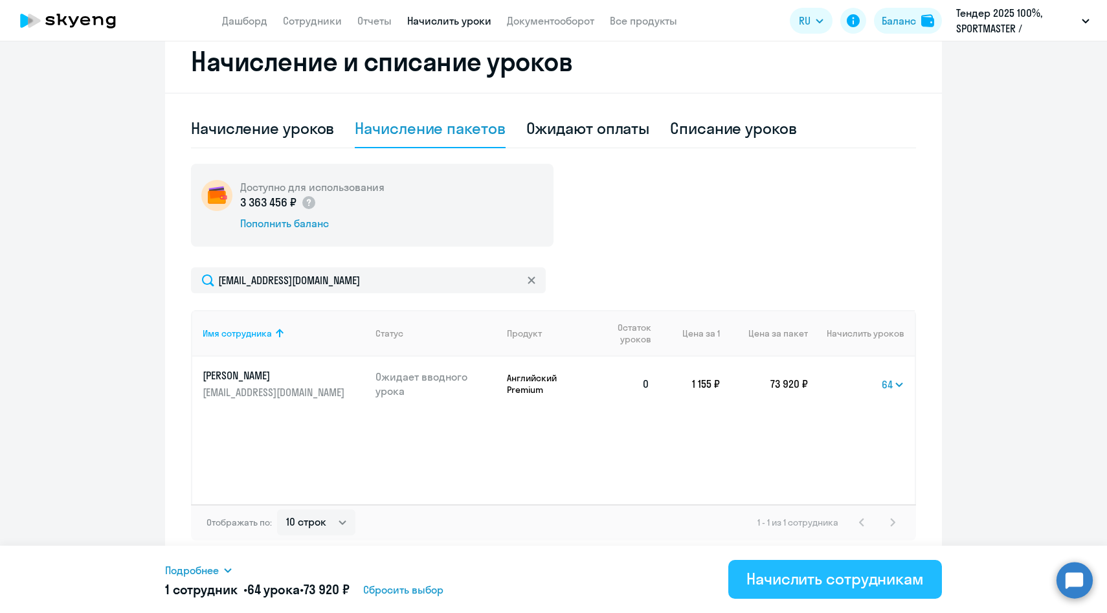
click at [779, 585] on div "Начислить сотрудникам" at bounding box center [834, 578] width 177 height 21
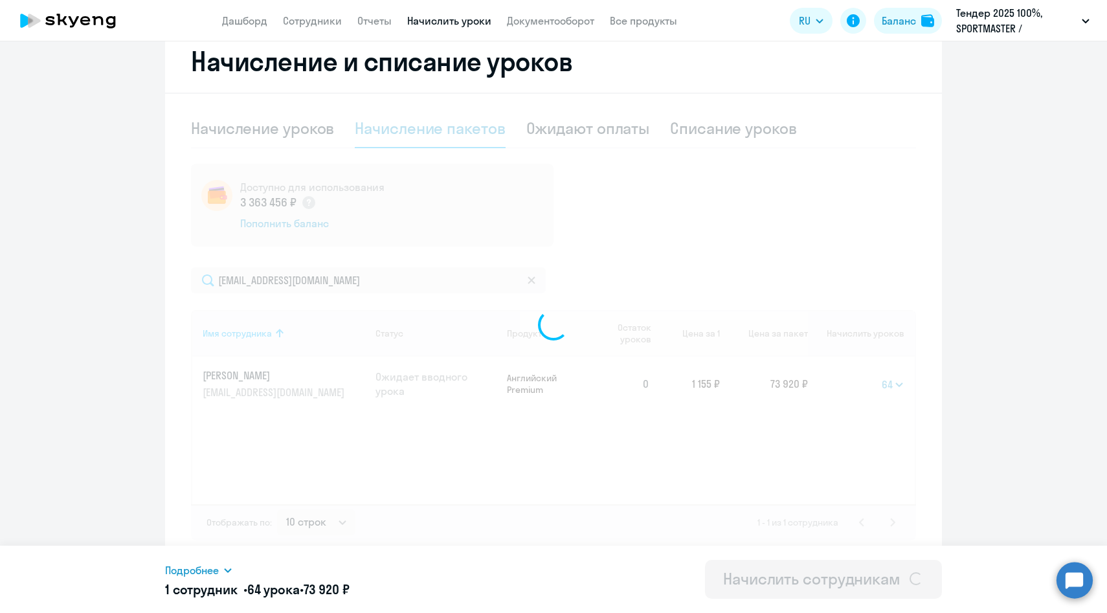
select select
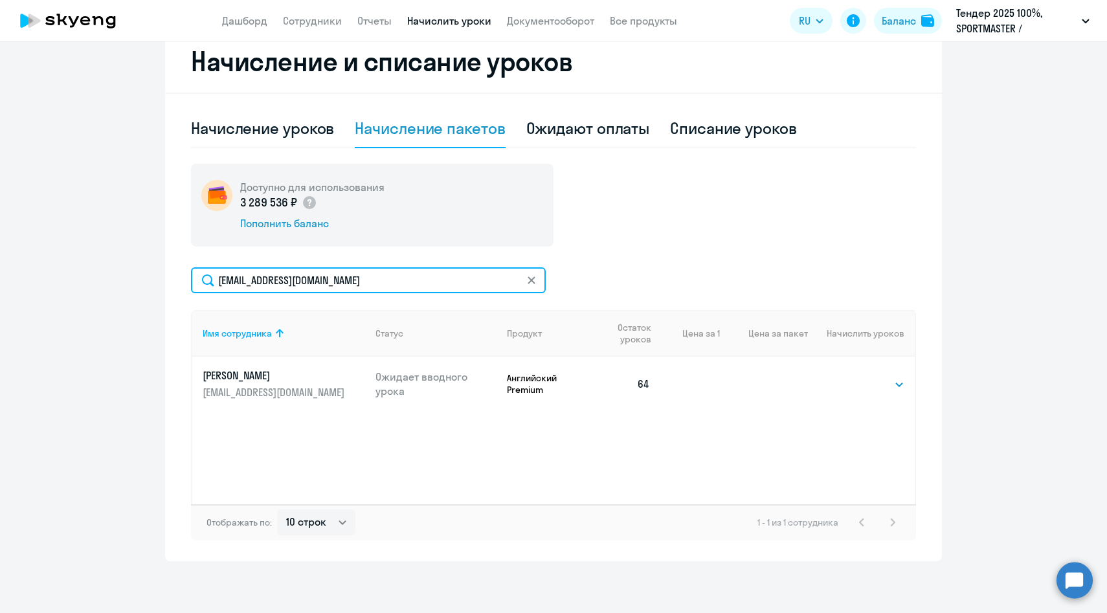
drag, startPoint x: 347, startPoint y: 283, endPoint x: 168, endPoint y: 280, distance: 179.3
click at [168, 280] on div "Начисление и списание уроков Начисление уроков Начисление пакетов Ожидают оплат…" at bounding box center [553, 295] width 777 height 531
paste input "[EMAIL_ADDRESS][DOMAIN_NAME]"
type input "[EMAIL_ADDRESS][DOMAIN_NAME]"
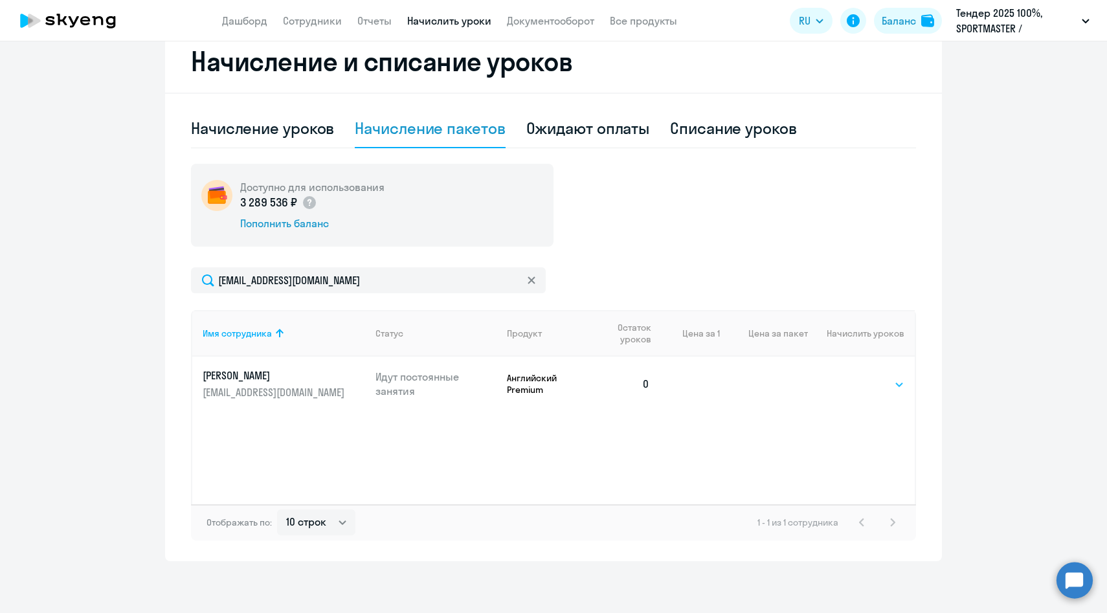
click at [882, 382] on select "Выбрать 4 8 14 16 32 64 96 128" at bounding box center [877, 385] width 53 height 16
select select "64"
click at [851, 377] on select "Выбрать 4 8 14 16 32 64 96 128" at bounding box center [877, 385] width 53 height 16
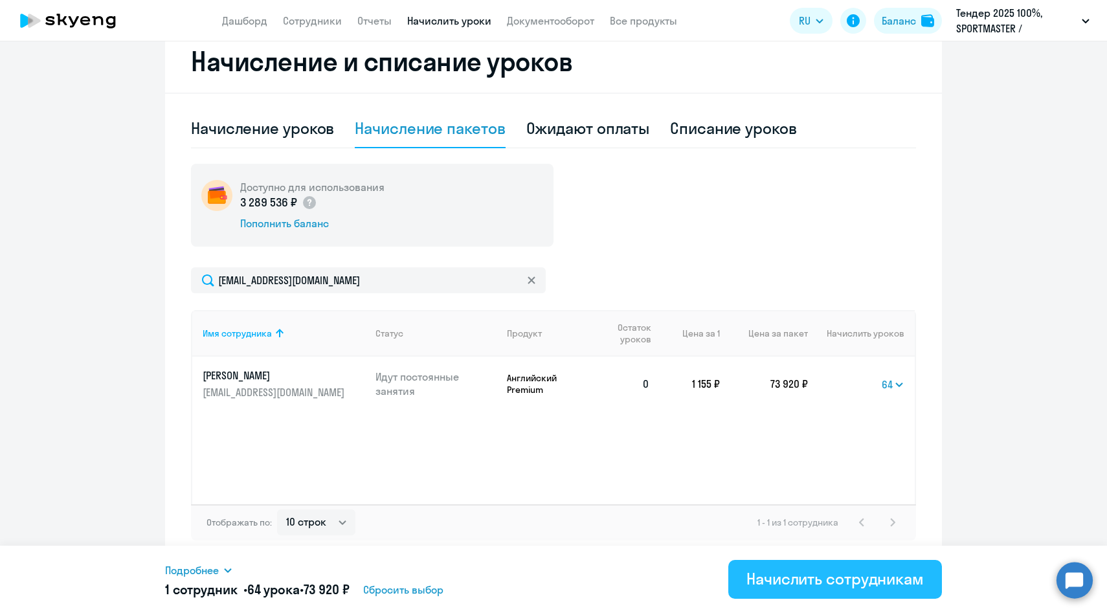
click at [805, 577] on div "Начислить сотрудникам" at bounding box center [834, 578] width 177 height 21
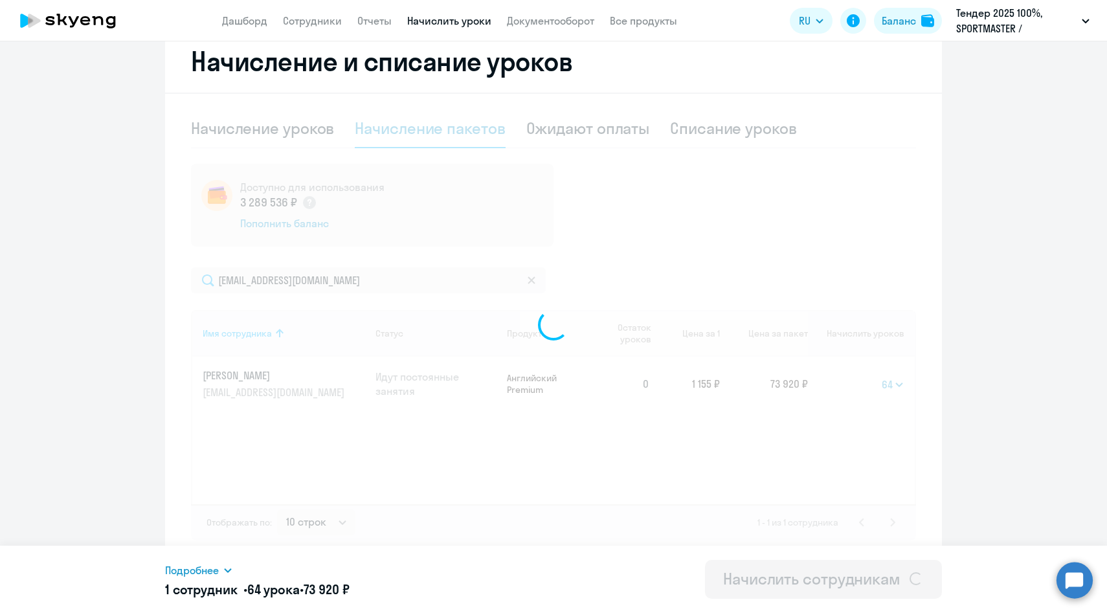
select select
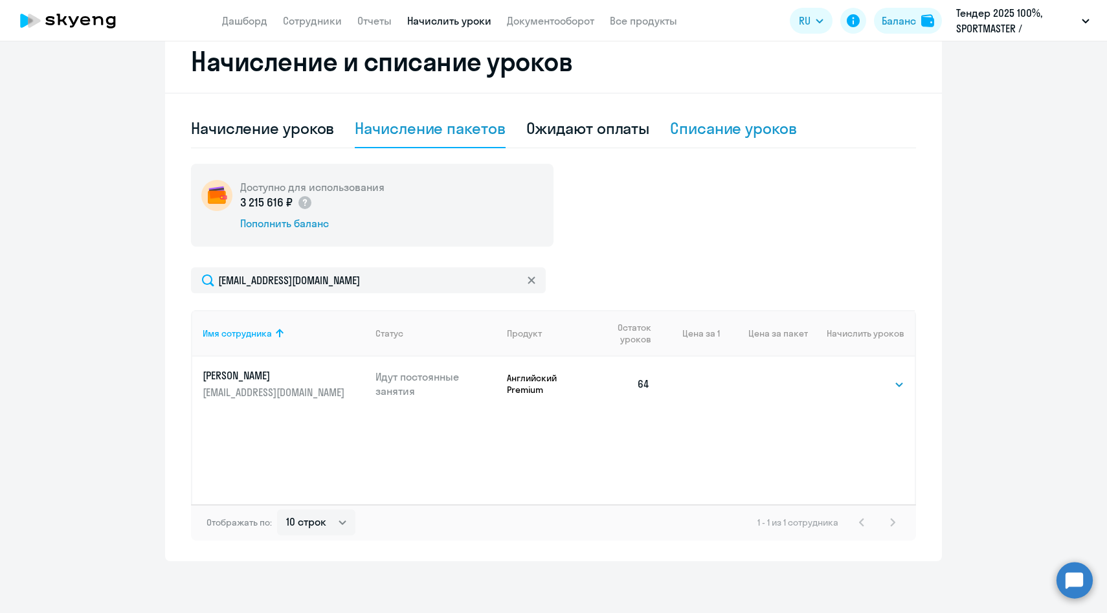
click at [733, 121] on div "Списание уроков" at bounding box center [733, 128] width 127 height 21
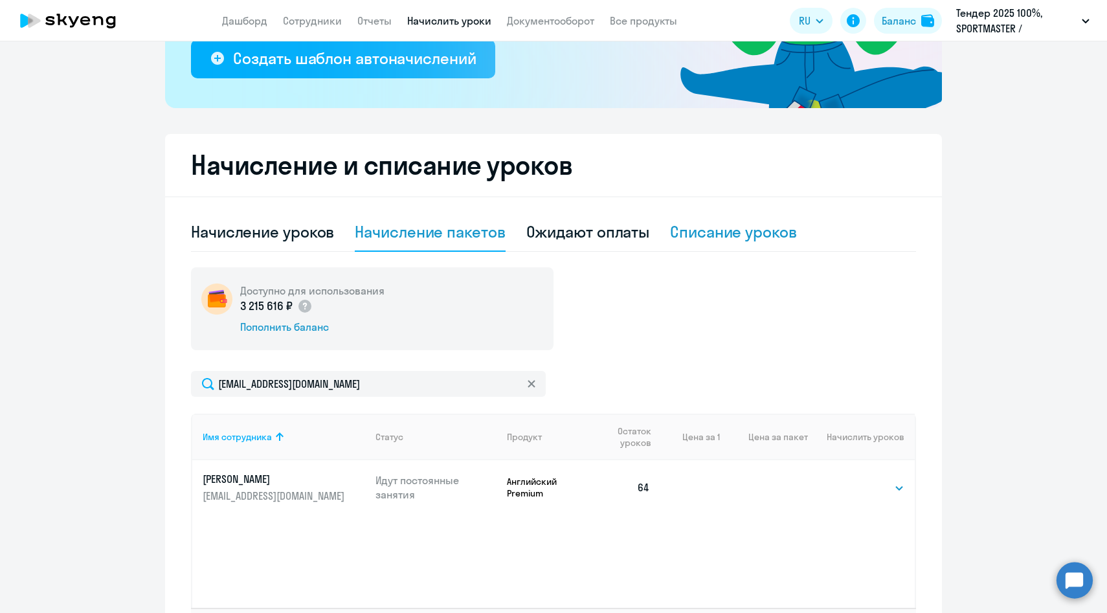
select select "10"
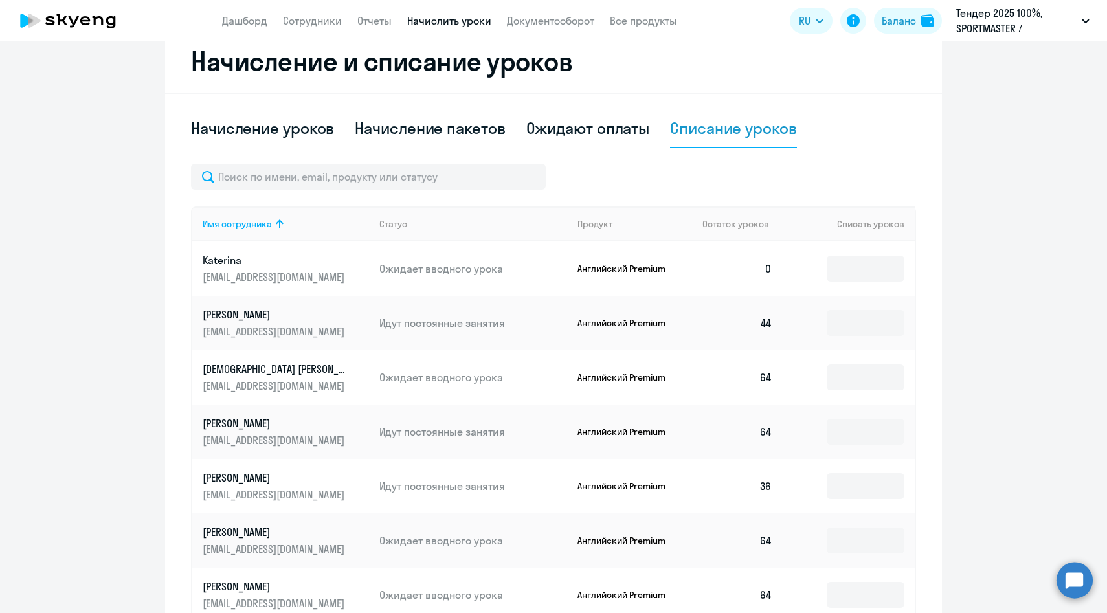
click at [305, 192] on div "Имя сотрудника Статус Продукт Остаток уроков Списать уроков [PERSON_NAME] [EMAI…" at bounding box center [553, 493] width 725 height 658
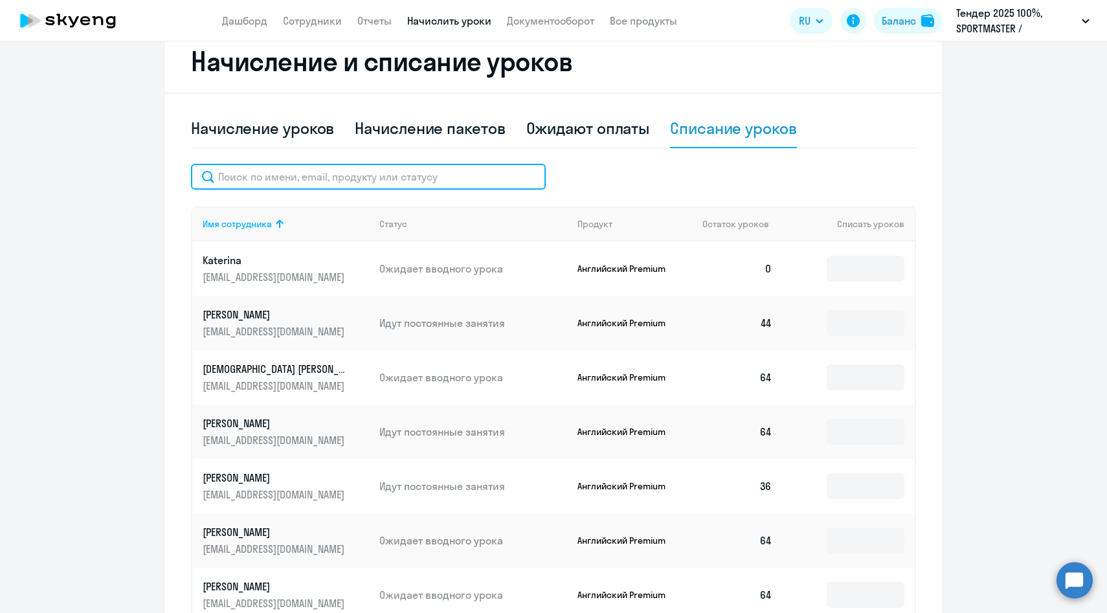
click at [291, 173] on input "text" at bounding box center [368, 177] width 355 height 26
paste input "[EMAIL_ADDRESS][DOMAIN_NAME]"
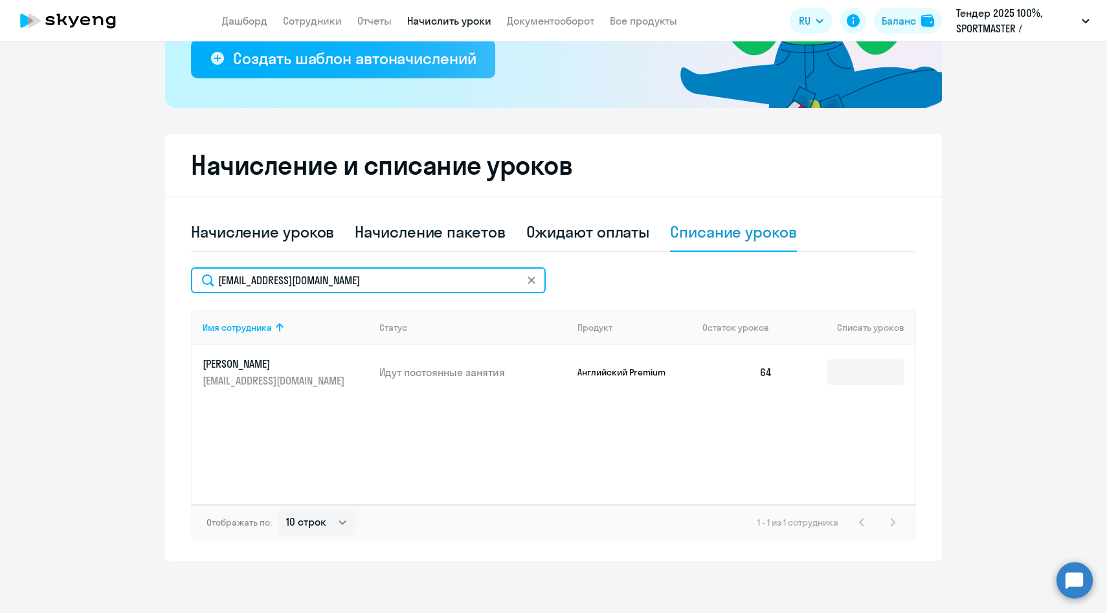
scroll to position [254, 0]
type input "[EMAIL_ADDRESS][DOMAIN_NAME]"
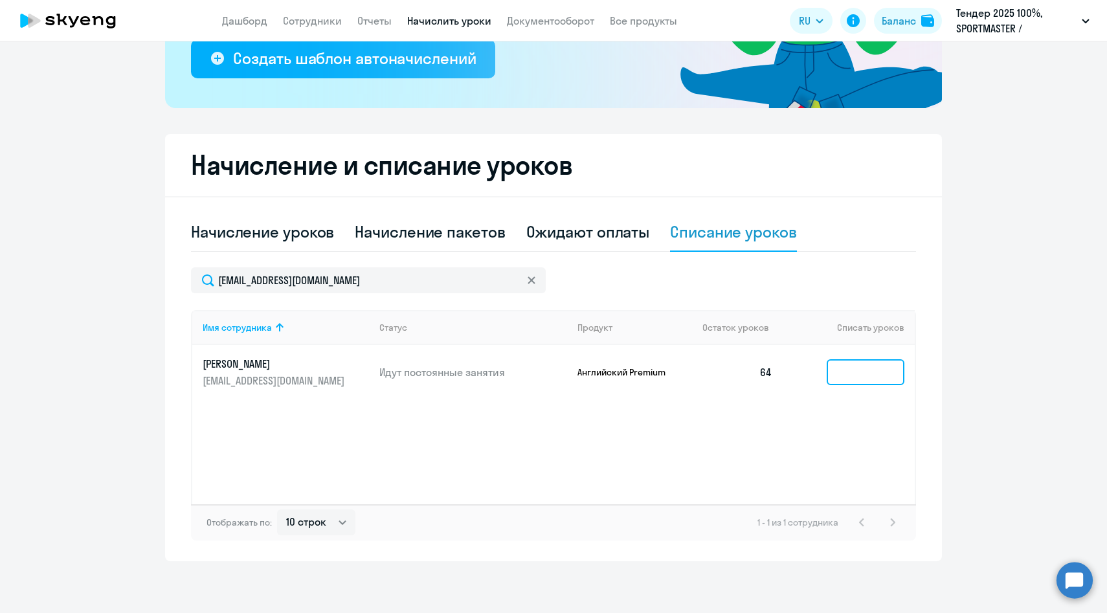
click at [861, 376] on input at bounding box center [866, 372] width 78 height 26
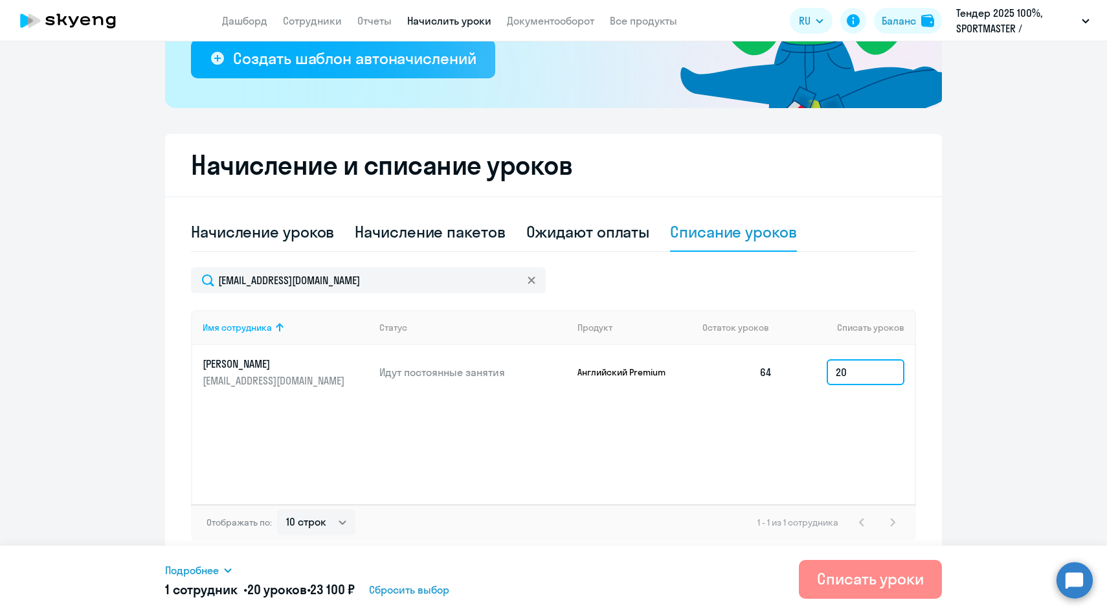
type input "20"
click at [867, 563] on button "Списать уроки" at bounding box center [870, 579] width 143 height 39
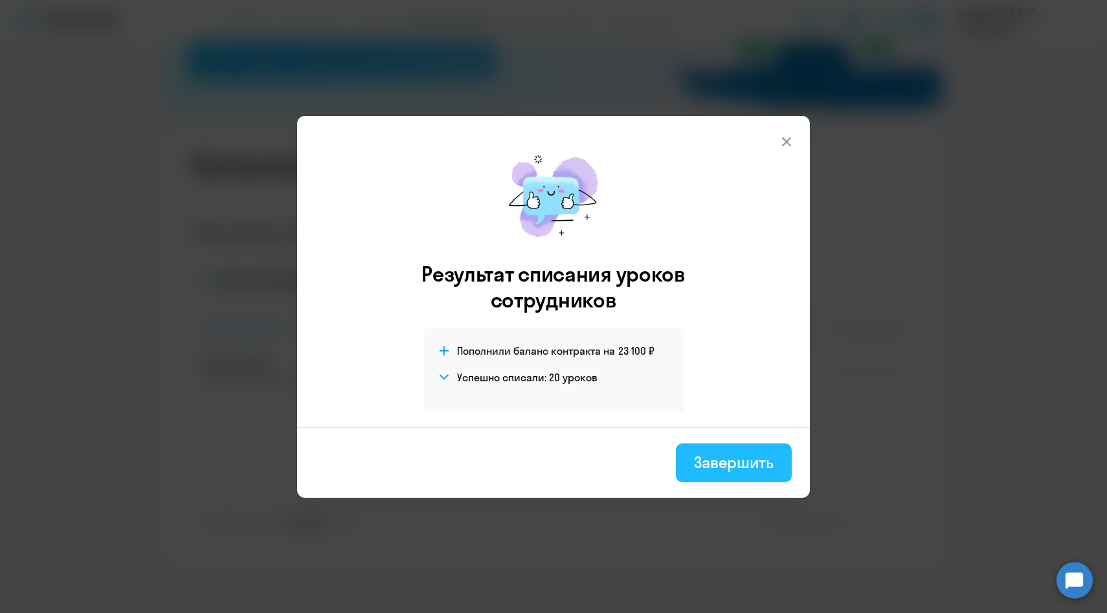
click at [728, 462] on div "Завершить" at bounding box center [734, 462] width 80 height 21
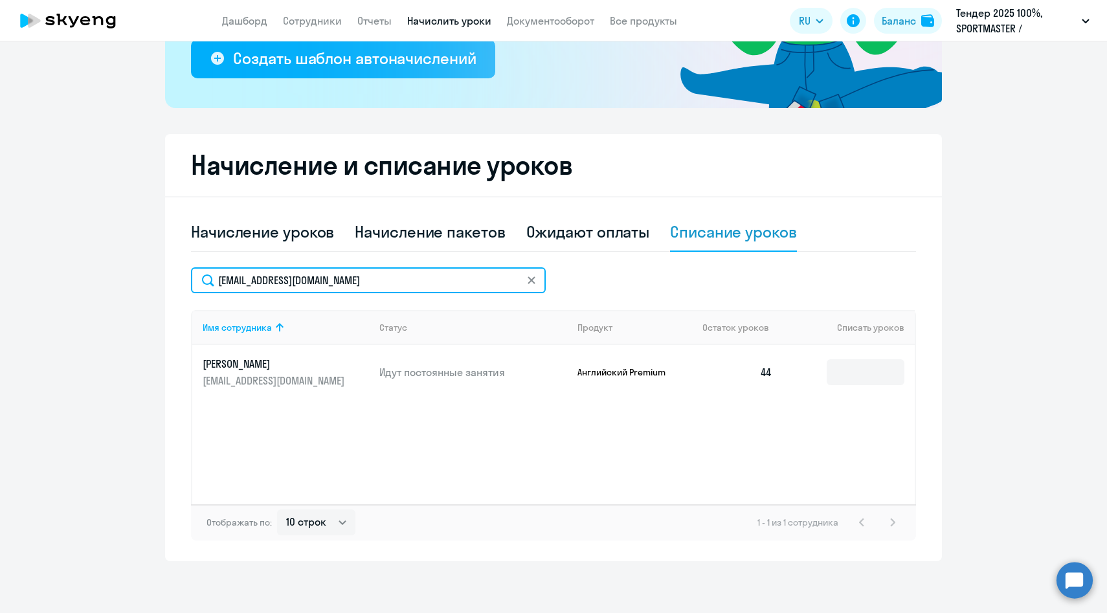
drag, startPoint x: 384, startPoint y: 283, endPoint x: 109, endPoint y: 282, distance: 274.5
click at [109, 282] on ng-component "Рекомендуем создать шаблон автоначислений Уроки больше не придётся начислять вр…" at bounding box center [553, 183] width 1107 height 755
paste input "[EMAIL_ADDRESS][DOMAIN_NAME]"
type input "[EMAIL_ADDRESS][DOMAIN_NAME]"
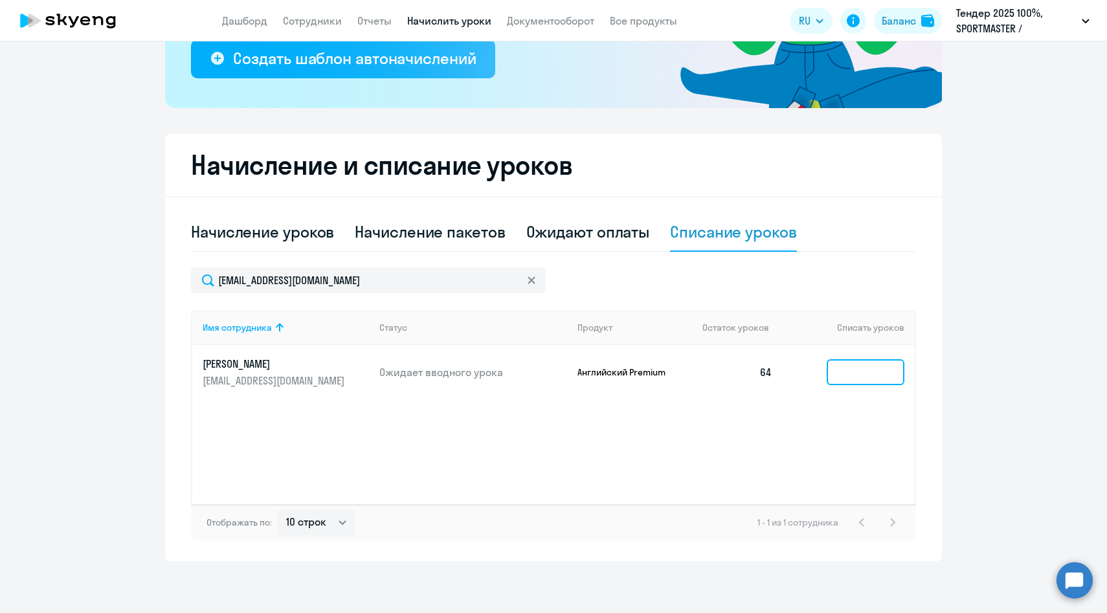
click at [863, 375] on input at bounding box center [866, 372] width 78 height 26
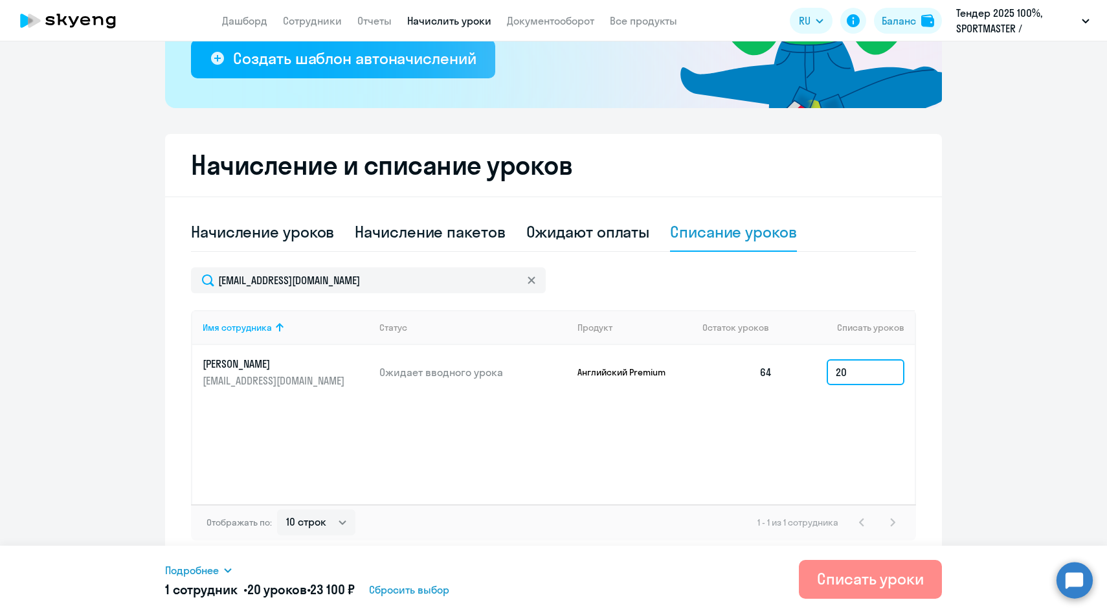
type input "20"
click at [889, 584] on div "Списать уроки" at bounding box center [870, 578] width 107 height 21
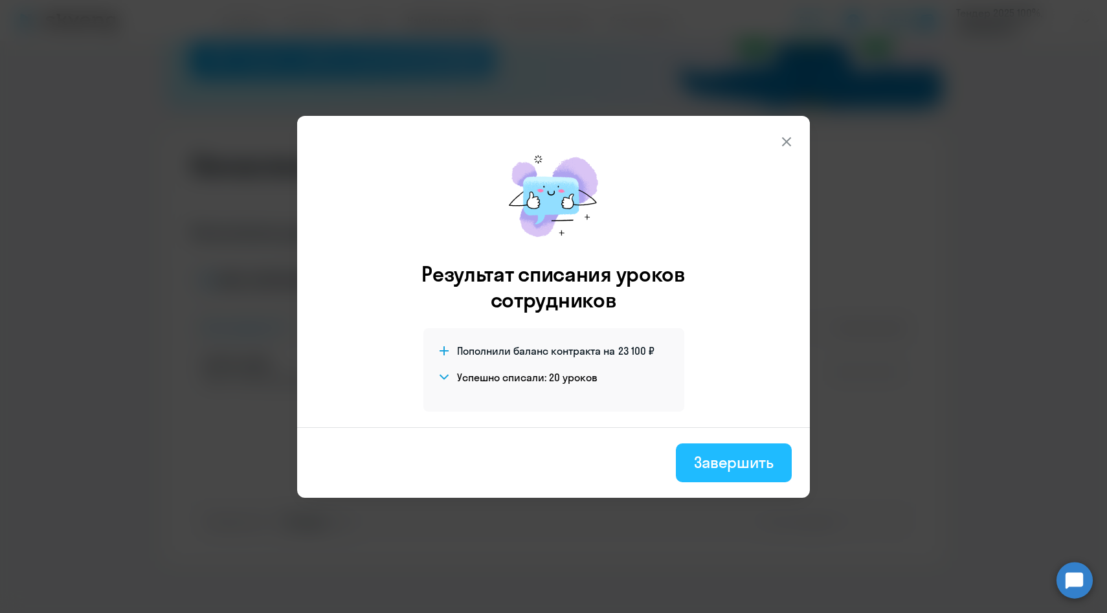
click at [720, 450] on button "Завершить" at bounding box center [734, 462] width 116 height 39
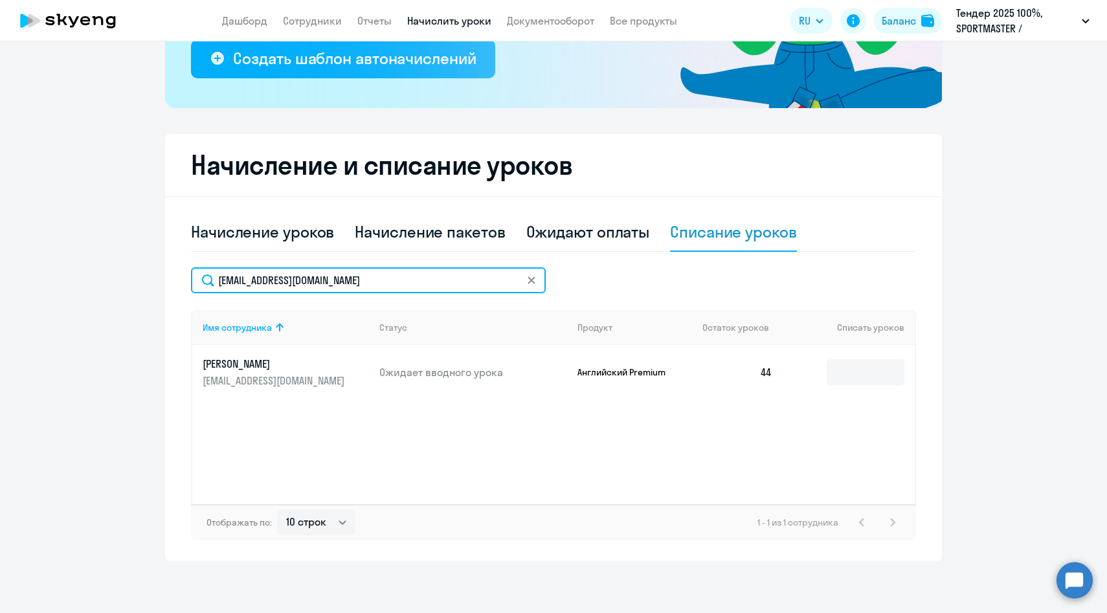
drag, startPoint x: 375, startPoint y: 280, endPoint x: 87, endPoint y: 272, distance: 288.2
click at [87, 272] on ng-component "Рекомендуем создать шаблон автоначислений Уроки больше не придётся начислять вр…" at bounding box center [553, 183] width 1107 height 755
paste input "[EMAIL_ADDRESS][DOMAIN_NAME]"
type input "[EMAIL_ADDRESS][DOMAIN_NAME]"
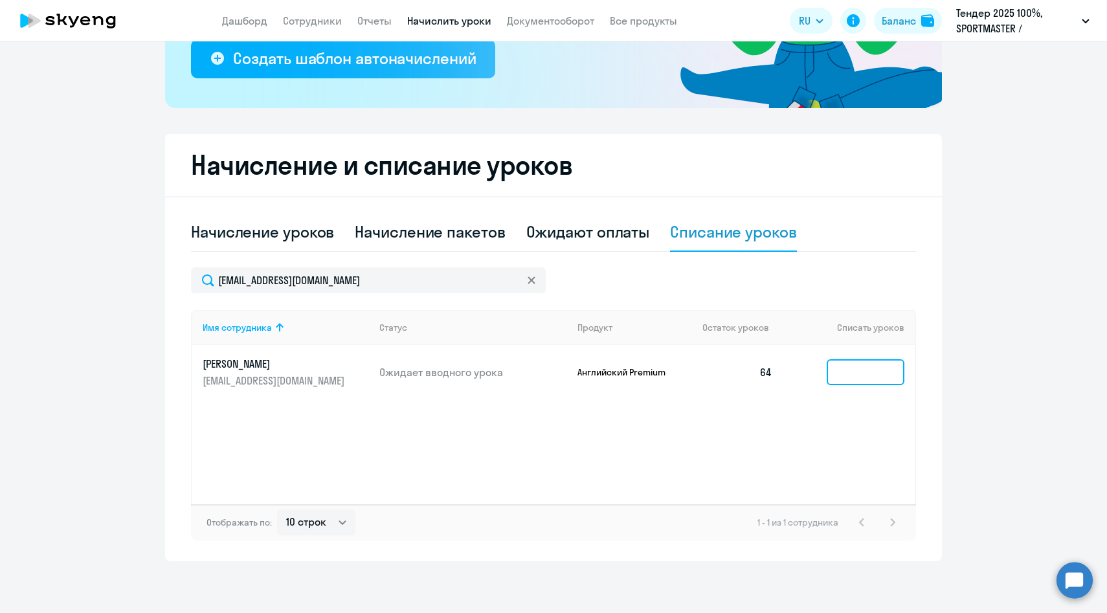
click at [856, 371] on input at bounding box center [866, 372] width 78 height 26
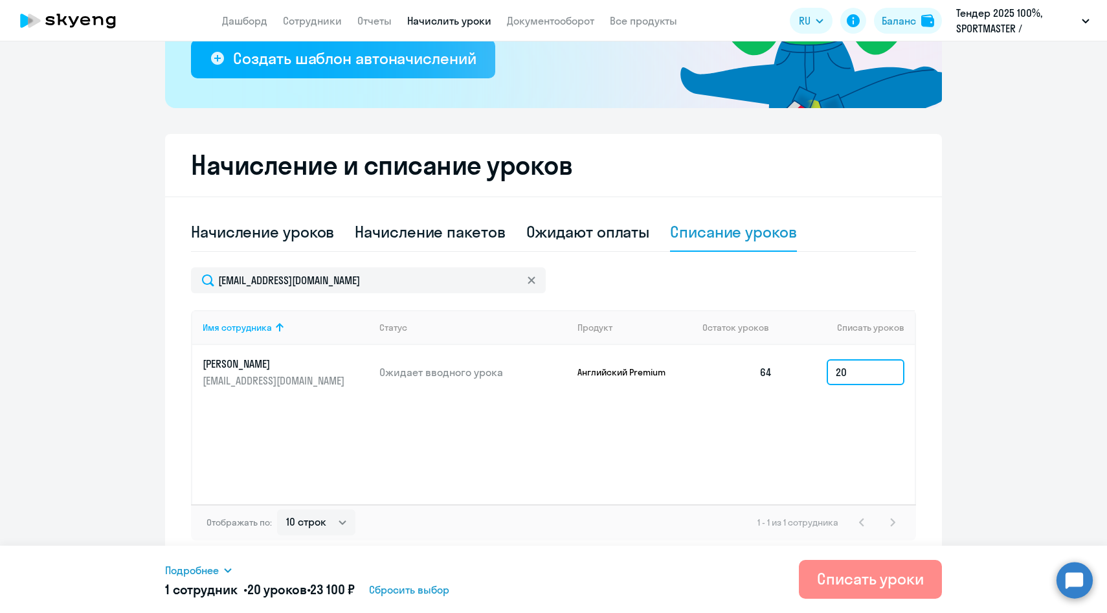
type input "20"
click at [903, 574] on div "Списать уроки" at bounding box center [870, 578] width 107 height 21
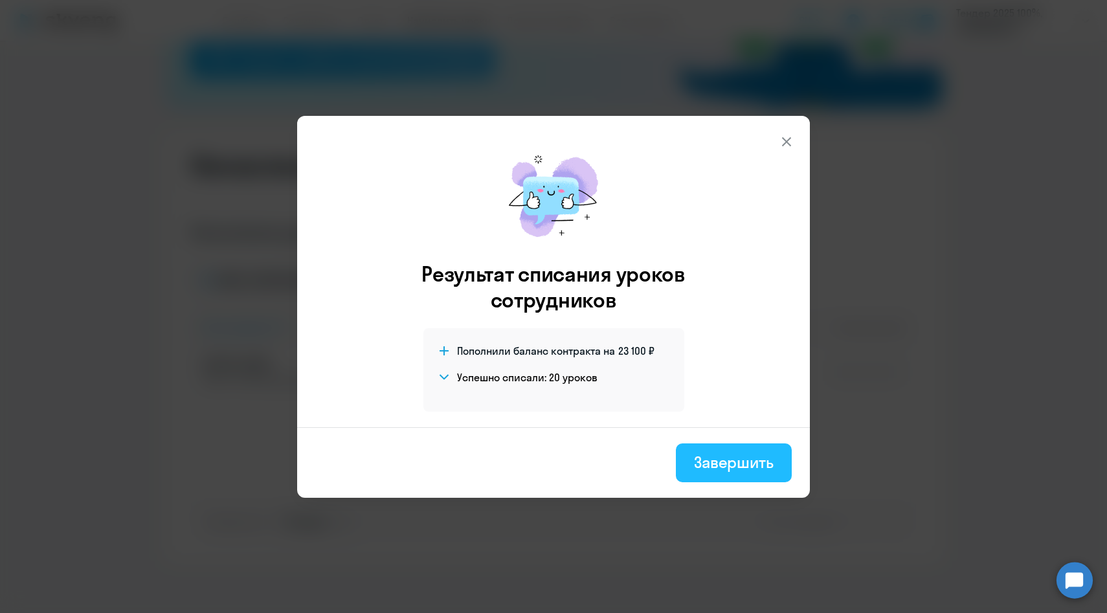
click at [726, 473] on button "Завершить" at bounding box center [734, 462] width 116 height 39
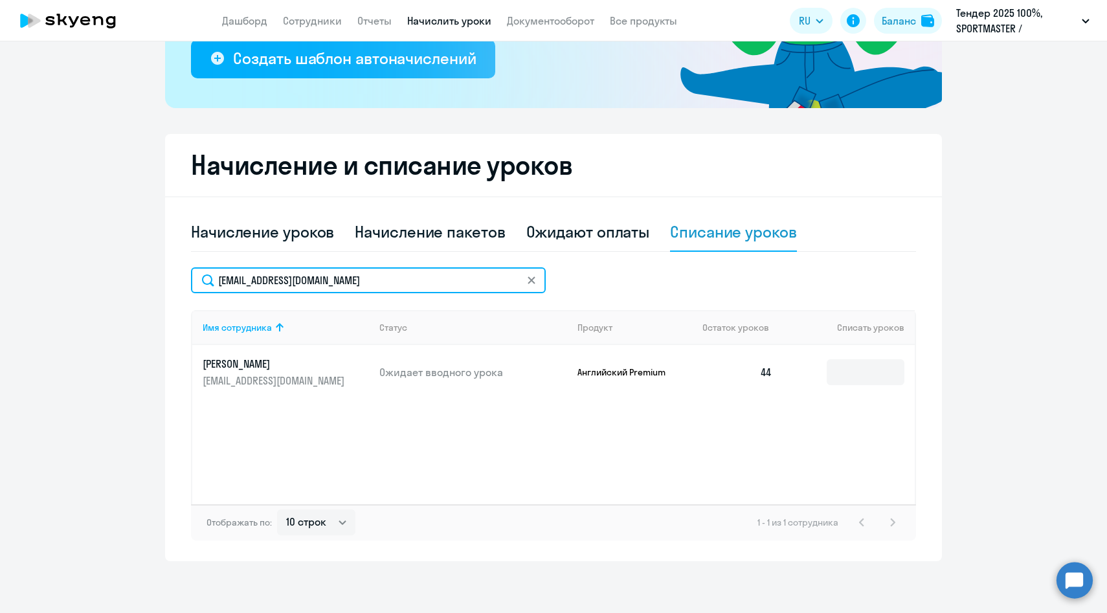
drag, startPoint x: 370, startPoint y: 276, endPoint x: 135, endPoint y: 274, distance: 234.4
click at [142, 276] on ng-component "Рекомендуем создать шаблон автоначислений Уроки больше не придётся начислять вр…" at bounding box center [553, 183] width 1107 height 755
paste input "[PERSON_NAME]"
type input "[PERSON_NAME][EMAIL_ADDRESS][DOMAIN_NAME]"
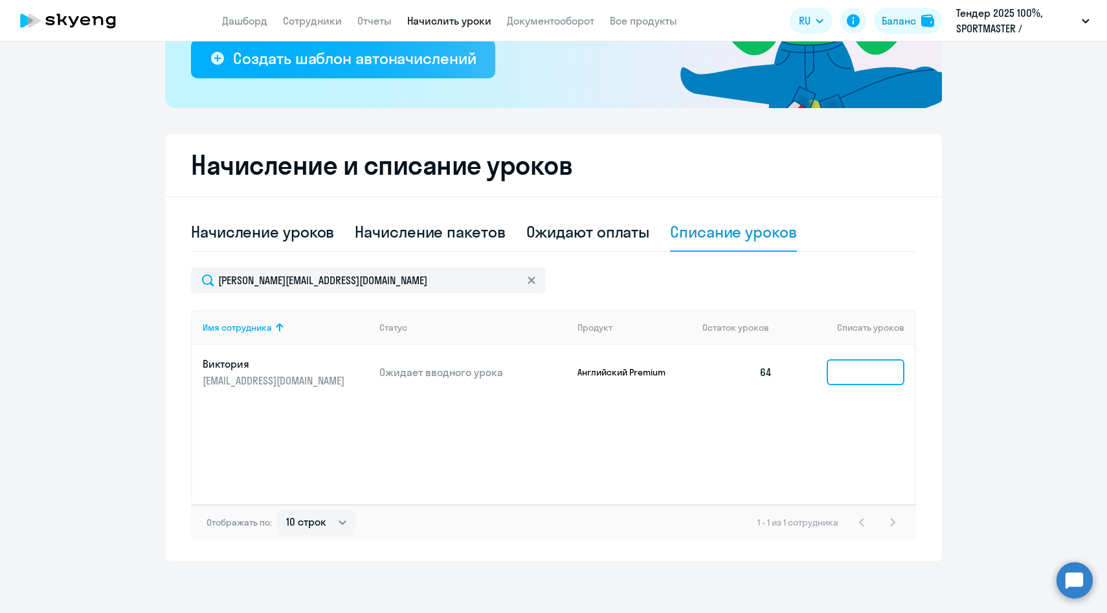
click at [866, 381] on input at bounding box center [866, 372] width 78 height 26
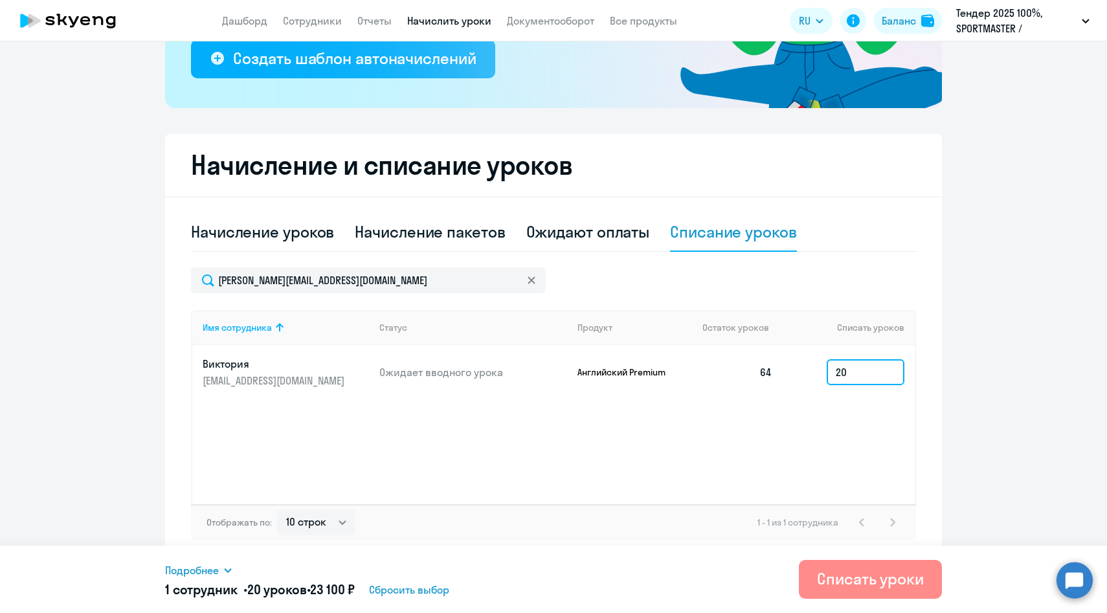
type input "20"
click at [866, 576] on div "Списать уроки" at bounding box center [870, 578] width 107 height 21
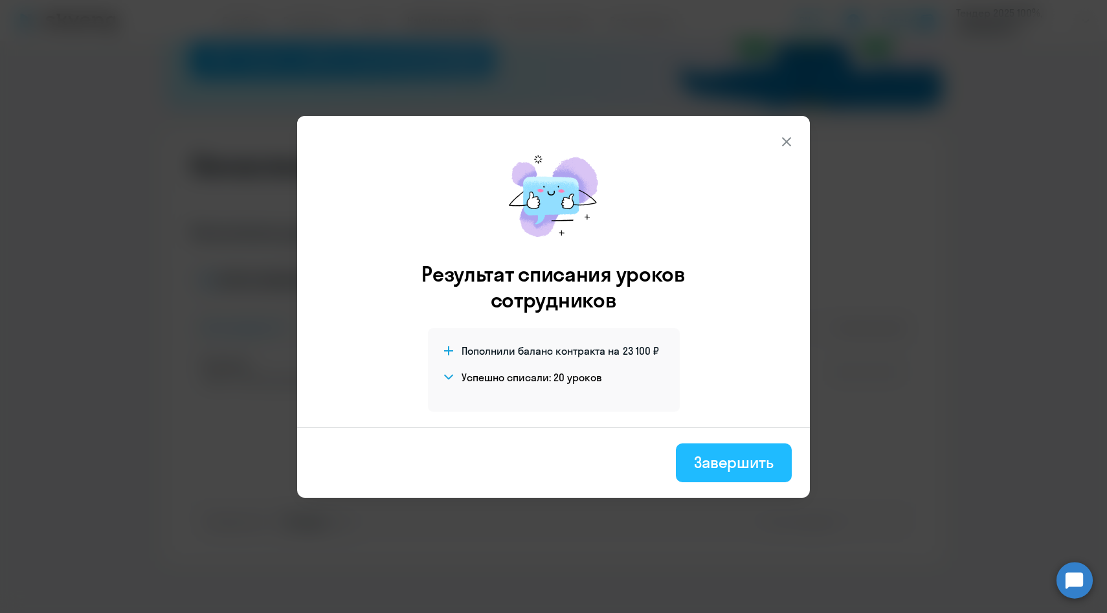
click at [704, 460] on div "Завершить" at bounding box center [734, 462] width 80 height 21
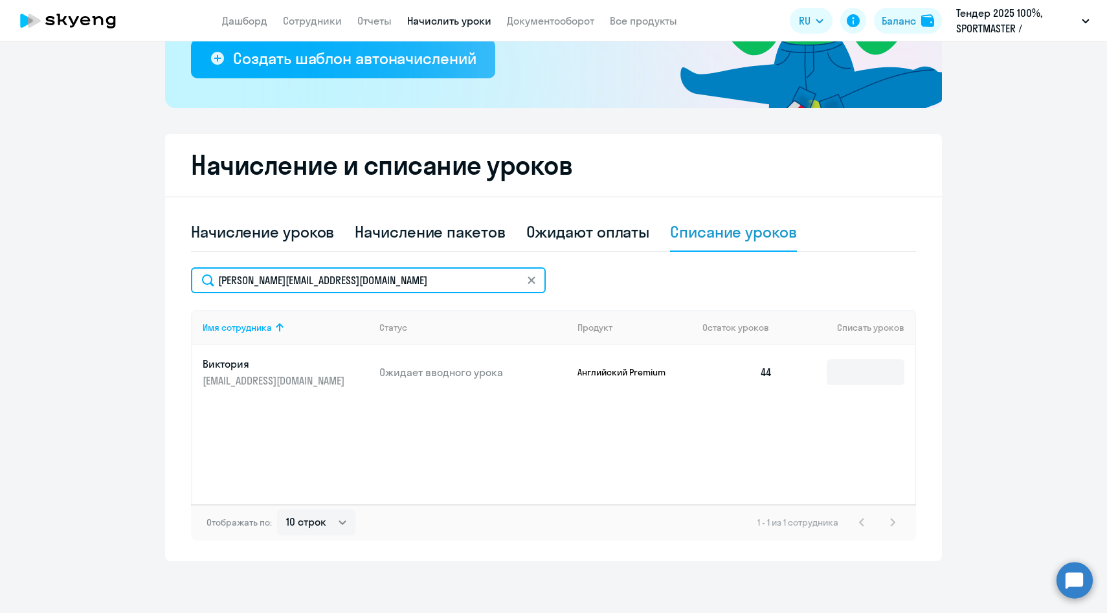
drag, startPoint x: 422, startPoint y: 283, endPoint x: 78, endPoint y: 276, distance: 343.8
click at [78, 276] on ng-component "Рекомендуем создать шаблон автоначислений Уроки больше не придётся начислять вр…" at bounding box center [553, 183] width 1107 height 755
paste input "mmatvee"
type input "[EMAIL_ADDRESS][DOMAIN_NAME]"
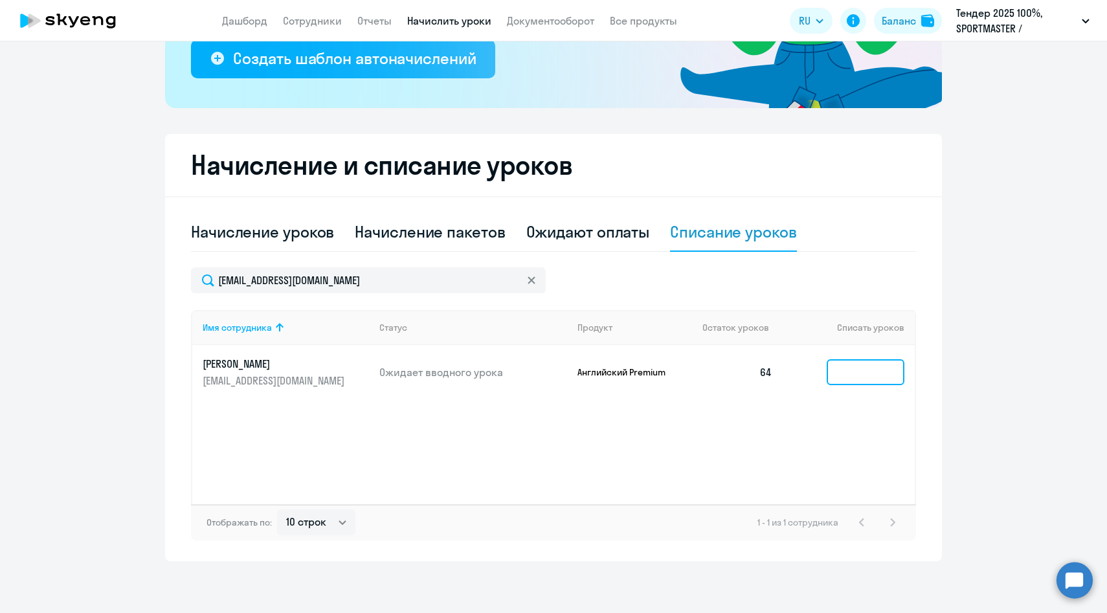
click at [860, 377] on input at bounding box center [866, 372] width 78 height 26
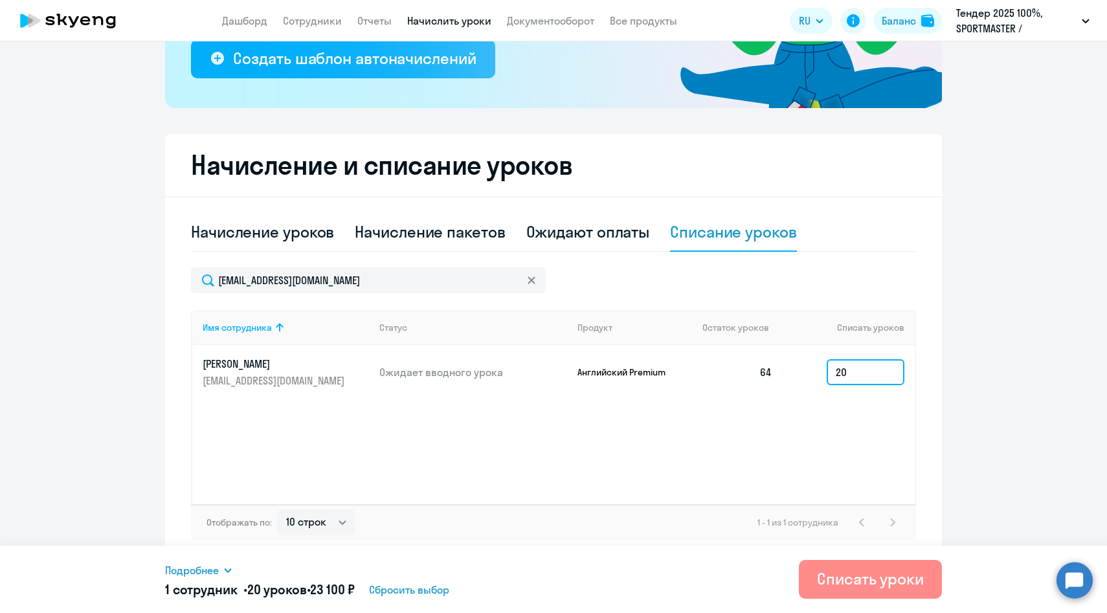
type input "20"
click at [863, 572] on div "Списать уроки" at bounding box center [870, 578] width 107 height 21
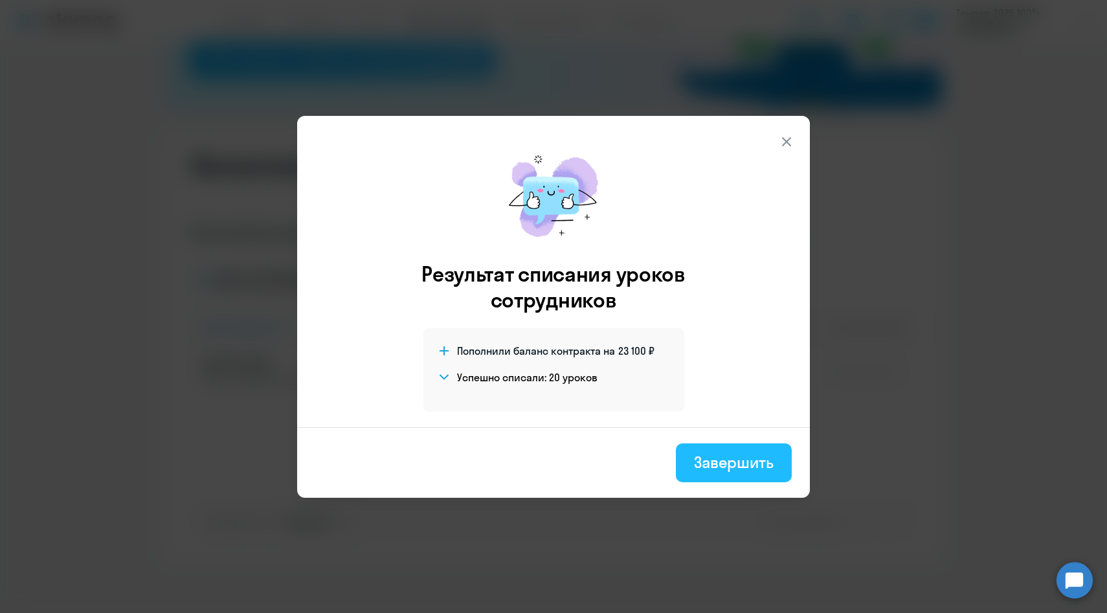
click at [726, 455] on div "Завершить" at bounding box center [734, 462] width 80 height 21
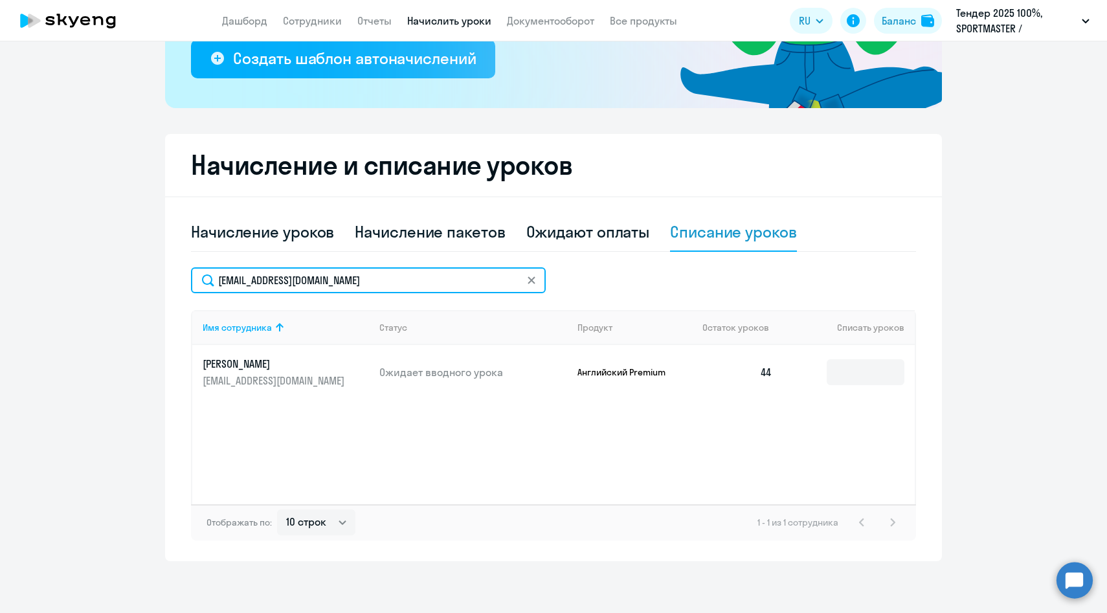
drag, startPoint x: 399, startPoint y: 281, endPoint x: 142, endPoint y: 276, distance: 257.7
click at [144, 278] on ng-component "Рекомендуем создать шаблон автоначислений Уроки больше не придётся начислять вр…" at bounding box center [553, 183] width 1107 height 755
paste input "[EMAIL_ADDRESS][DOMAIN_NAME]"
type input "[EMAIL_ADDRESS][DOMAIN_NAME]"
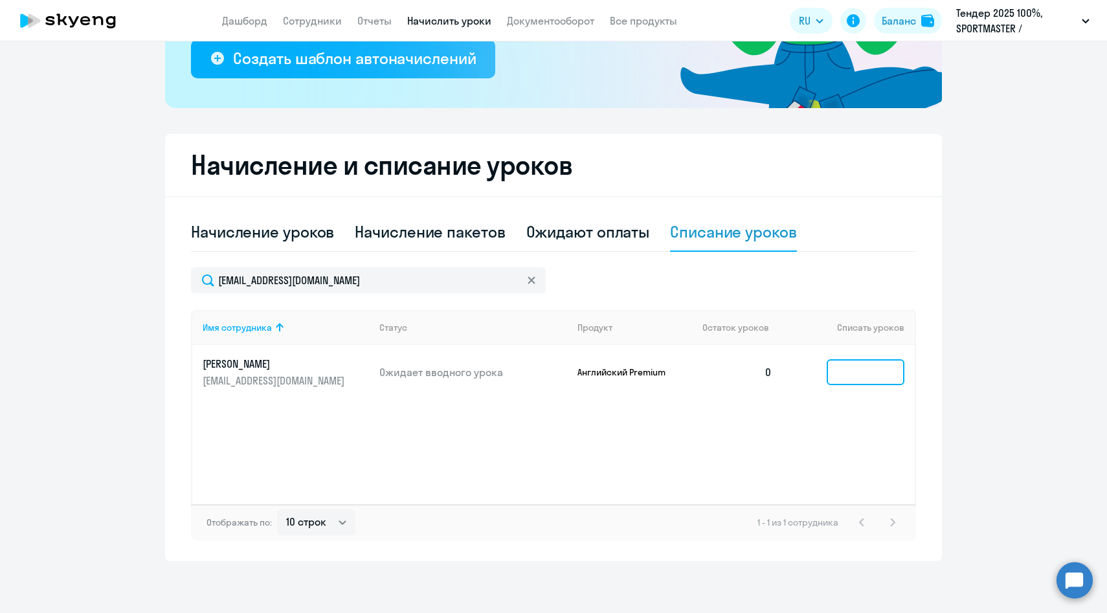
click at [845, 371] on input at bounding box center [866, 372] width 78 height 26
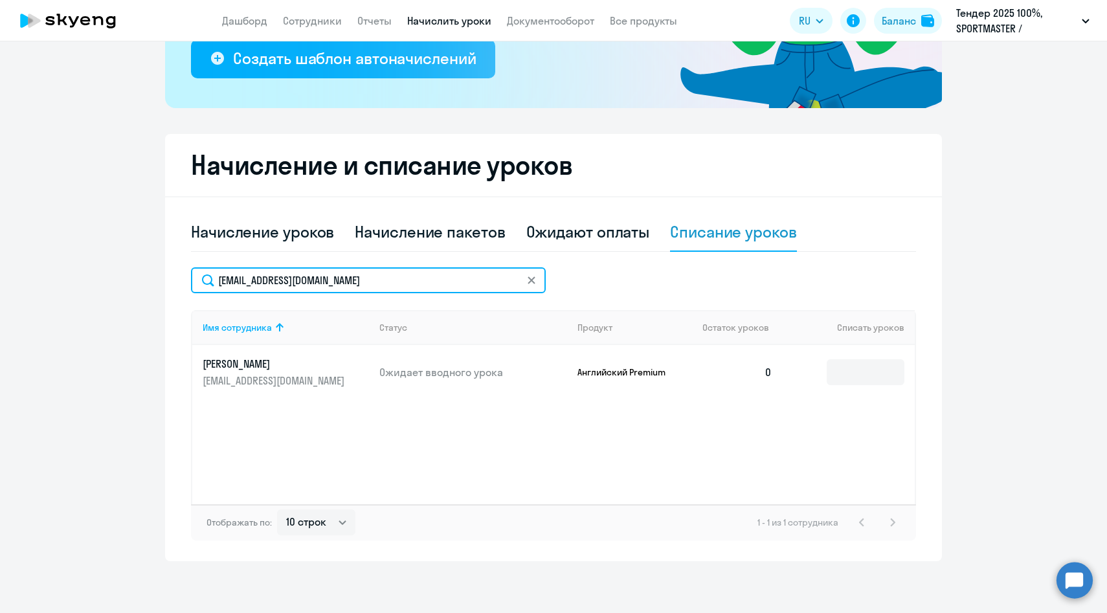
drag, startPoint x: 376, startPoint y: 276, endPoint x: 124, endPoint y: 275, distance: 251.8
click at [124, 275] on ng-component "Рекомендуем создать шаблон автоначислений Уроки больше не придётся начислять вр…" at bounding box center [553, 183] width 1107 height 755
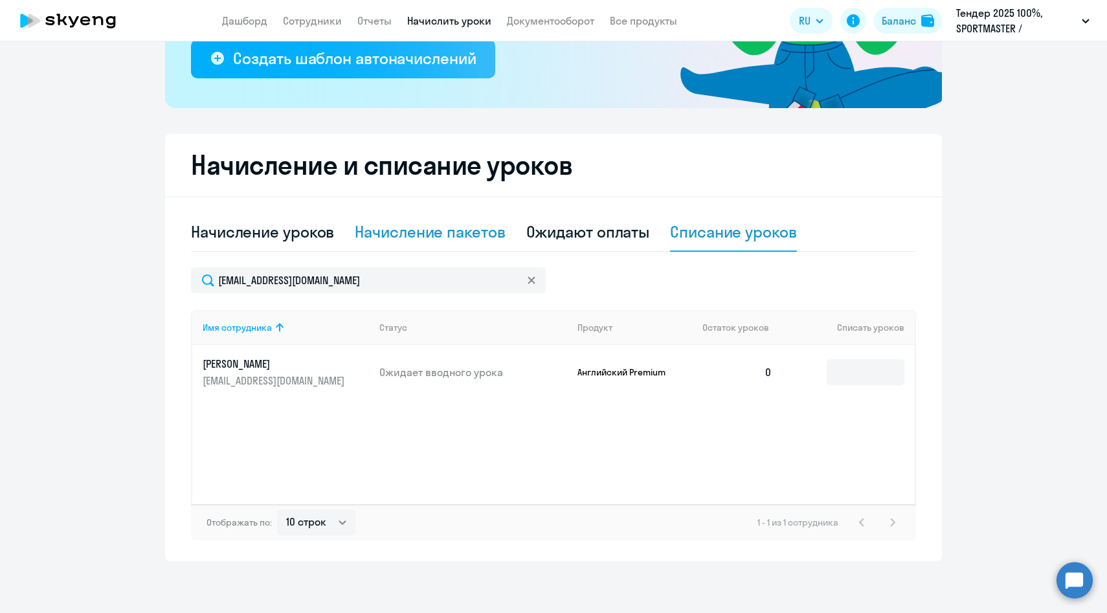
click at [431, 230] on div "Начисление пакетов" at bounding box center [430, 231] width 150 height 21
select select "10"
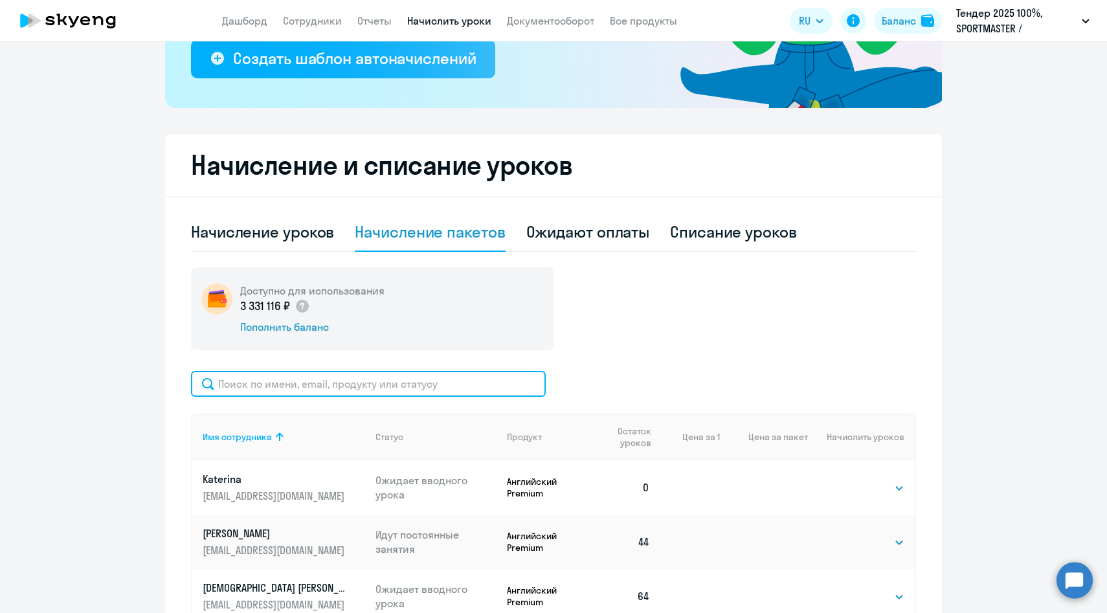
click at [389, 379] on input "text" at bounding box center [368, 384] width 355 height 26
paste input "[EMAIL_ADDRESS][DOMAIN_NAME]"
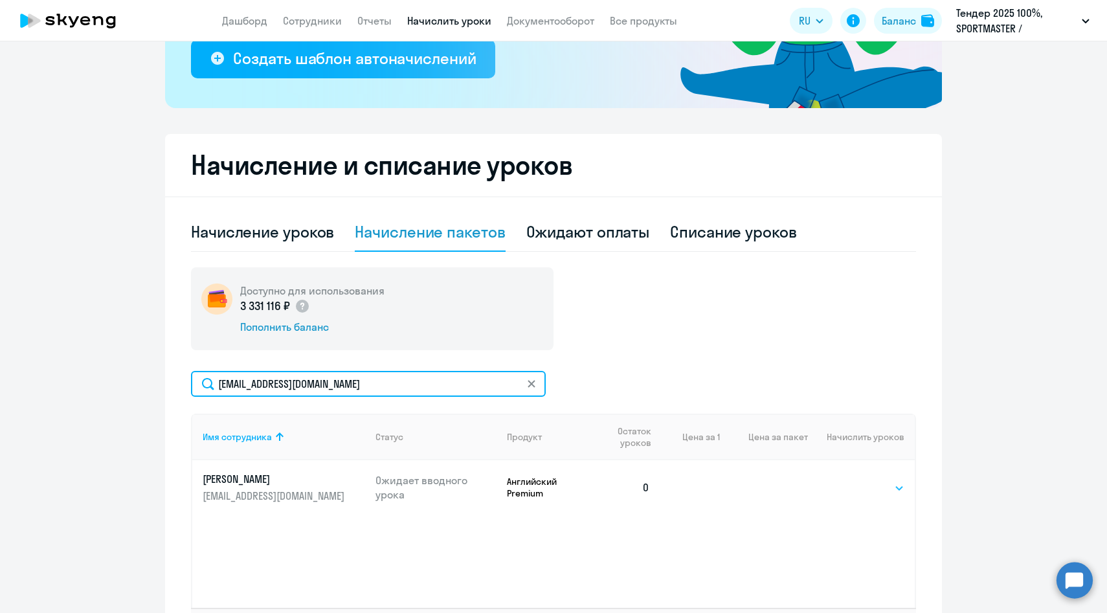
type input "[EMAIL_ADDRESS][DOMAIN_NAME]"
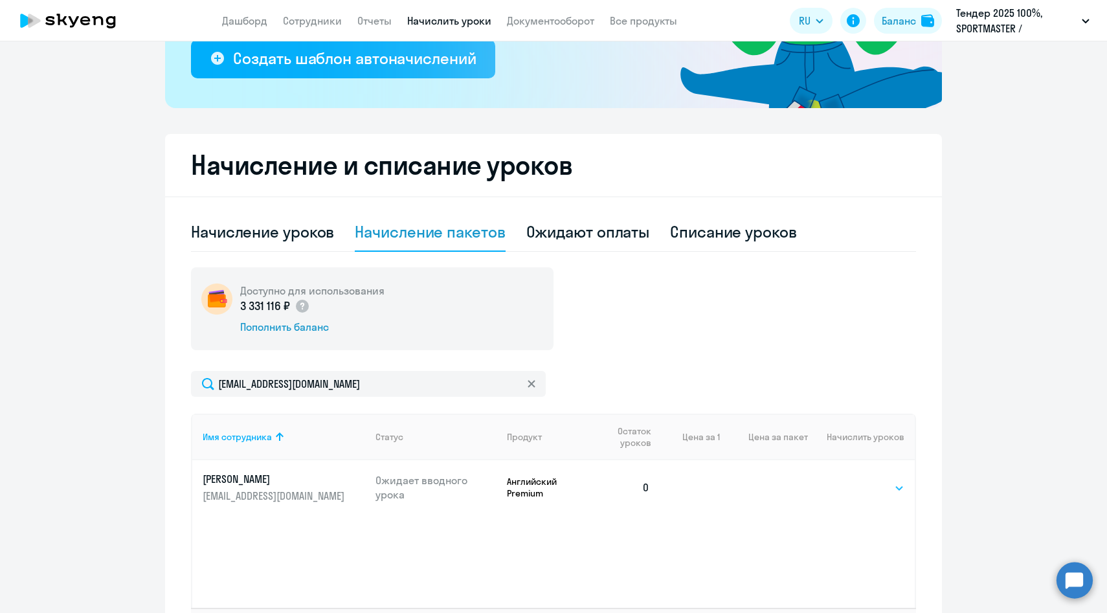
click at [895, 487] on select "Выбрать 4 8 14 16 32 64 96 128" at bounding box center [877, 488] width 53 height 16
select select "64"
click at [851, 480] on select "Выбрать 4 8 14 16 32 64 96 128" at bounding box center [877, 488] width 53 height 16
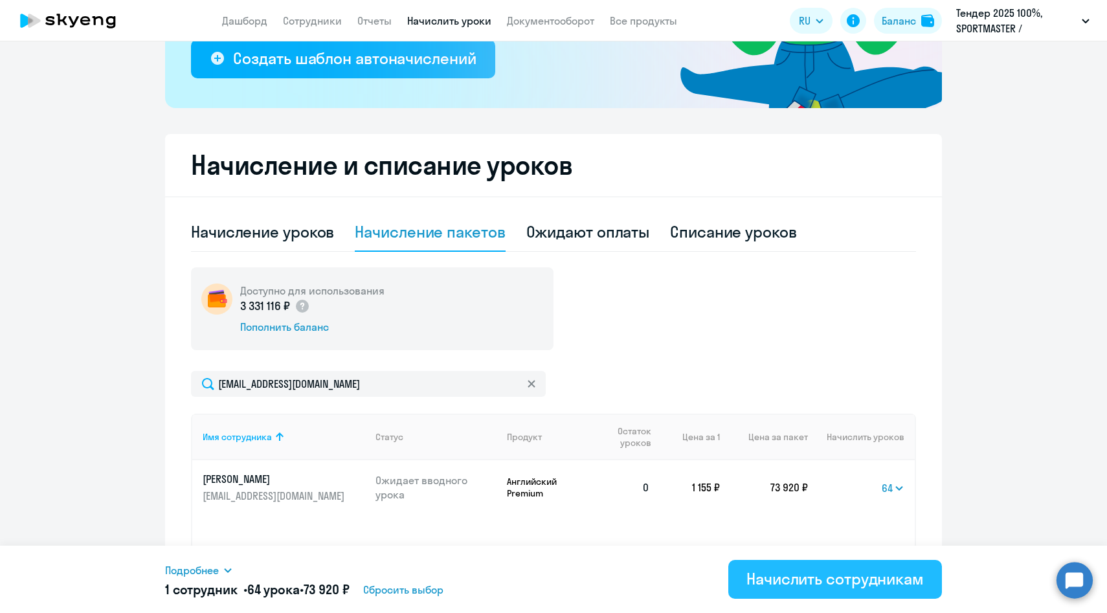
click at [819, 581] on div "Начислить сотрудникам" at bounding box center [834, 578] width 177 height 21
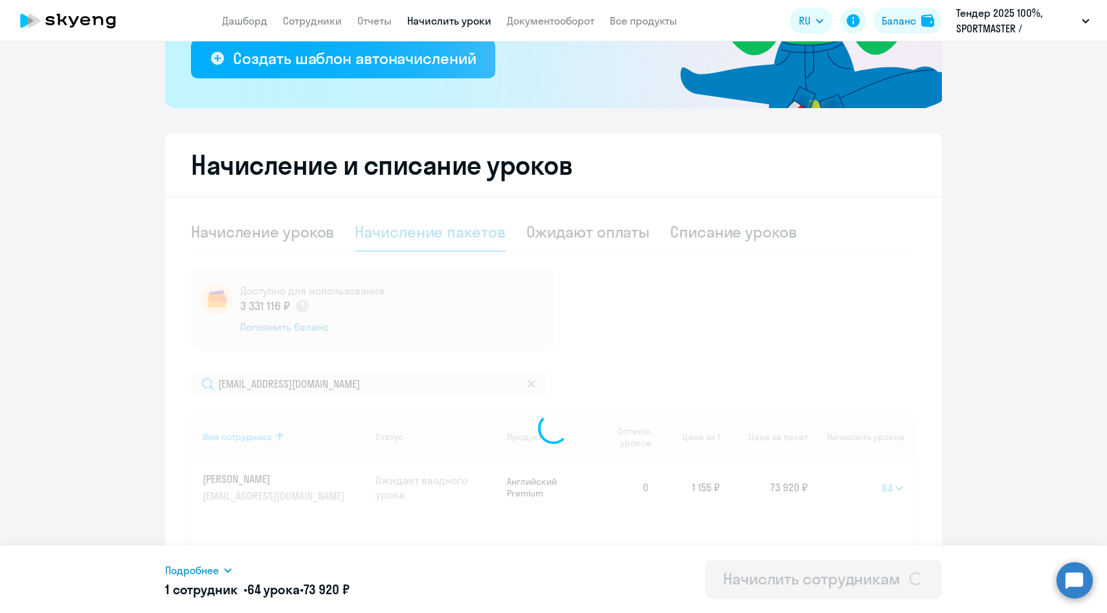
select select
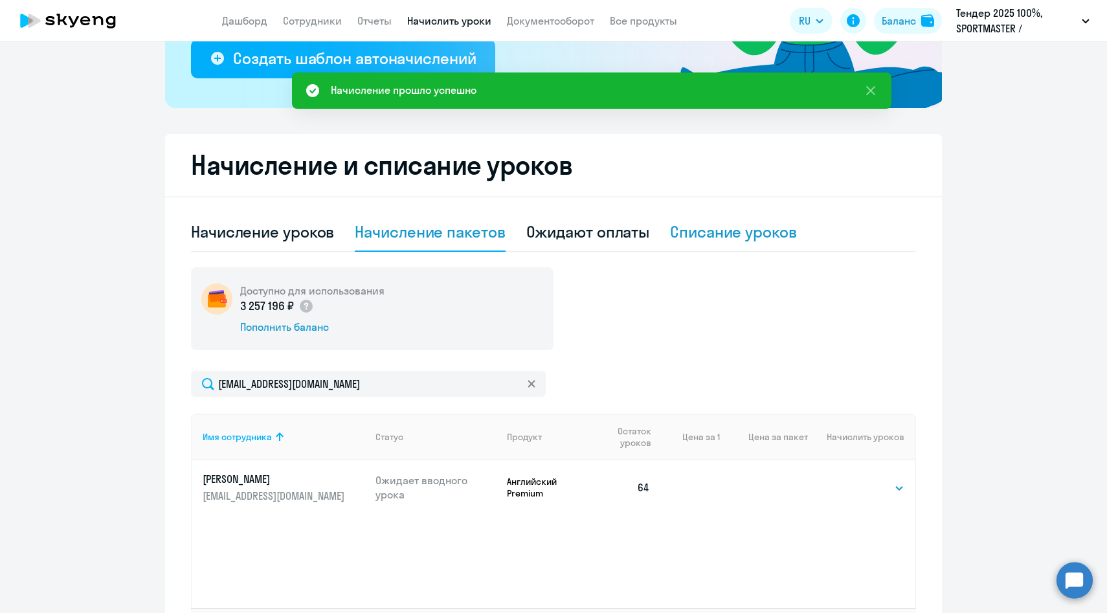
click at [722, 236] on div "Списание уроков" at bounding box center [733, 231] width 127 height 21
select select "10"
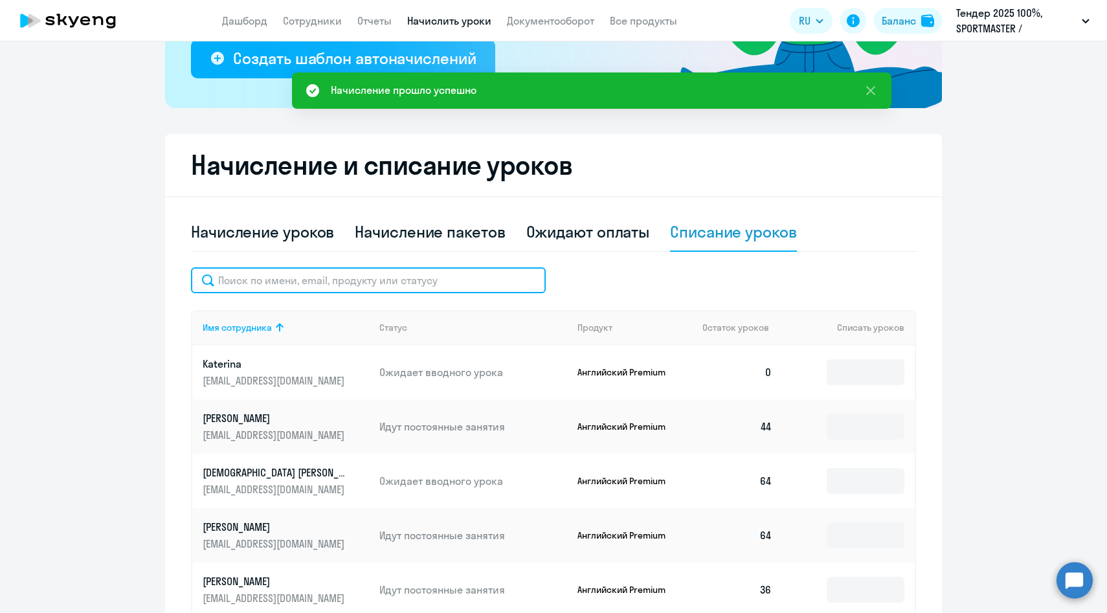
click at [379, 274] on input "text" at bounding box center [368, 280] width 355 height 26
paste input "[EMAIL_ADDRESS][DOMAIN_NAME]"
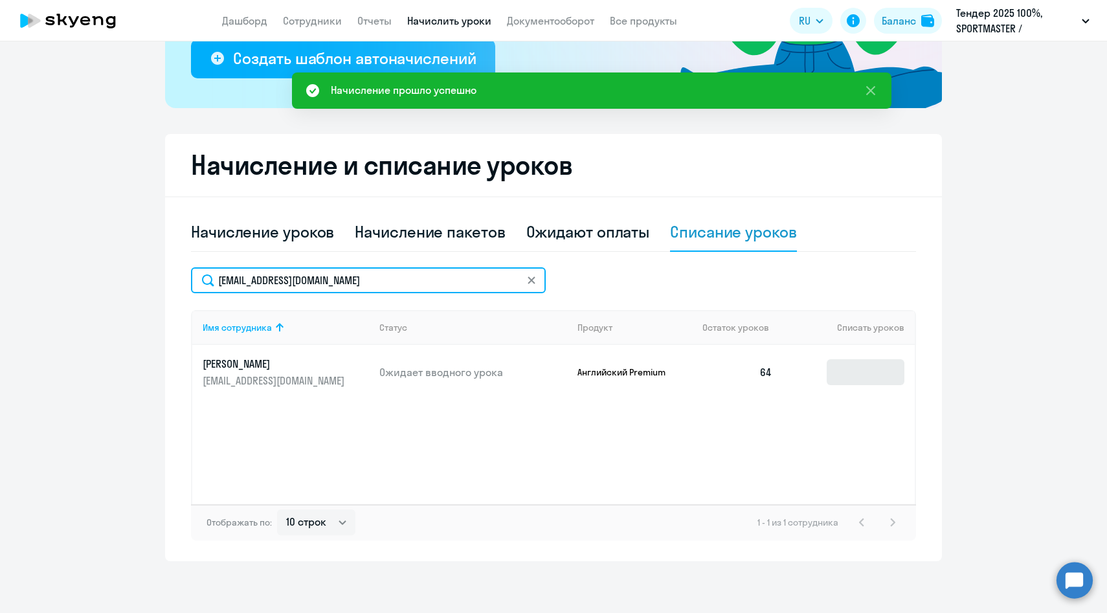
type input "[EMAIL_ADDRESS][DOMAIN_NAME]"
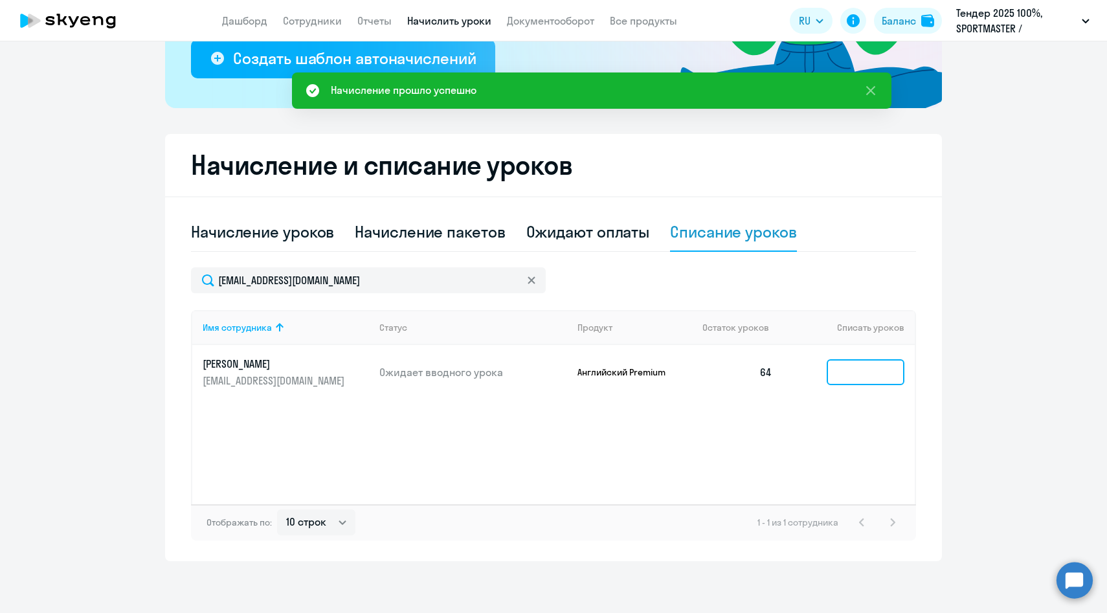
click at [855, 374] on input at bounding box center [866, 372] width 78 height 26
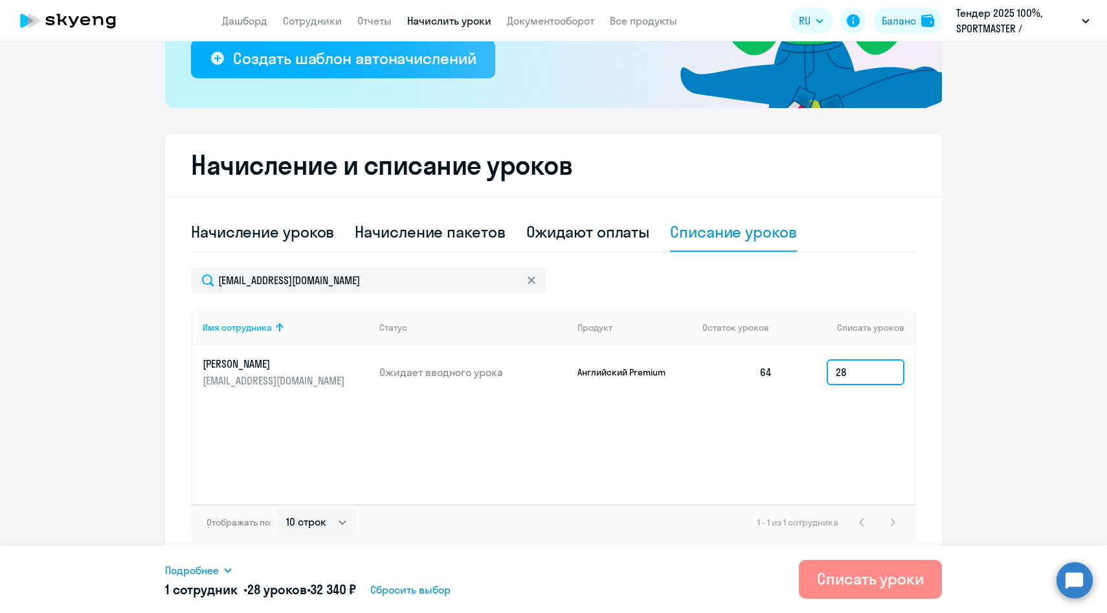
type input "28"
click at [864, 569] on div "Списать уроки" at bounding box center [870, 578] width 107 height 21
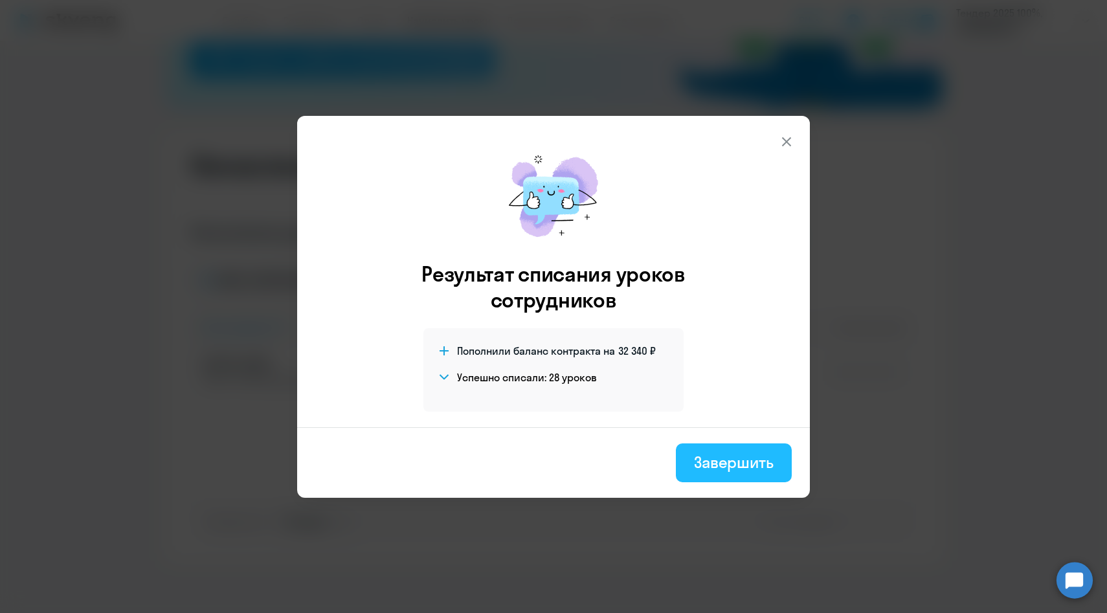
click at [715, 463] on div "Завершить" at bounding box center [734, 462] width 80 height 21
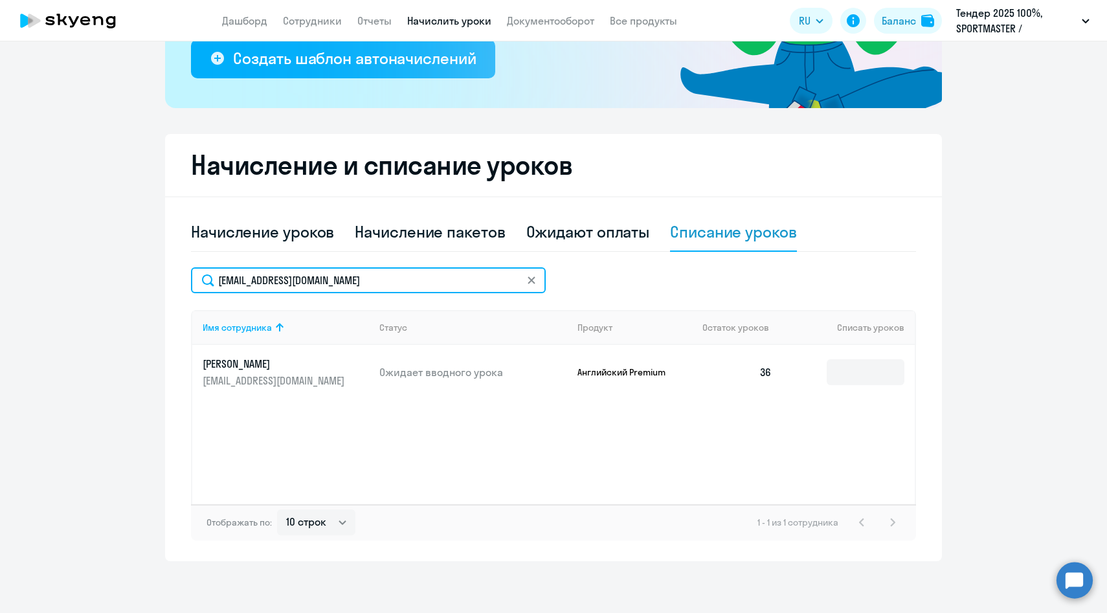
drag, startPoint x: 401, startPoint y: 276, endPoint x: 168, endPoint y: 269, distance: 233.2
click at [168, 269] on div "Начисление и списание уроков Начисление уроков Начисление пакетов Ожидают оплат…" at bounding box center [553, 347] width 777 height 427
paste input "OZakharo"
type input "[EMAIL_ADDRESS][DOMAIN_NAME]"
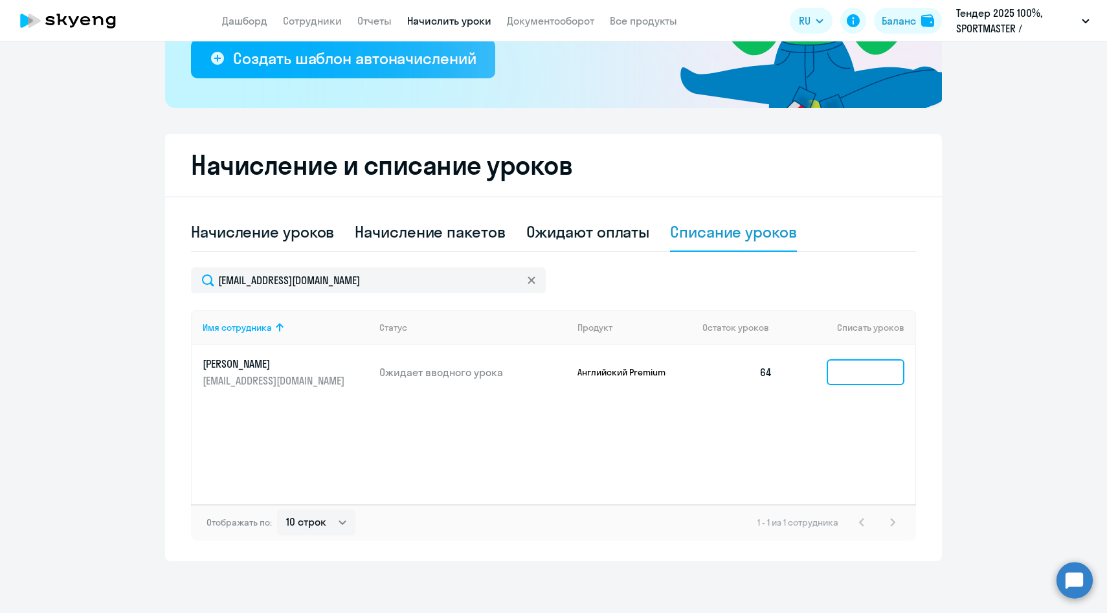
click at [889, 374] on input at bounding box center [866, 372] width 78 height 26
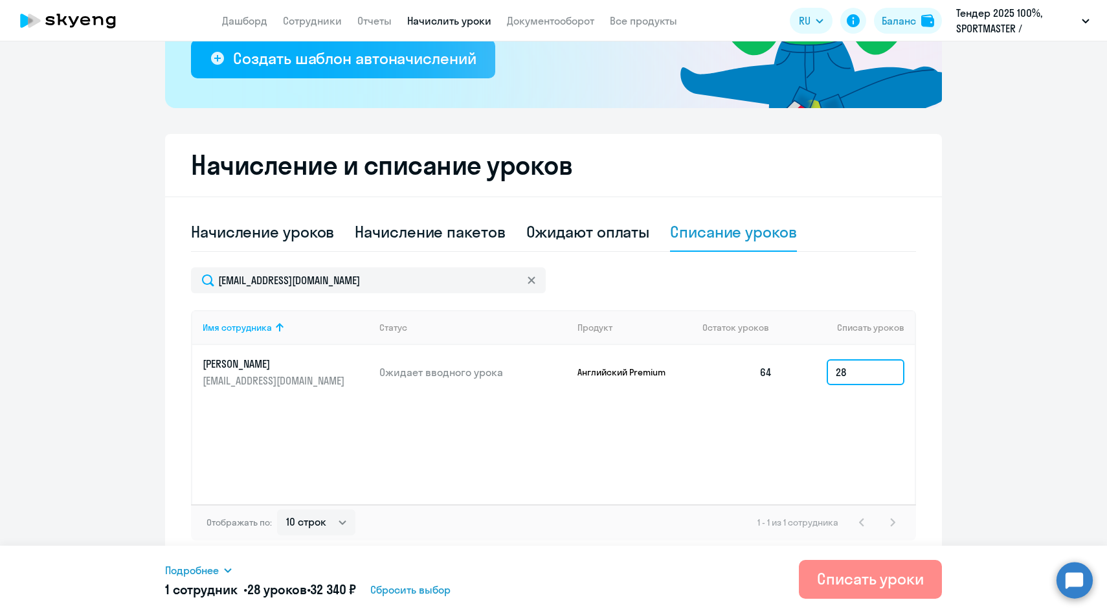
type input "28"
click at [879, 573] on div "Списать уроки" at bounding box center [870, 578] width 107 height 21
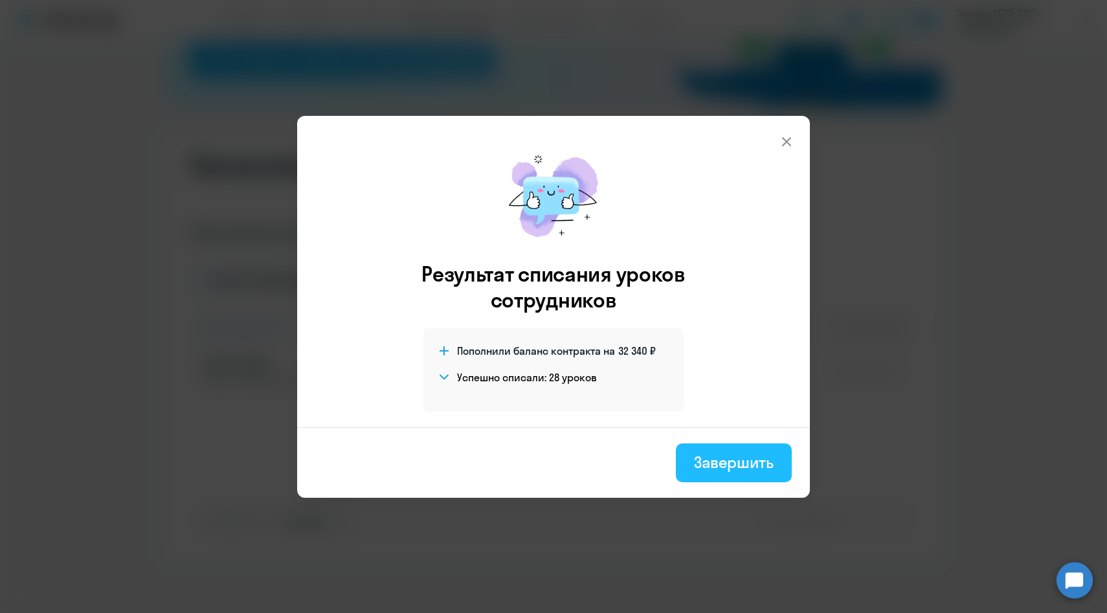
click at [713, 470] on div "Завершить" at bounding box center [734, 462] width 80 height 21
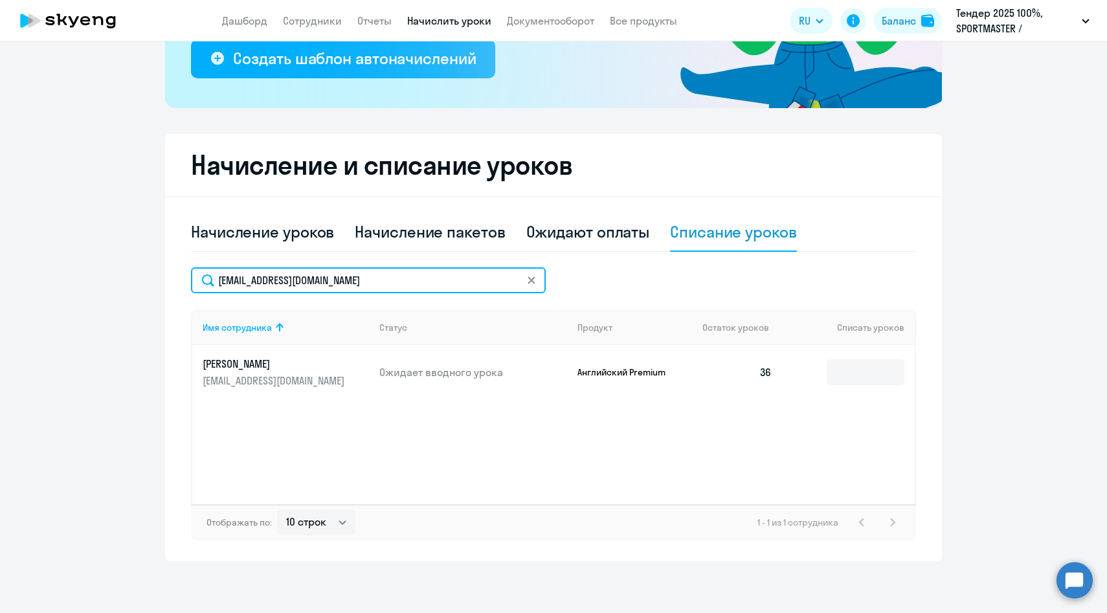
drag, startPoint x: 383, startPoint y: 282, endPoint x: 192, endPoint y: 258, distance: 191.8
click at [194, 260] on div "Начисление уроков Начисление пакетов Ожидают оплаты Списание уроков [EMAIL_ADDR…" at bounding box center [553, 377] width 725 height 328
paste input "earsentie"
type input "[EMAIL_ADDRESS][DOMAIN_NAME]"
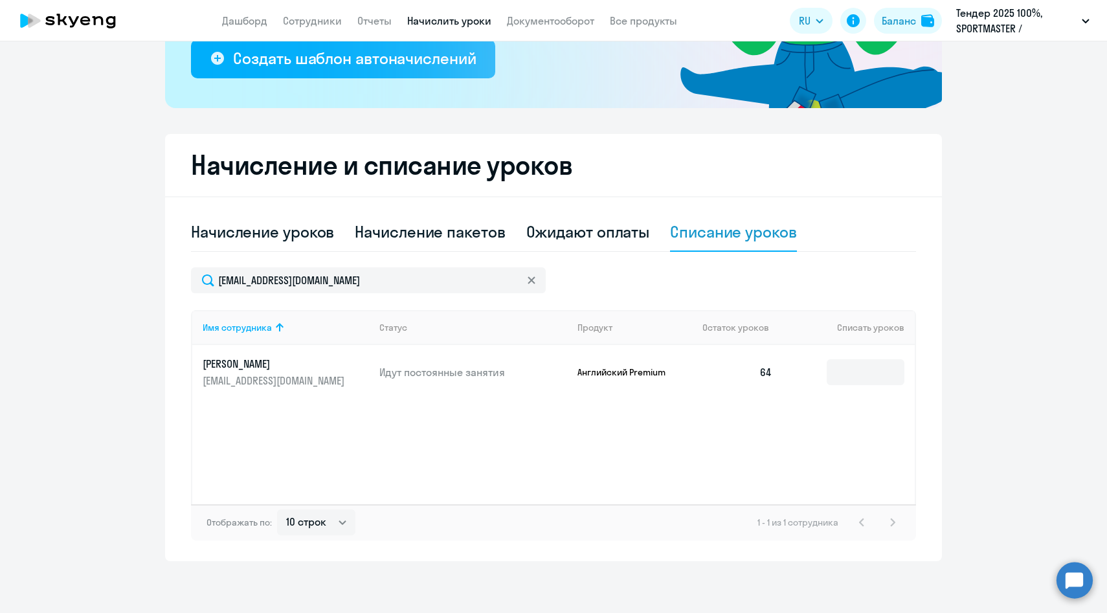
click at [878, 386] on td at bounding box center [849, 372] width 132 height 54
click at [876, 384] on input at bounding box center [866, 372] width 78 height 26
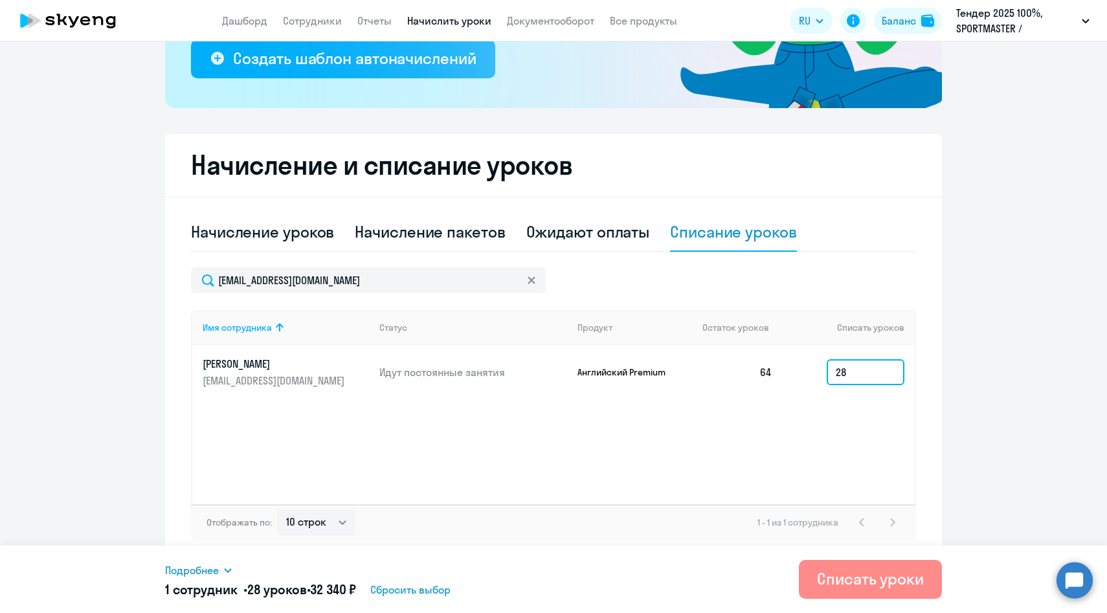
type input "28"
click at [861, 578] on div "Списать уроки" at bounding box center [870, 578] width 107 height 21
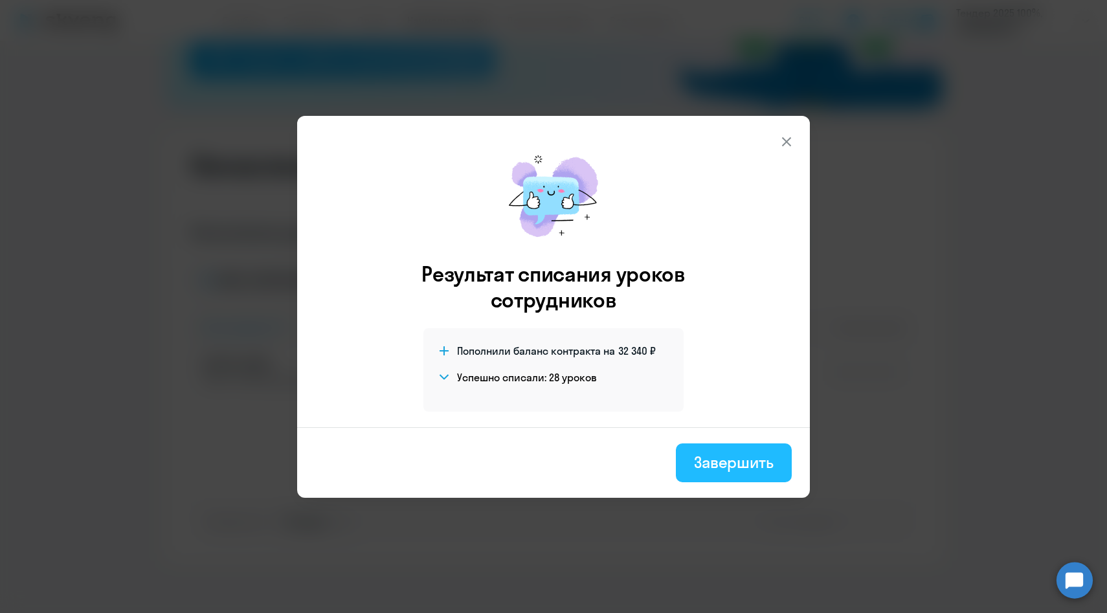
click at [730, 460] on div "Завершить" at bounding box center [734, 462] width 80 height 21
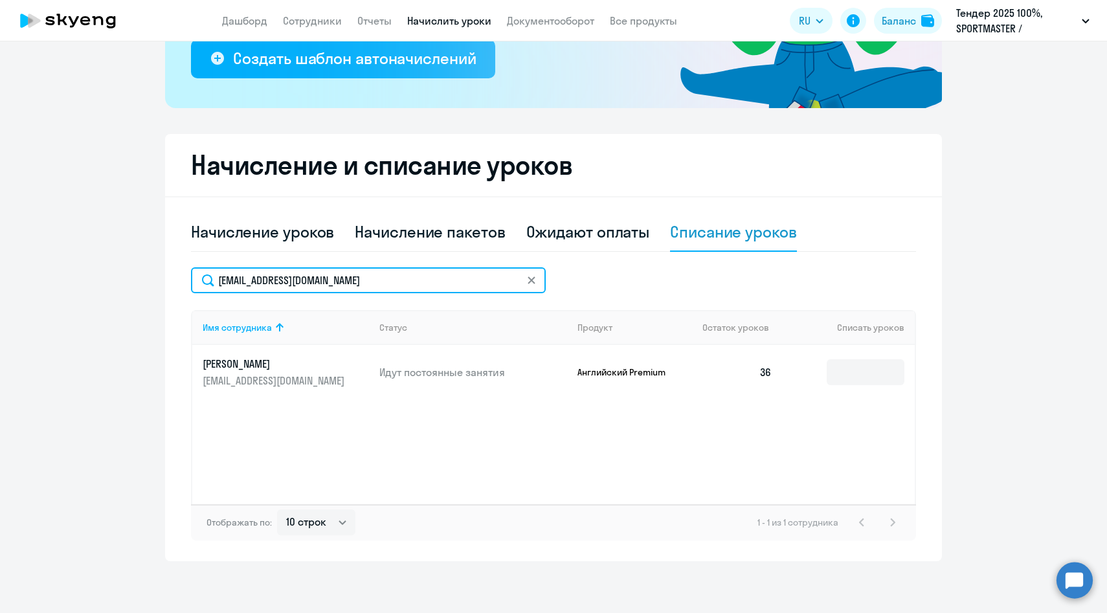
drag, startPoint x: 370, startPoint y: 278, endPoint x: 120, endPoint y: 270, distance: 250.7
click at [121, 270] on ng-component "Рекомендуем создать шаблон автоначислений Уроки больше не придётся начислять вр…" at bounding box center [553, 183] width 1107 height 755
paste input "ypakin"
type input "[EMAIL_ADDRESS][DOMAIN_NAME]"
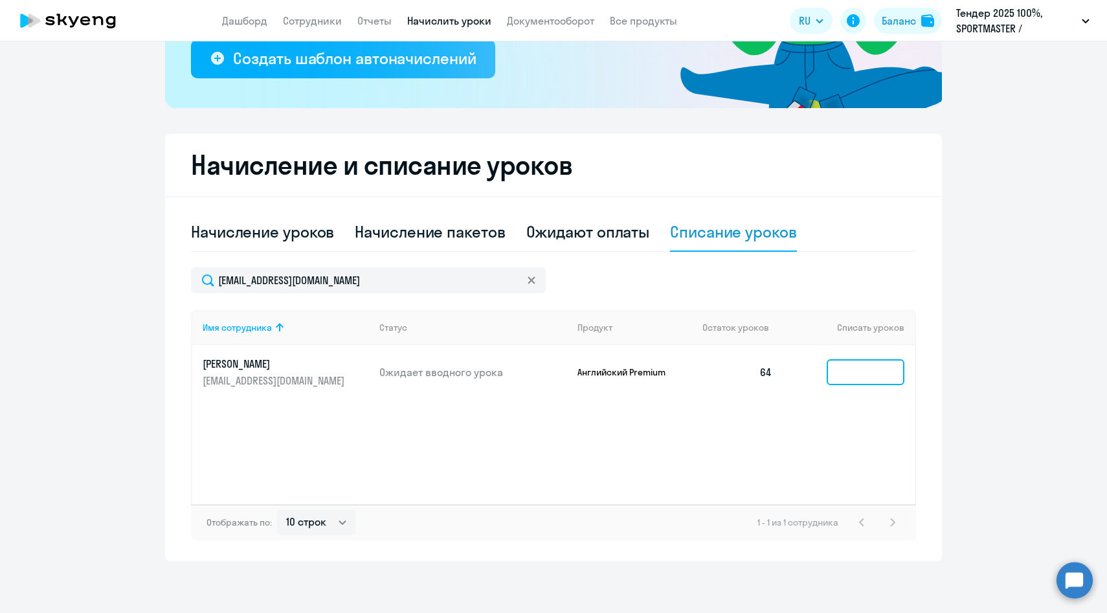
click at [877, 372] on input at bounding box center [866, 372] width 78 height 26
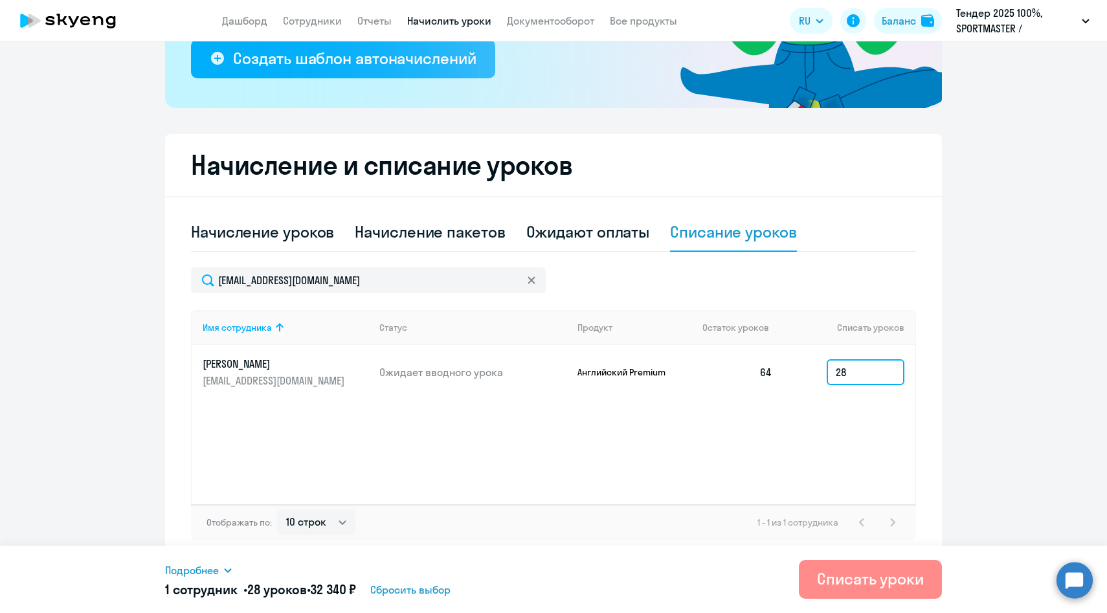
type input "28"
click at [839, 578] on div "Списать уроки" at bounding box center [870, 578] width 107 height 21
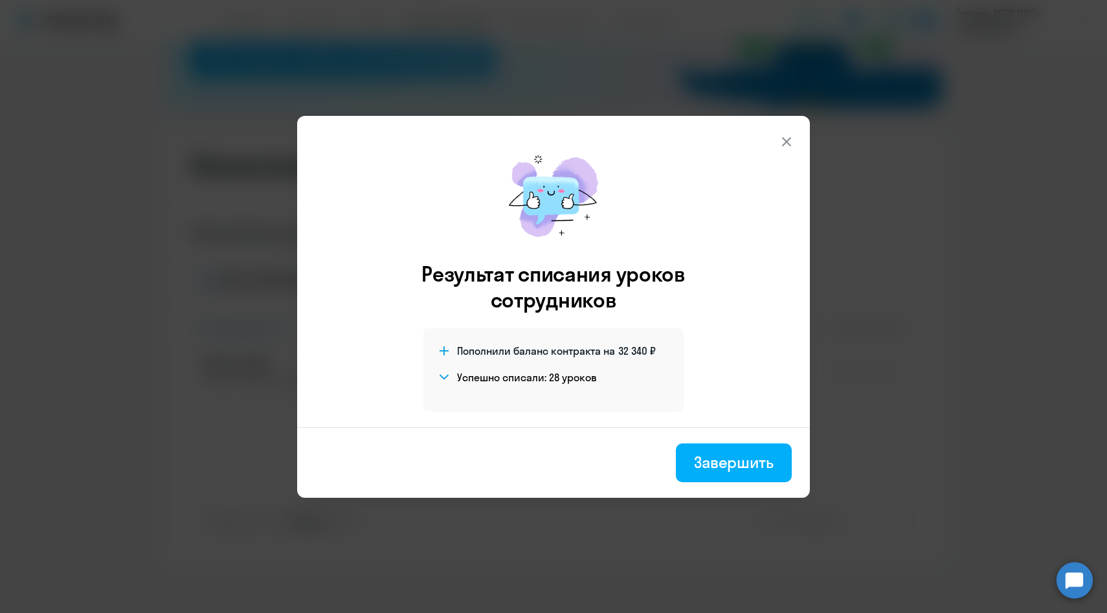
click at [787, 142] on icon at bounding box center [786, 141] width 9 height 9
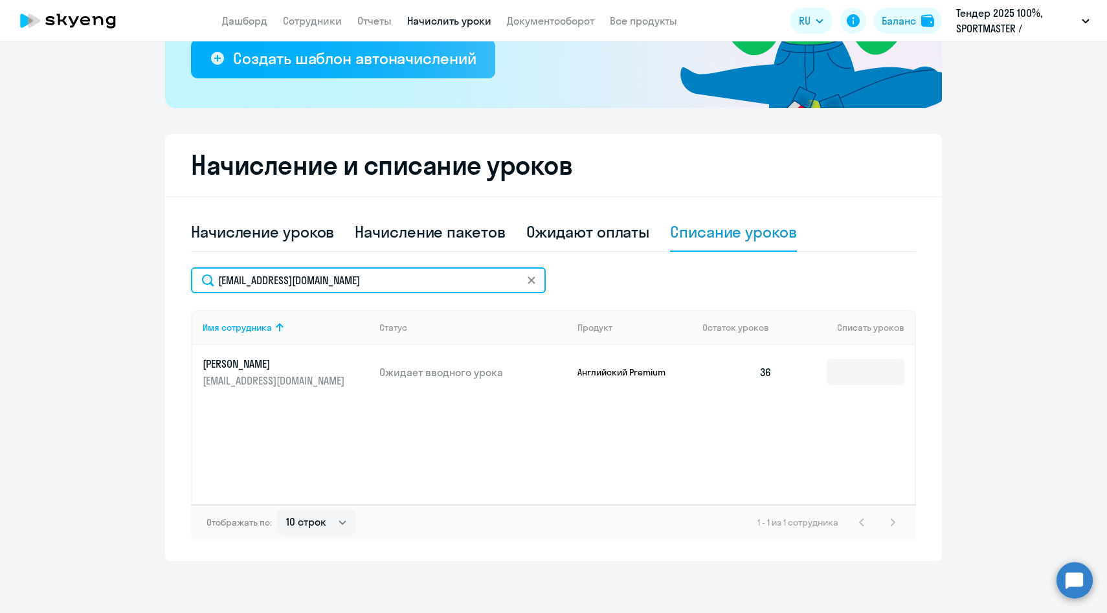
drag, startPoint x: 350, startPoint y: 284, endPoint x: 141, endPoint y: 270, distance: 208.9
click at [142, 270] on ng-component "Рекомендуем создать шаблон автоначислений Уроки больше не придётся начислять вр…" at bounding box center [553, 183] width 1107 height 755
paste input "PApostolov"
type input "[EMAIL_ADDRESS][DOMAIN_NAME]"
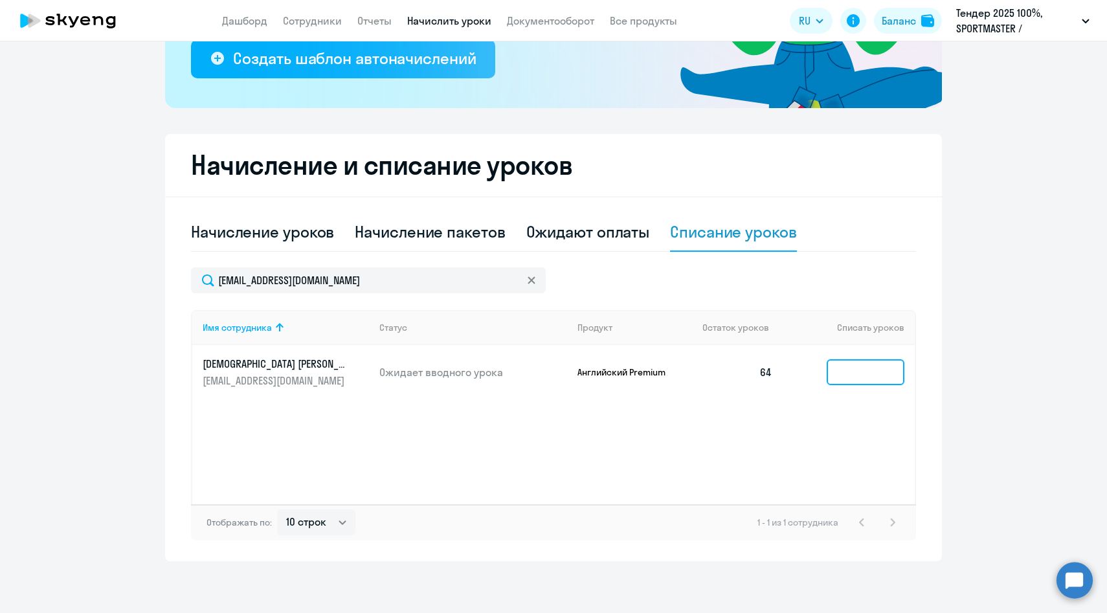
click at [875, 374] on input at bounding box center [866, 372] width 78 height 26
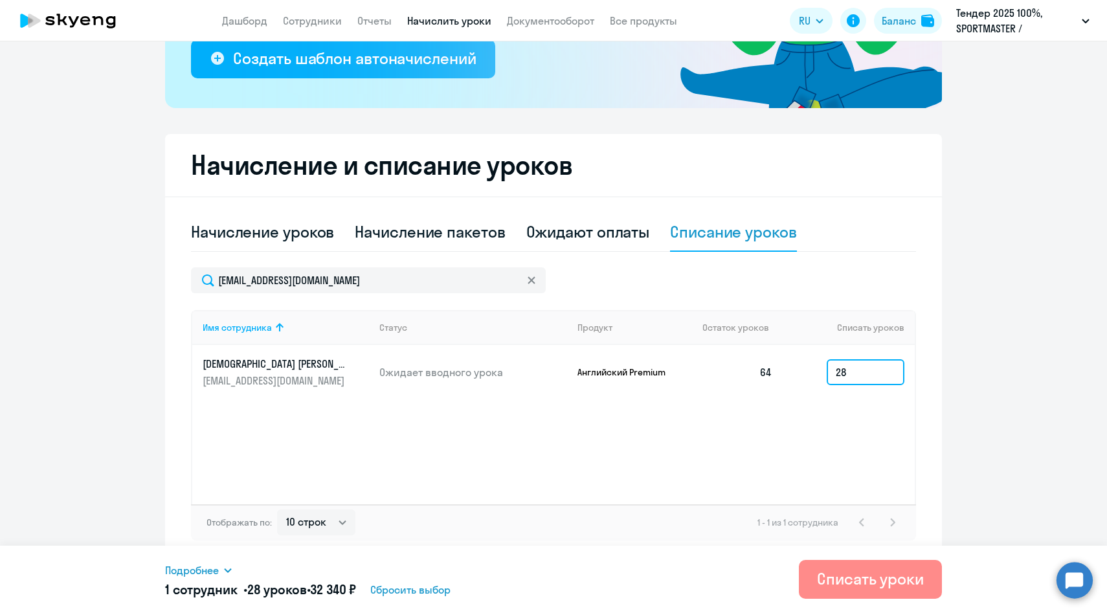
type input "28"
click at [880, 586] on div "Списать уроки" at bounding box center [870, 578] width 107 height 21
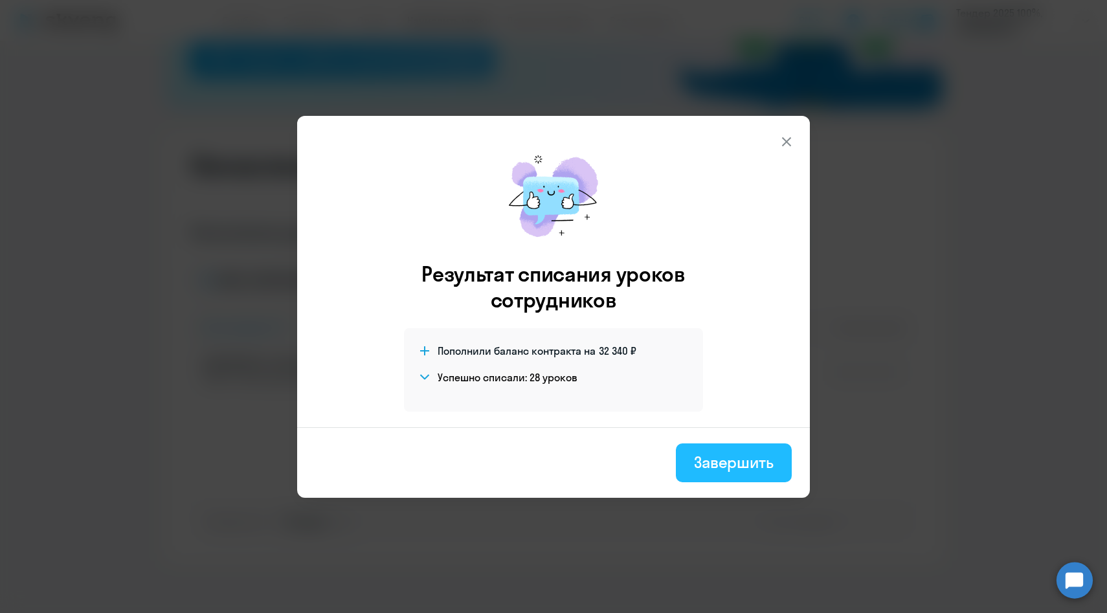
click at [738, 467] on div "Завершить" at bounding box center [734, 462] width 80 height 21
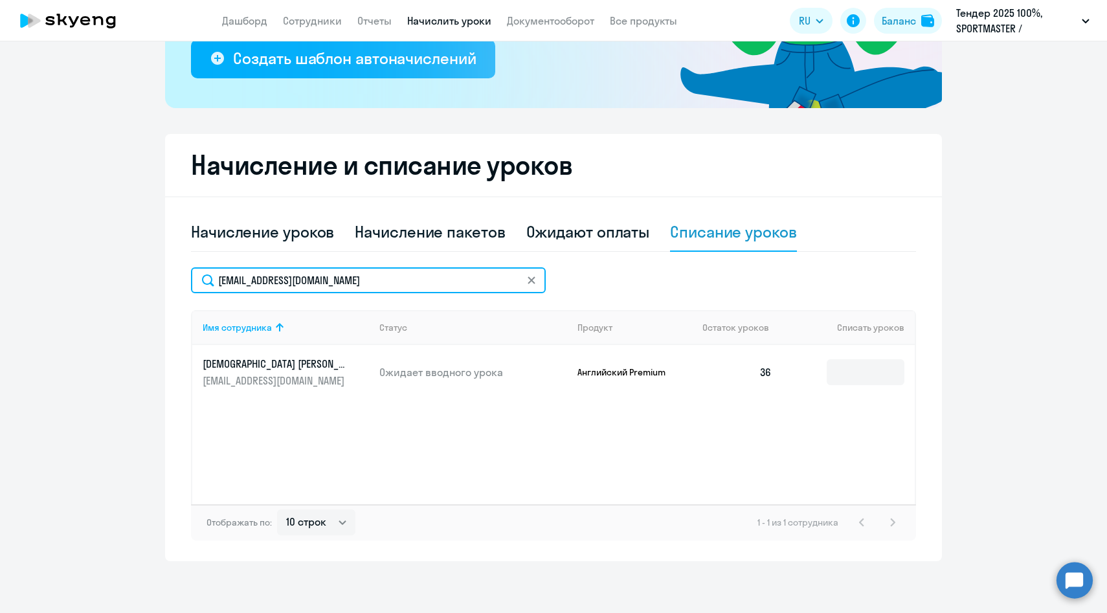
drag, startPoint x: 361, startPoint y: 278, endPoint x: 157, endPoint y: 268, distance: 204.2
click at [157, 268] on ng-component "Рекомендуем создать шаблон автоначислений Уроки больше не придётся начислять вр…" at bounding box center [553, 183] width 1107 height 755
paste input "VSamoylova"
type input "[EMAIL_ADDRESS][DOMAIN_NAME]"
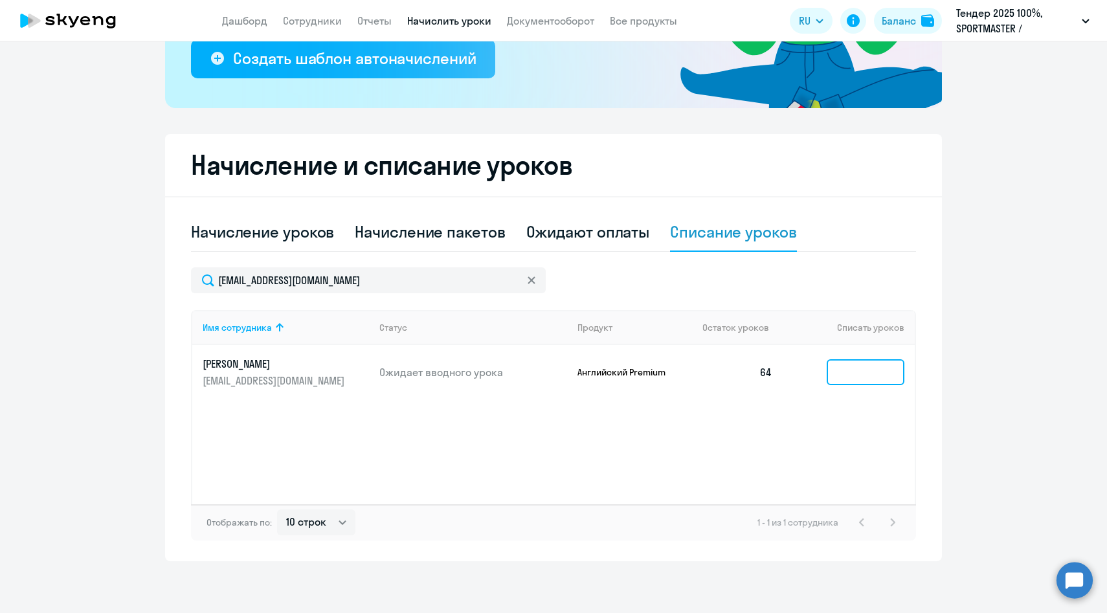
click at [893, 377] on input at bounding box center [866, 372] width 78 height 26
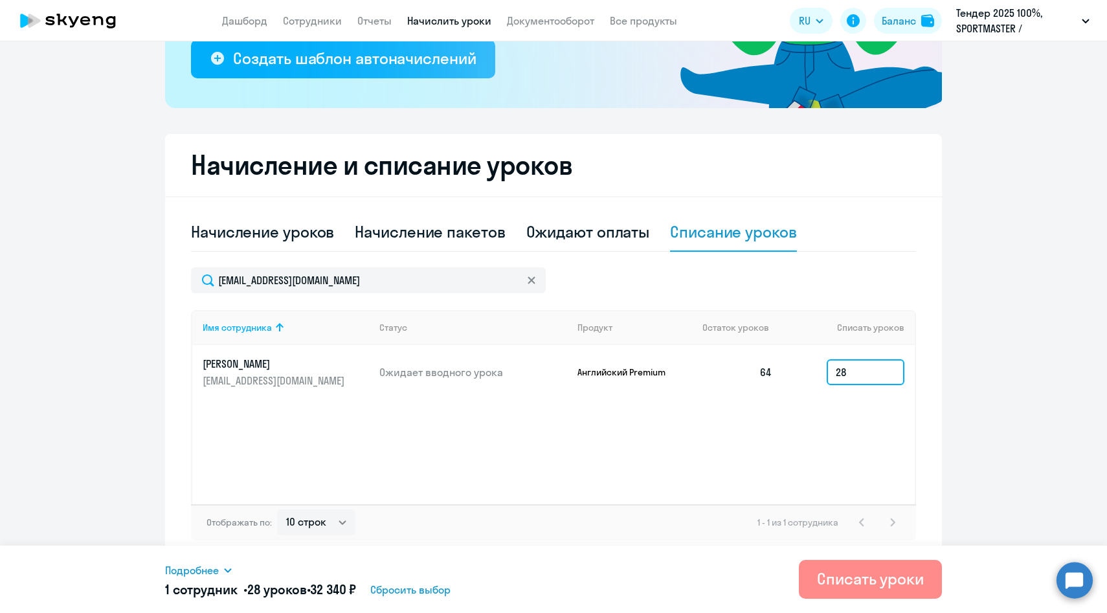
type input "28"
click at [848, 574] on div "Списать уроки" at bounding box center [870, 578] width 107 height 21
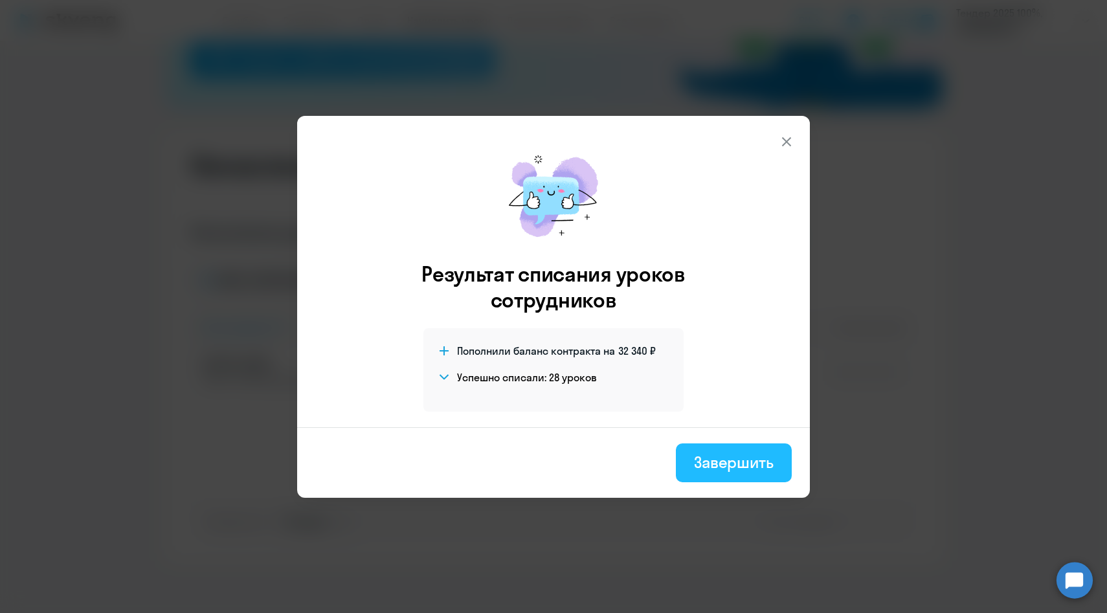
click at [726, 469] on div "Завершить" at bounding box center [734, 462] width 80 height 21
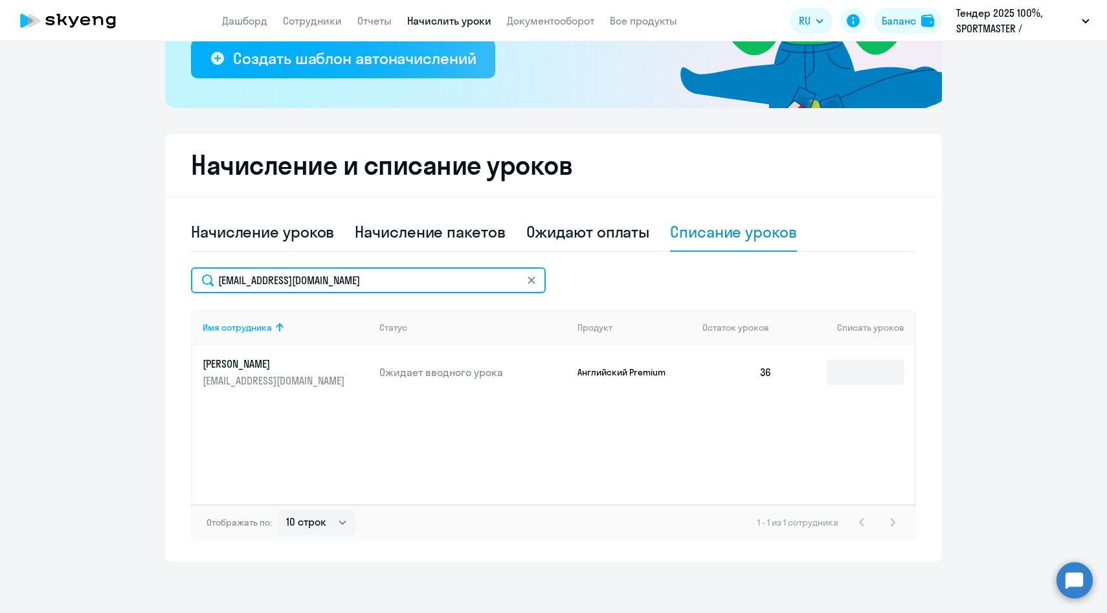
drag, startPoint x: 388, startPoint y: 287, endPoint x: 177, endPoint y: 262, distance: 212.5
click at [177, 263] on div "Начисление и списание уроков Начисление уроков Начисление пакетов Ожидают оплат…" at bounding box center [553, 347] width 777 height 427
paste input "AErmolin"
type input "[EMAIL_ADDRESS][DOMAIN_NAME]"
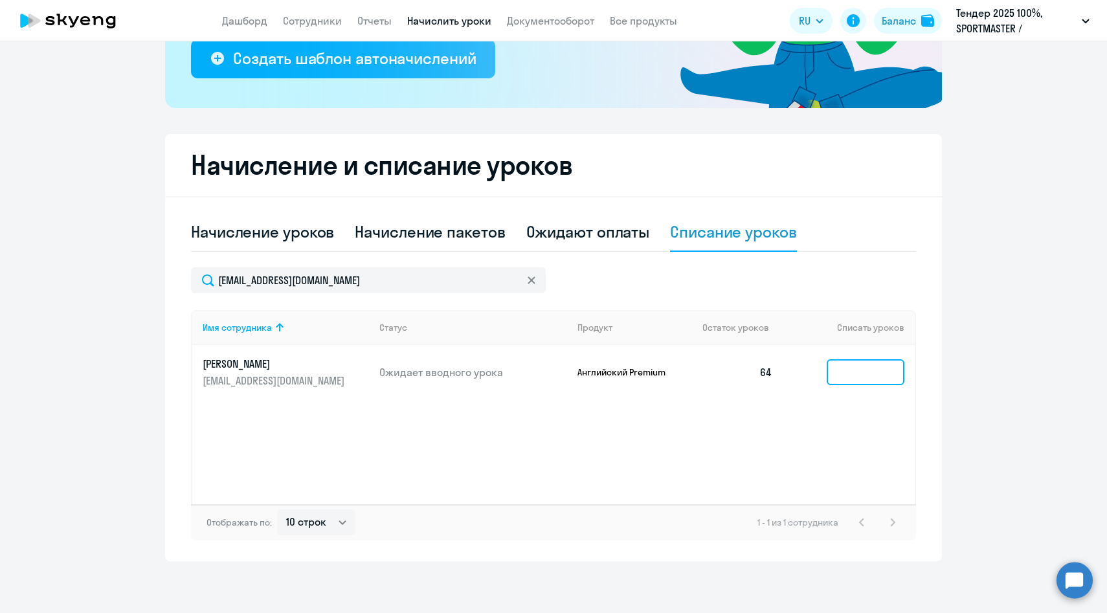
click at [862, 374] on input at bounding box center [866, 372] width 78 height 26
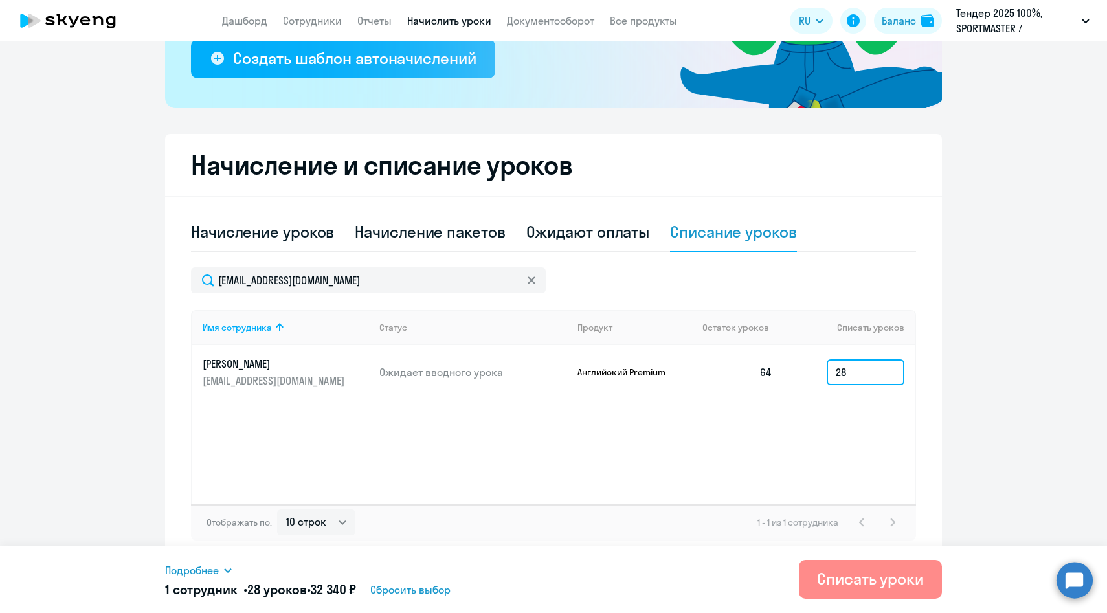
type input "28"
click at [860, 585] on div "Списать уроки" at bounding box center [870, 578] width 107 height 21
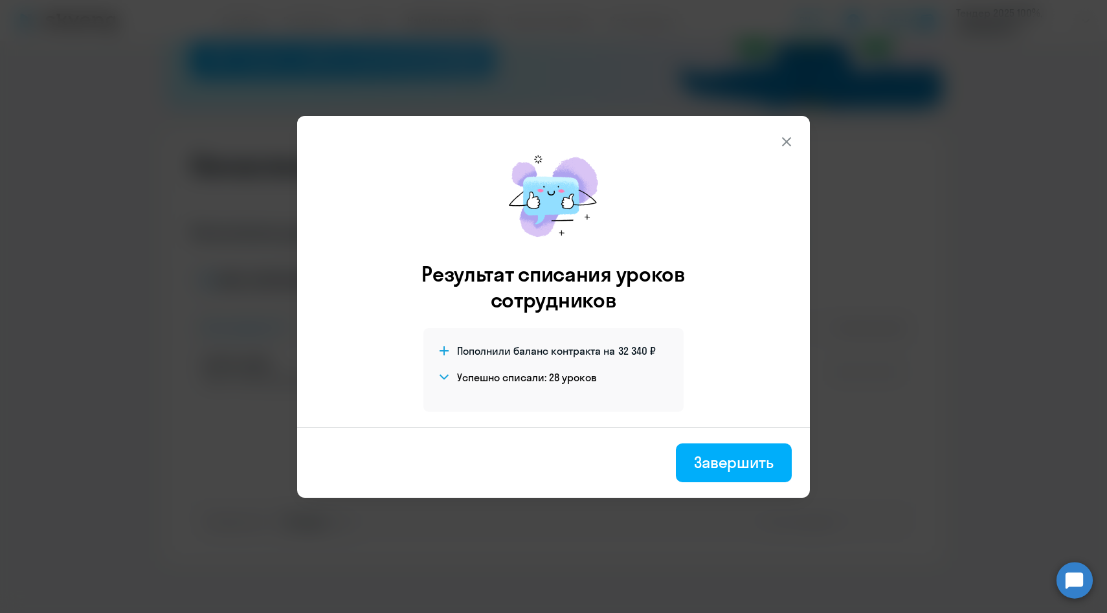
click at [719, 465] on div "Завершить" at bounding box center [734, 462] width 80 height 21
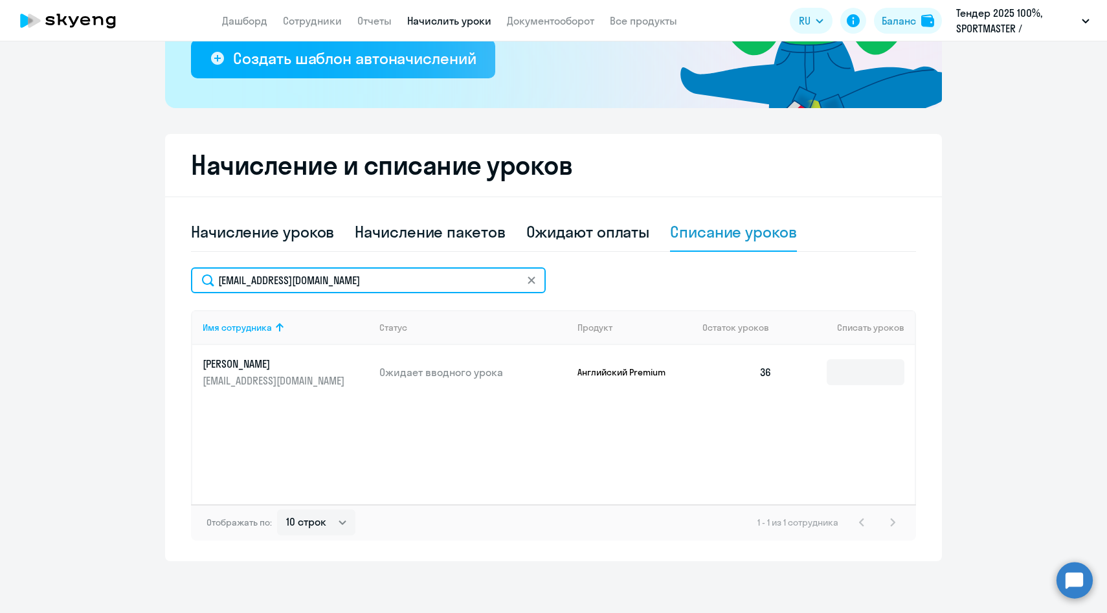
drag, startPoint x: 364, startPoint y: 276, endPoint x: 111, endPoint y: 274, distance: 253.1
click at [115, 274] on ng-component "Рекомендуем создать шаблон автоначислений Уроки больше не придётся начислять вр…" at bounding box center [553, 183] width 1107 height 755
paste input "MZubov"
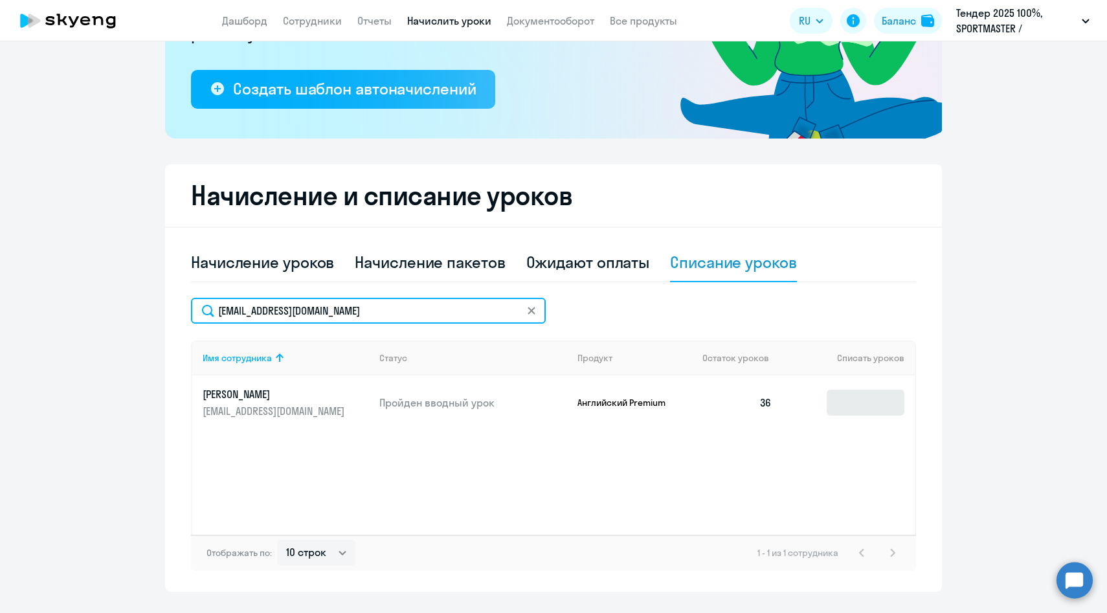
scroll to position [214, 0]
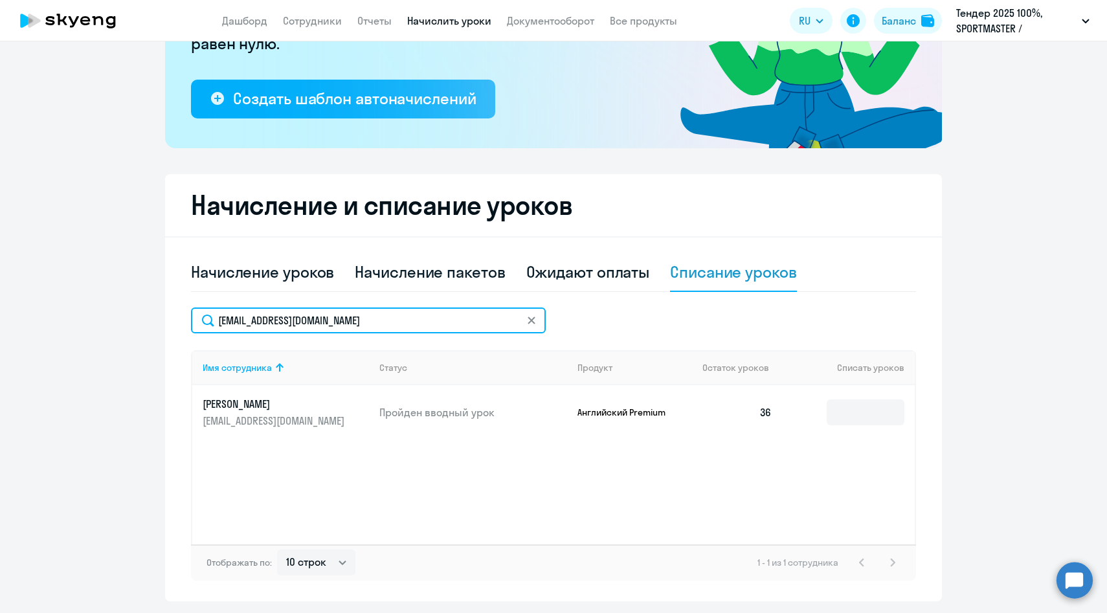
drag, startPoint x: 373, startPoint y: 328, endPoint x: 186, endPoint y: 318, distance: 186.7
click at [186, 318] on div "Начисление и списание уроков Начисление уроков Начисление пакетов Ожидают оплат…" at bounding box center [553, 387] width 777 height 427
paste input "AKoroteev"
drag, startPoint x: 364, startPoint y: 320, endPoint x: 133, endPoint y: 315, distance: 230.5
click at [135, 317] on ng-component "Рекомендуем создать шаблон автоначислений Уроки больше не придётся начислять вр…" at bounding box center [553, 224] width 1107 height 755
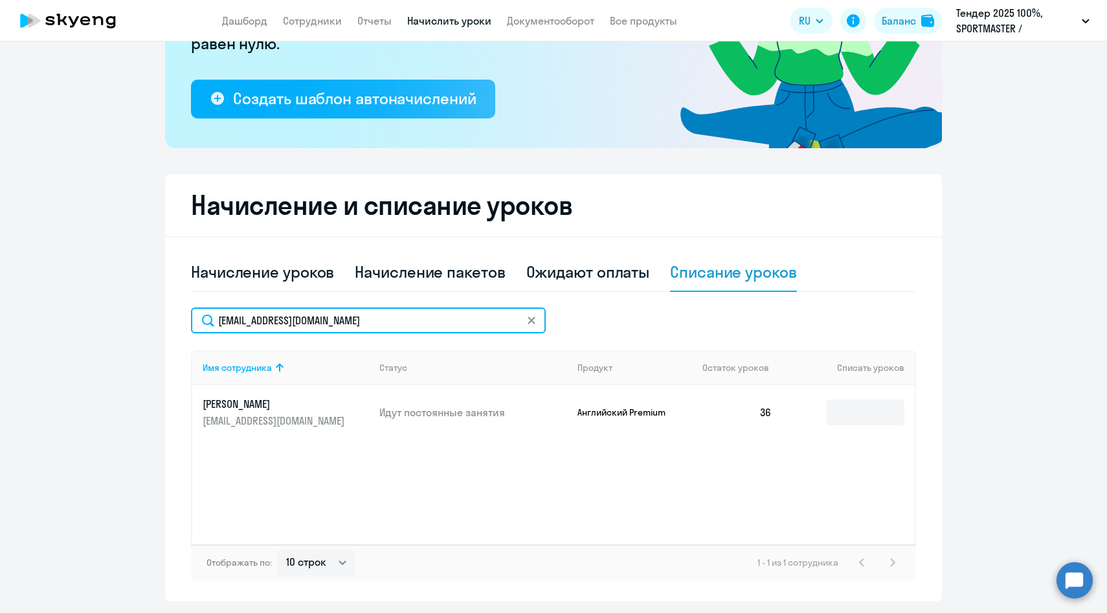
paste input "ekositsyna"
drag, startPoint x: 364, startPoint y: 321, endPoint x: 103, endPoint y: 311, distance: 261.7
click at [104, 312] on ng-component "Рекомендуем создать шаблон автоначислений Уроки больше не придётся начислять вр…" at bounding box center [553, 224] width 1107 height 755
paste input "mfrolov"
type input "[EMAIL_ADDRESS][DOMAIN_NAME]"
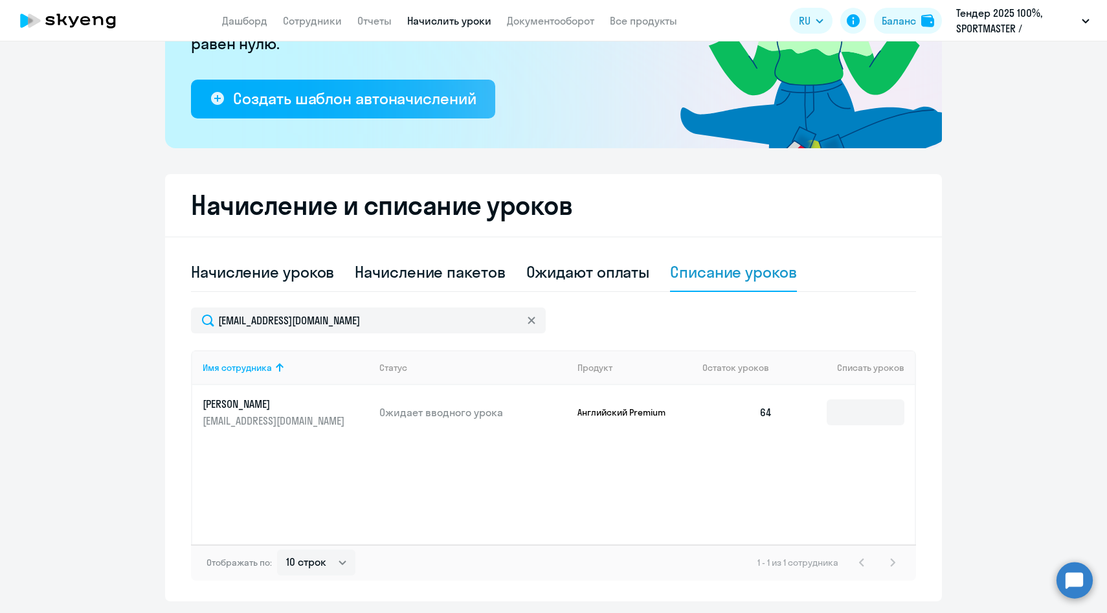
click at [870, 425] on td at bounding box center [849, 412] width 132 height 54
click at [851, 412] on input at bounding box center [866, 412] width 78 height 26
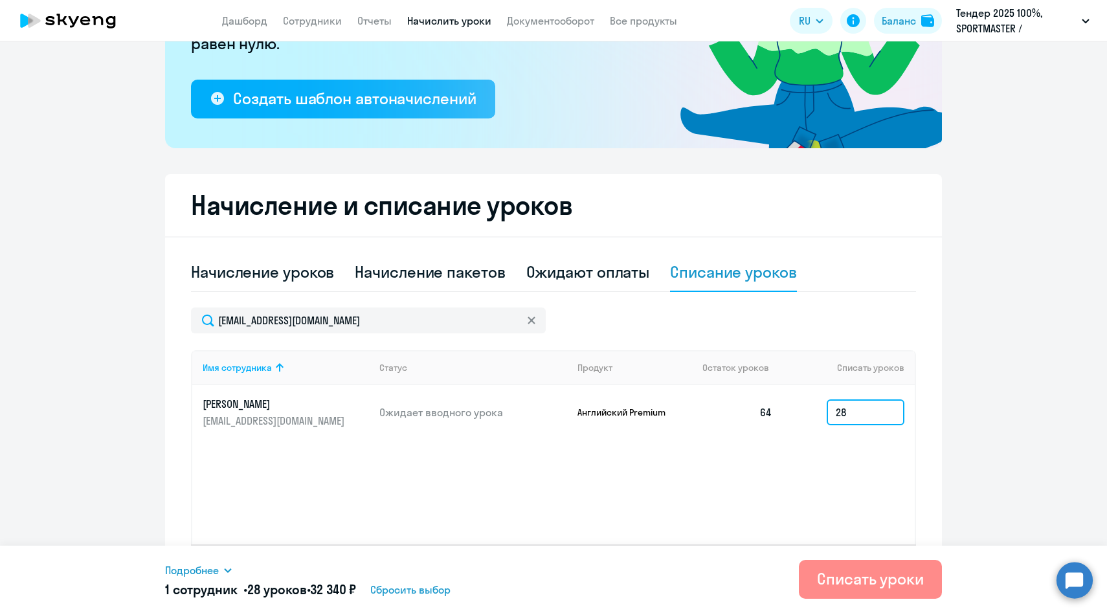
type input "28"
click at [844, 577] on div "Списать уроки" at bounding box center [870, 578] width 107 height 21
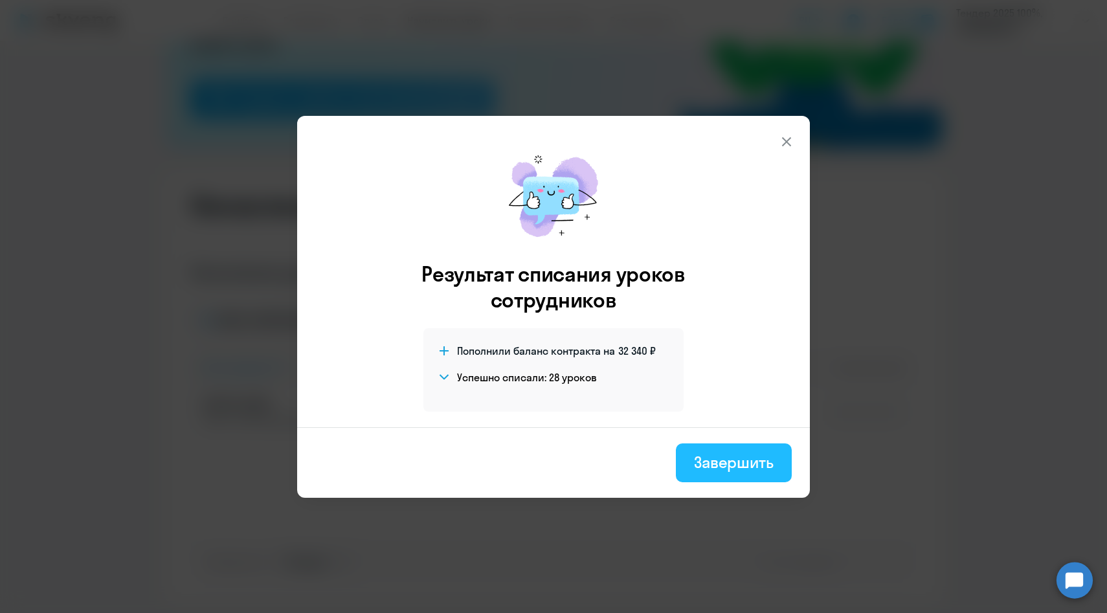
click at [708, 458] on div "Завершить" at bounding box center [734, 462] width 80 height 21
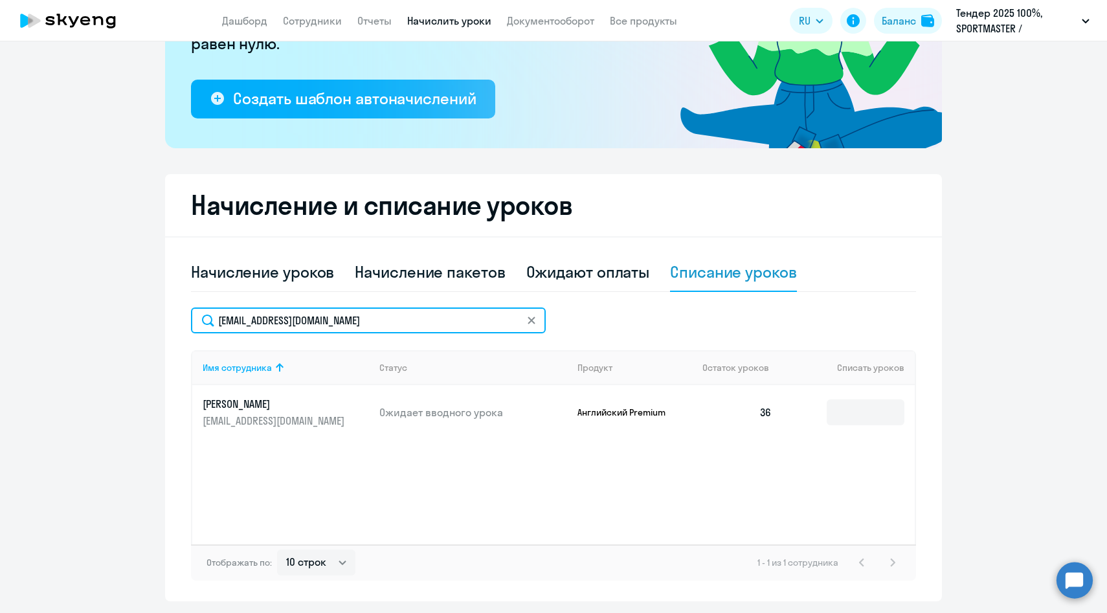
drag, startPoint x: 383, startPoint y: 322, endPoint x: 153, endPoint y: 318, distance: 229.2
click at [153, 318] on ng-component "Рекомендуем создать шаблон автоначислений Уроки больше не придётся начислять вр…" at bounding box center [553, 224] width 1107 height 755
paste input "ELazare"
type input "[EMAIL_ADDRESS][DOMAIN_NAME]"
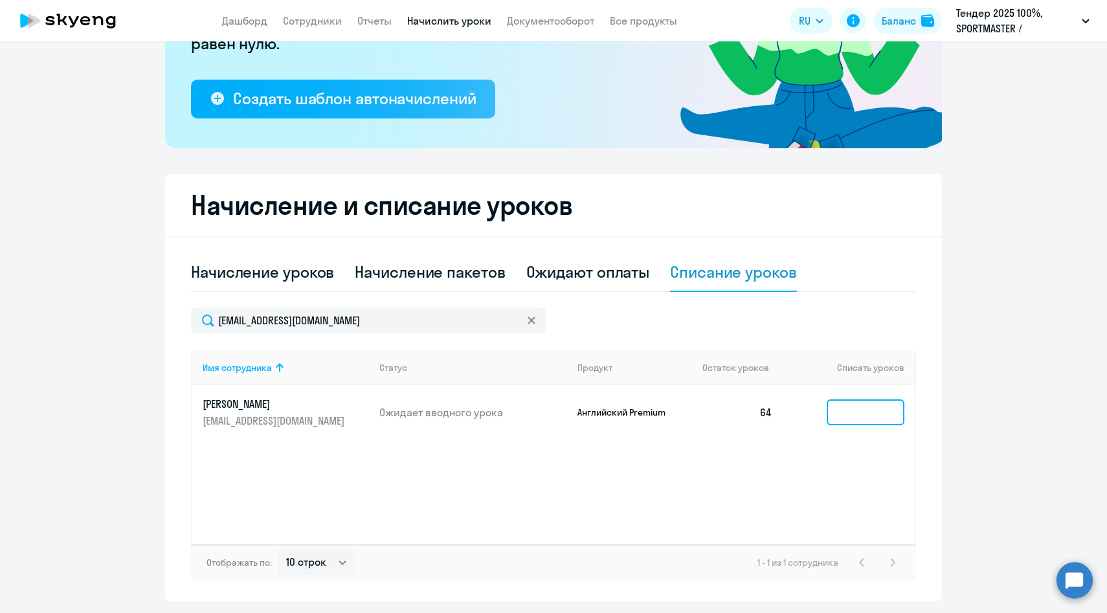
click at [845, 412] on input at bounding box center [866, 412] width 78 height 26
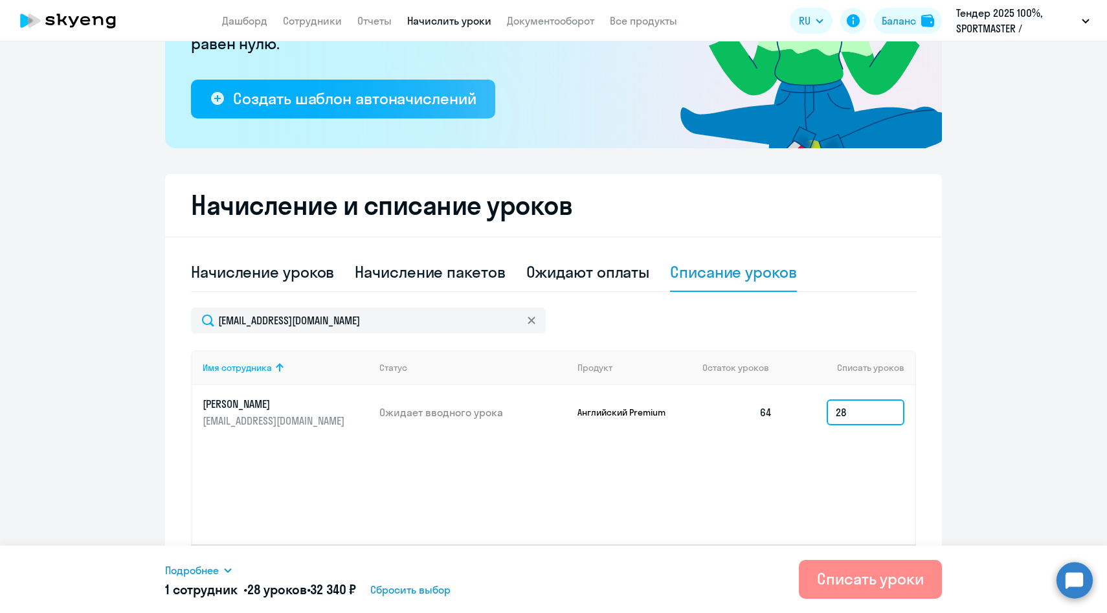
type input "28"
click at [856, 585] on div "Списать уроки" at bounding box center [870, 578] width 107 height 21
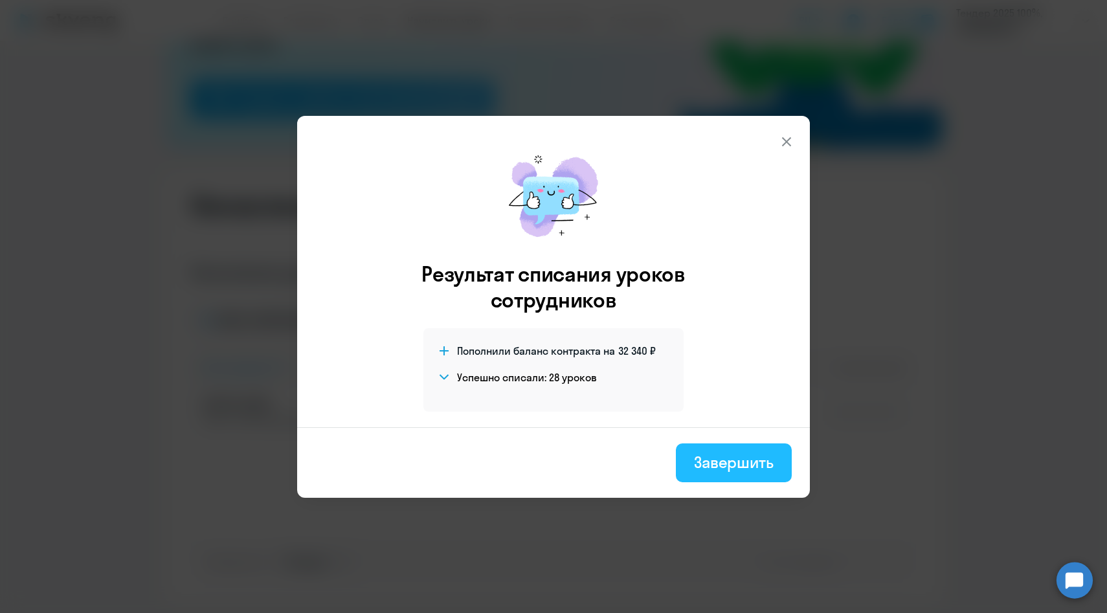
click at [736, 447] on button "Завершить" at bounding box center [734, 462] width 116 height 39
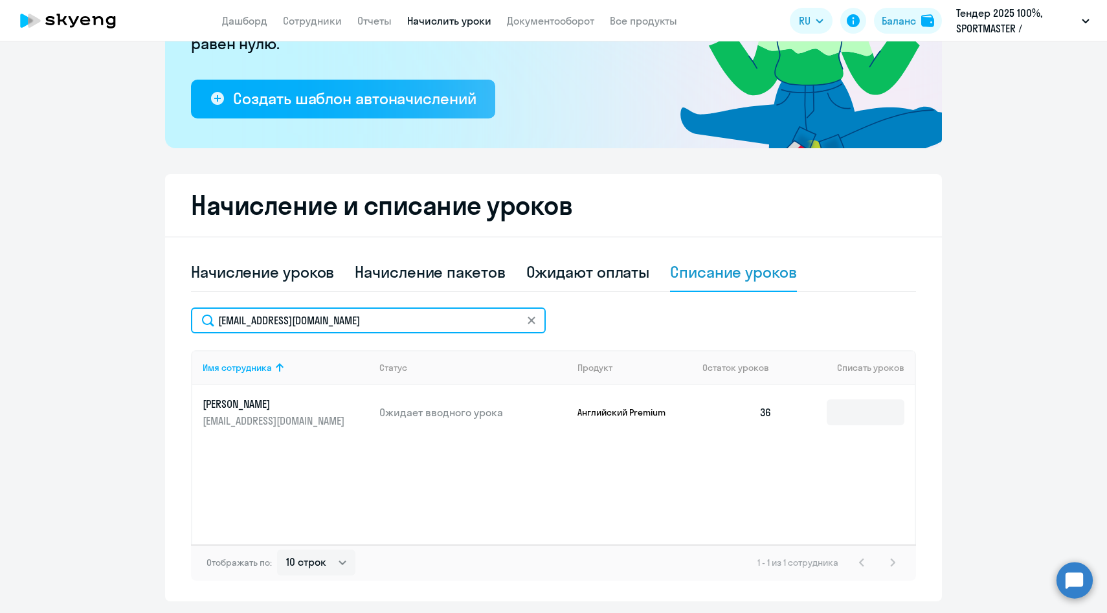
drag, startPoint x: 388, startPoint y: 328, endPoint x: 151, endPoint y: 322, distance: 236.4
click at [153, 324] on ng-component "Рекомендуем создать шаблон автоначислений Уроки больше не придётся начислять вр…" at bounding box center [553, 224] width 1107 height 755
paste input "[PERSON_NAME]"
type input "[EMAIL_ADDRESS][DOMAIN_NAME]"
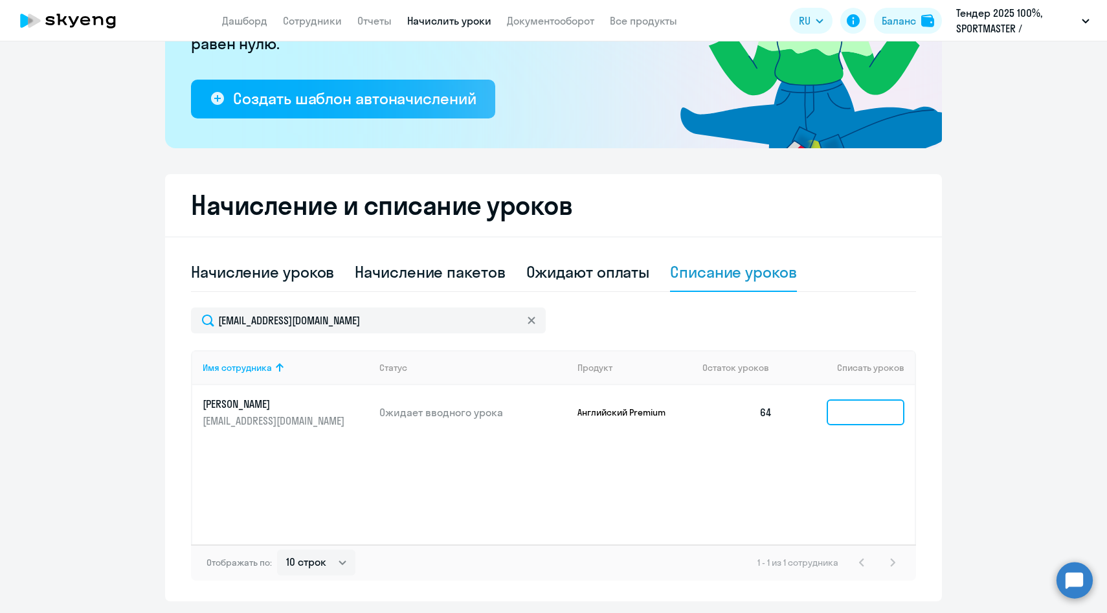
click at [875, 416] on input at bounding box center [866, 412] width 78 height 26
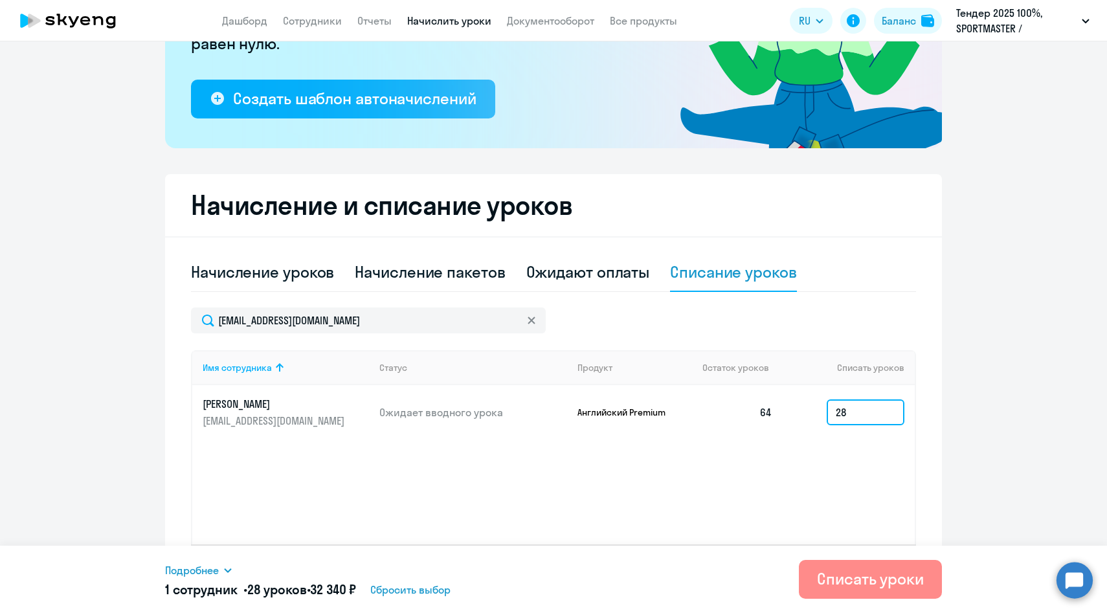
type input "28"
click at [873, 579] on div "Списать уроки" at bounding box center [870, 578] width 107 height 21
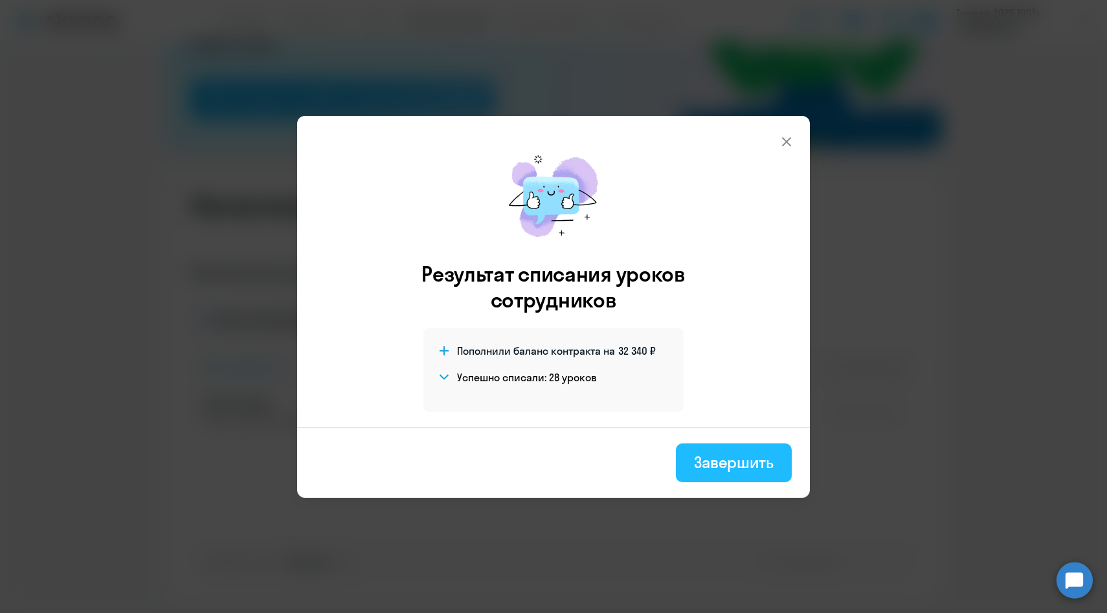
click at [724, 464] on div "Завершить" at bounding box center [734, 462] width 80 height 21
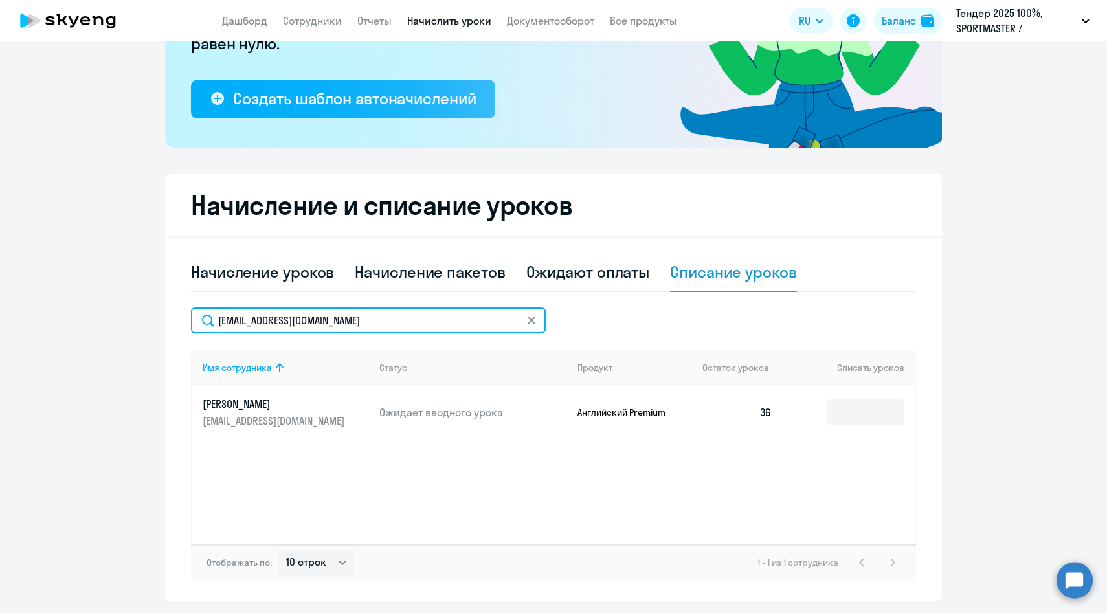
drag, startPoint x: 373, startPoint y: 326, endPoint x: 145, endPoint y: 323, distance: 227.9
click at [146, 324] on ng-component "Рекомендуем создать шаблон автоначислений Уроки больше не придётся начислять вр…" at bounding box center [553, 224] width 1107 height 755
paste input "OVasil"
type input "[EMAIL_ADDRESS][DOMAIN_NAME]"
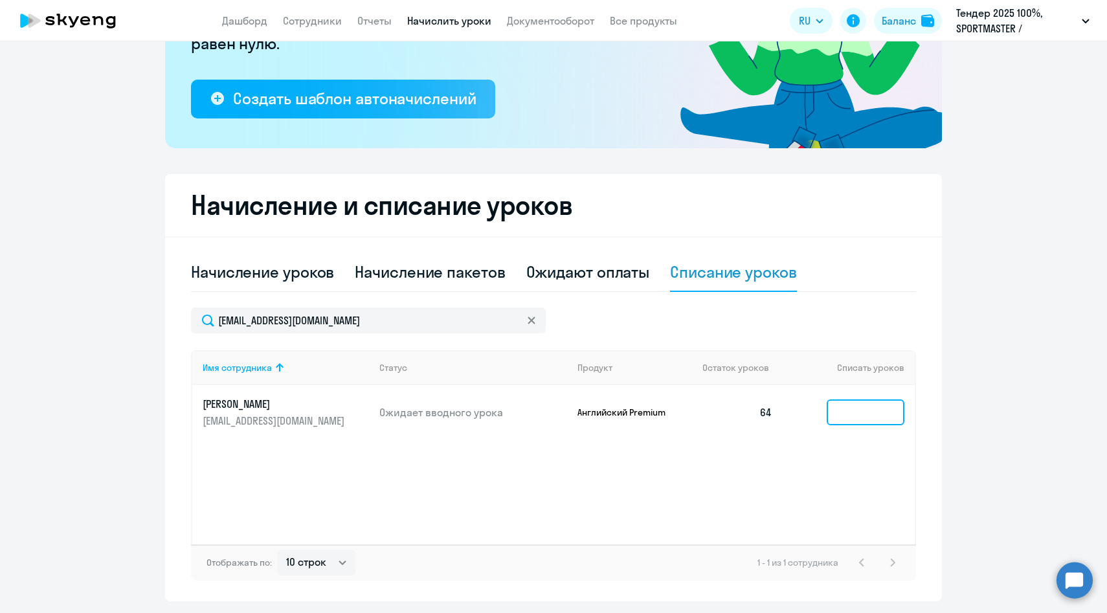
click at [864, 414] on input at bounding box center [866, 412] width 78 height 26
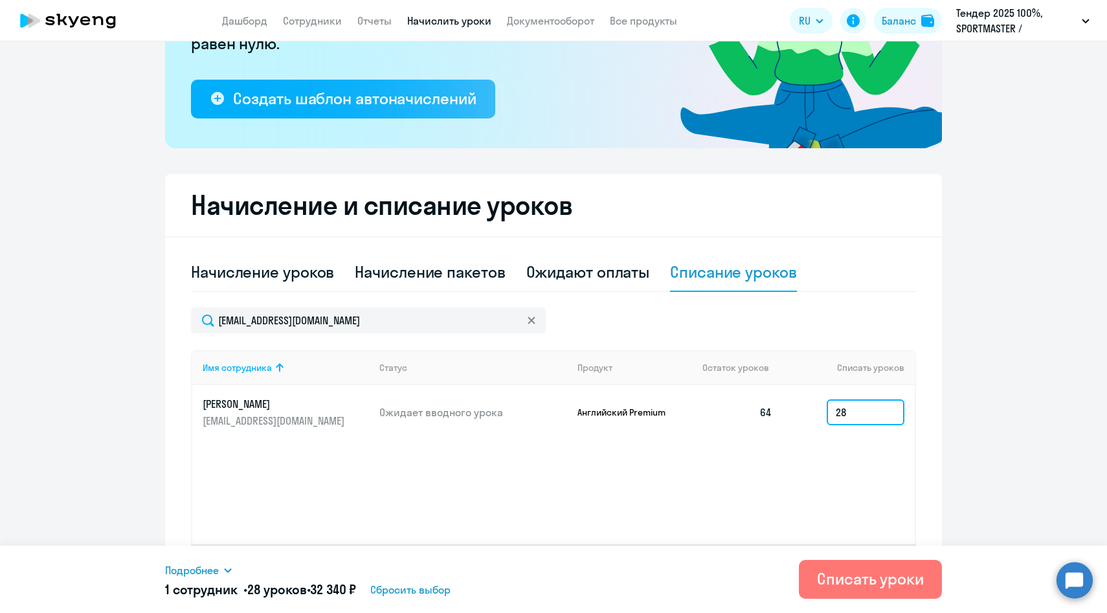
type input "28"
click at [838, 566] on button "Списать уроки" at bounding box center [870, 579] width 143 height 39
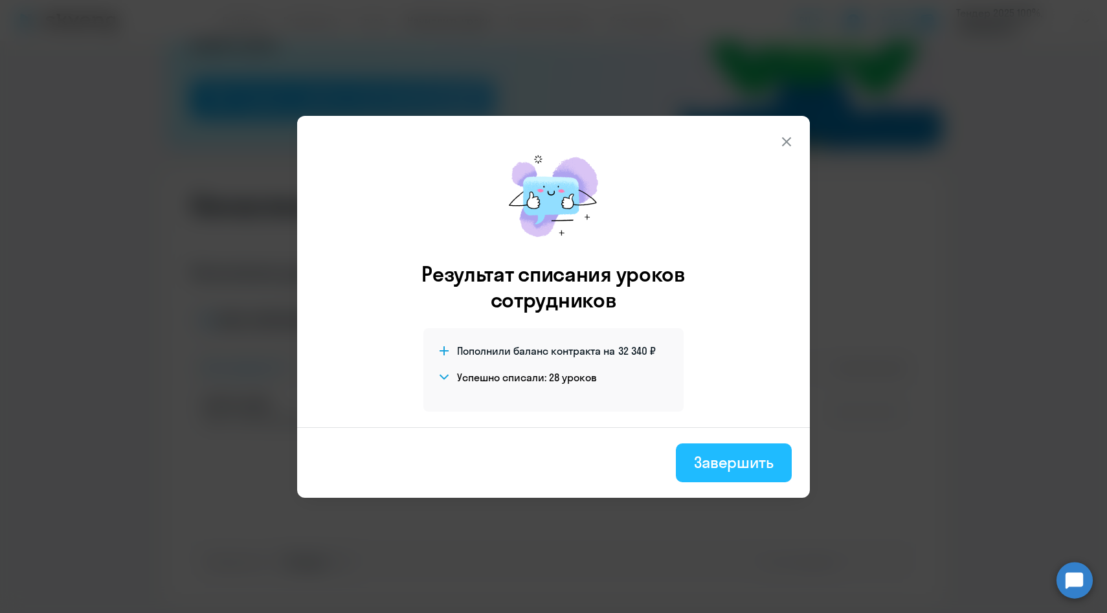
click at [701, 450] on button "Завершить" at bounding box center [734, 462] width 116 height 39
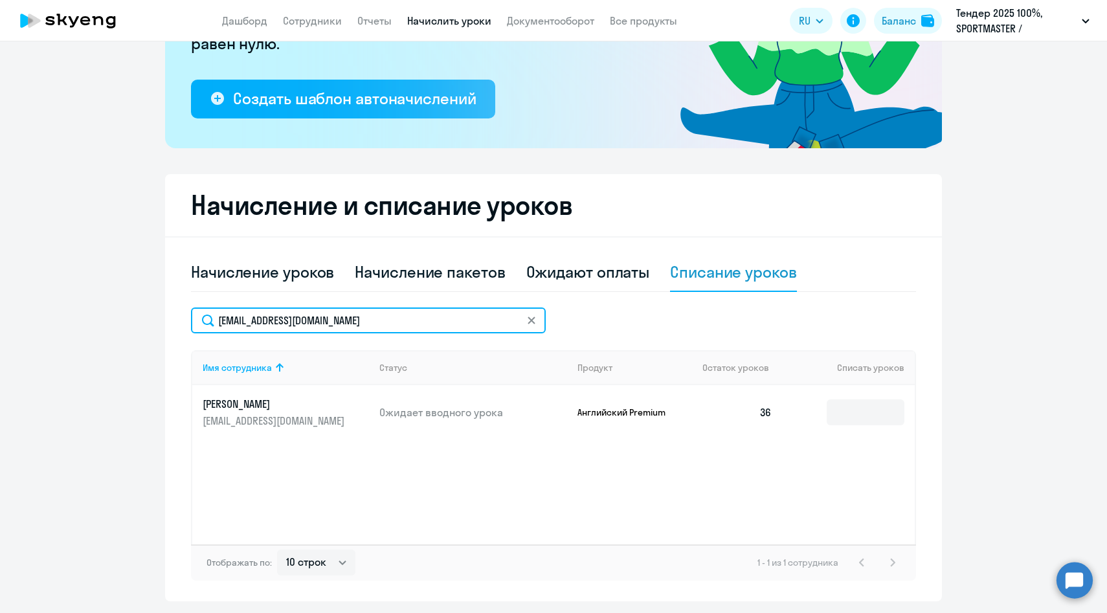
drag, startPoint x: 375, startPoint y: 329, endPoint x: 146, endPoint y: 322, distance: 229.9
click at [147, 323] on ng-component "Рекомендуем создать шаблон автоначислений Уроки больше не придётся начислять вр…" at bounding box center [553, 224] width 1107 height 755
paste input "[EMAIL_ADDRESS][DOMAIN_NAME]"
type input "[EMAIL_ADDRESS][DOMAIN_NAME]"
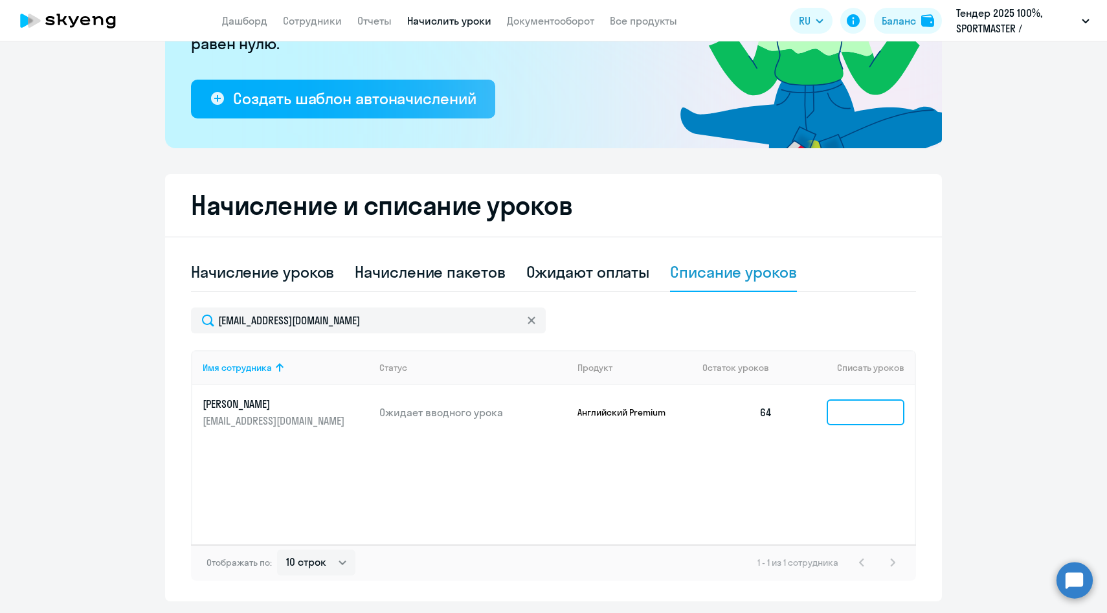
click at [846, 410] on input at bounding box center [866, 412] width 78 height 26
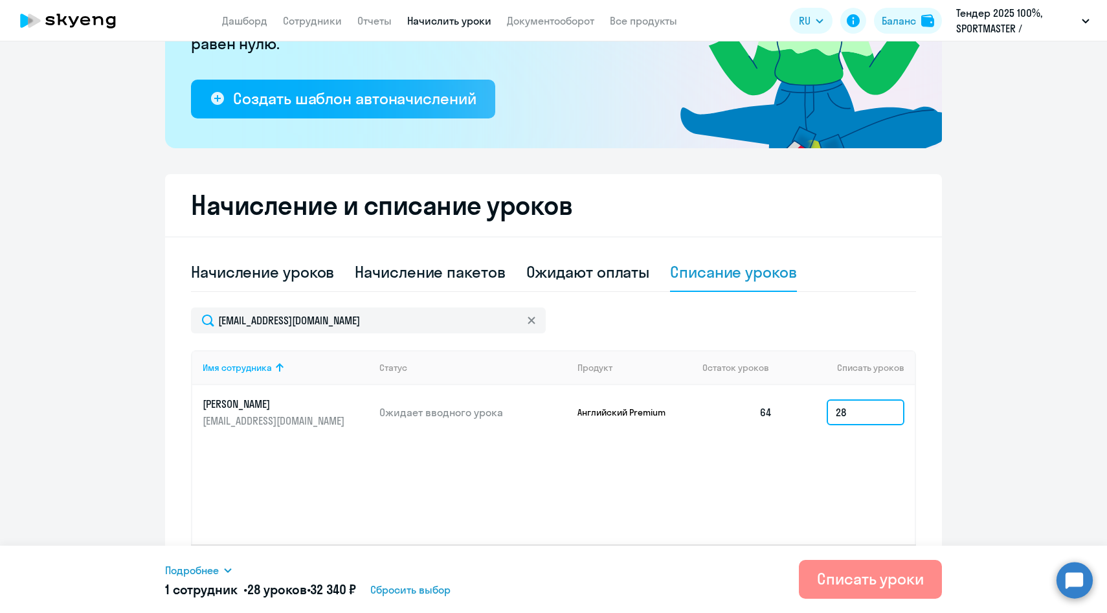
type input "28"
click at [859, 587] on div "Списать уроки" at bounding box center [870, 578] width 107 height 21
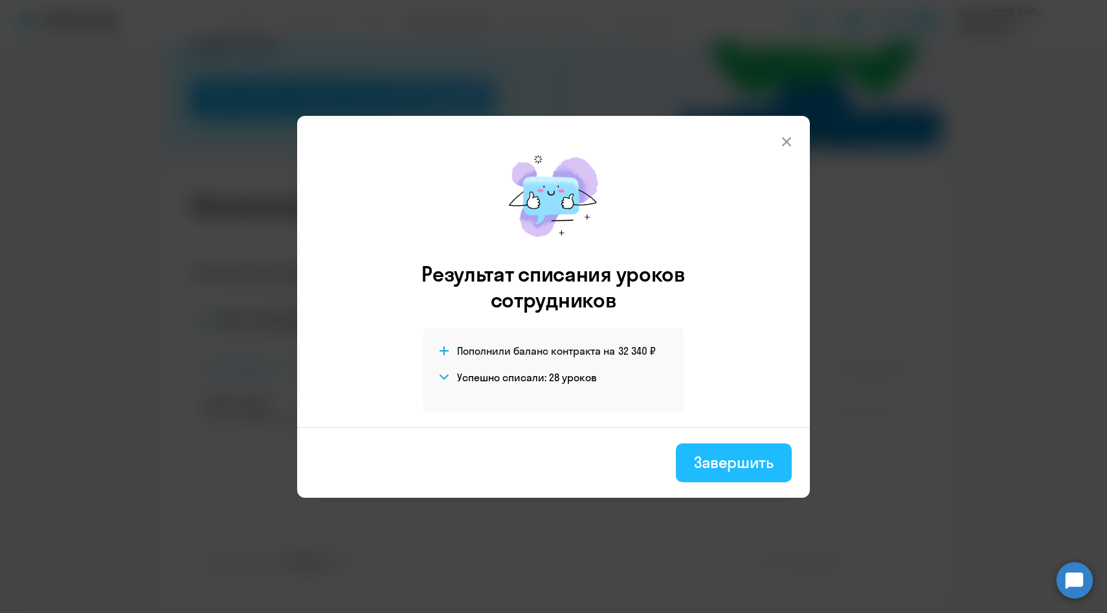
click at [717, 465] on div "Завершить" at bounding box center [734, 462] width 80 height 21
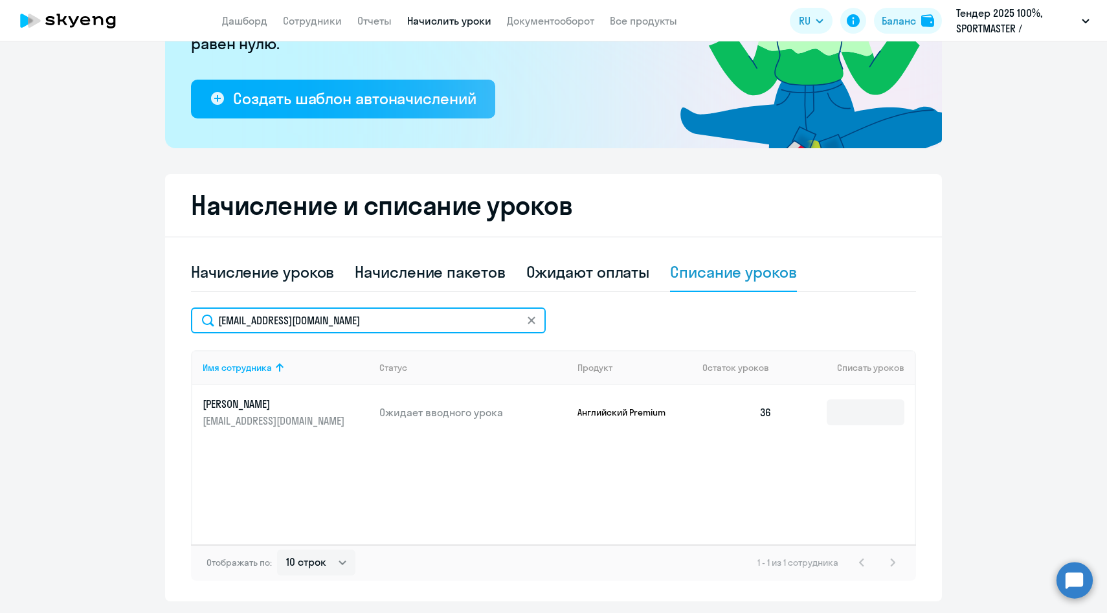
drag, startPoint x: 388, startPoint y: 318, endPoint x: 162, endPoint y: 316, distance: 225.9
click at [165, 317] on div "Начисление и списание уроков Начисление уроков Начисление пакетов Ожидают оплат…" at bounding box center [553, 387] width 777 height 427
paste input "EBekrene"
type input "[EMAIL_ADDRESS][DOMAIN_NAME]"
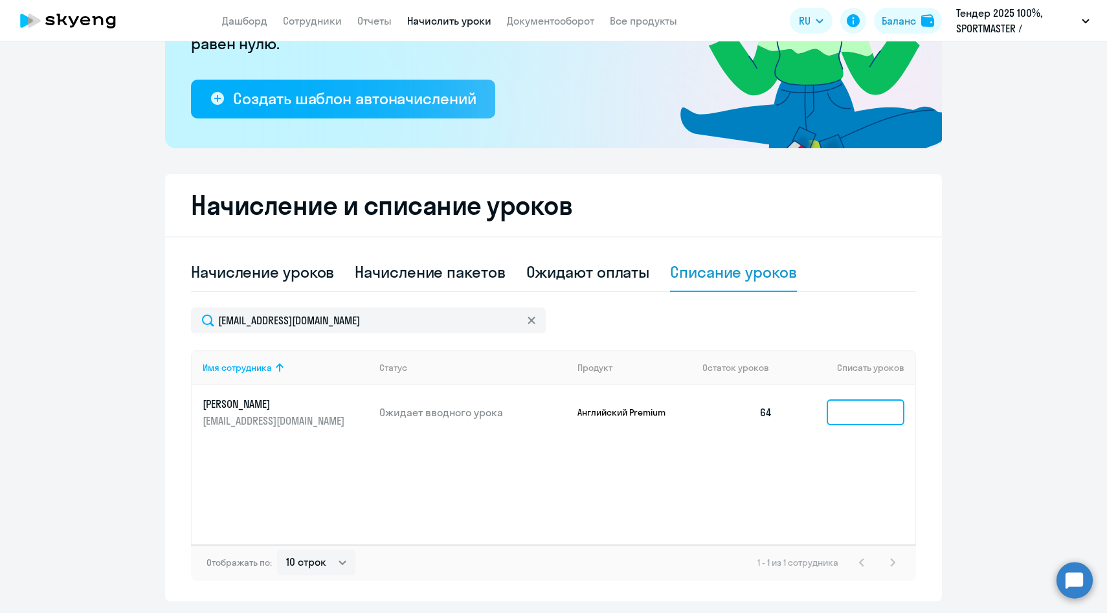
click at [861, 416] on input at bounding box center [866, 412] width 78 height 26
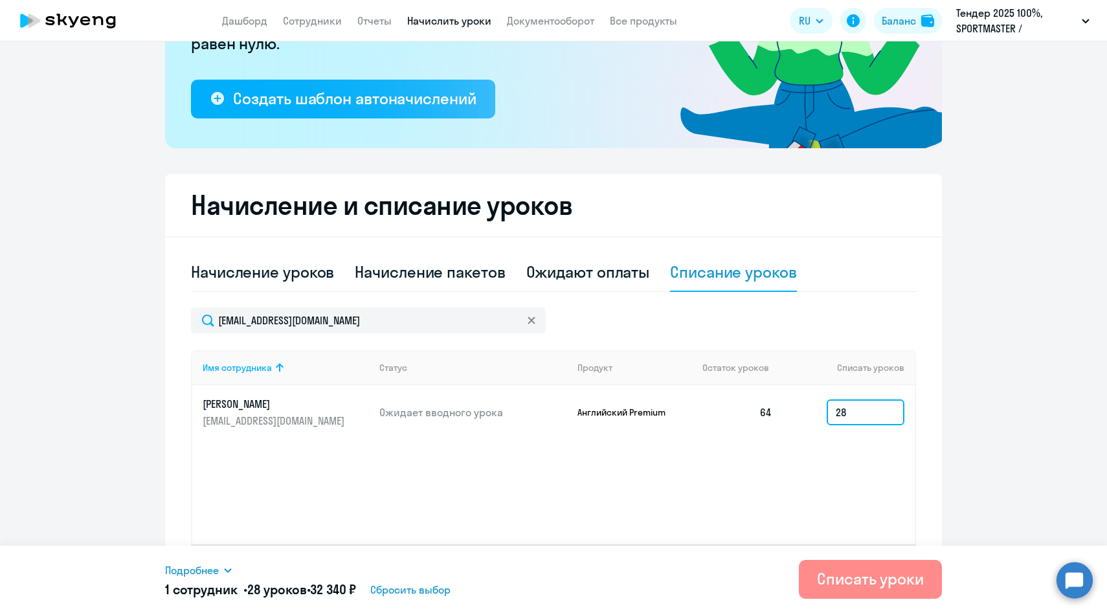
type input "28"
click at [858, 585] on div "Списать уроки" at bounding box center [870, 578] width 107 height 21
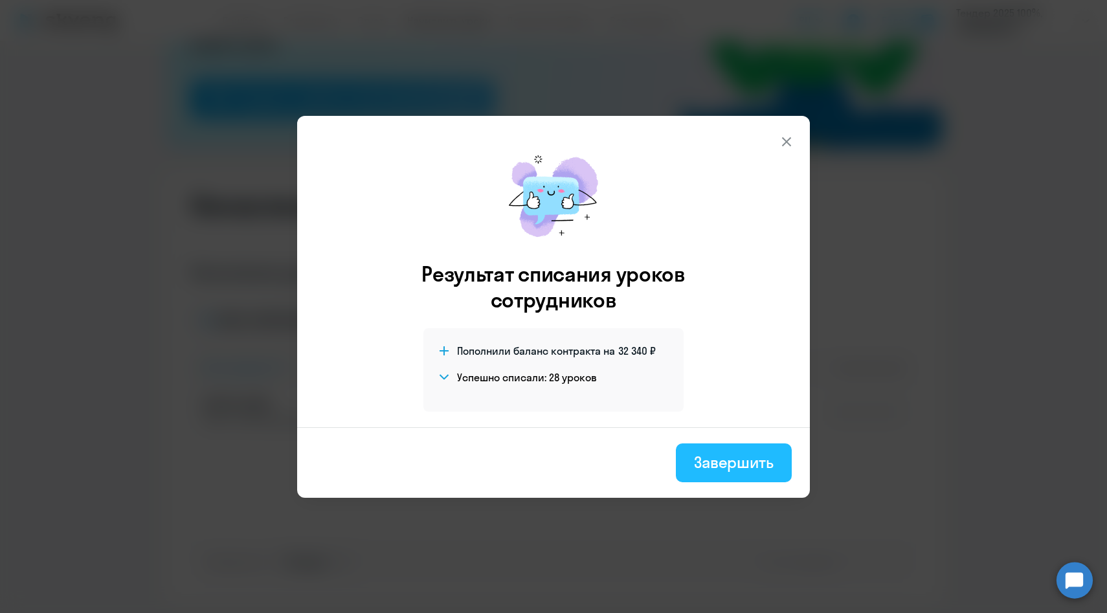
click at [713, 473] on button "Завершить" at bounding box center [734, 462] width 116 height 39
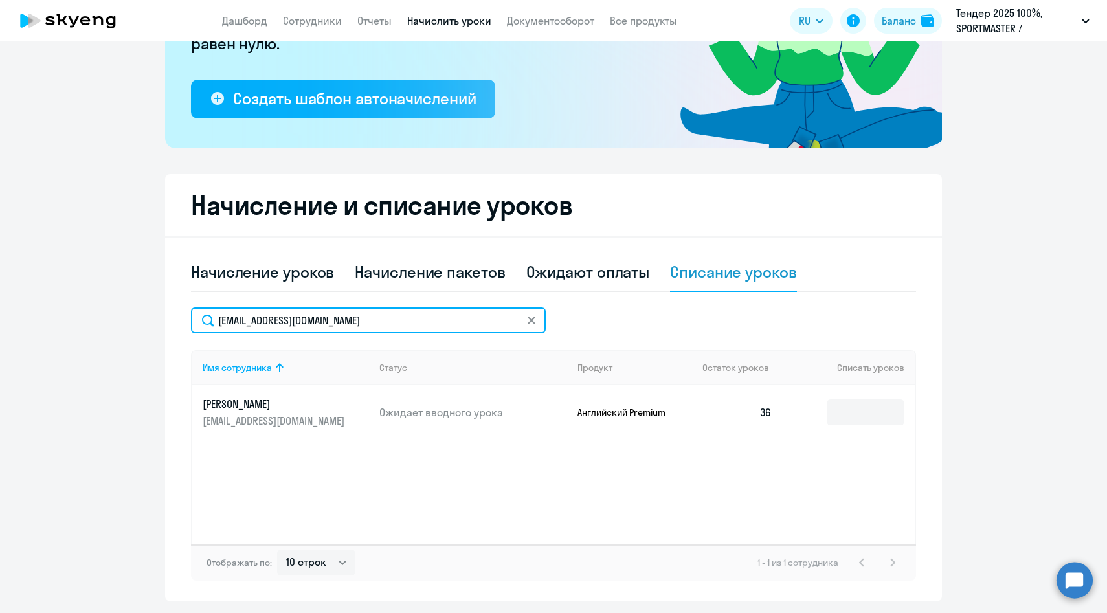
drag, startPoint x: 404, startPoint y: 323, endPoint x: 164, endPoint y: 322, distance: 240.2
click at [164, 322] on ng-component "Рекомендуем создать шаблон автоначислений Уроки больше не придётся начислять вр…" at bounding box center [553, 224] width 1107 height 755
paste input "akuzmichev"
type input "[EMAIL_ADDRESS][DOMAIN_NAME]"
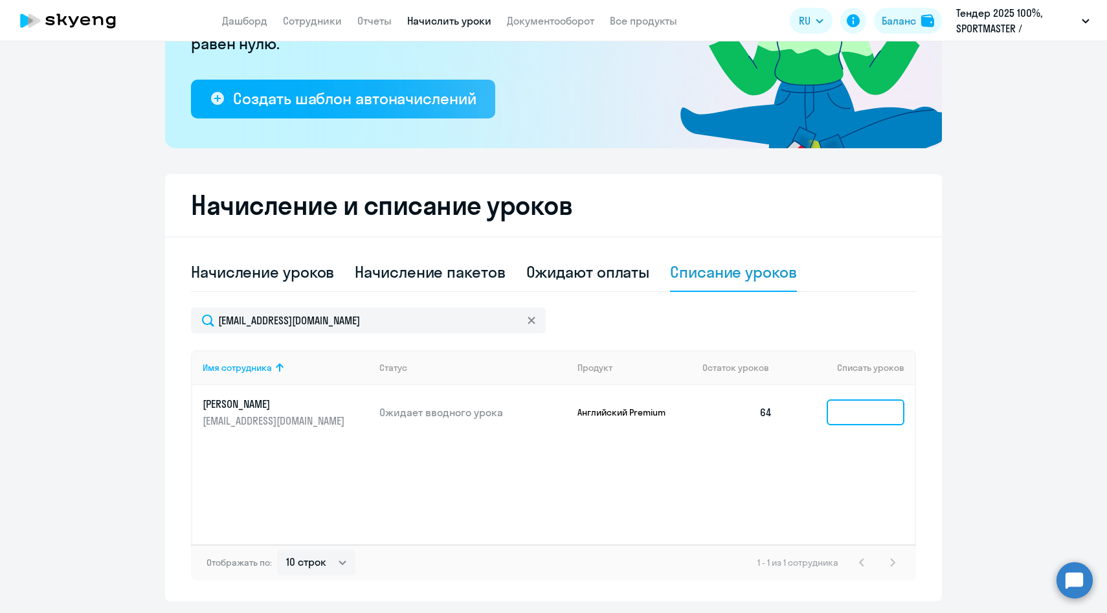
click at [851, 416] on input at bounding box center [866, 412] width 78 height 26
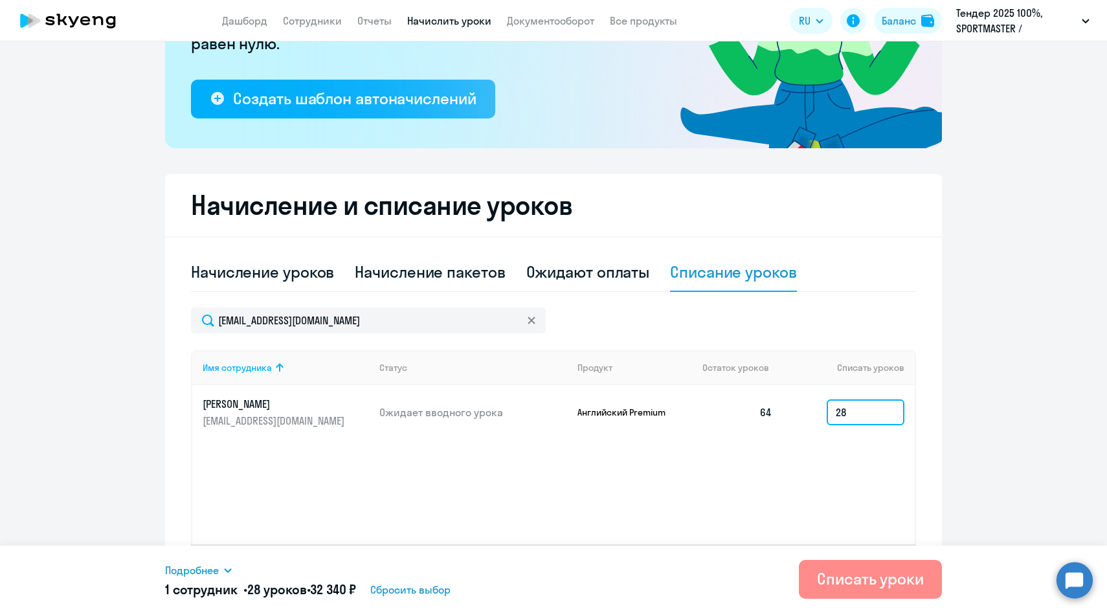
type input "28"
click at [865, 571] on div "Списать уроки" at bounding box center [870, 578] width 107 height 21
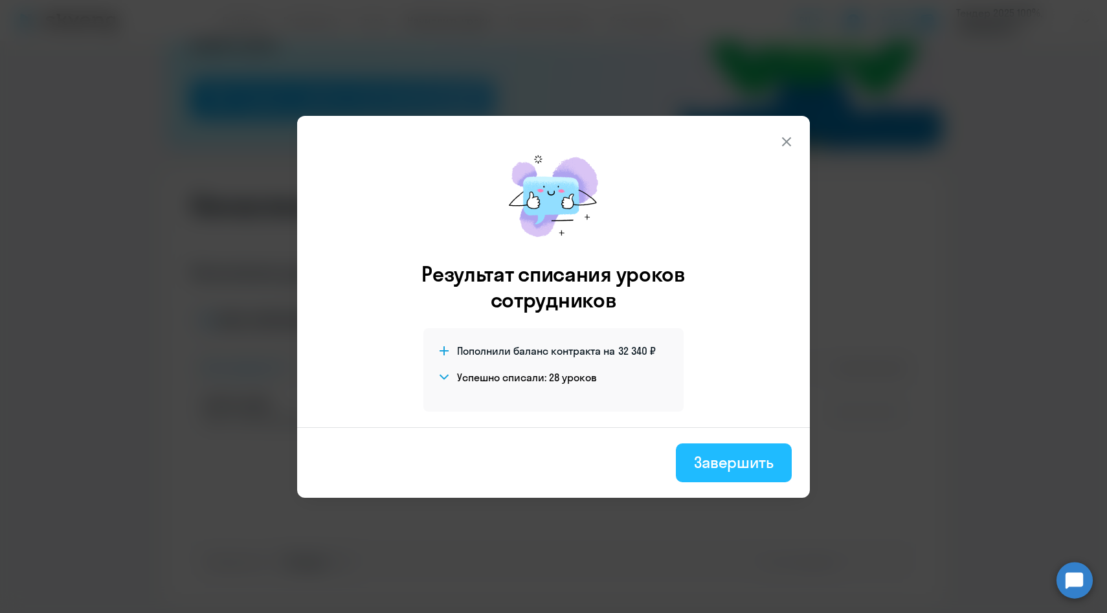
click at [713, 470] on div "Завершить" at bounding box center [734, 462] width 80 height 21
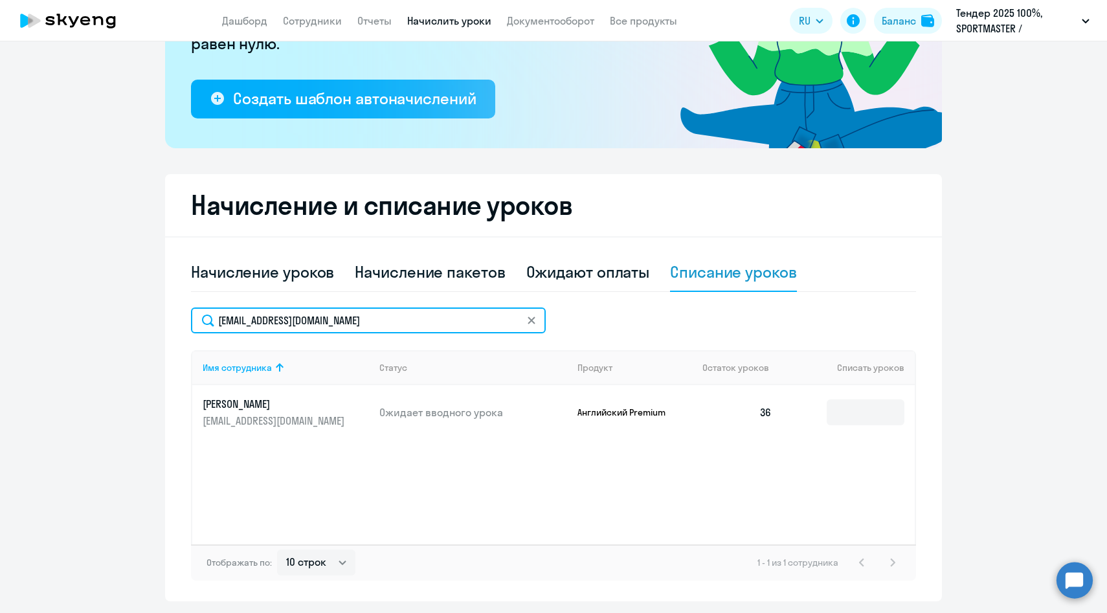
drag, startPoint x: 388, startPoint y: 321, endPoint x: 140, endPoint y: 309, distance: 248.9
click at [140, 309] on ng-component "Рекомендуем создать шаблон автоначислений Уроки больше не придётся начислять вр…" at bounding box center [553, 224] width 1107 height 755
paste input "EkSoloveva"
type input "[EMAIL_ADDRESS][DOMAIN_NAME]"
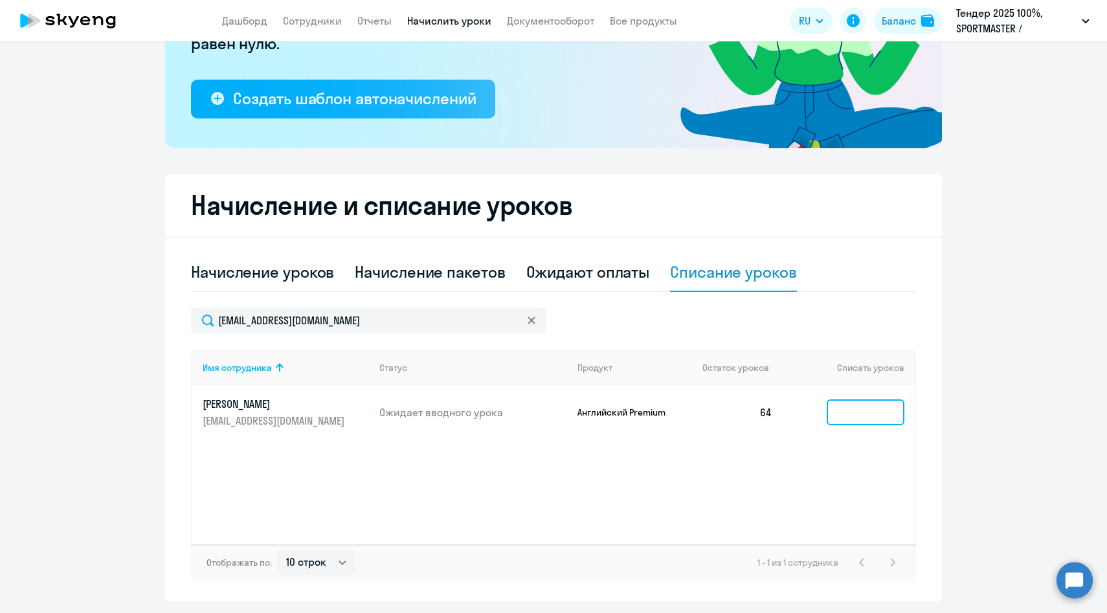
click at [838, 408] on input at bounding box center [866, 412] width 78 height 26
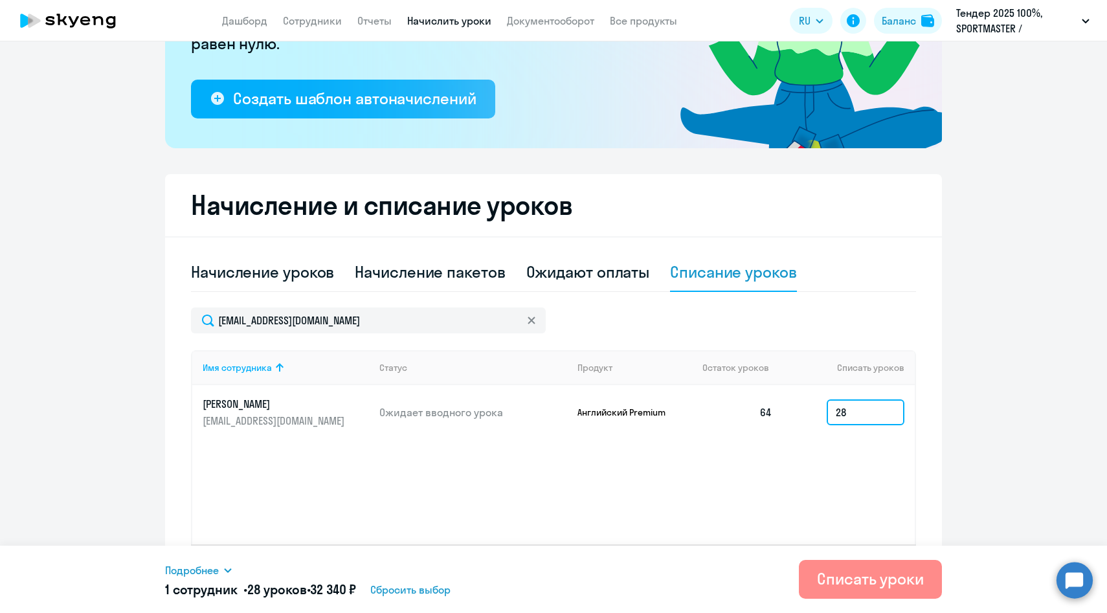
type input "28"
click at [836, 586] on div "Списать уроки" at bounding box center [870, 578] width 107 height 21
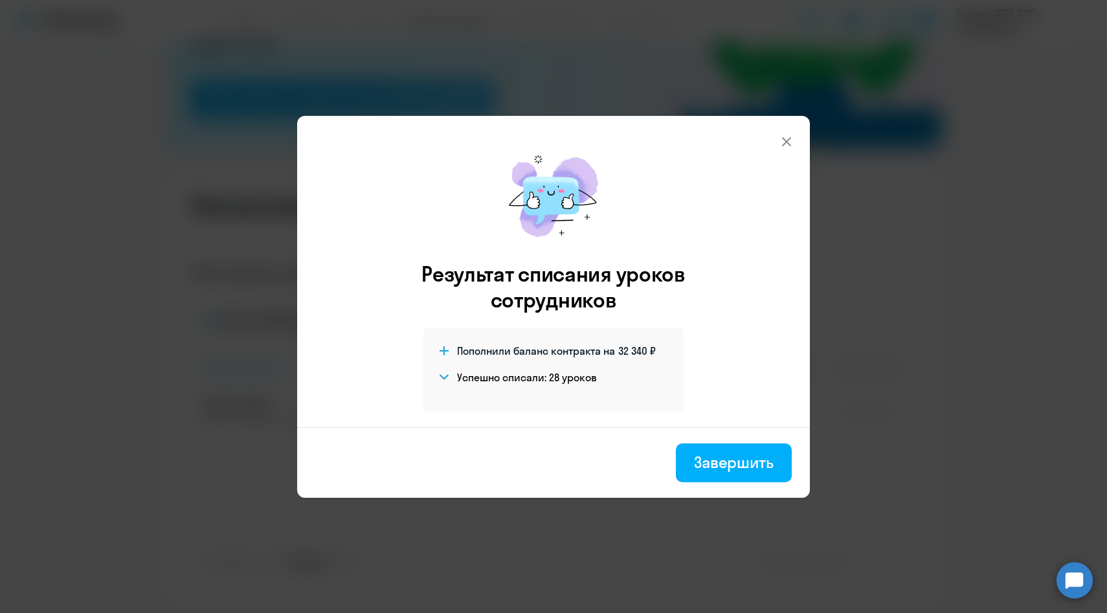
click at [709, 464] on div "Завершить" at bounding box center [734, 462] width 80 height 21
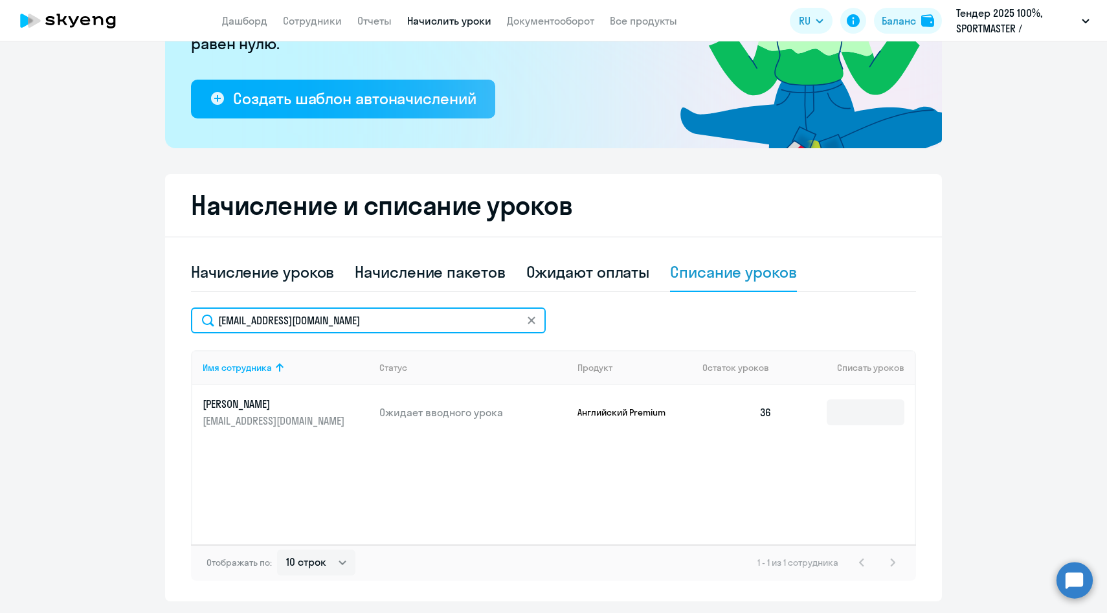
drag, startPoint x: 384, startPoint y: 320, endPoint x: 129, endPoint y: 313, distance: 254.5
click at [129, 313] on ng-component "Рекомендуем создать шаблон автоначислений Уроки больше не придётся начислять вр…" at bounding box center [553, 224] width 1107 height 755
paste input "ASalakhov"
type input "[EMAIL_ADDRESS][DOMAIN_NAME]"
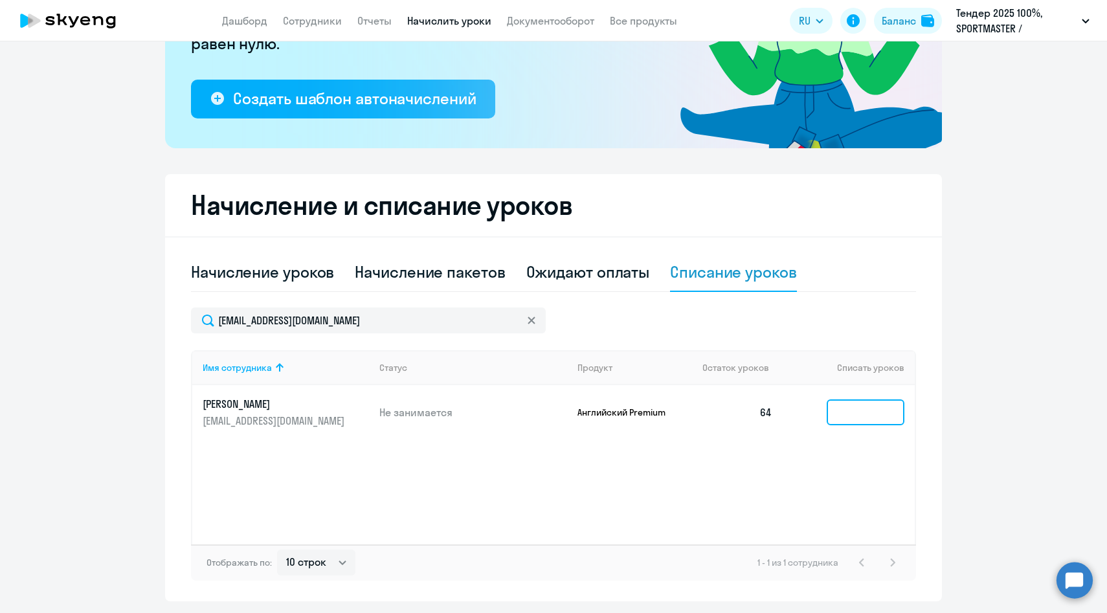
click at [838, 420] on input at bounding box center [866, 412] width 78 height 26
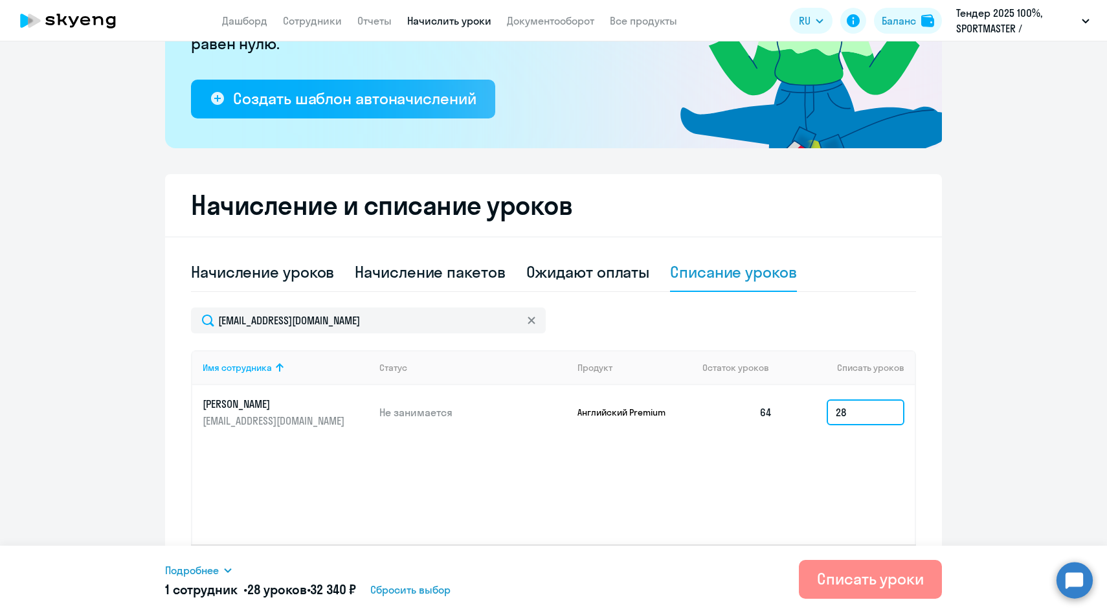
type input "28"
click at [889, 586] on div "Списать уроки" at bounding box center [870, 578] width 107 height 21
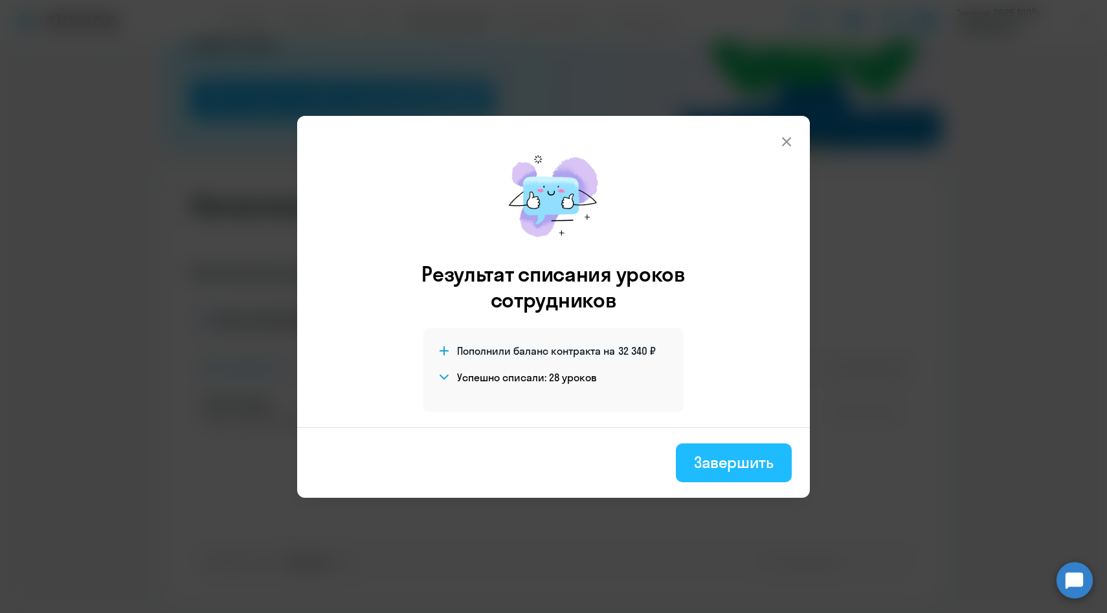
click at [748, 473] on button "Завершить" at bounding box center [734, 462] width 116 height 39
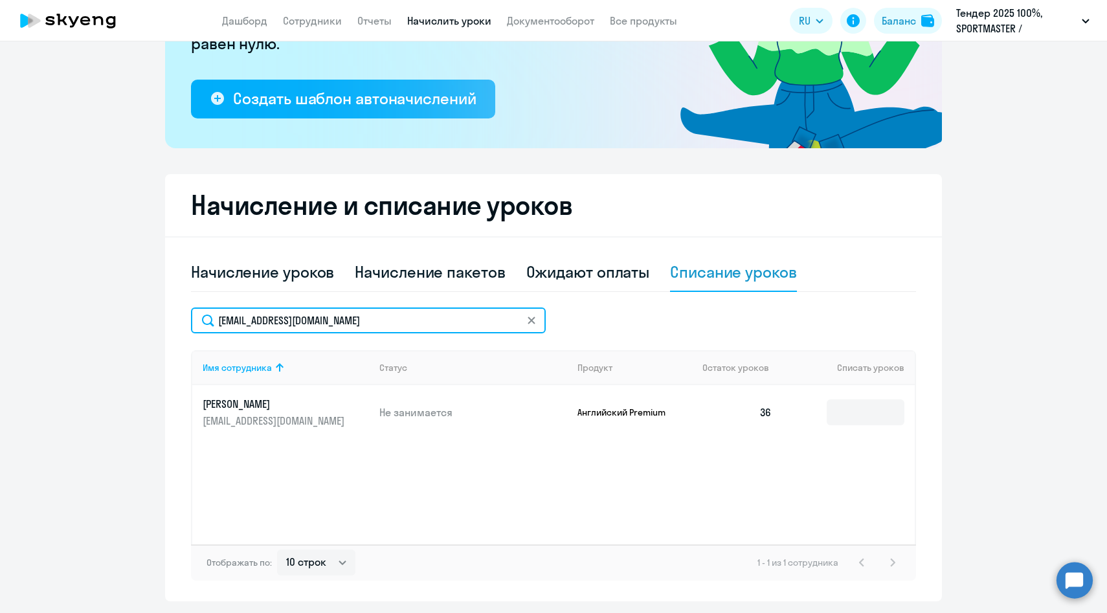
drag, startPoint x: 394, startPoint y: 325, endPoint x: 167, endPoint y: 313, distance: 226.9
click at [169, 314] on div "Начисление и списание уроков Начисление уроков Начисление пакетов Ожидают оплат…" at bounding box center [553, 387] width 777 height 427
paste input "smitrofan"
type input "[EMAIL_ADDRESS][DOMAIN_NAME]"
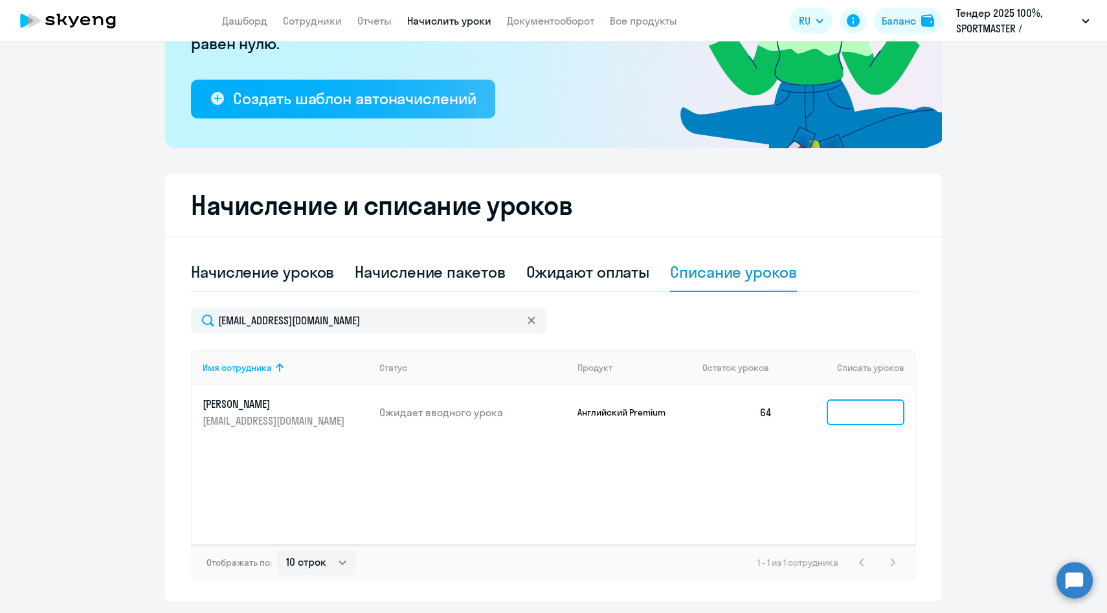
click at [851, 412] on input at bounding box center [866, 412] width 78 height 26
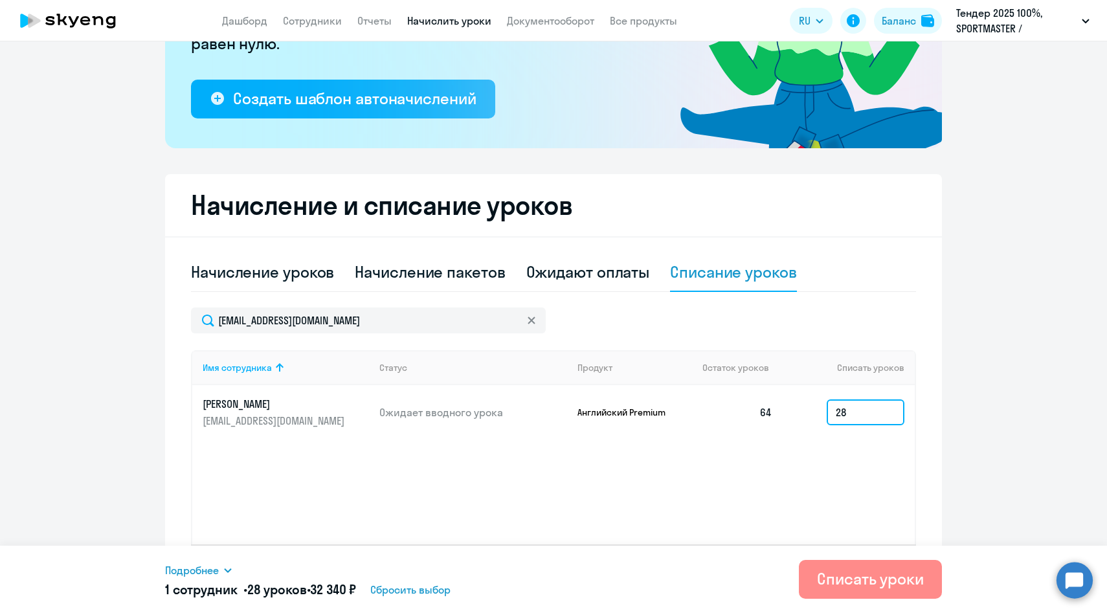
type input "28"
click at [823, 585] on div "Списать уроки" at bounding box center [870, 578] width 107 height 21
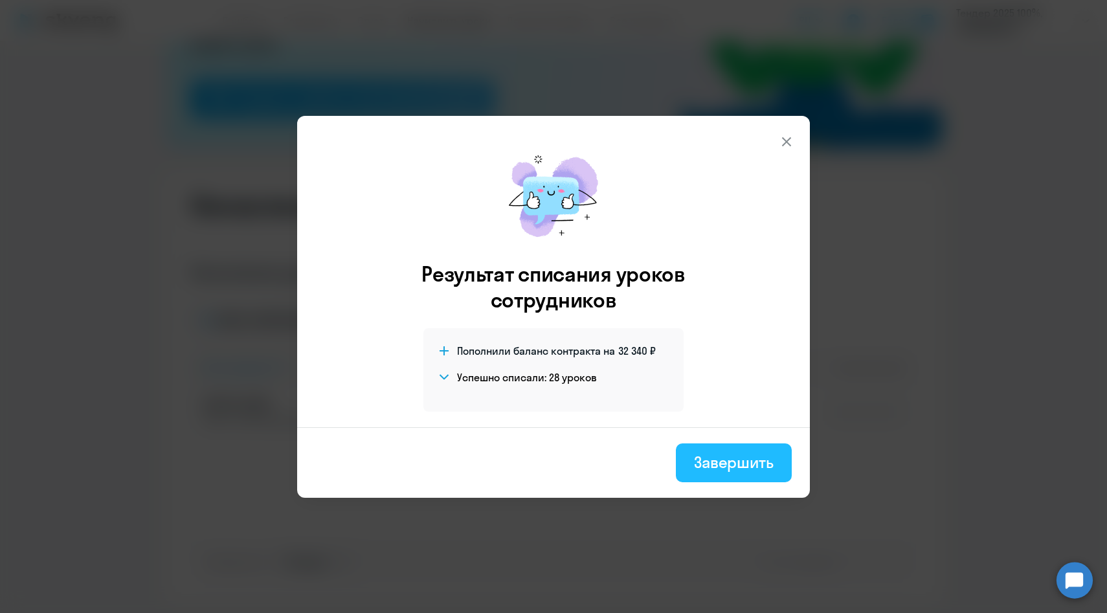
click at [713, 465] on div "Завершить" at bounding box center [734, 462] width 80 height 21
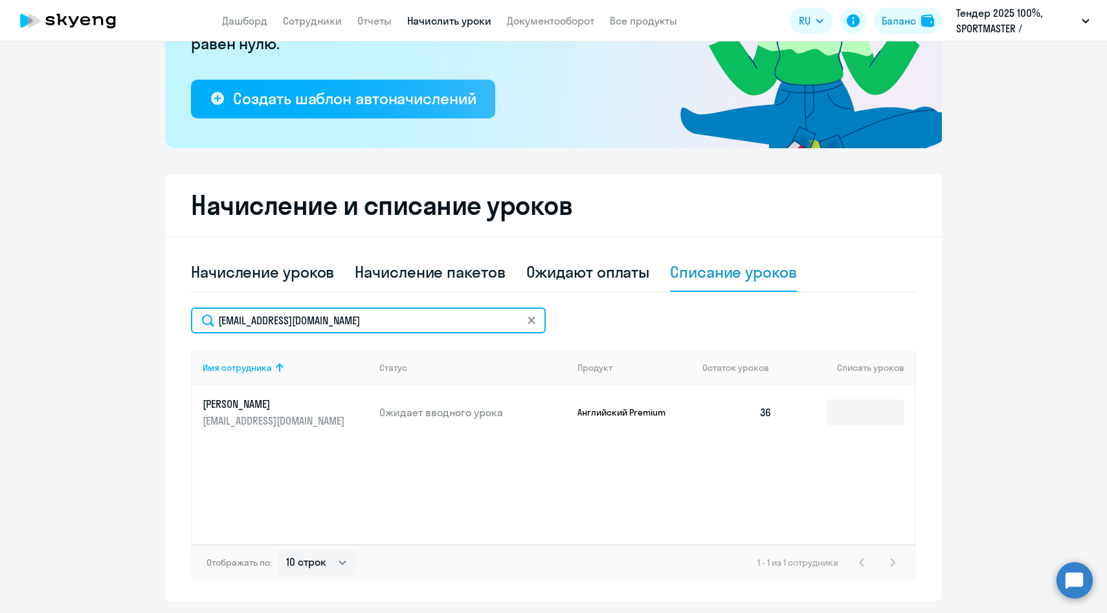
drag, startPoint x: 394, startPoint y: 321, endPoint x: 148, endPoint y: 309, distance: 246.9
click at [148, 310] on ng-component "Рекомендуем создать шаблон автоначислений Уроки больше не придётся начислять вр…" at bounding box center [553, 224] width 1107 height 755
paste input "bkurb"
type input "[EMAIL_ADDRESS][DOMAIN_NAME]"
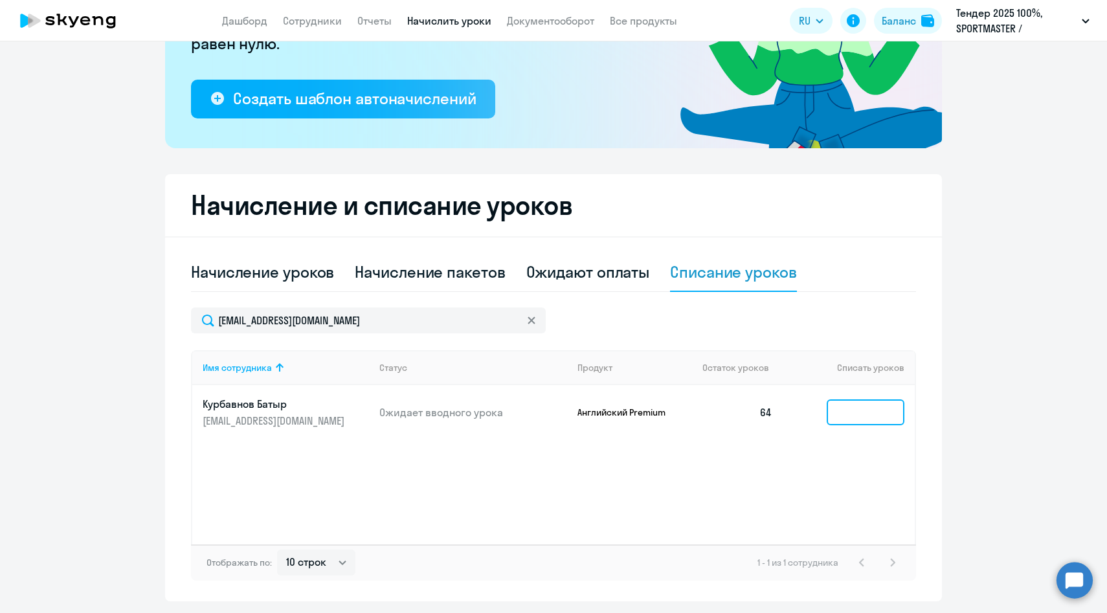
click at [845, 415] on input at bounding box center [866, 412] width 78 height 26
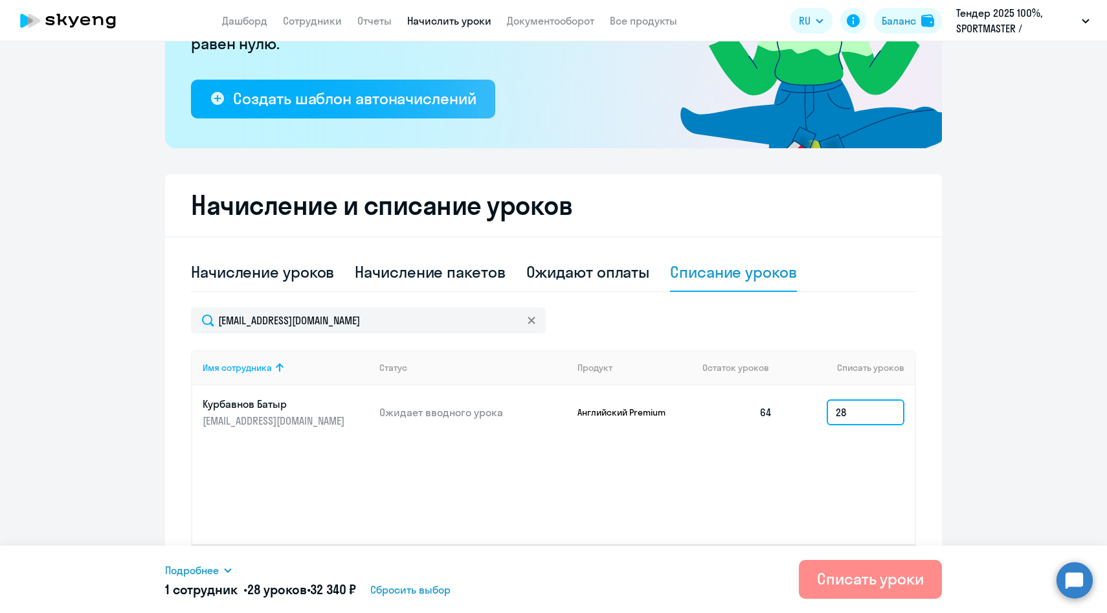
type input "28"
click at [872, 587] on div "Списать уроки" at bounding box center [870, 578] width 107 height 21
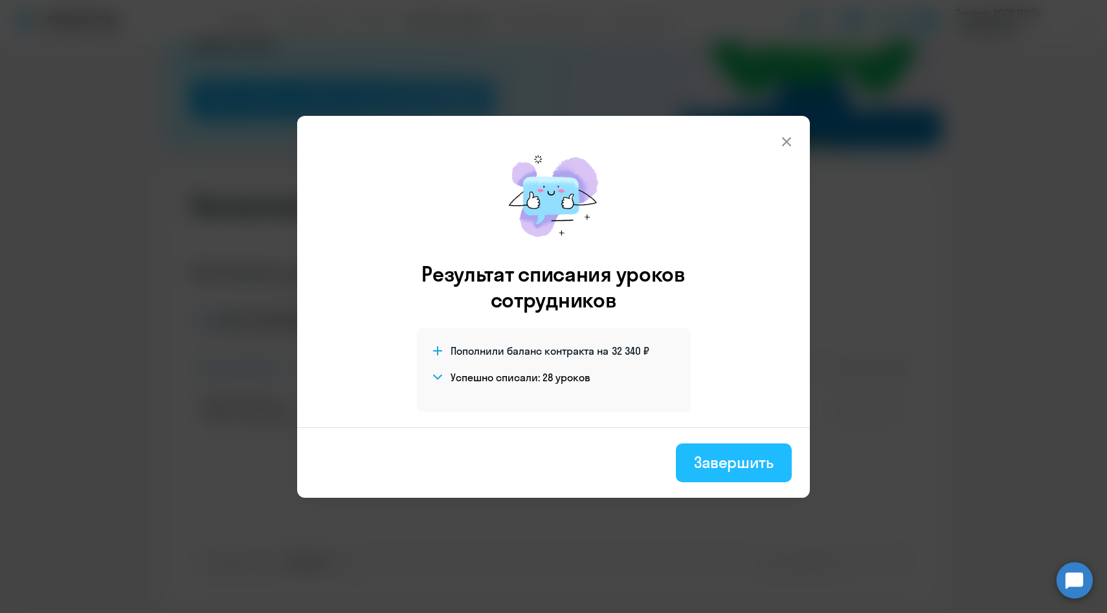
click at [704, 454] on div "Завершить" at bounding box center [734, 462] width 80 height 21
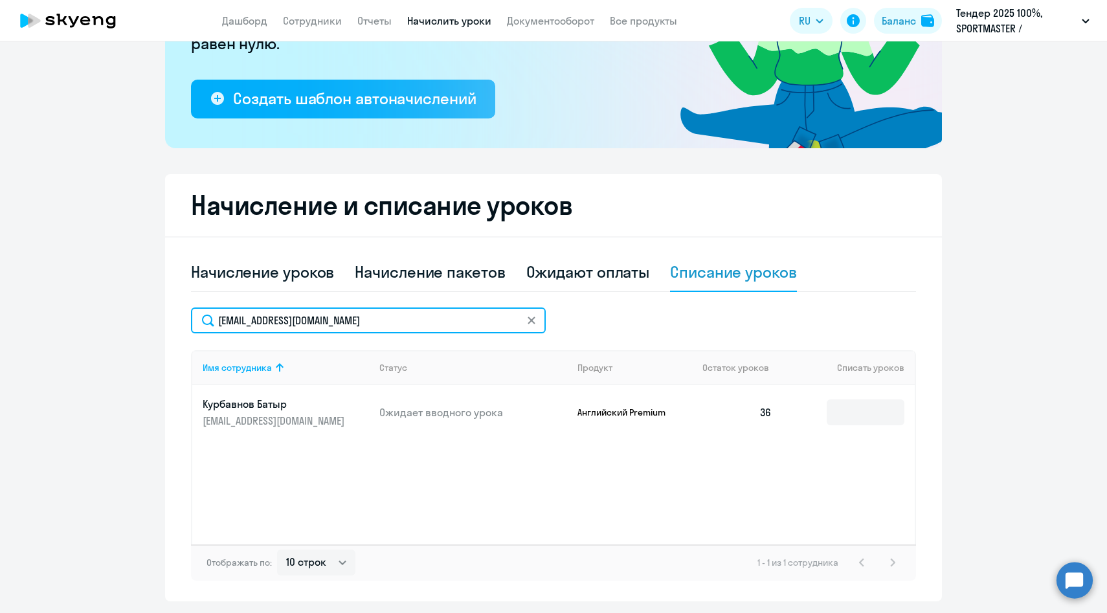
drag, startPoint x: 437, startPoint y: 322, endPoint x: 116, endPoint y: 315, distance: 321.2
click at [118, 315] on ng-component "Рекомендуем создать шаблон автоначислений Уроки больше не придётся начислять вр…" at bounding box center [553, 224] width 1107 height 755
paste input "ashulenk"
type input "[EMAIL_ADDRESS][DOMAIN_NAME]"
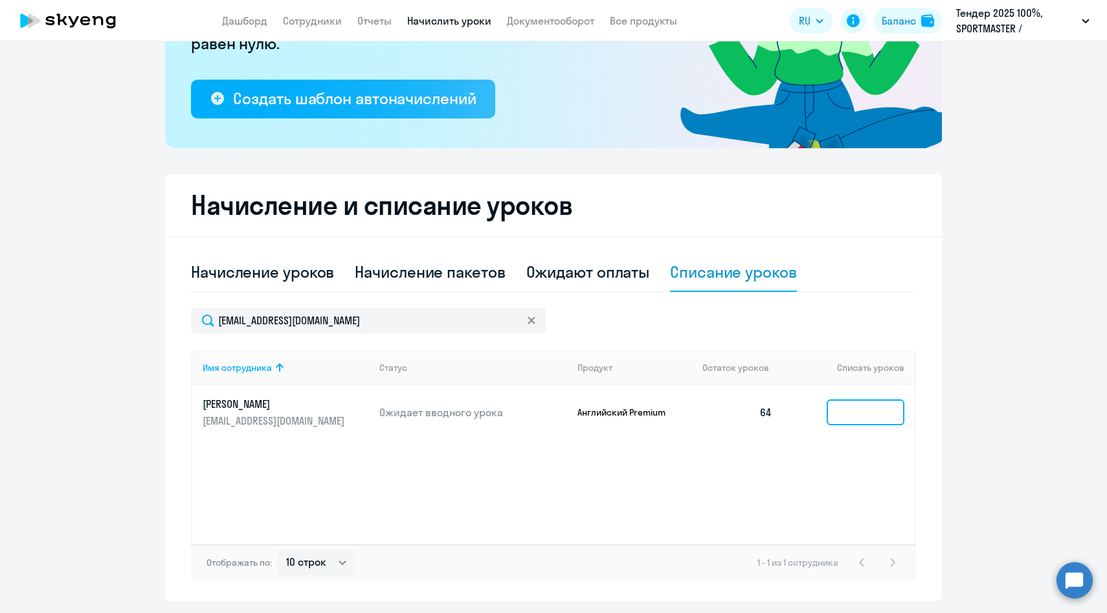
click at [891, 419] on input at bounding box center [866, 412] width 78 height 26
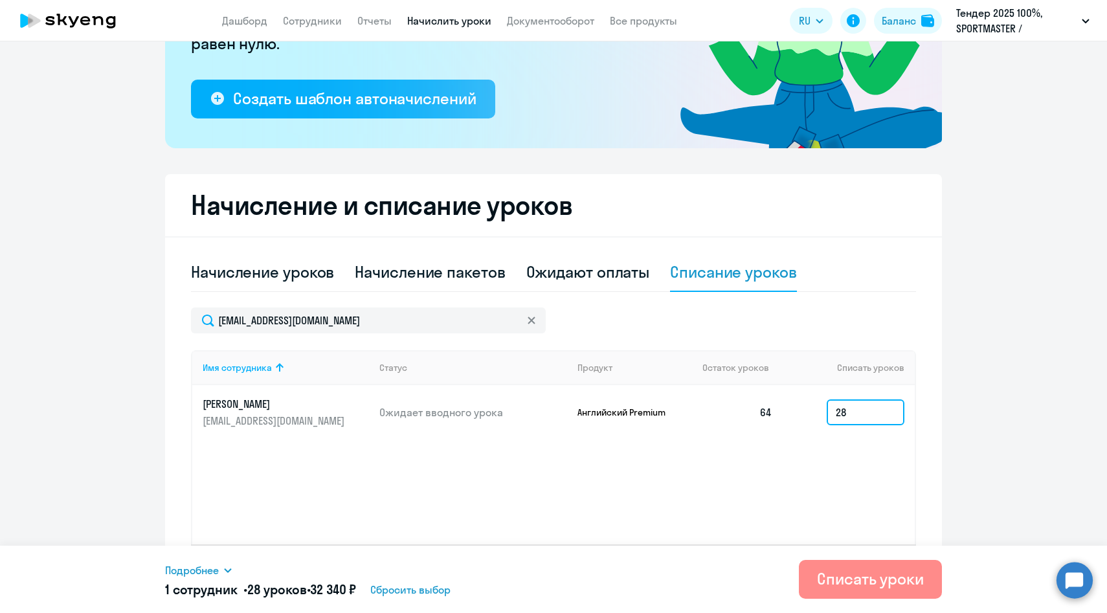
type input "28"
click at [882, 572] on div "Списать уроки" at bounding box center [870, 578] width 107 height 21
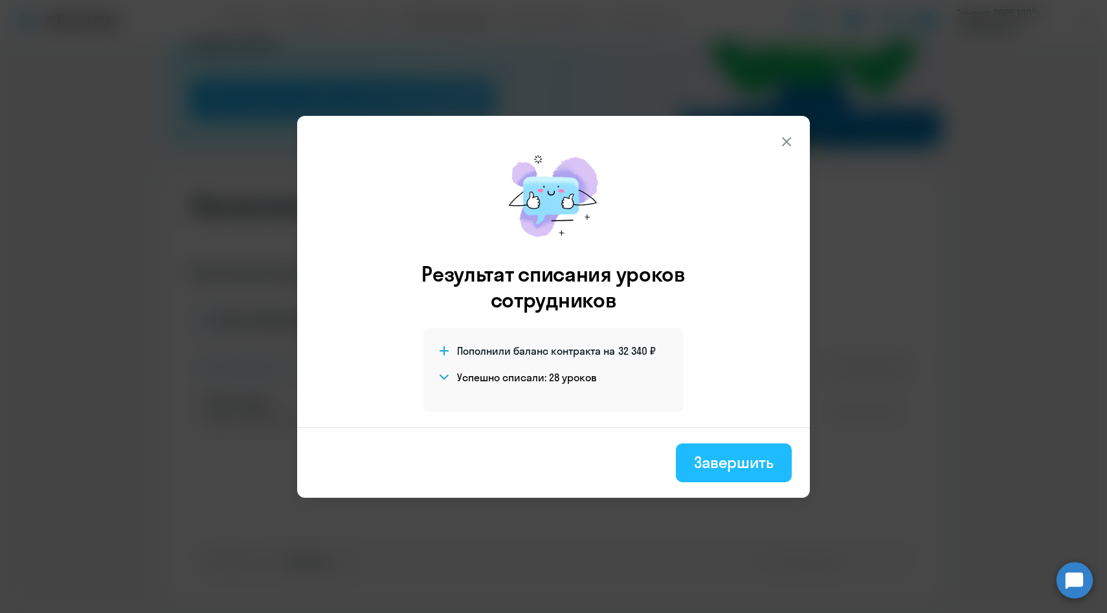
click at [734, 474] on button "Завершить" at bounding box center [734, 462] width 116 height 39
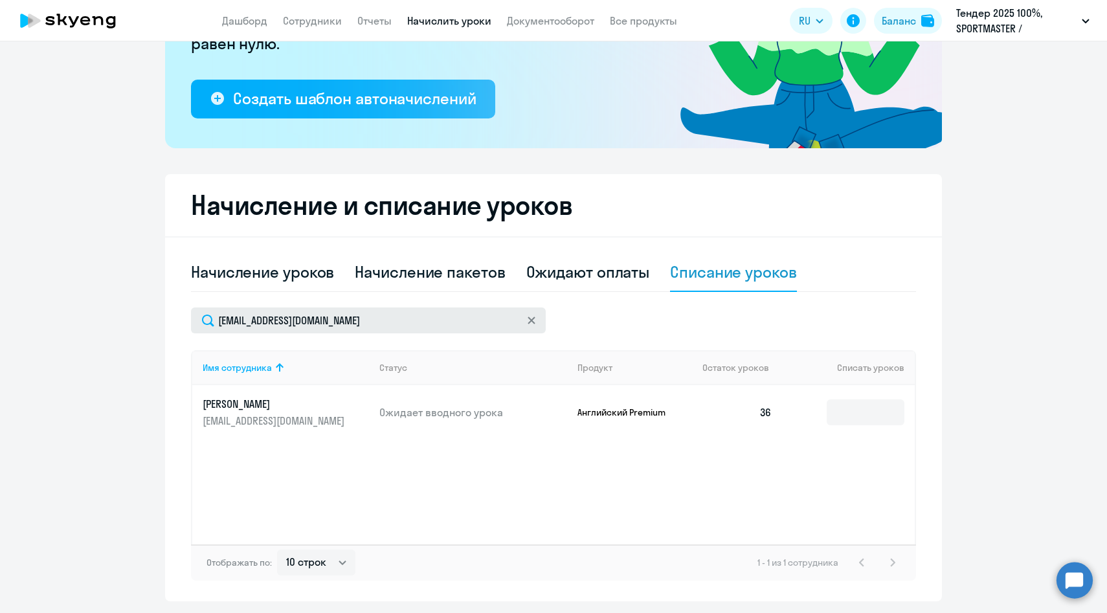
scroll to position [0, 0]
